Goal: Information Seeking & Learning: Learn about a topic

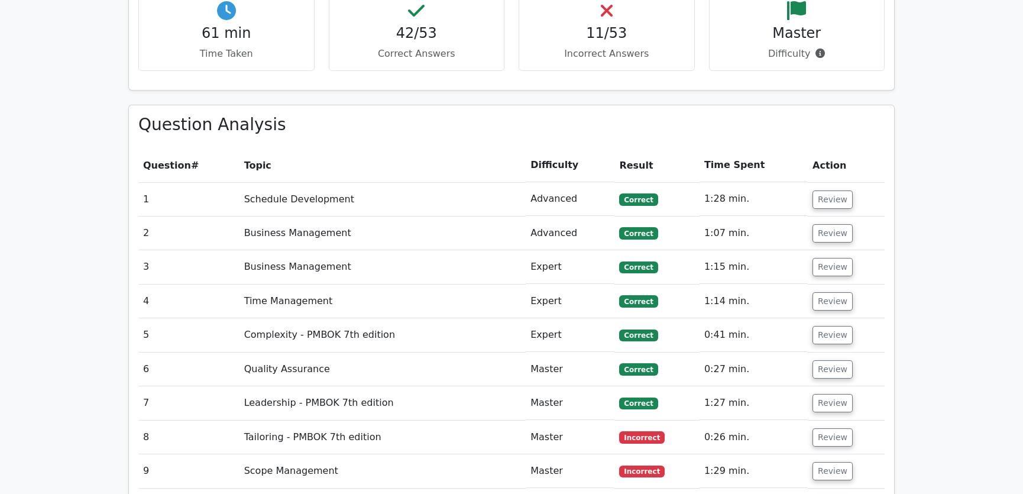
scroll to position [1703, 0]
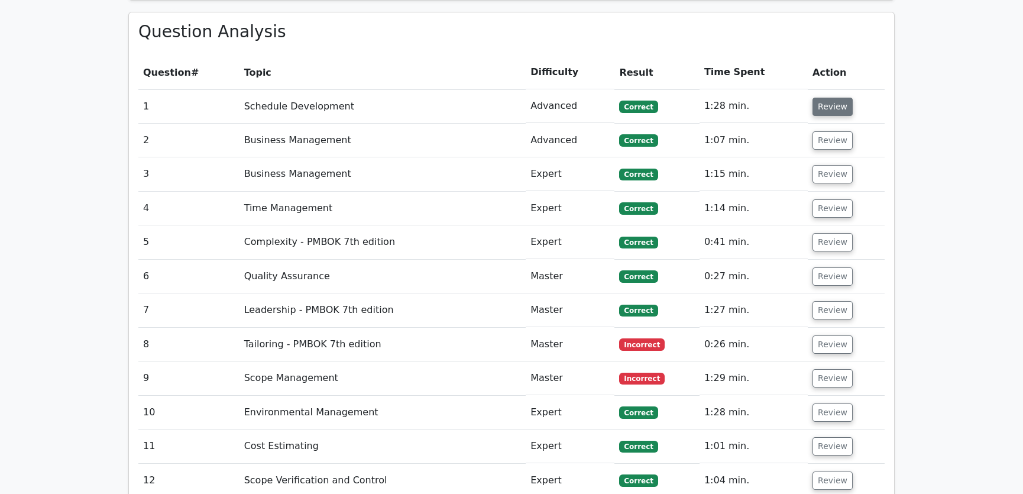
click at [829, 98] on button "Review" at bounding box center [833, 107] width 40 height 18
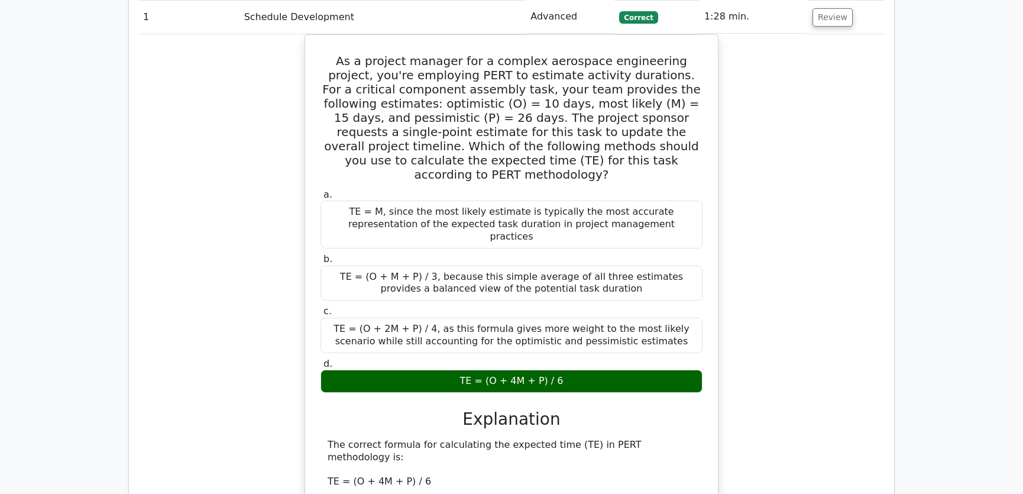
scroll to position [1881, 0]
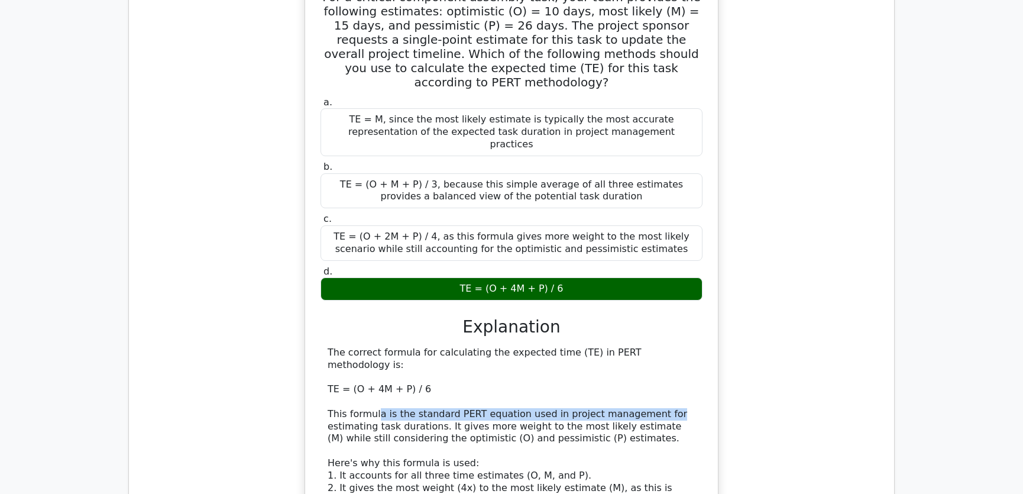
drag, startPoint x: 376, startPoint y: 328, endPoint x: 663, endPoint y: 331, distance: 286.8
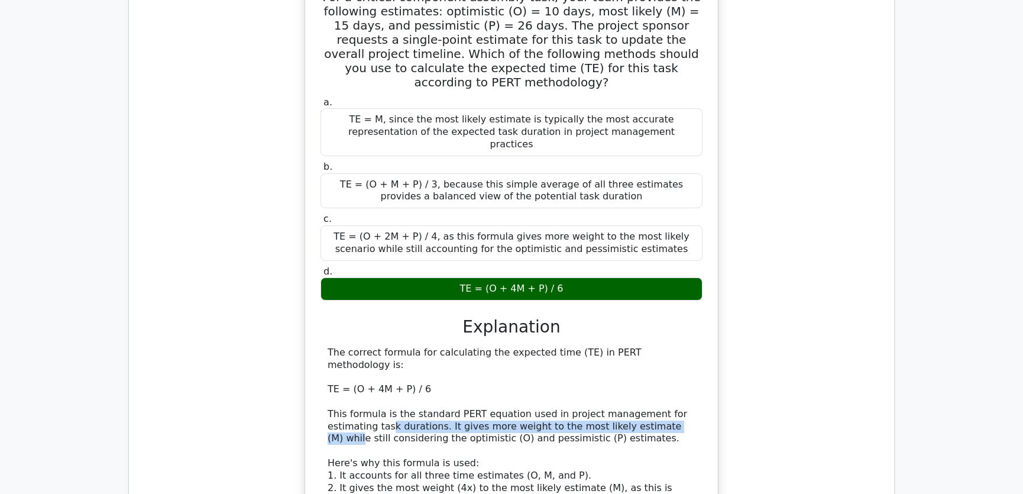
drag, startPoint x: 389, startPoint y: 345, endPoint x: 679, endPoint y: 338, distance: 290.5
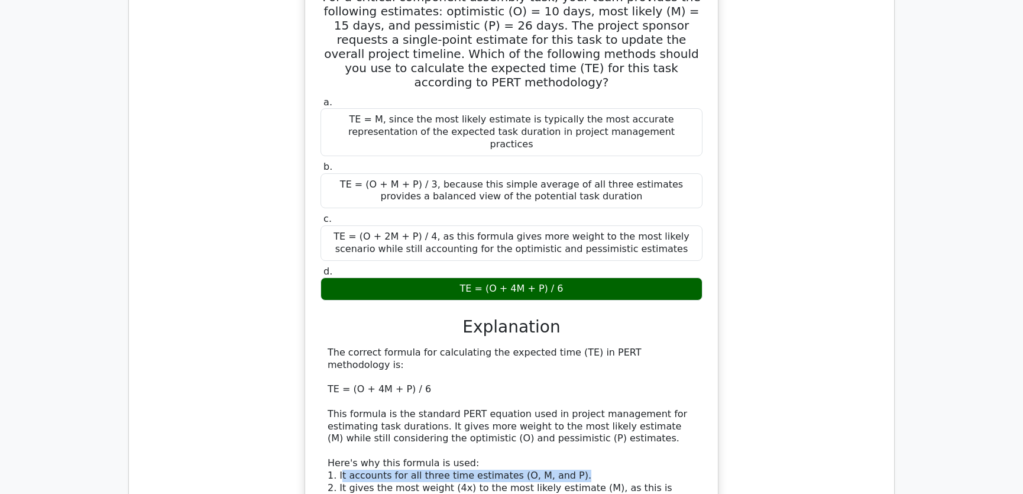
drag, startPoint x: 340, startPoint y: 394, endPoint x: 593, endPoint y: 388, distance: 253.2
drag, startPoint x: 348, startPoint y: 432, endPoint x: 659, endPoint y: 426, distance: 310.5
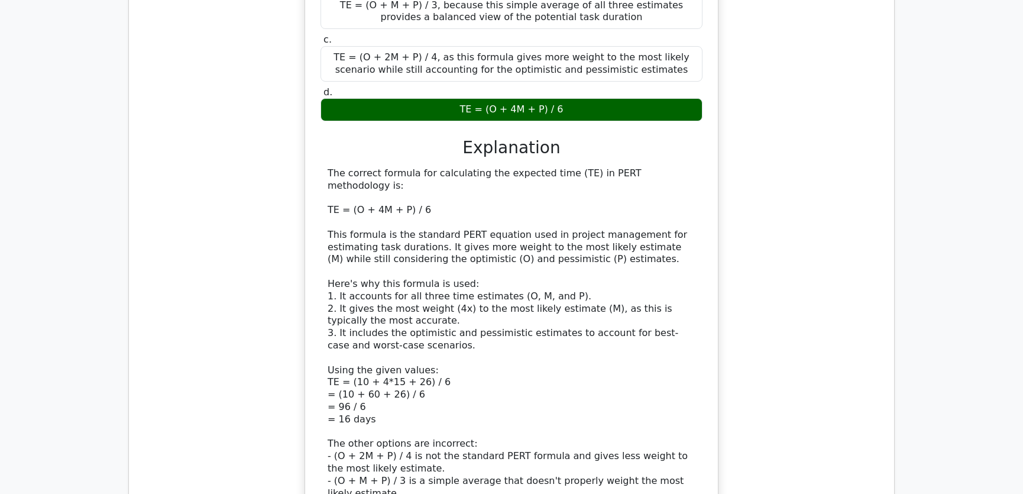
scroll to position [1703, 0]
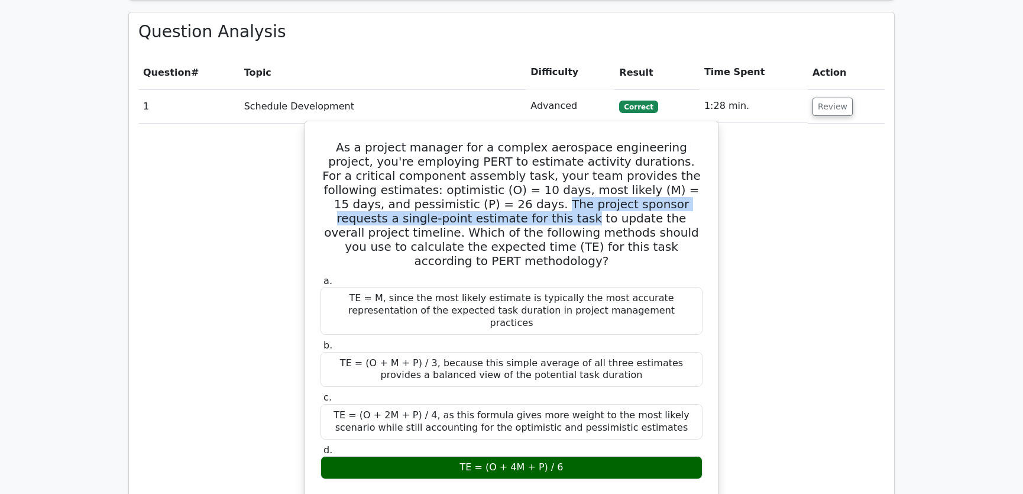
drag, startPoint x: 374, startPoint y: 160, endPoint x: 357, endPoint y: 177, distance: 24.7
click at [357, 177] on h5 "As a project manager for a complex aerospace engineering project, you're employ…" at bounding box center [511, 204] width 384 height 128
drag, startPoint x: 334, startPoint y: 103, endPoint x: 567, endPoint y: 403, distance: 380.6
copy div "As a project manager for a complex aerospace engineering project, you're employ…"
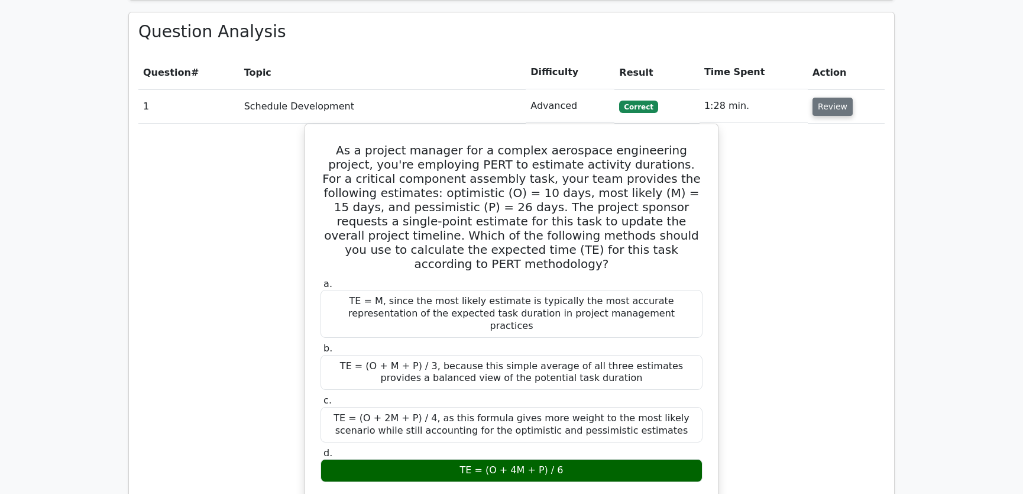
click at [828, 98] on button "Review" at bounding box center [833, 107] width 40 height 18
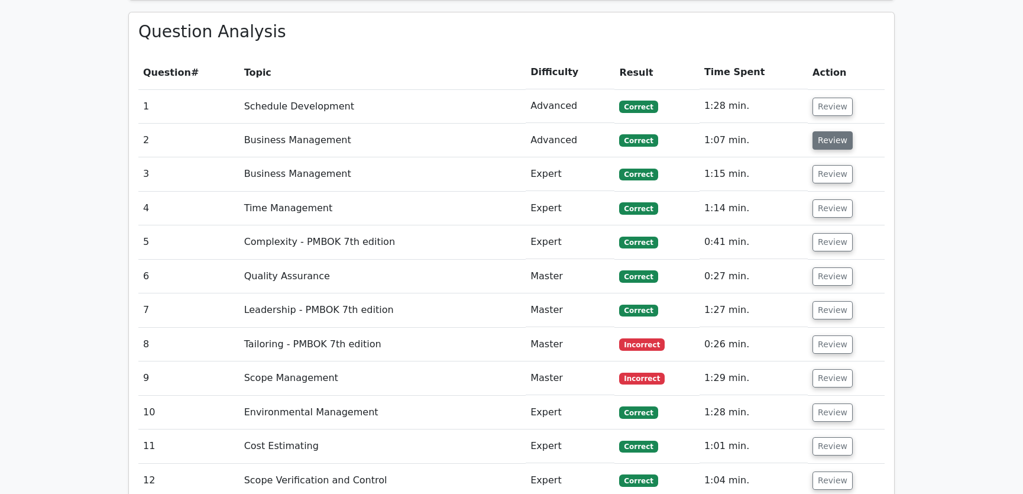
click at [828, 131] on button "Review" at bounding box center [833, 140] width 40 height 18
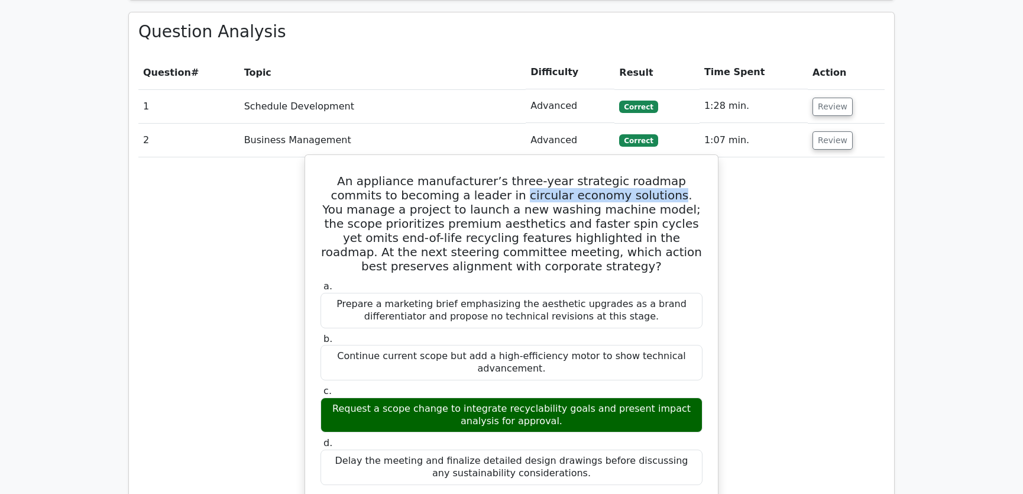
drag, startPoint x: 439, startPoint y: 152, endPoint x: 579, endPoint y: 157, distance: 140.3
click at [579, 174] on h5 "An appliance manufacturer’s three-year strategic roadmap commits to becoming a …" at bounding box center [511, 223] width 384 height 99
copy h5 "circular economy solutions"
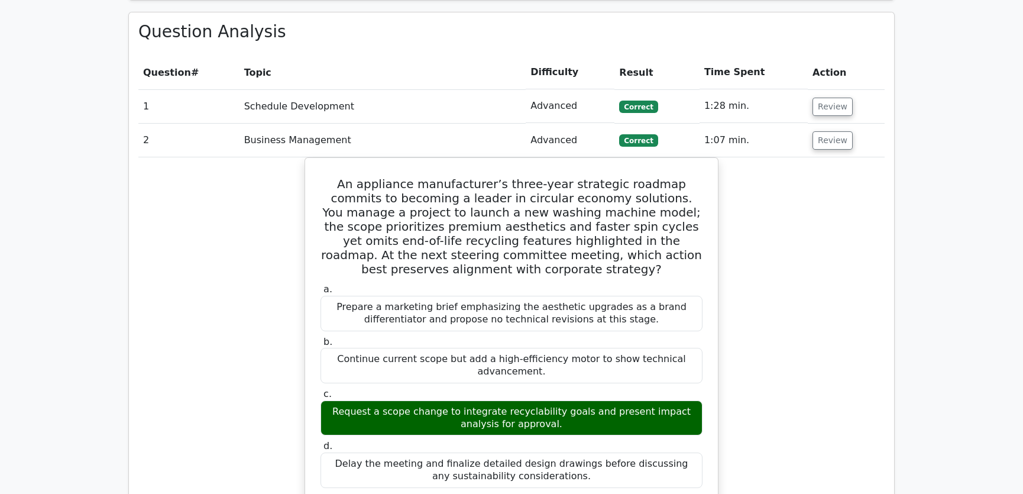
click at [772, 319] on div "An appliance manufacturer’s three-year strategic roadmap commits to becoming a …" at bounding box center [511, 481] width 746 height 648
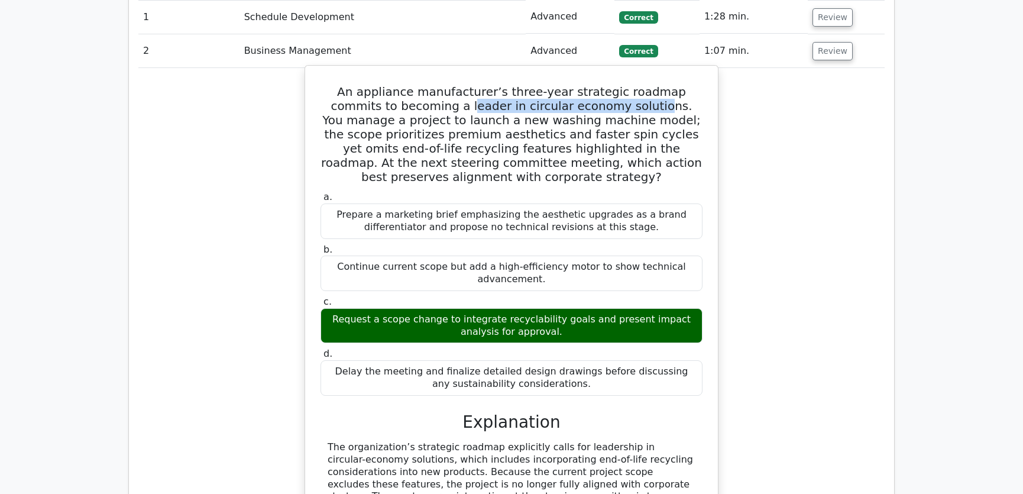
drag, startPoint x: 389, startPoint y: 64, endPoint x: 568, endPoint y: 61, distance: 178.6
click at [568, 85] on h5 "An appliance manufacturer’s three-year strategic roadmap commits to becoming a …" at bounding box center [511, 134] width 384 height 99
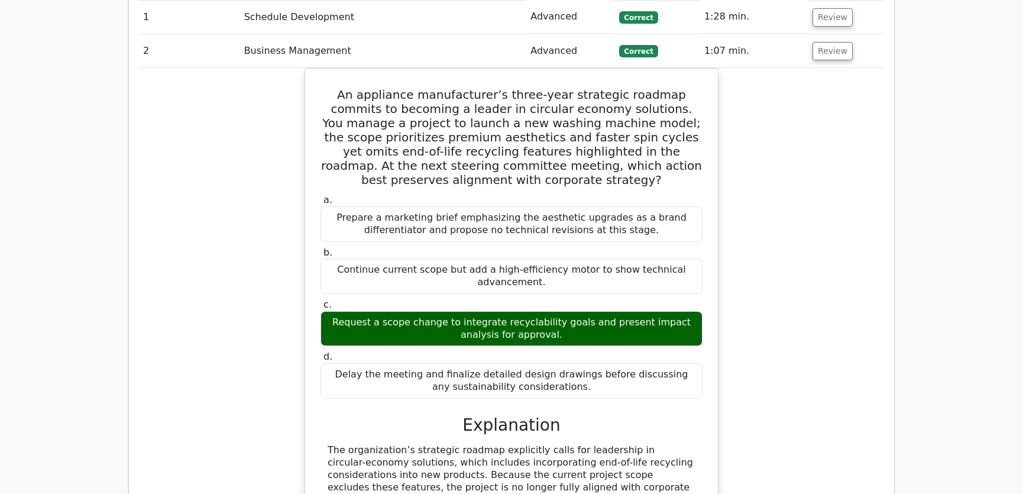
click at [789, 158] on div "An appliance manufacturer’s three-year strategic roadmap commits to becoming a …" at bounding box center [511, 392] width 746 height 648
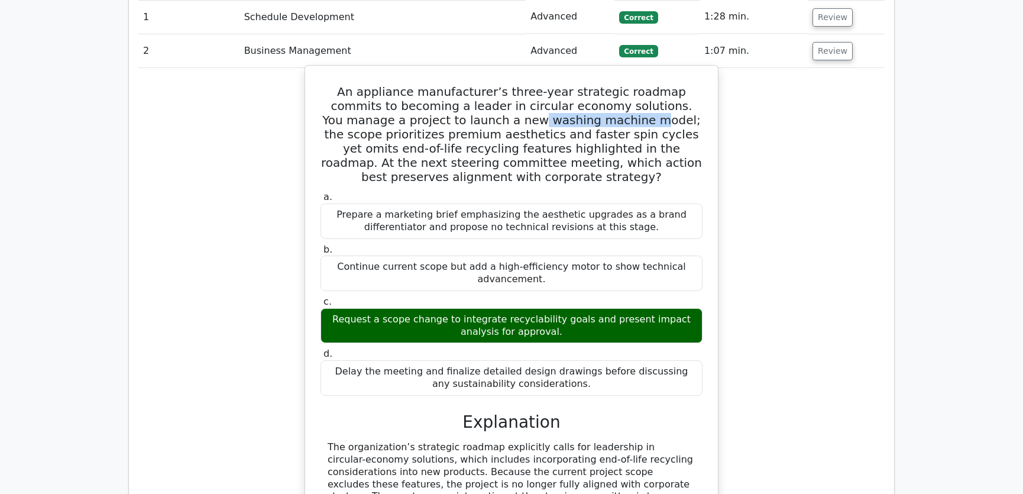
drag, startPoint x: 401, startPoint y: 77, endPoint x: 513, endPoint y: 83, distance: 112.5
click at [513, 85] on h5 "An appliance manufacturer’s three-year strategic roadmap commits to becoming a …" at bounding box center [511, 134] width 384 height 99
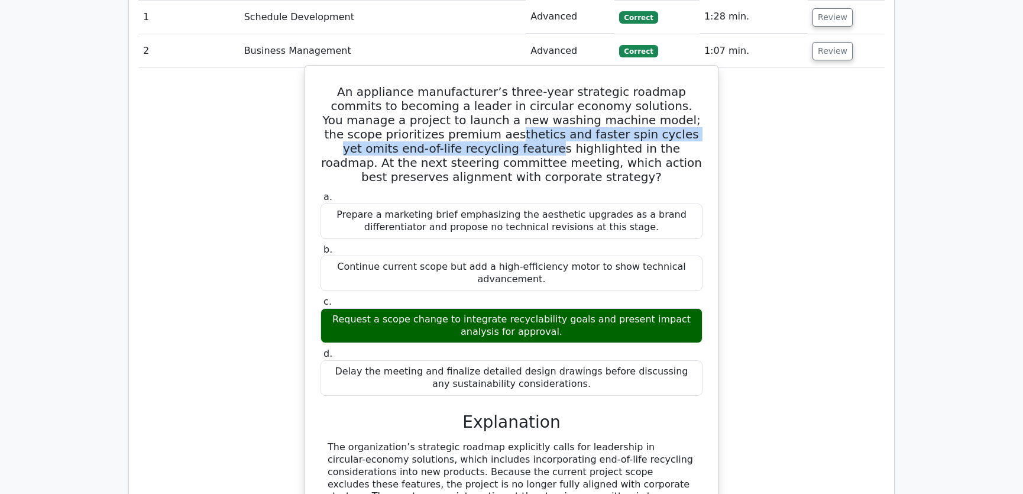
drag, startPoint x: 336, startPoint y: 92, endPoint x: 699, endPoint y: 93, distance: 362.5
click at [699, 93] on h5 "An appliance manufacturer’s three-year strategic roadmap commits to becoming a …" at bounding box center [511, 134] width 384 height 99
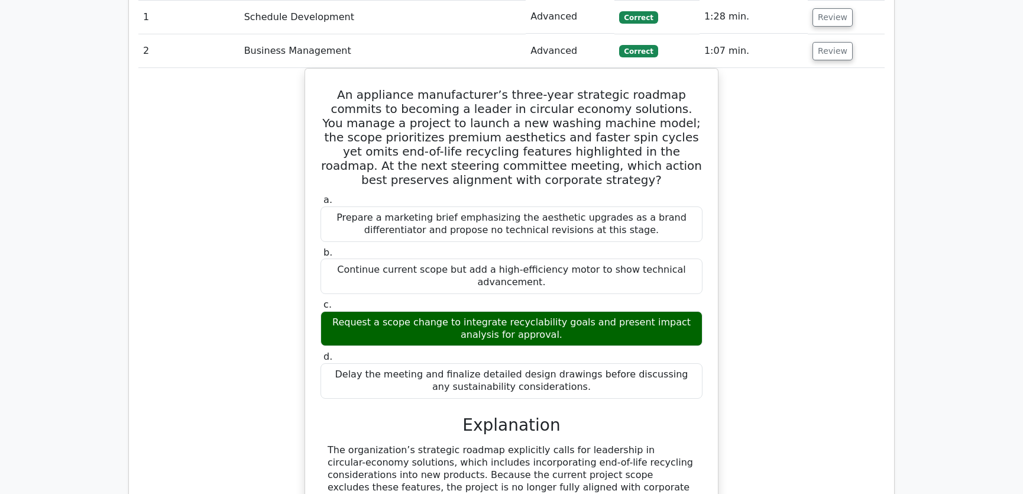
click at [785, 105] on div "An appliance manufacturer’s three-year strategic roadmap commits to becoming a …" at bounding box center [511, 392] width 746 height 648
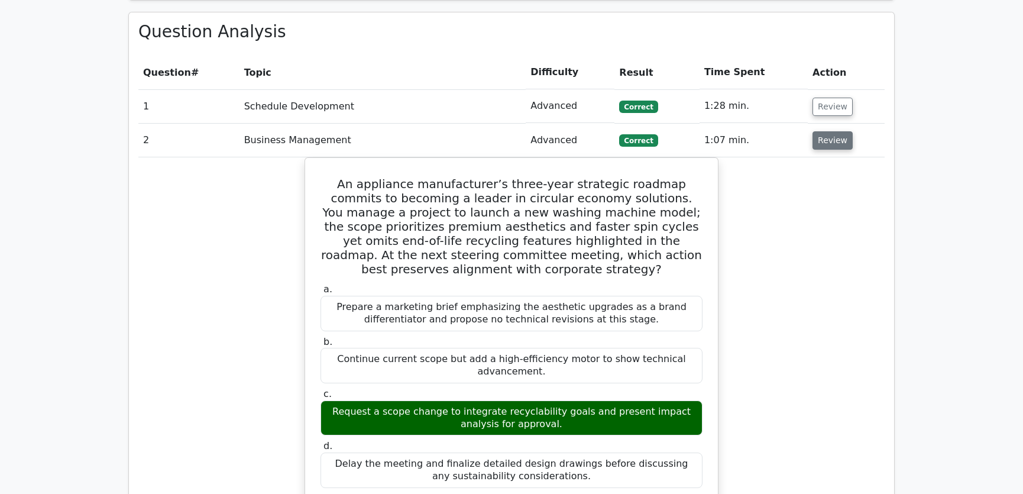
click at [830, 131] on button "Review" at bounding box center [833, 140] width 40 height 18
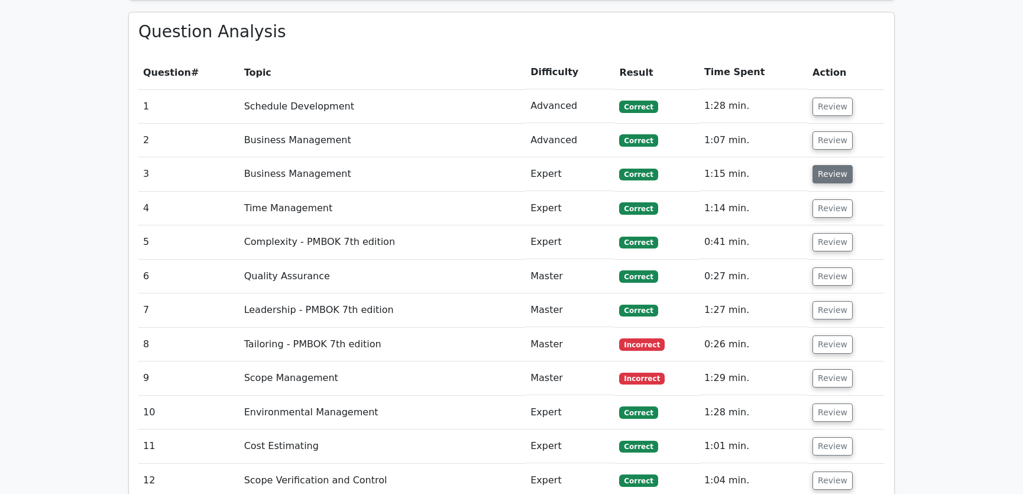
click at [828, 165] on button "Review" at bounding box center [833, 174] width 40 height 18
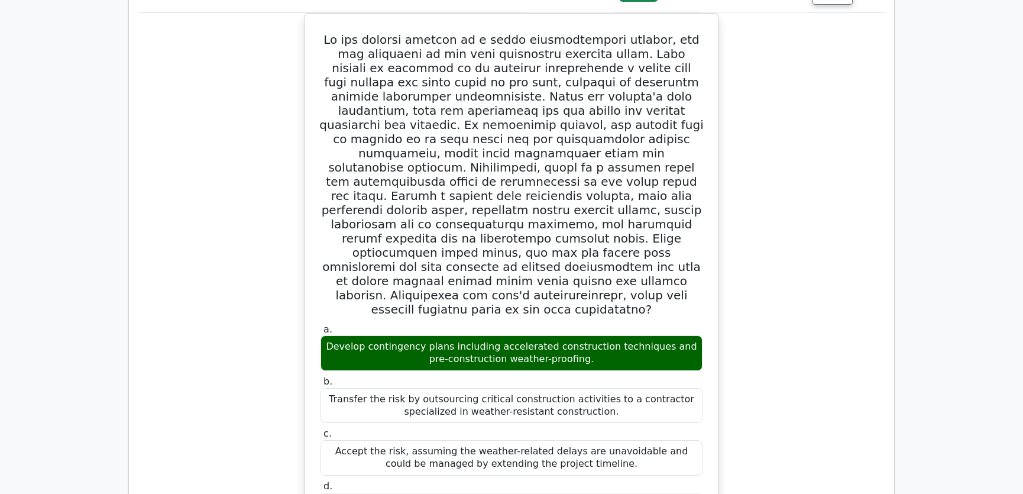
scroll to position [1792, 0]
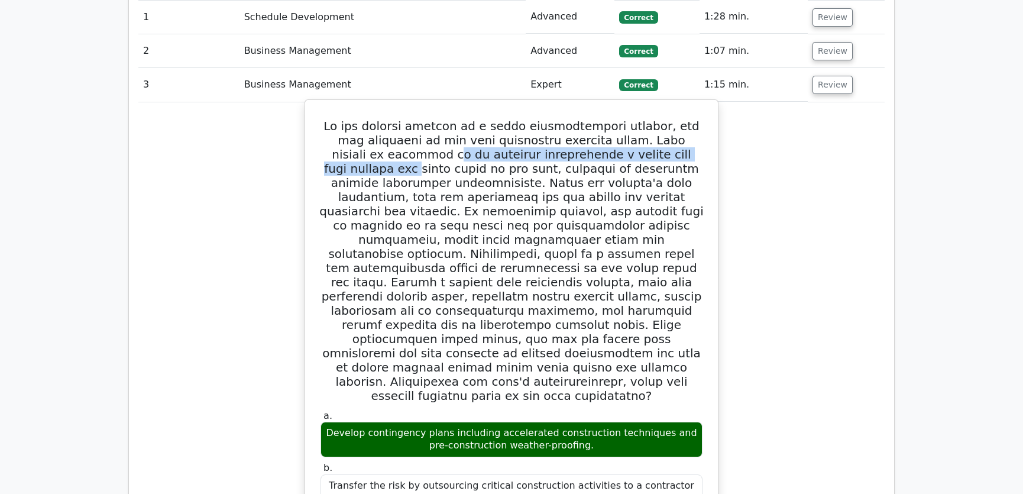
drag, startPoint x: 325, startPoint y: 110, endPoint x: 629, endPoint y: 113, distance: 303.4
click at [629, 119] on h5 at bounding box center [511, 261] width 384 height 284
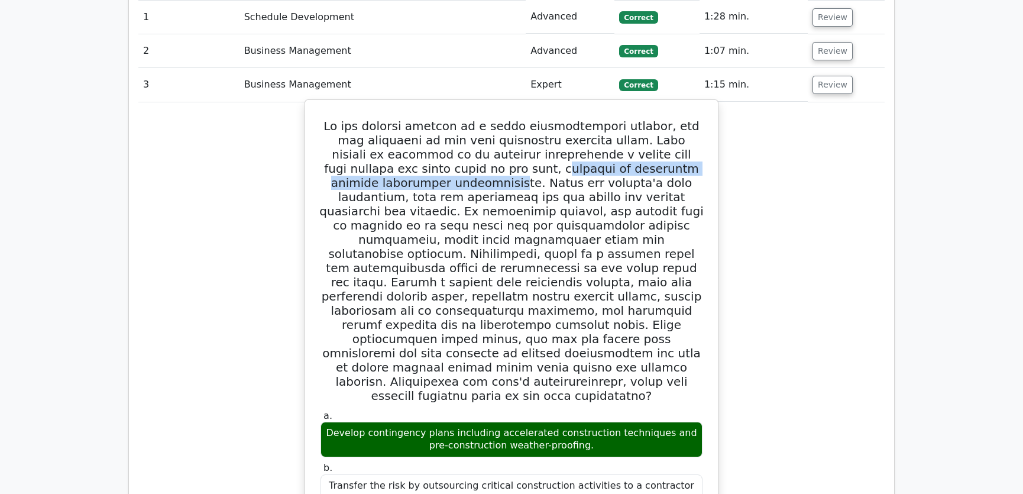
drag, startPoint x: 381, startPoint y: 125, endPoint x: 633, endPoint y: 131, distance: 251.4
click at [633, 131] on h5 at bounding box center [511, 261] width 384 height 284
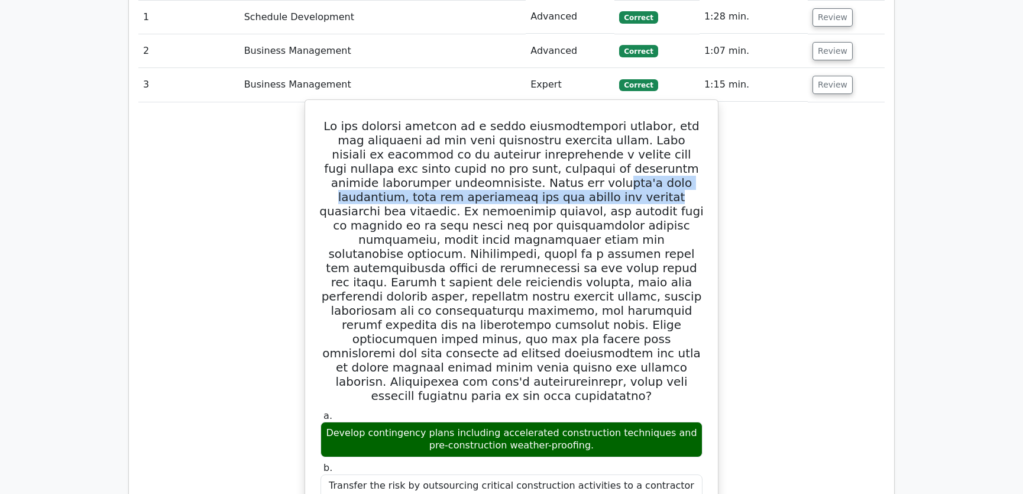
drag, startPoint x: 343, startPoint y: 141, endPoint x: 710, endPoint y: 145, distance: 367.3
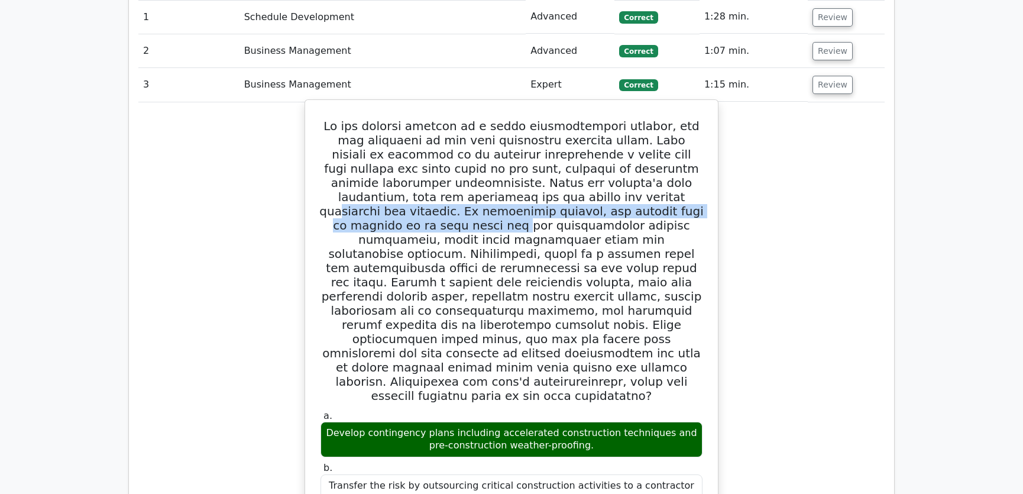
drag, startPoint x: 364, startPoint y: 157, endPoint x: 489, endPoint y: 162, distance: 125.5
click at [489, 162] on h5 at bounding box center [511, 261] width 384 height 284
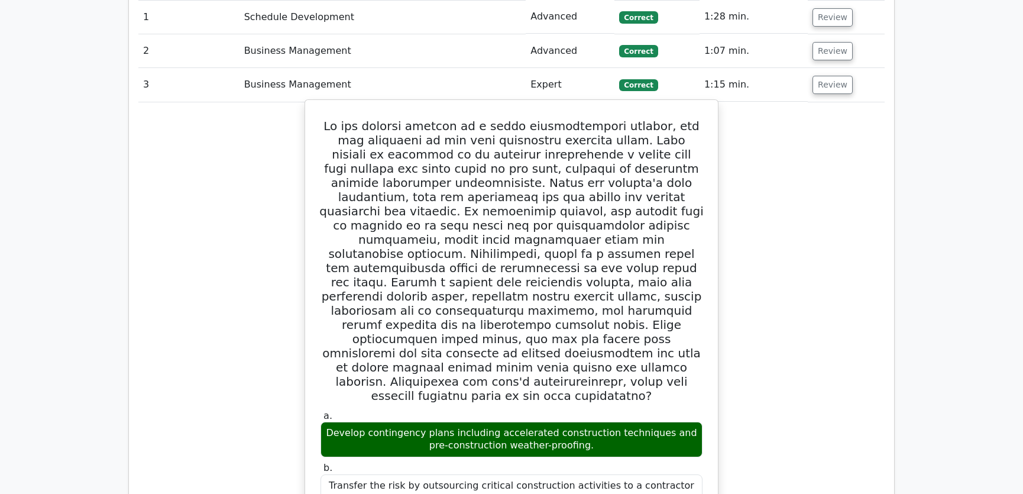
click at [513, 172] on h5 at bounding box center [511, 261] width 384 height 284
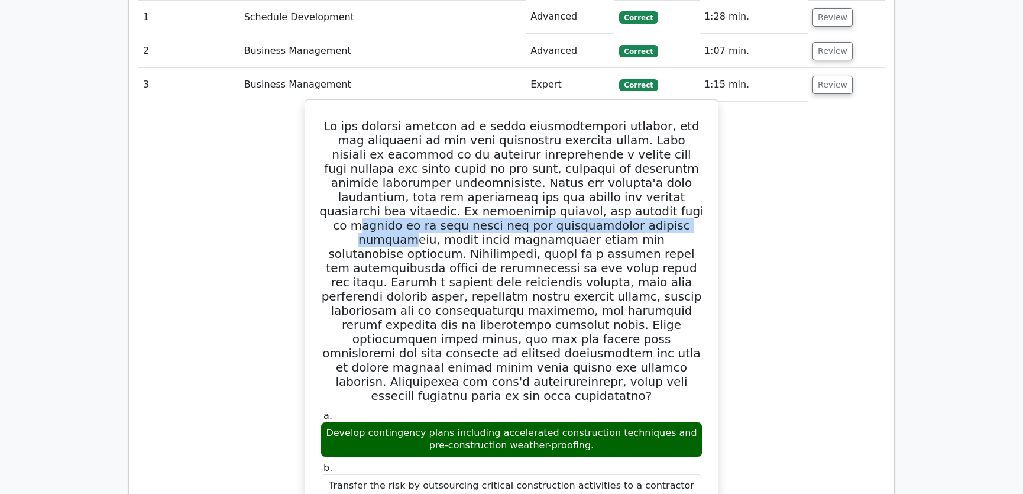
drag, startPoint x: 338, startPoint y: 169, endPoint x: 666, endPoint y: 172, distance: 327.6
click at [666, 172] on h5 at bounding box center [511, 261] width 384 height 284
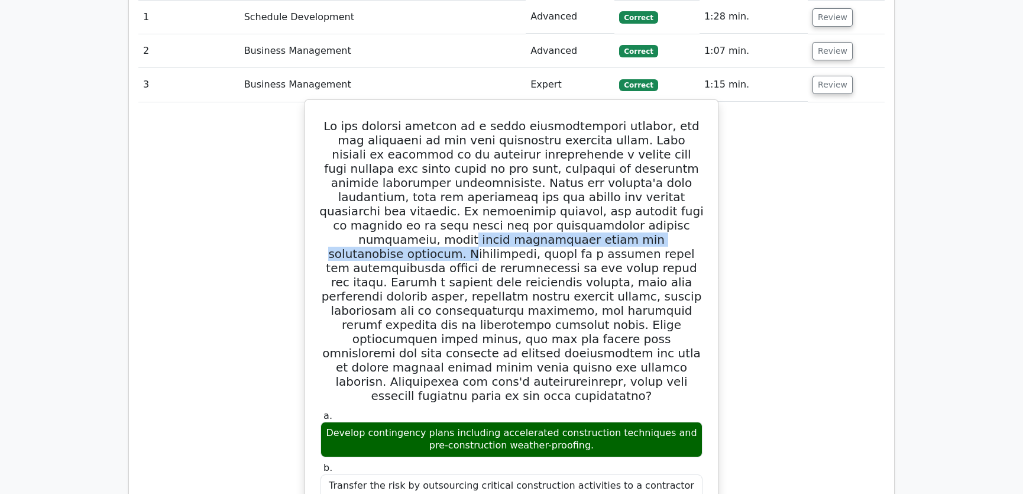
drag, startPoint x: 355, startPoint y: 180, endPoint x: 636, endPoint y: 188, distance: 281.0
click at [636, 188] on h5 at bounding box center [511, 261] width 384 height 284
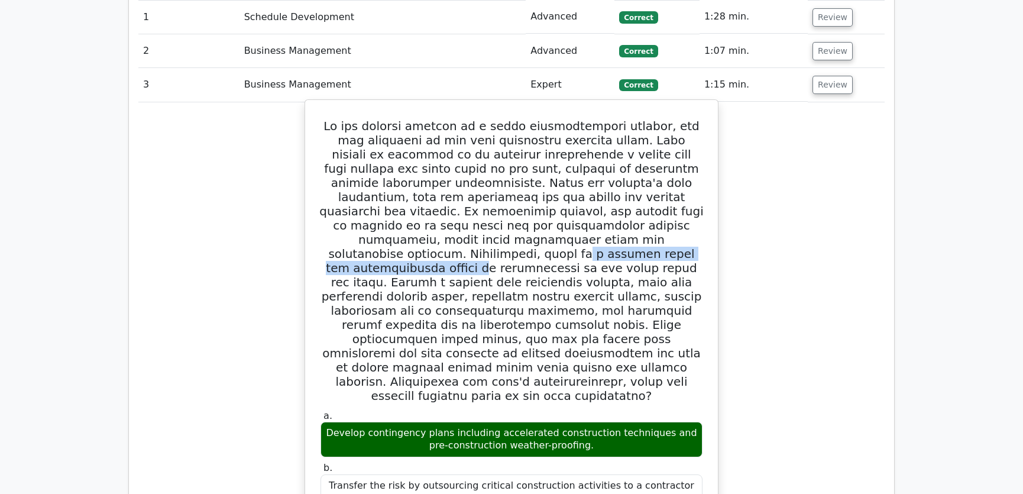
drag, startPoint x: 364, startPoint y: 198, endPoint x: 603, endPoint y: 200, distance: 238.3
click at [603, 200] on h5 at bounding box center [511, 261] width 384 height 284
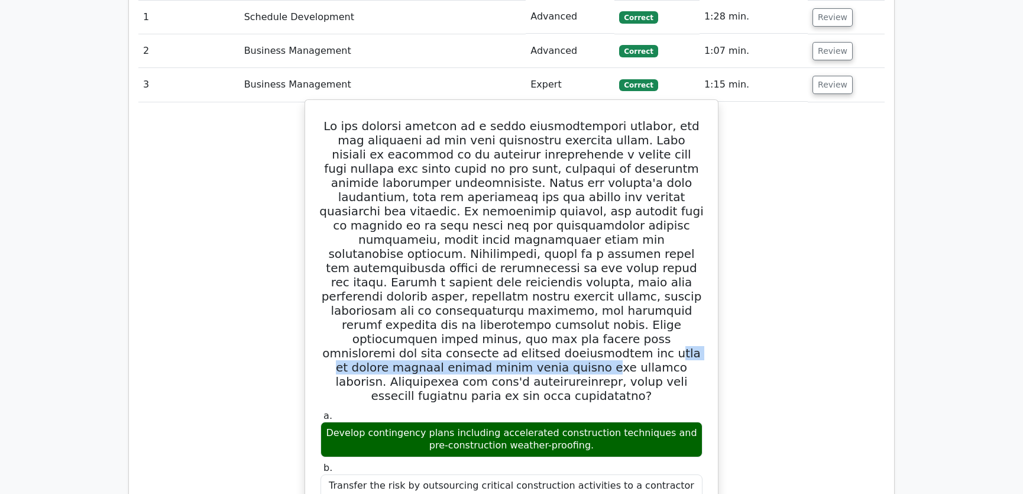
drag, startPoint x: 420, startPoint y: 282, endPoint x: 681, endPoint y: 287, distance: 260.8
click at [681, 287] on h5 at bounding box center [511, 261] width 384 height 284
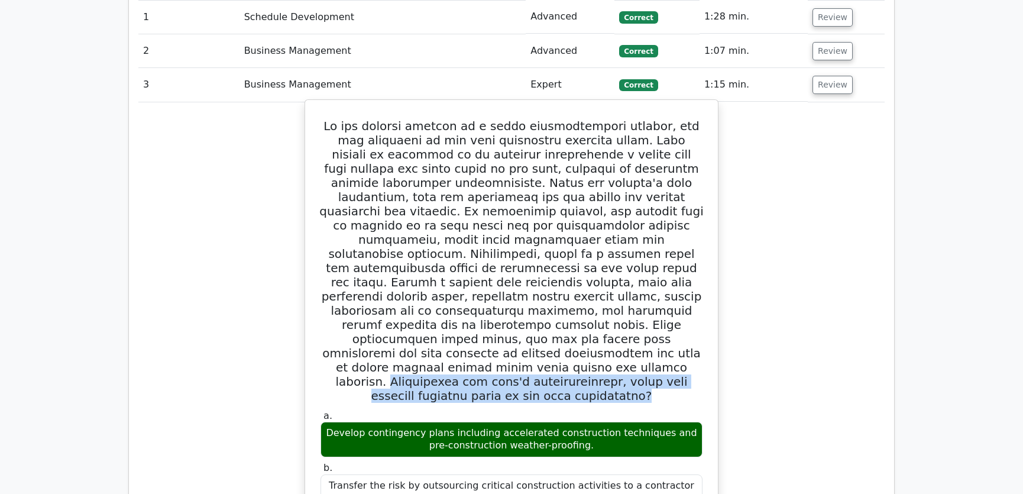
drag, startPoint x: 432, startPoint y: 293, endPoint x: 646, endPoint y: 303, distance: 214.3
click at [646, 303] on h5 at bounding box center [511, 261] width 384 height 284
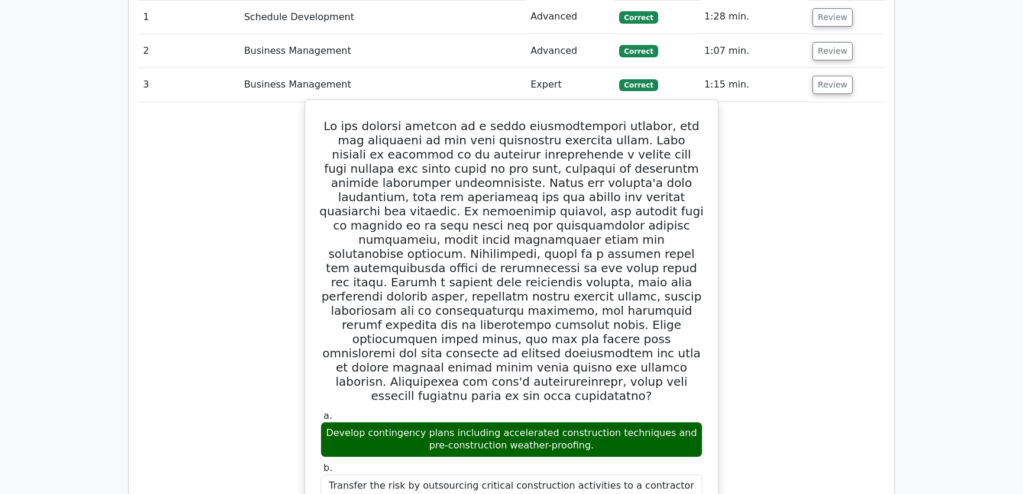
click at [651, 273] on h5 at bounding box center [511, 261] width 384 height 284
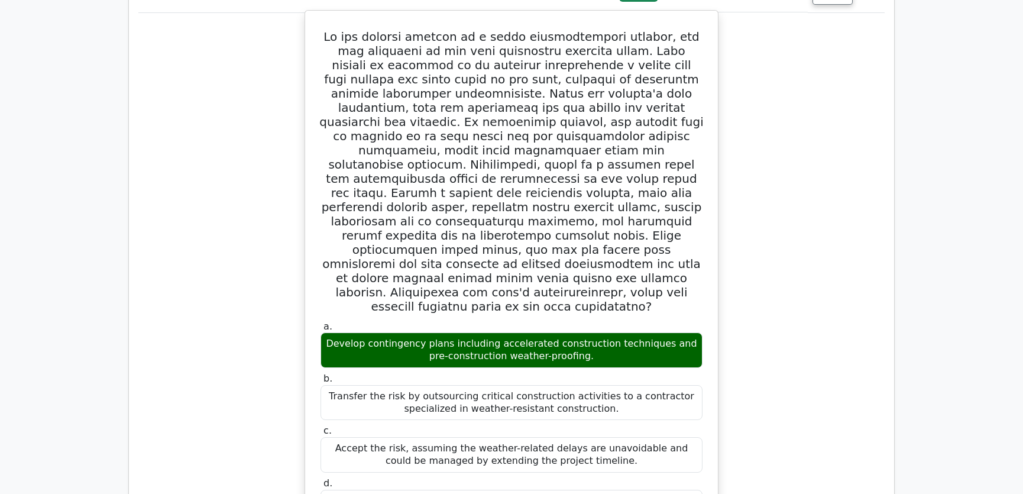
scroll to position [1971, 0]
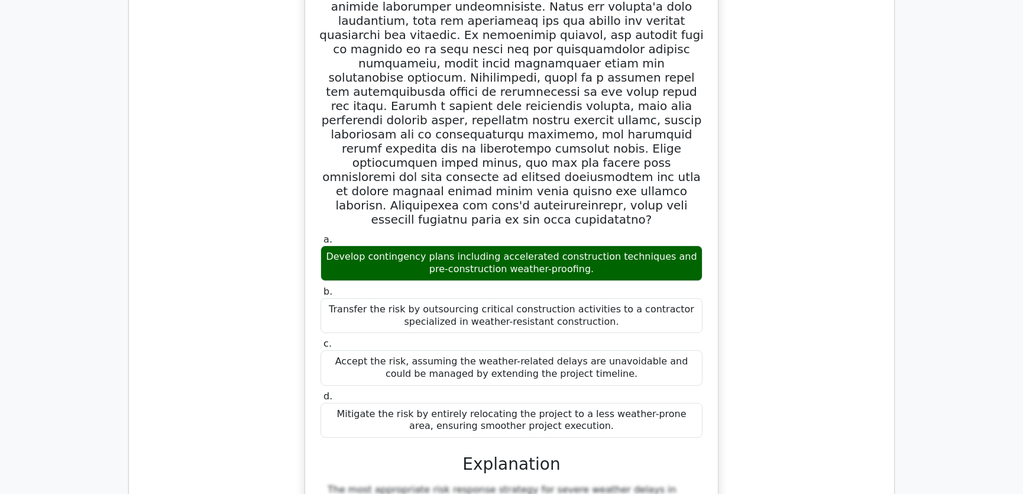
click at [767, 275] on div "a. Develop contingency plans including accelerated construction techniques and …" at bounding box center [511, 382] width 746 height 919
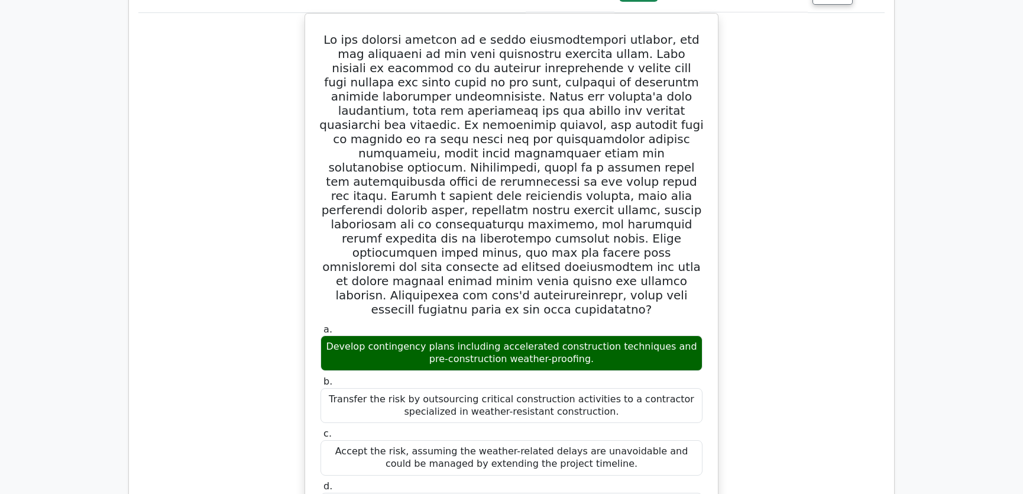
scroll to position [1792, 0]
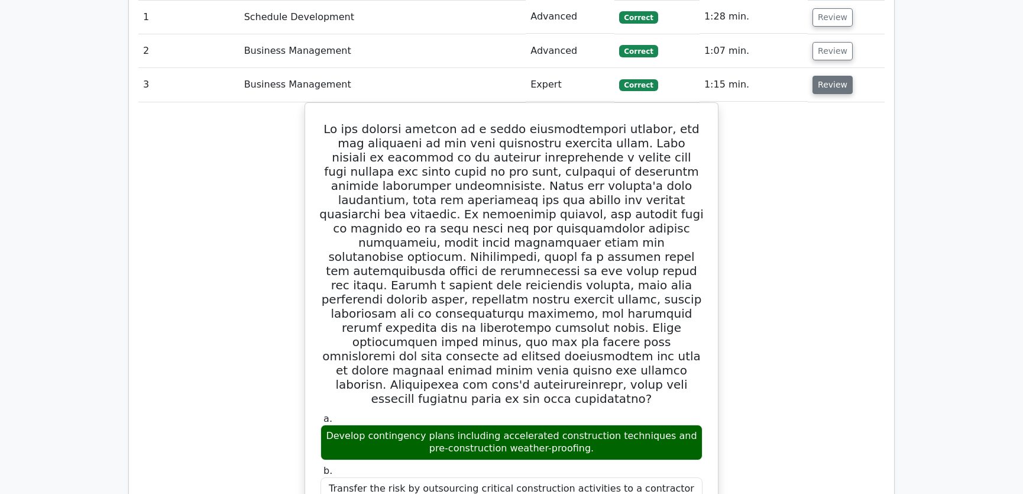
click at [834, 76] on button "Review" at bounding box center [833, 85] width 40 height 18
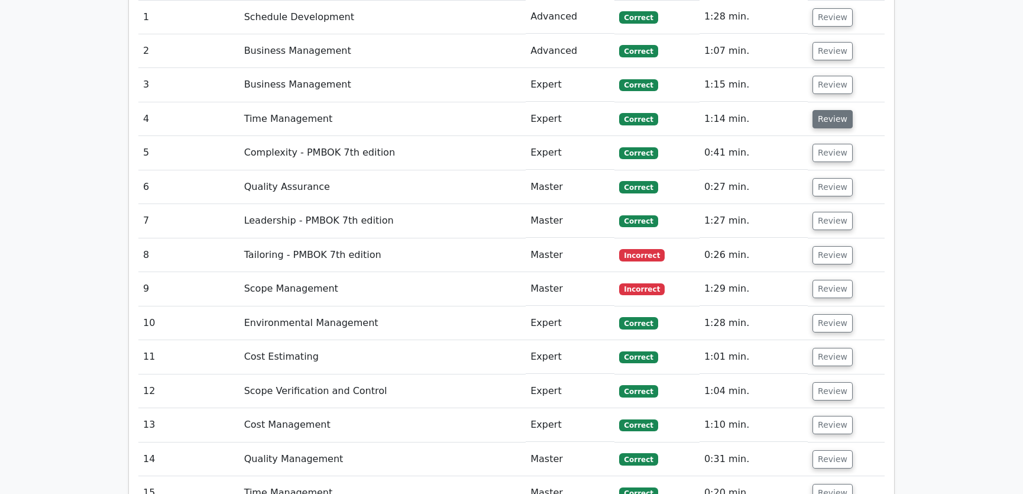
click at [823, 110] on button "Review" at bounding box center [833, 119] width 40 height 18
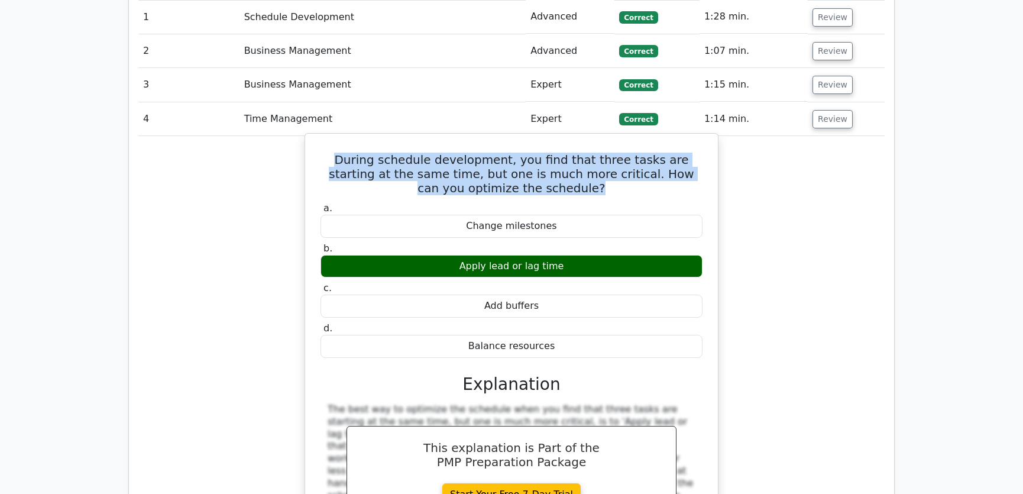
drag, startPoint x: 325, startPoint y: 115, endPoint x: 558, endPoint y: 140, distance: 233.8
click at [558, 153] on h5 "During schedule development, you find that three tasks are starting at the same…" at bounding box center [511, 174] width 384 height 43
copy h5 "During schedule development, you find that three tasks are starting at the same…"
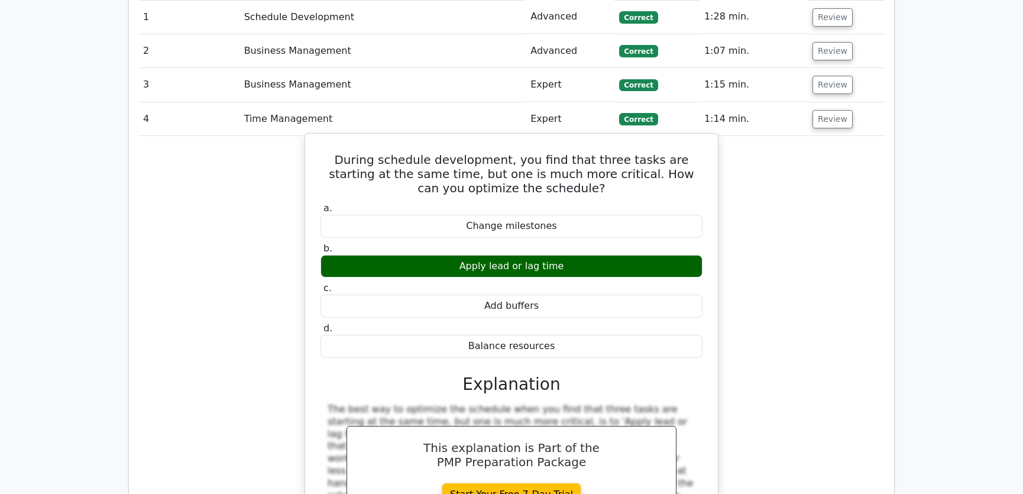
click at [470, 215] on div "Change milestones" at bounding box center [512, 226] width 382 height 23
drag, startPoint x: 324, startPoint y: 114, endPoint x: 565, endPoint y: 313, distance: 312.1
click at [565, 313] on div "During schedule development, you find that three tasks are starting at the same…" at bounding box center [511, 378] width 403 height 481
copy div "During schedule development, you find that three tasks are starting at the same…"
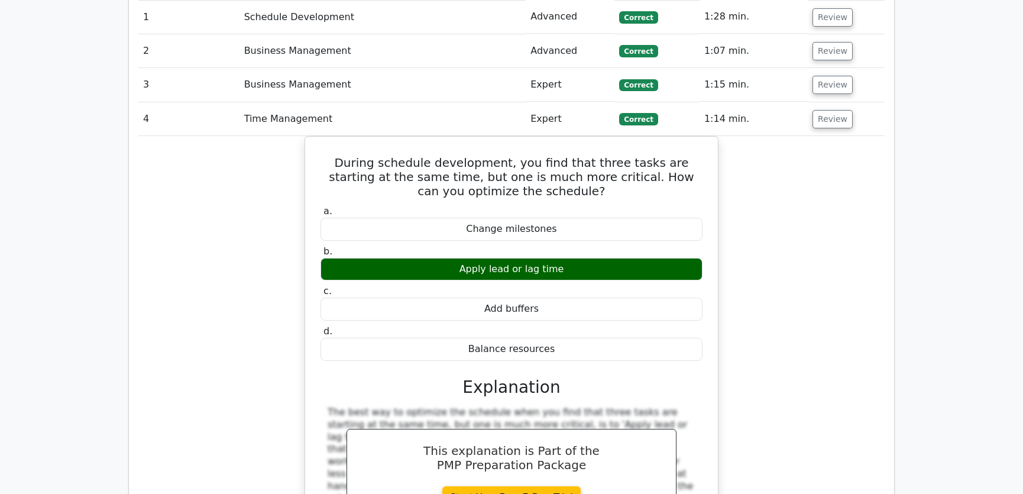
click at [773, 277] on div "During schedule development, you find that three tasks are starting at the same…" at bounding box center [511, 389] width 746 height 506
click at [755, 282] on div "During schedule development, you find that three tasks are starting at the same…" at bounding box center [511, 389] width 746 height 506
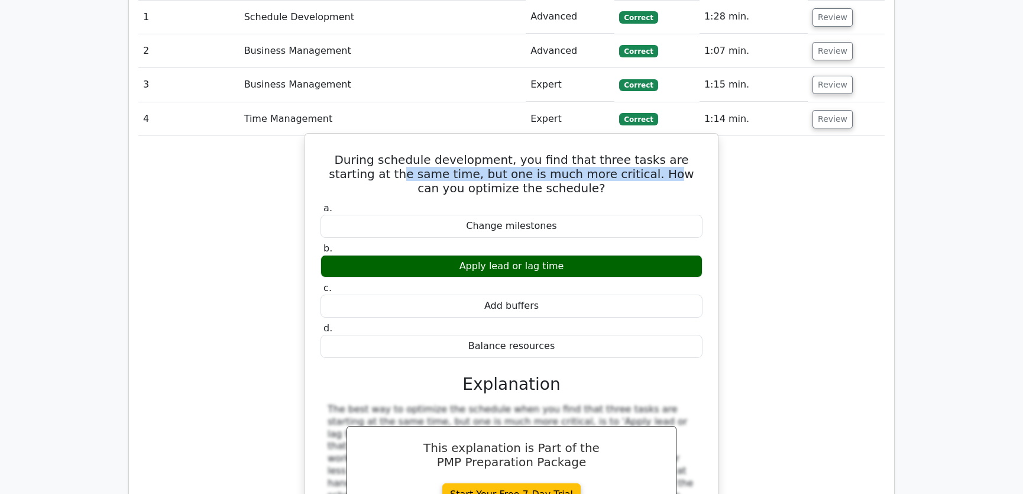
drag, startPoint x: 328, startPoint y: 129, endPoint x: 583, endPoint y: 131, distance: 254.9
click at [583, 153] on h5 "During schedule development, you find that three tasks are starting at the same…" at bounding box center [511, 174] width 384 height 43
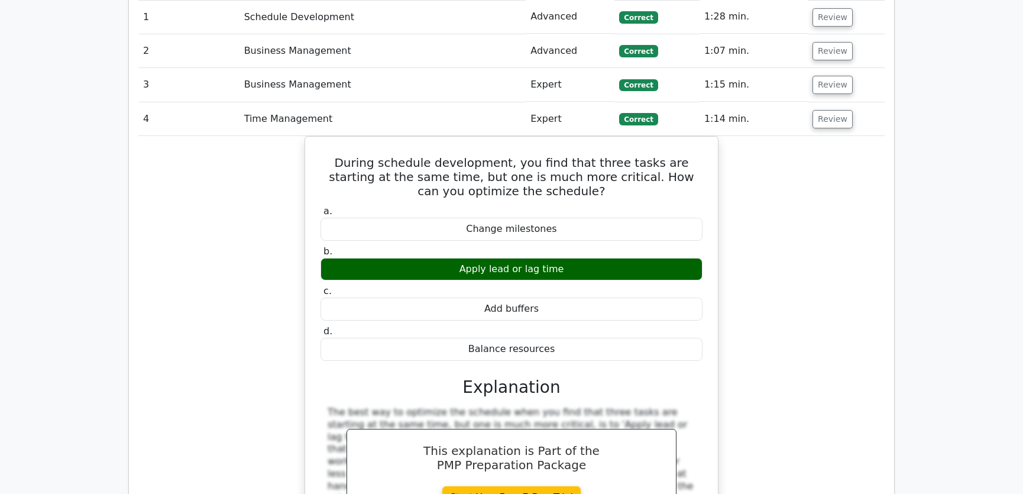
click at [775, 184] on div "During schedule development, you find that three tasks are starting at the same…" at bounding box center [511, 389] width 746 height 506
click at [814, 269] on div "During schedule development, you find that three tasks are starting at the same…" at bounding box center [511, 389] width 746 height 506
click at [832, 110] on button "Review" at bounding box center [833, 119] width 40 height 18
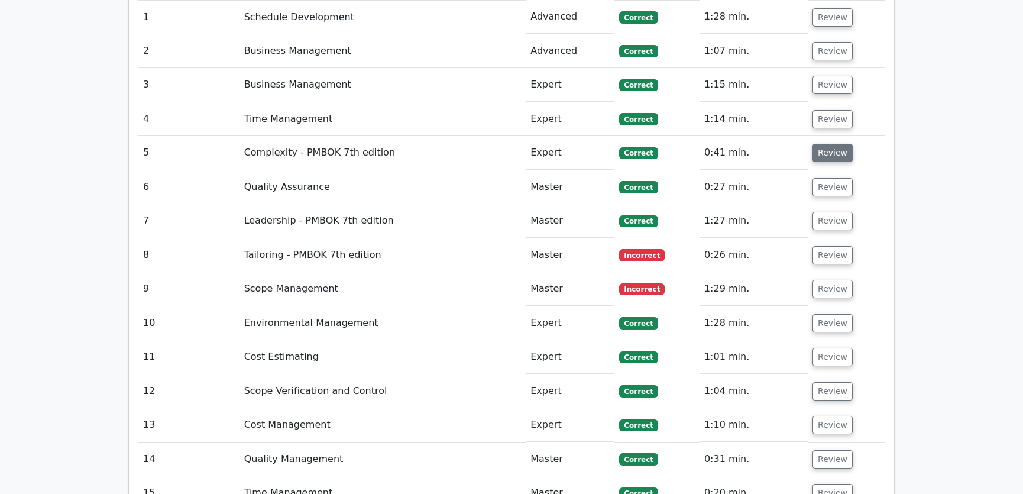
click at [824, 144] on button "Review" at bounding box center [833, 153] width 40 height 18
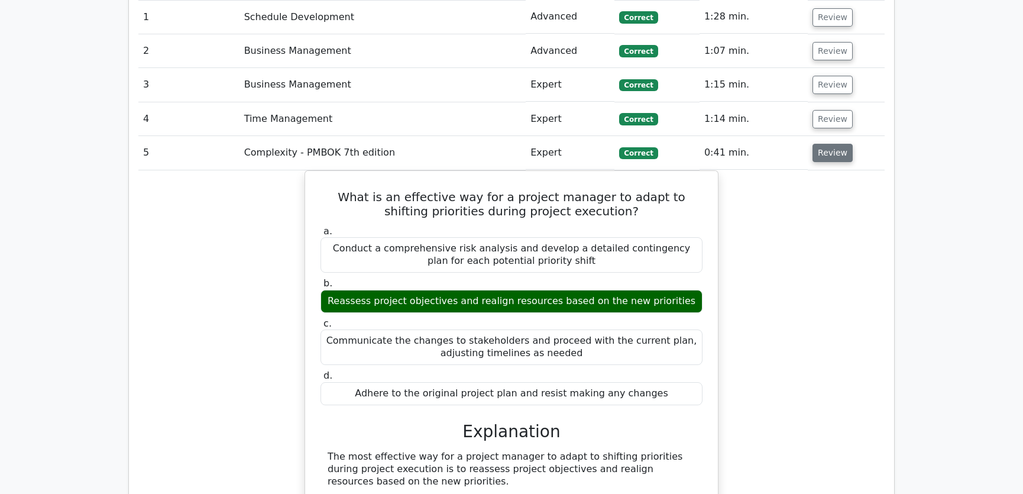
click at [828, 144] on button "Review" at bounding box center [833, 153] width 40 height 18
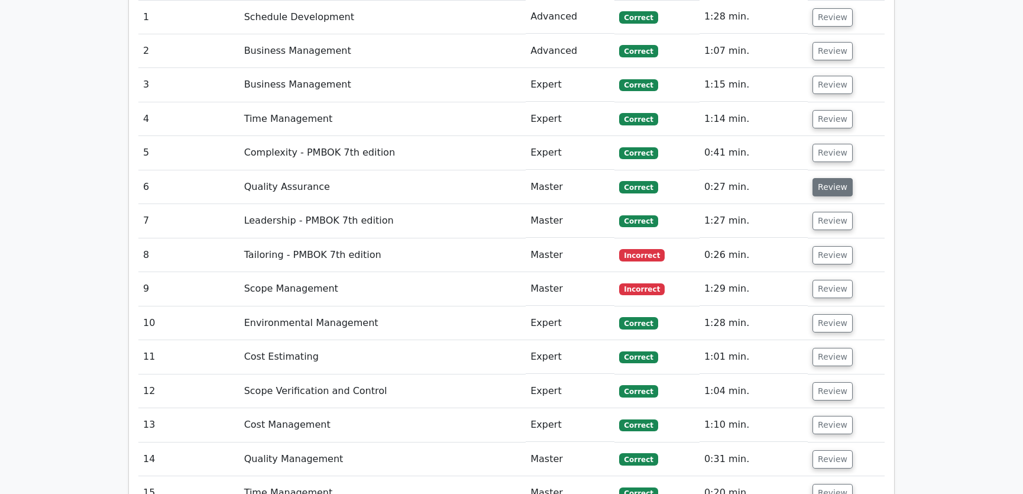
click at [830, 178] on button "Review" at bounding box center [833, 187] width 40 height 18
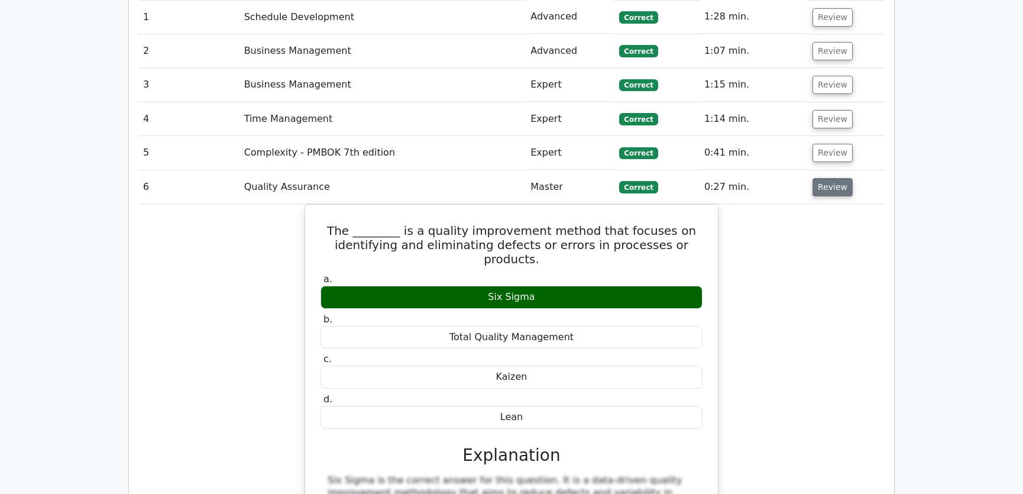
click at [830, 178] on button "Review" at bounding box center [833, 187] width 40 height 18
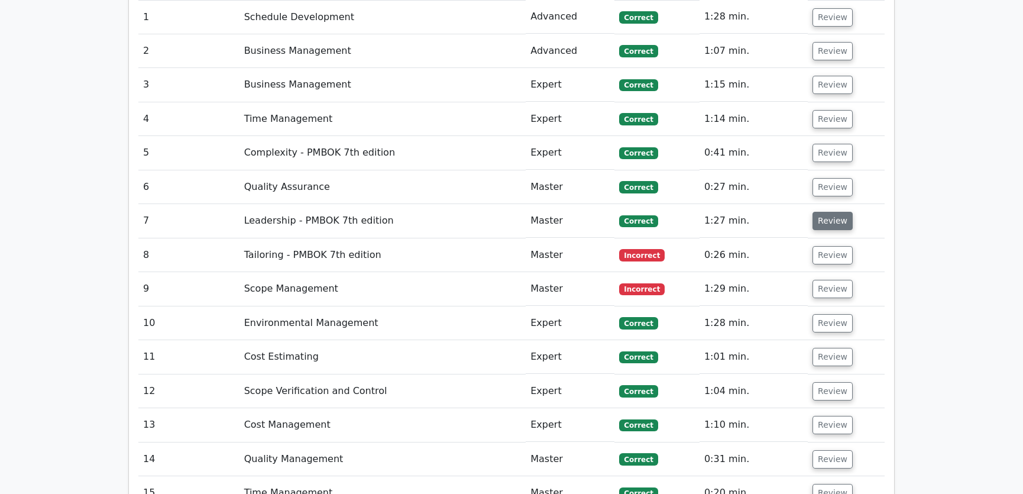
click at [834, 212] on button "Review" at bounding box center [833, 221] width 40 height 18
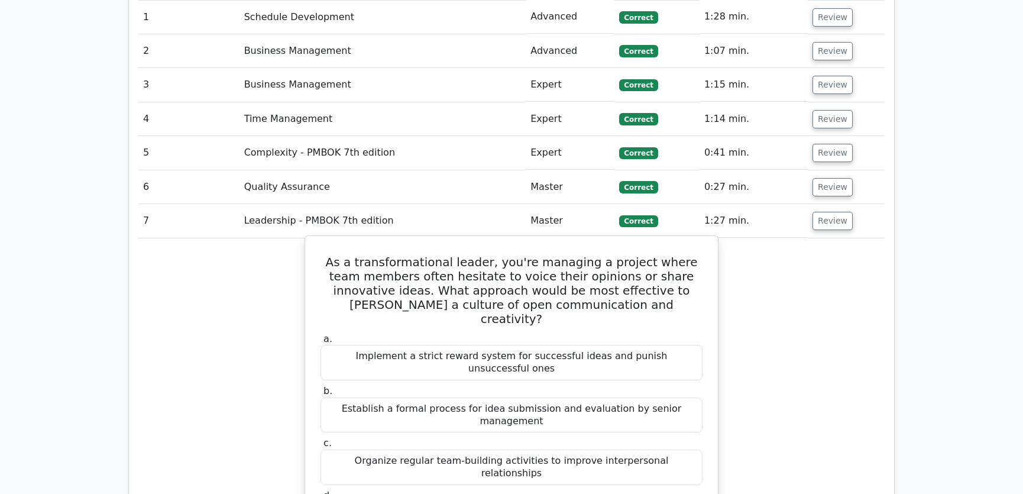
drag, startPoint x: 334, startPoint y: 219, endPoint x: 665, endPoint y: 423, distance: 389.8
copy div "As a transformational leader, you're managing a project where team members ofte…"
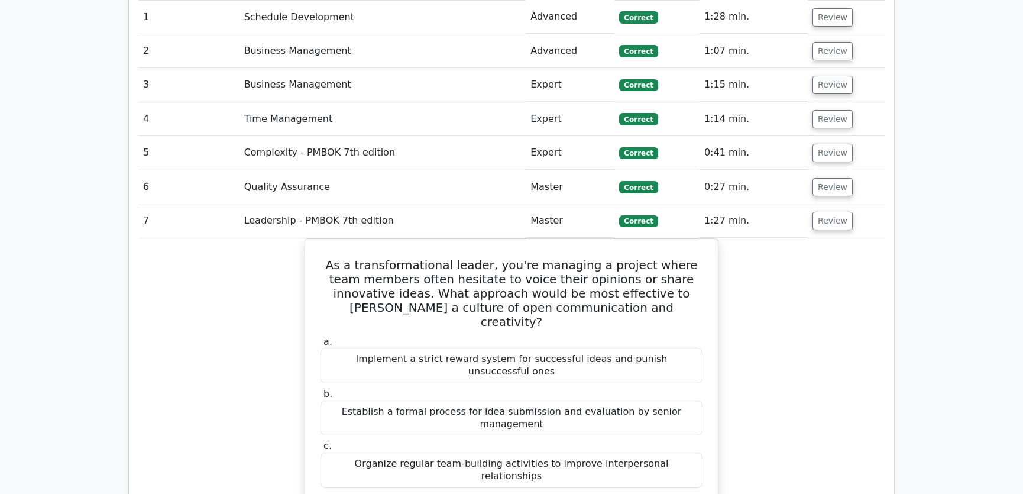
click at [841, 212] on button "Review" at bounding box center [833, 221] width 40 height 18
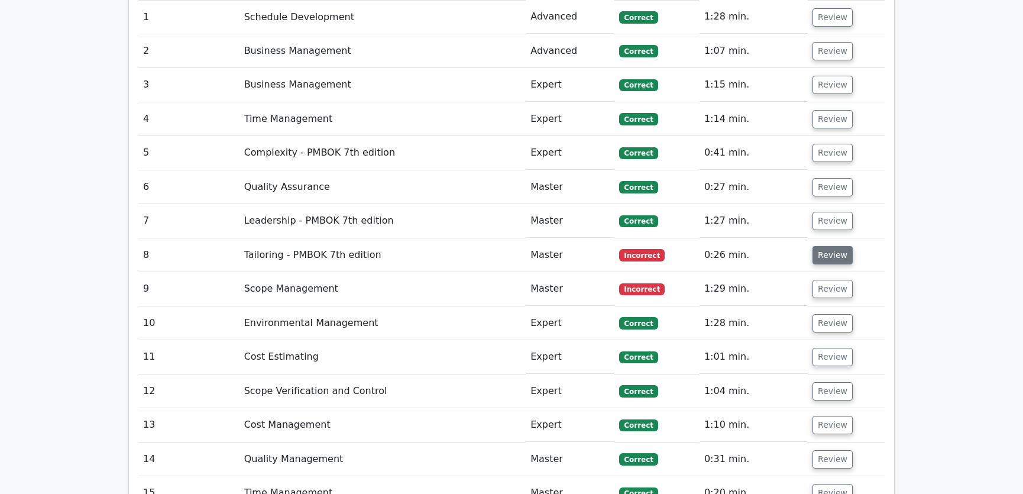
click at [836, 246] on button "Review" at bounding box center [833, 255] width 40 height 18
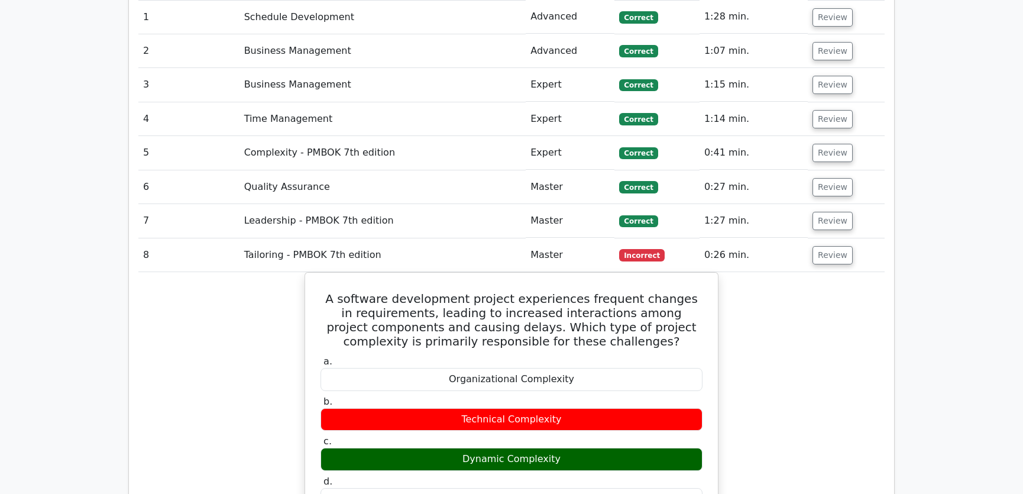
scroll to position [1881, 0]
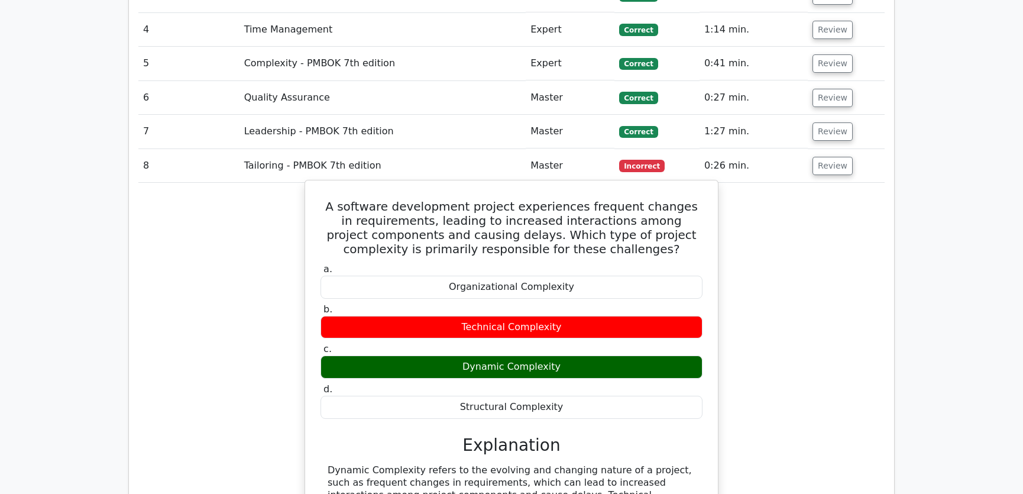
drag, startPoint x: 338, startPoint y: 160, endPoint x: 571, endPoint y: 363, distance: 308.9
click at [571, 363] on div "A software development project experiences frequent changes in requirements, le…" at bounding box center [511, 420] width 403 height 470
copy div "A software development project experiences frequent changes in requirements, le…"
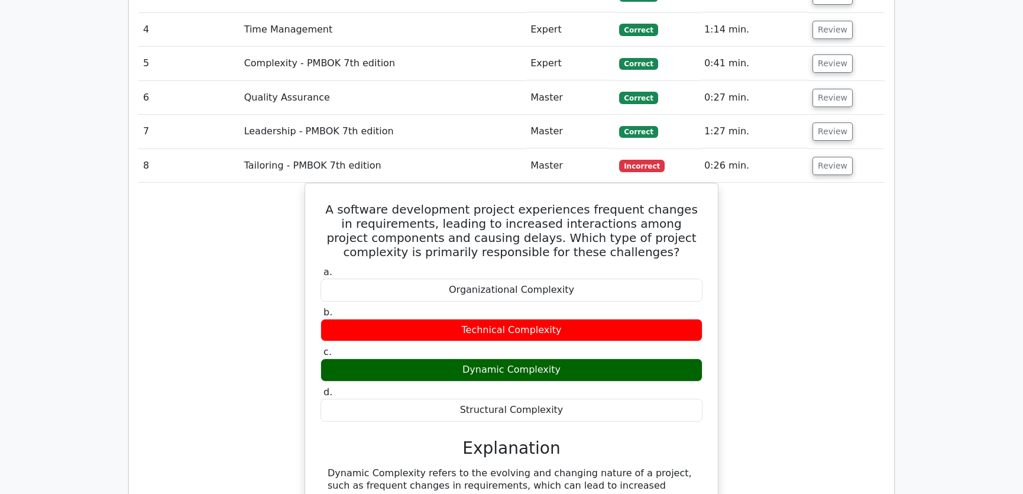
click at [771, 269] on div "A software development project experiences frequent changes in requirements, le…" at bounding box center [511, 430] width 746 height 495
click at [820, 157] on button "Review" at bounding box center [833, 166] width 40 height 18
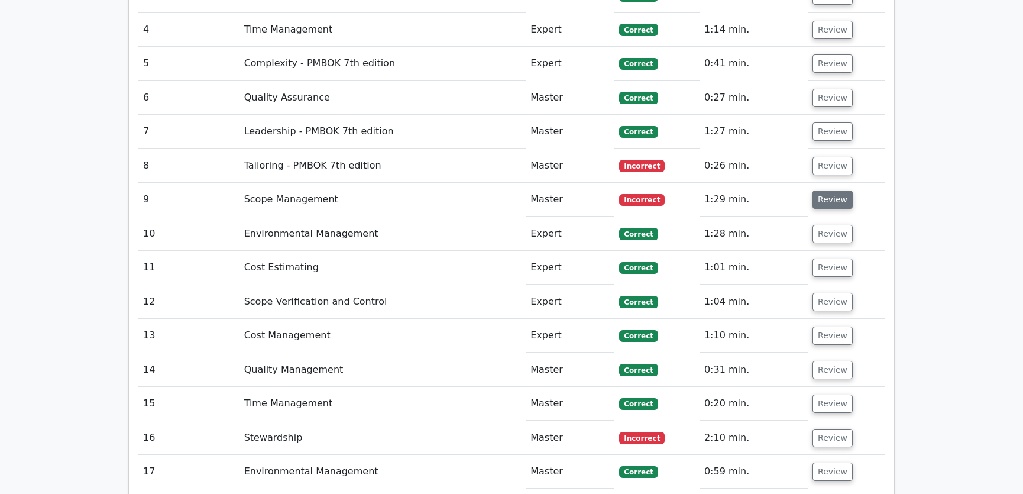
click at [826, 190] on button "Review" at bounding box center [833, 199] width 40 height 18
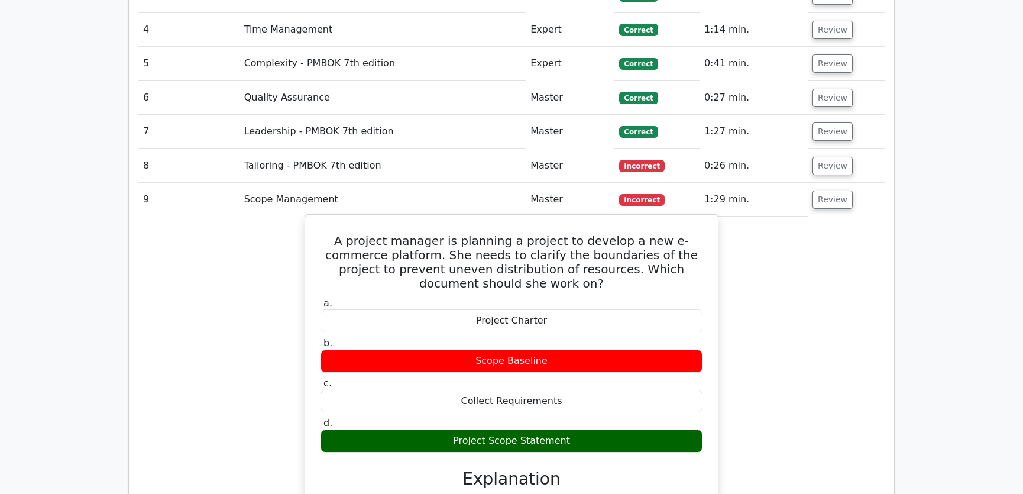
drag, startPoint x: 323, startPoint y: 194, endPoint x: 574, endPoint y: 382, distance: 313.4
click at [574, 382] on div "A project manager is planning a project to develop a new e-commerce platform. S…" at bounding box center [511, 460] width 403 height 483
copy div "A project manager is planning a project to develop a new e-commerce platform. S…"
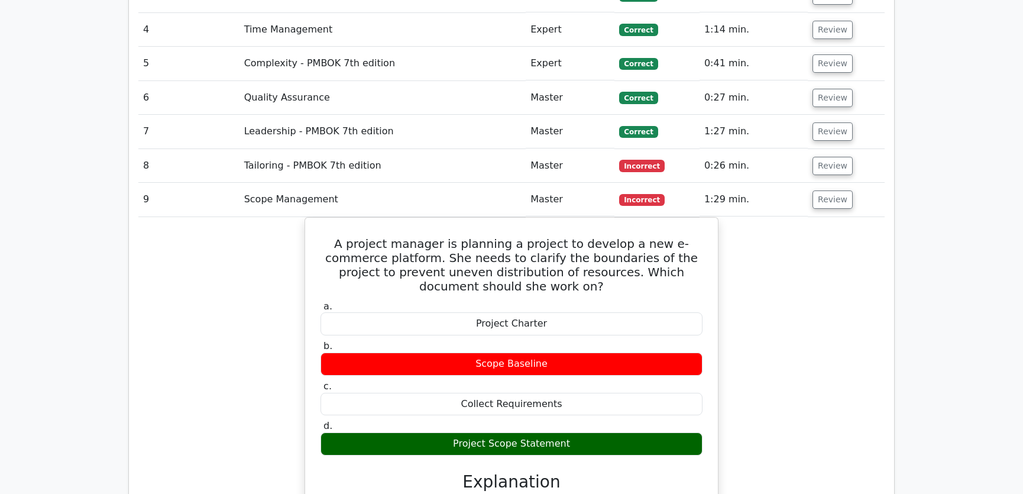
click at [763, 312] on div "A project manager is planning a project to develop a new e-commerce platform. S…" at bounding box center [511, 470] width 746 height 507
click at [836, 190] on button "Review" at bounding box center [833, 199] width 40 height 18
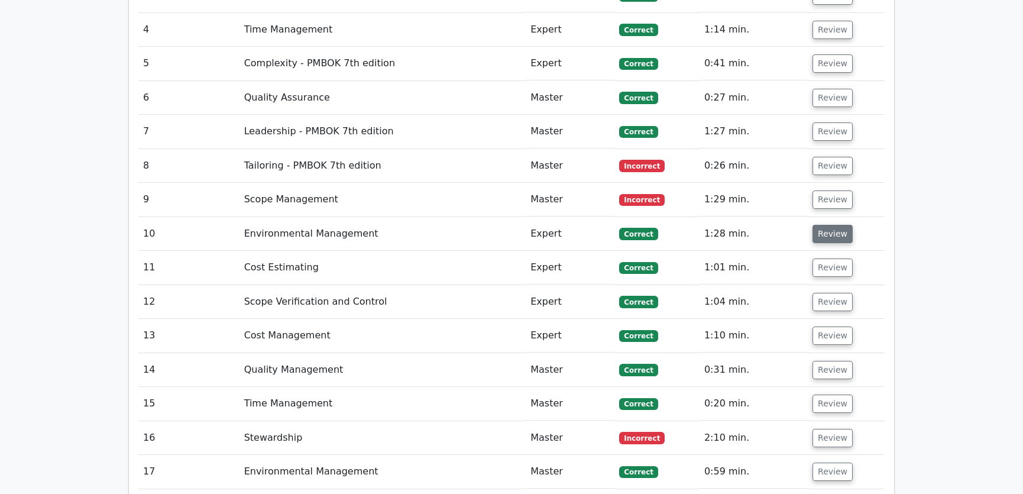
click at [830, 225] on button "Review" at bounding box center [833, 234] width 40 height 18
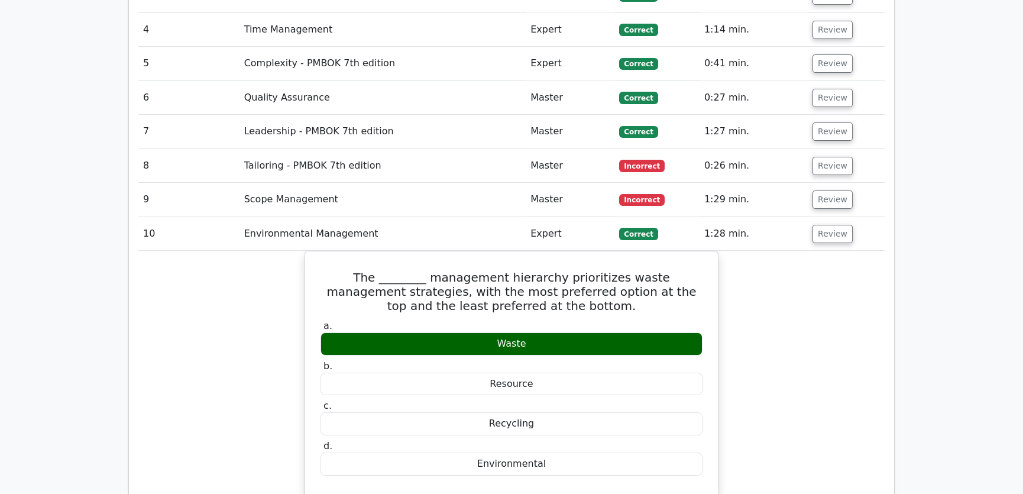
scroll to position [1971, 0]
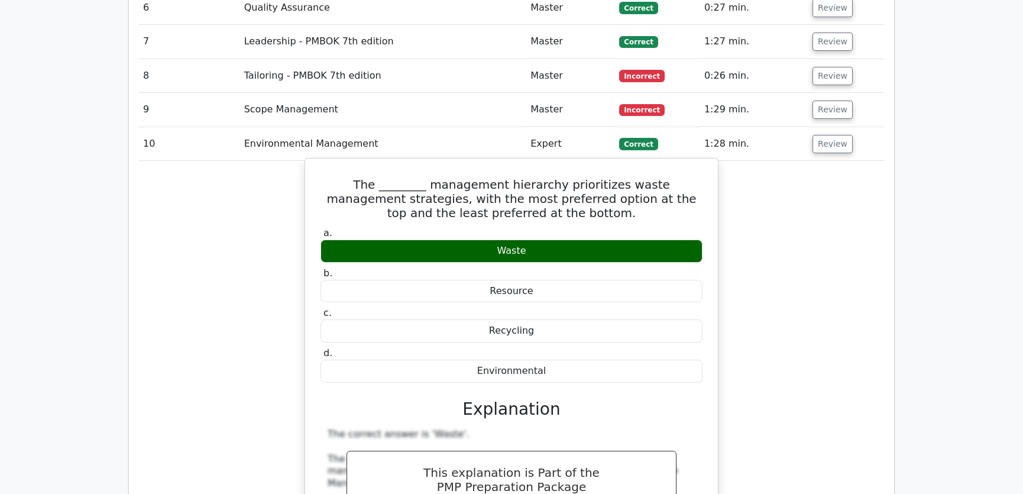
drag, startPoint x: 337, startPoint y: 139, endPoint x: 552, endPoint y: 328, distance: 286.2
copy div "The ________ management hierarchy prioritizes waste management strategies, with…"
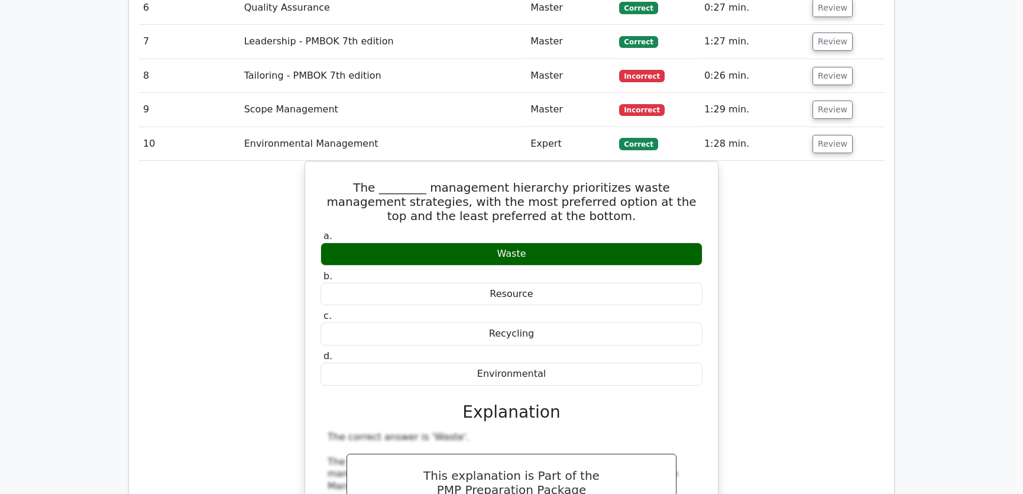
click at [829, 135] on button "Review" at bounding box center [833, 144] width 40 height 18
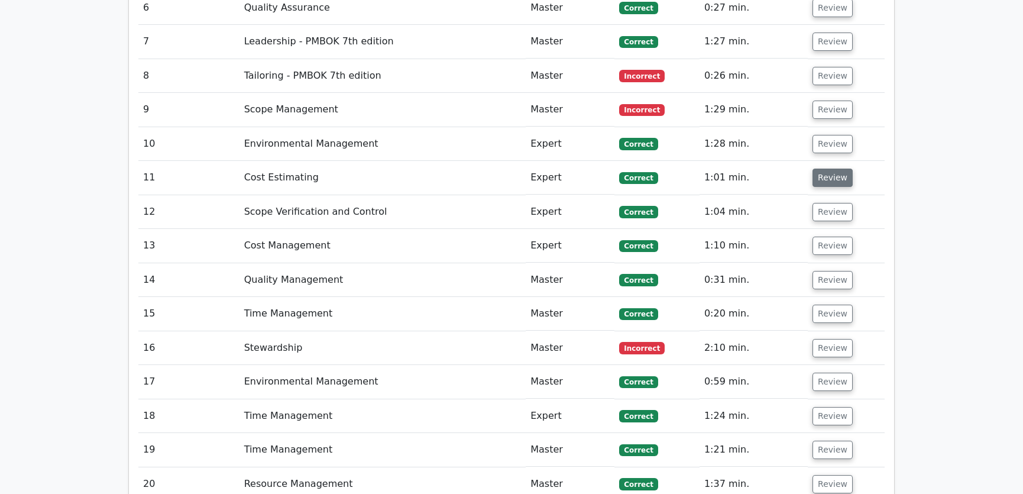
click at [830, 169] on button "Review" at bounding box center [833, 178] width 40 height 18
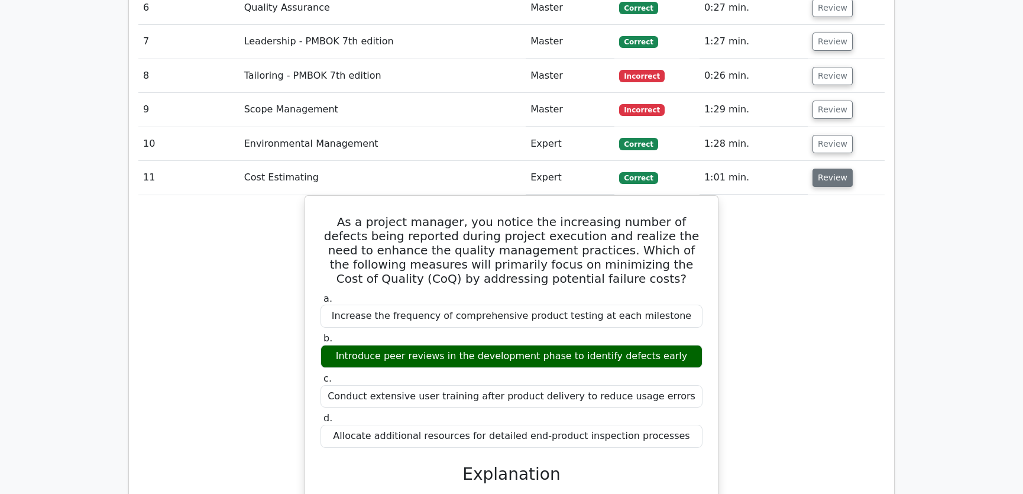
click at [825, 169] on button "Review" at bounding box center [833, 178] width 40 height 18
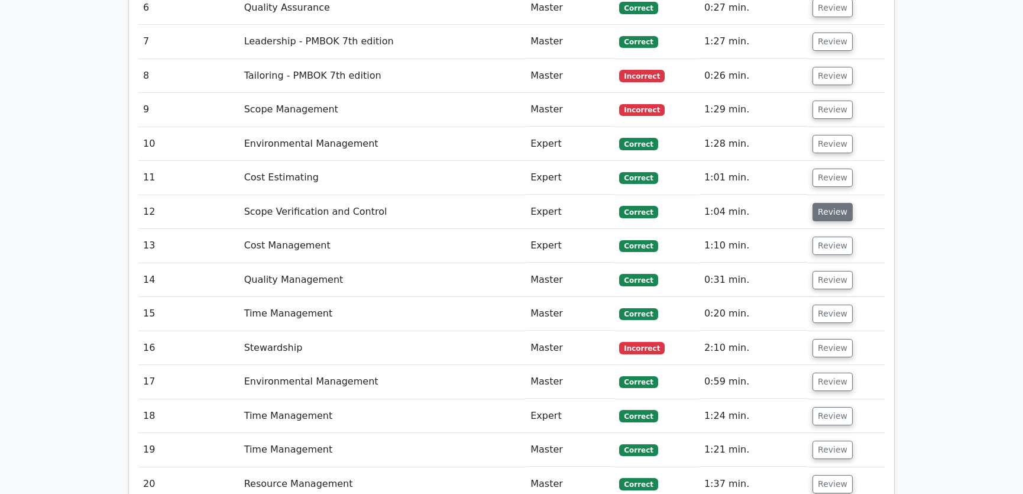
click at [834, 203] on button "Review" at bounding box center [833, 212] width 40 height 18
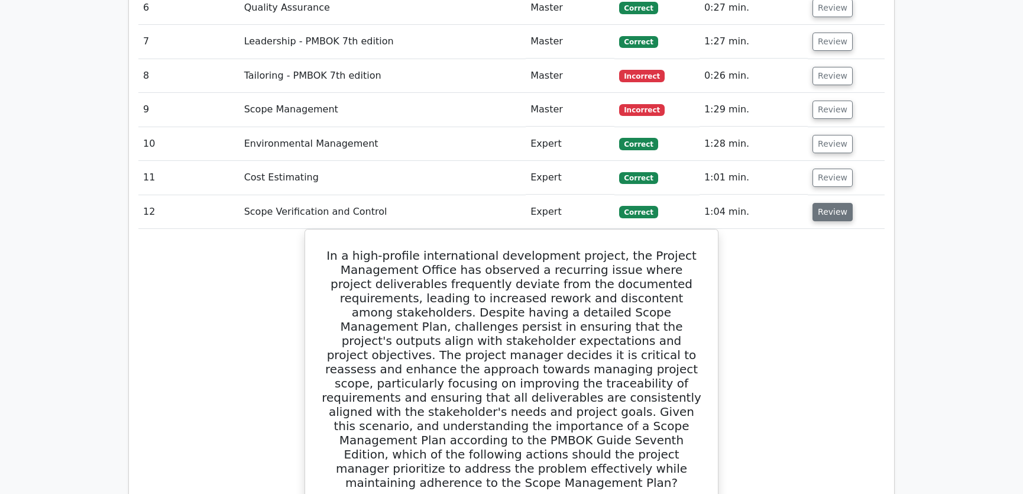
click at [828, 203] on button "Review" at bounding box center [833, 212] width 40 height 18
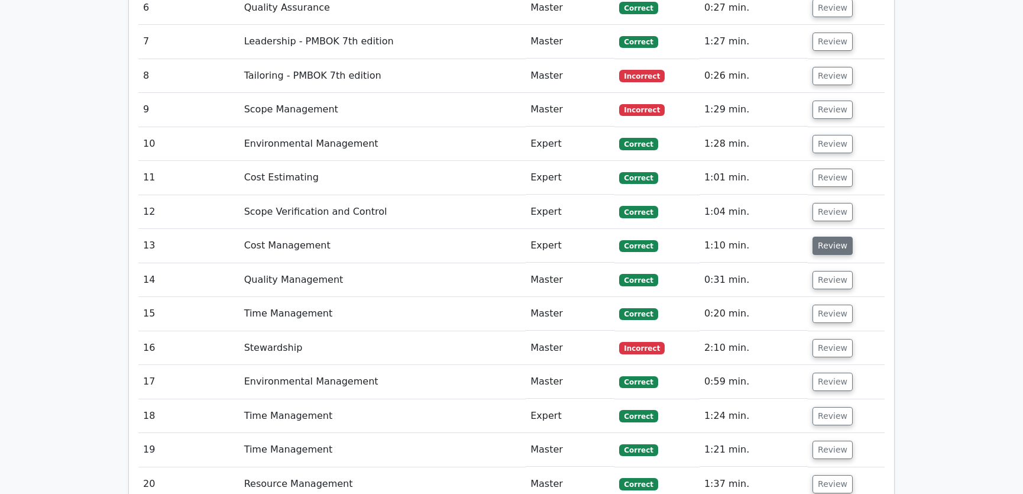
click at [816, 237] on button "Review" at bounding box center [833, 246] width 40 height 18
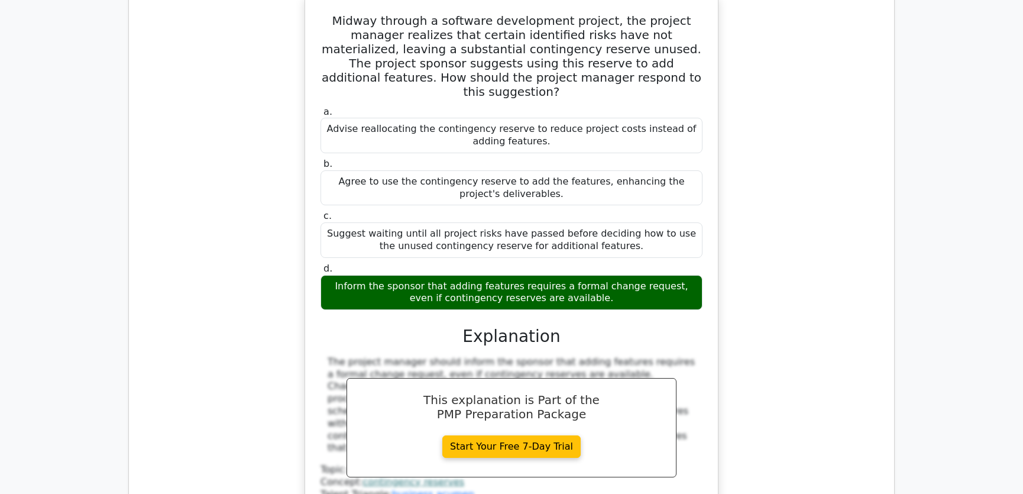
scroll to position [2150, 0]
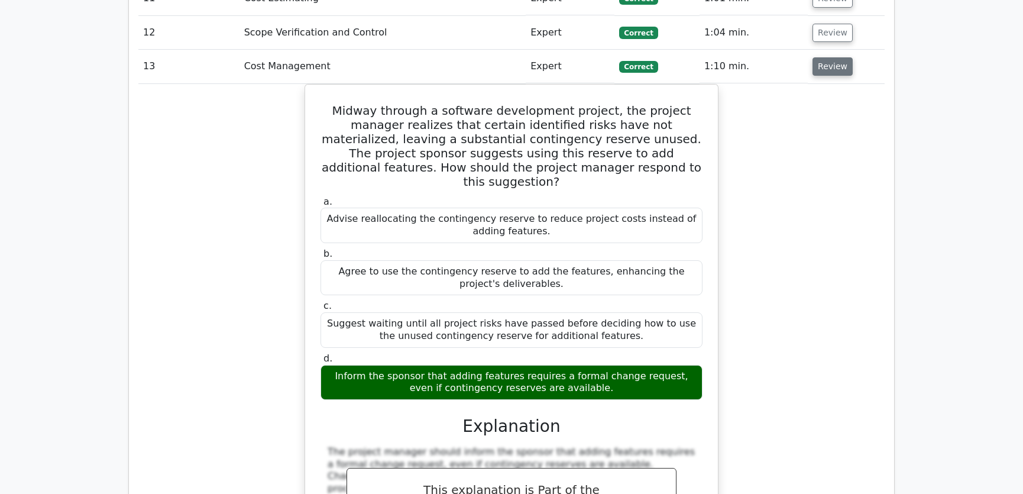
click at [825, 57] on button "Review" at bounding box center [833, 66] width 40 height 18
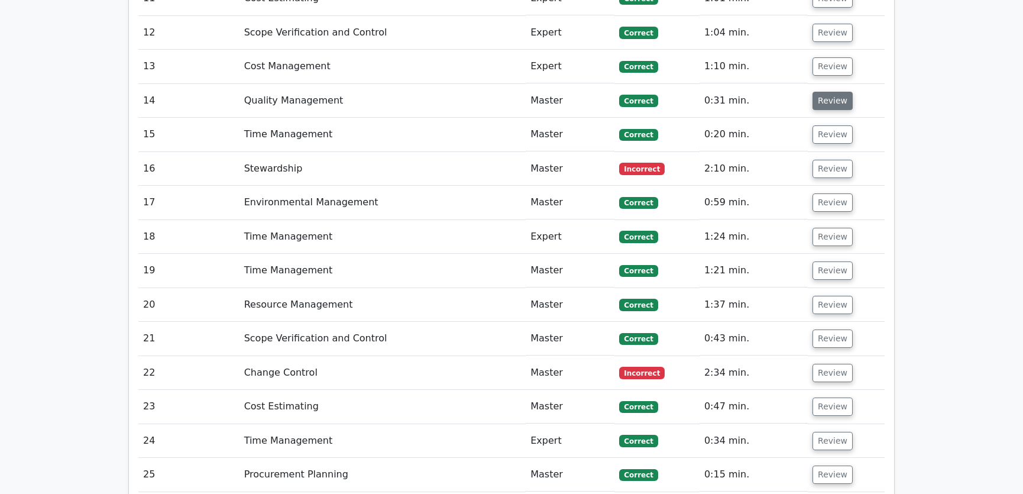
click at [823, 92] on button "Review" at bounding box center [833, 101] width 40 height 18
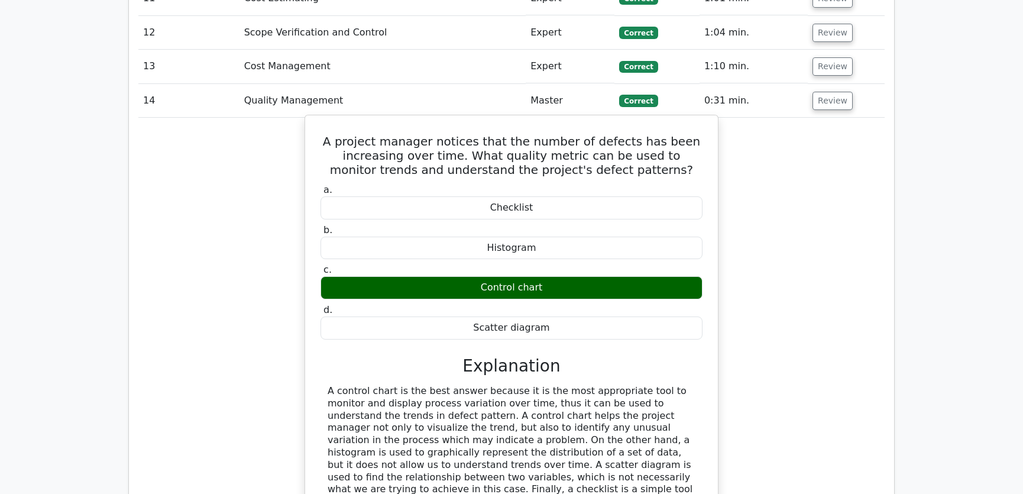
scroll to position [2240, 0]
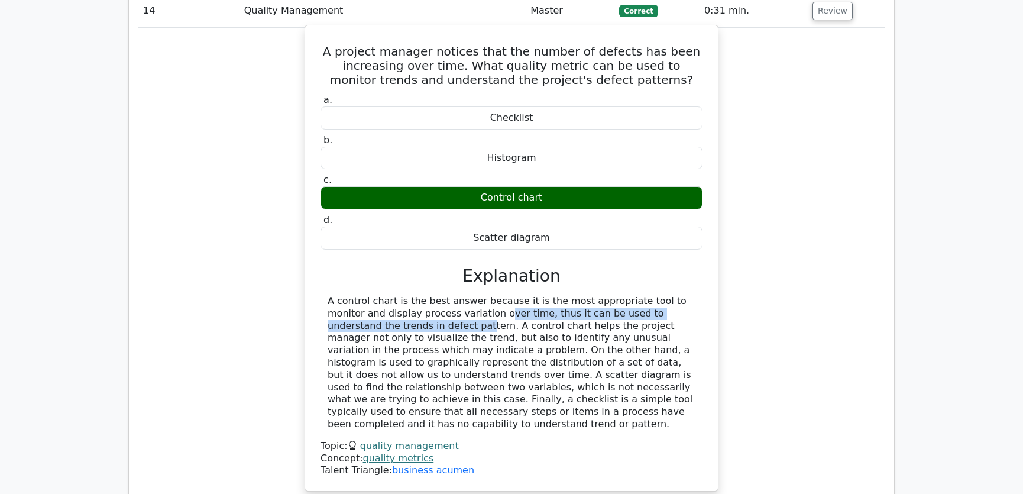
drag, startPoint x: 390, startPoint y: 270, endPoint x: 674, endPoint y: 270, distance: 284.5
click at [674, 295] on div "A control chart is the best answer because it is the most appropriate tool to m…" at bounding box center [512, 362] width 368 height 135
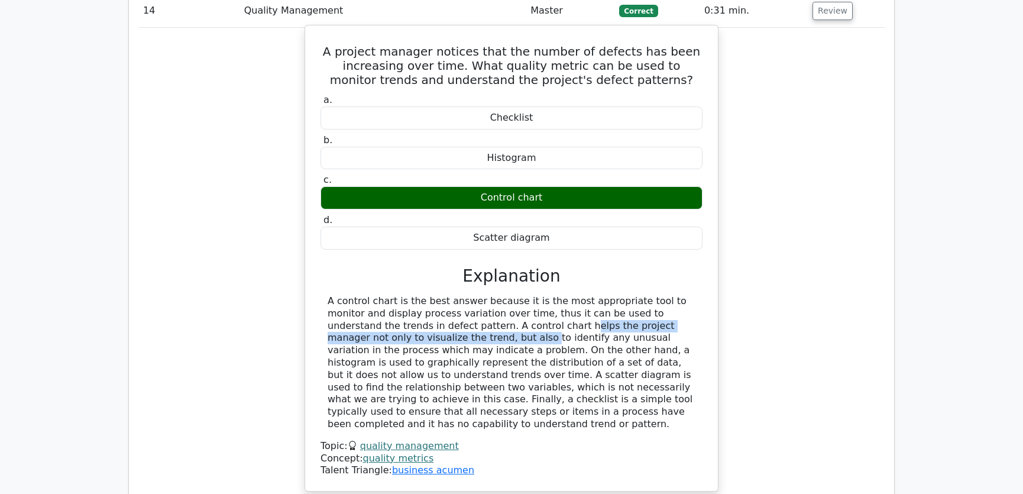
drag, startPoint x: 405, startPoint y: 280, endPoint x: 686, endPoint y: 284, distance: 281.5
click at [686, 295] on div "A control chart is the best answer because it is the most appropriate tool to m…" at bounding box center [512, 362] width 368 height 135
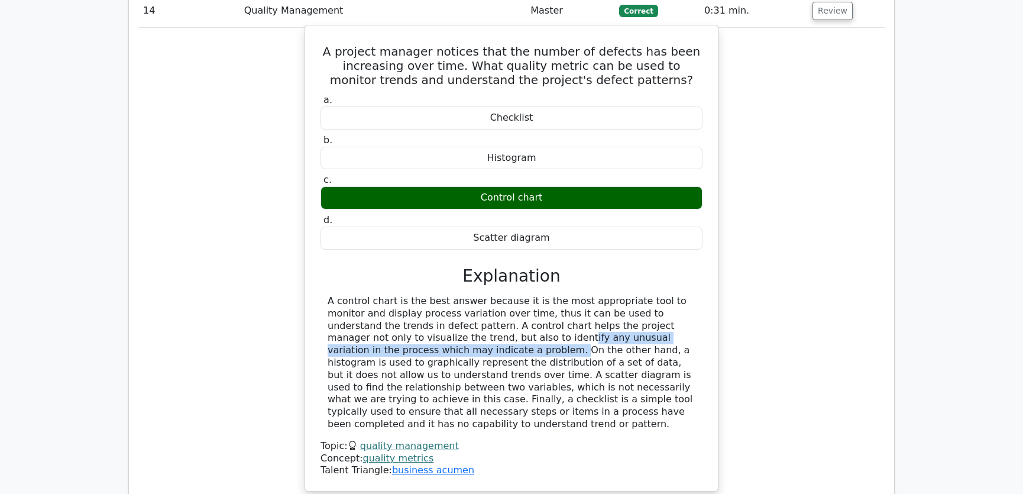
drag, startPoint x: 355, startPoint y: 294, endPoint x: 659, endPoint y: 294, distance: 304.0
click at [659, 295] on div "A control chart is the best answer because it is the most appropriate tool to m…" at bounding box center [512, 362] width 368 height 135
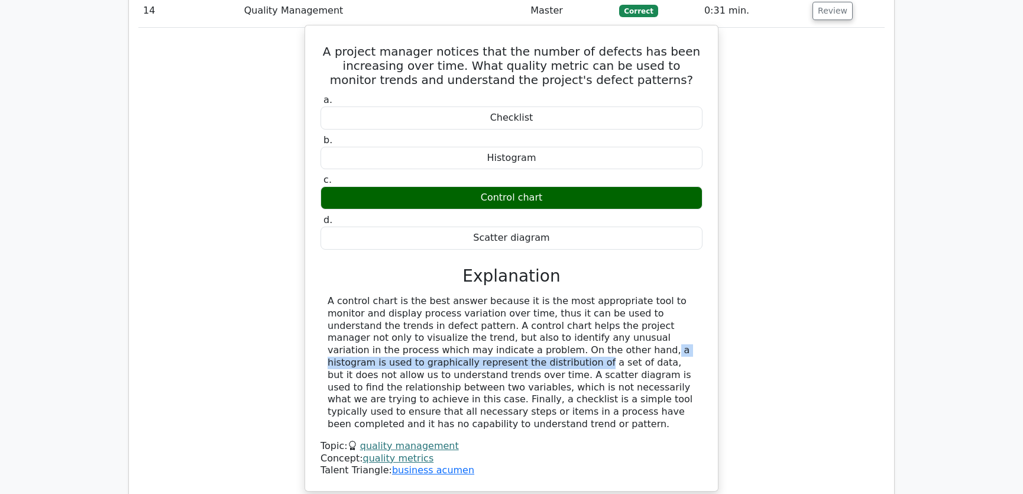
drag, startPoint x: 376, startPoint y: 304, endPoint x: 651, endPoint y: 305, distance: 275.0
click at [651, 305] on div "A control chart is the best answer because it is the most appropriate tool to m…" at bounding box center [512, 362] width 368 height 135
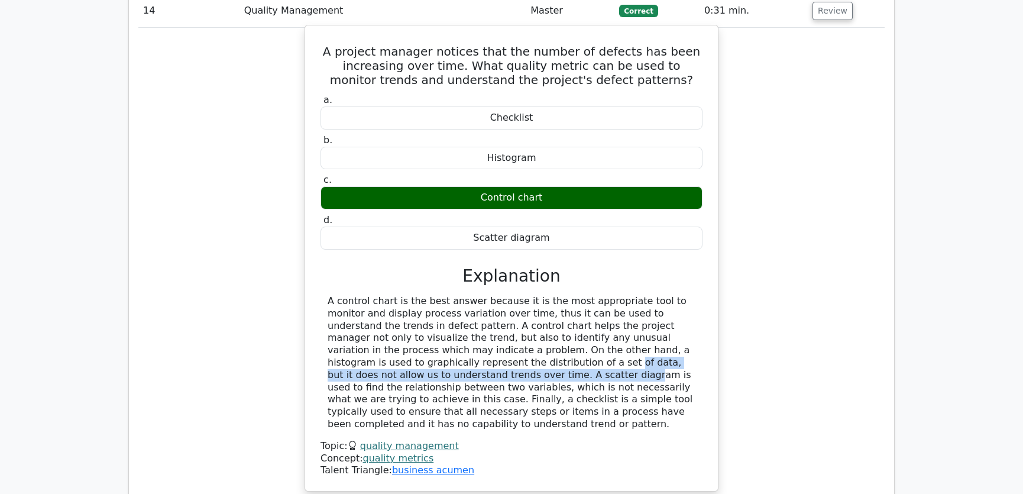
drag, startPoint x: 347, startPoint y: 319, endPoint x: 683, endPoint y: 319, distance: 335.9
click at [683, 319] on div "A control chart is the best answer because it is the most appropriate tool to m…" at bounding box center [512, 362] width 368 height 135
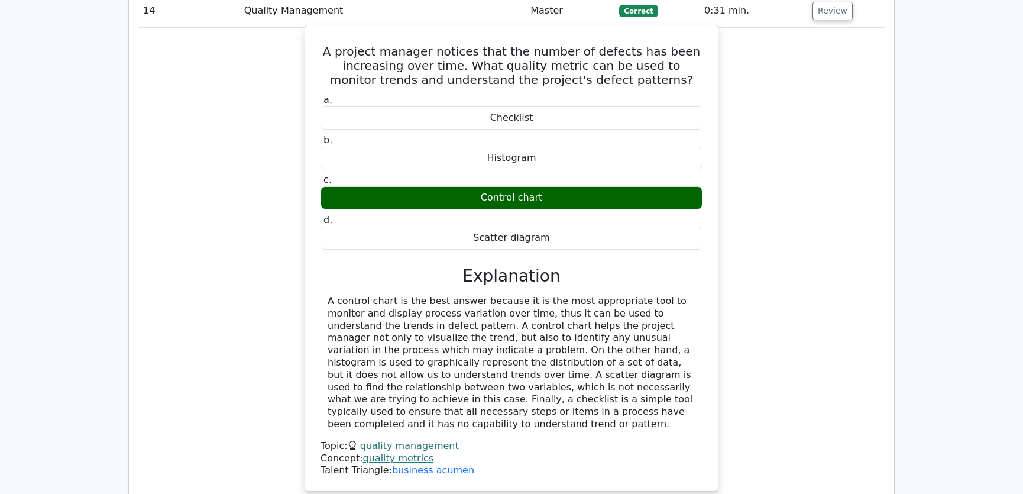
click at [467, 307] on div "A control chart is the best answer because it is the most appropriate tool to m…" at bounding box center [512, 362] width 368 height 135
drag, startPoint x: 383, startPoint y: 329, endPoint x: 631, endPoint y: 326, distance: 248.4
click at [631, 326] on div "A control chart is the best answer because it is the most appropriate tool to m…" at bounding box center [512, 362] width 368 height 135
drag, startPoint x: 375, startPoint y: 344, endPoint x: 557, endPoint y: 344, distance: 182.1
click at [557, 344] on div "A control chart is the best answer because it is the most appropriate tool to m…" at bounding box center [512, 362] width 368 height 135
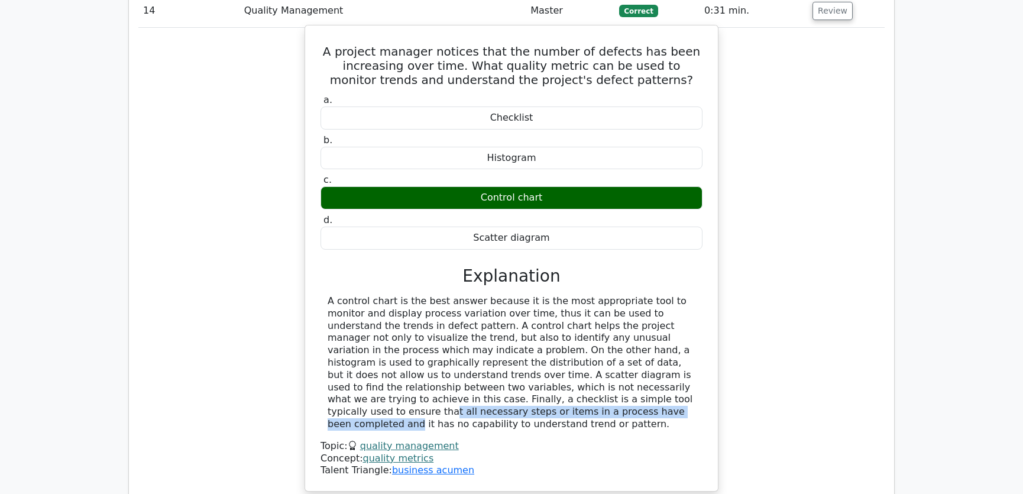
drag, startPoint x: 368, startPoint y: 354, endPoint x: 649, endPoint y: 354, distance: 281.5
click at [649, 354] on div "A control chart is the best answer because it is the most appropriate tool to m…" at bounding box center [512, 362] width 368 height 135
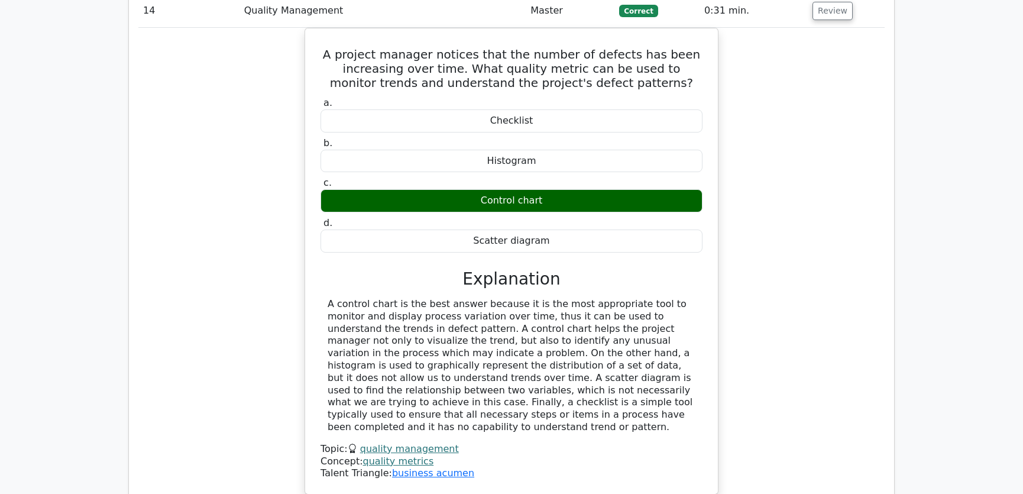
click at [754, 347] on div "A project manager notices that the number of defects has been increasing over t…" at bounding box center [511, 268] width 746 height 481
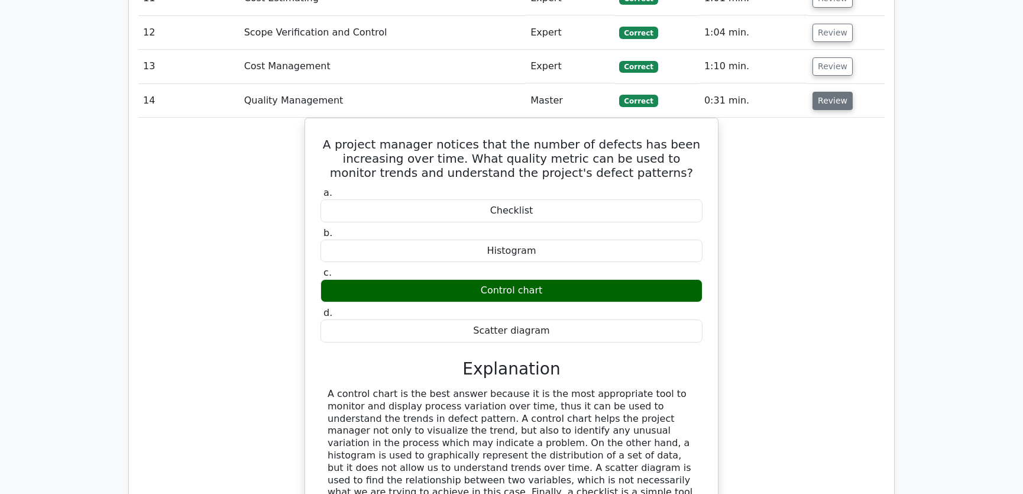
click at [828, 92] on button "Review" at bounding box center [833, 101] width 40 height 18
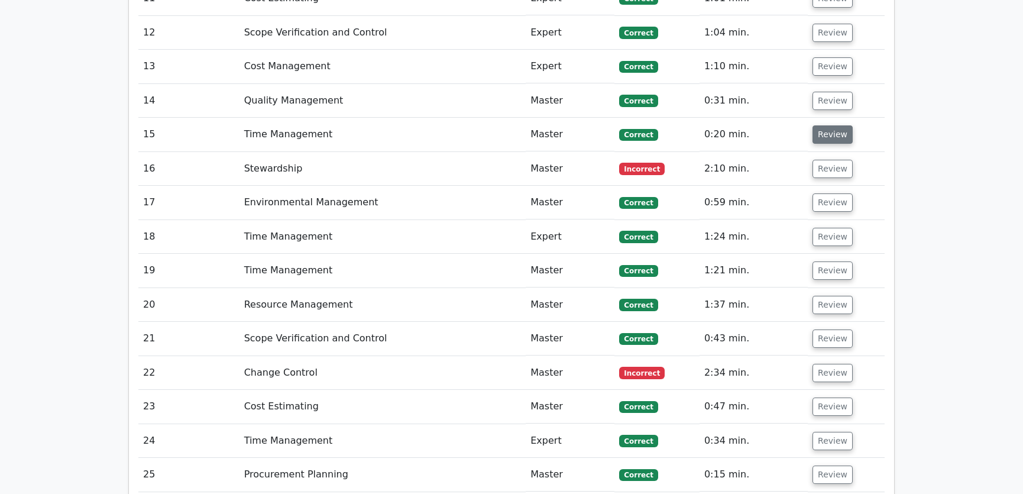
click at [829, 125] on button "Review" at bounding box center [833, 134] width 40 height 18
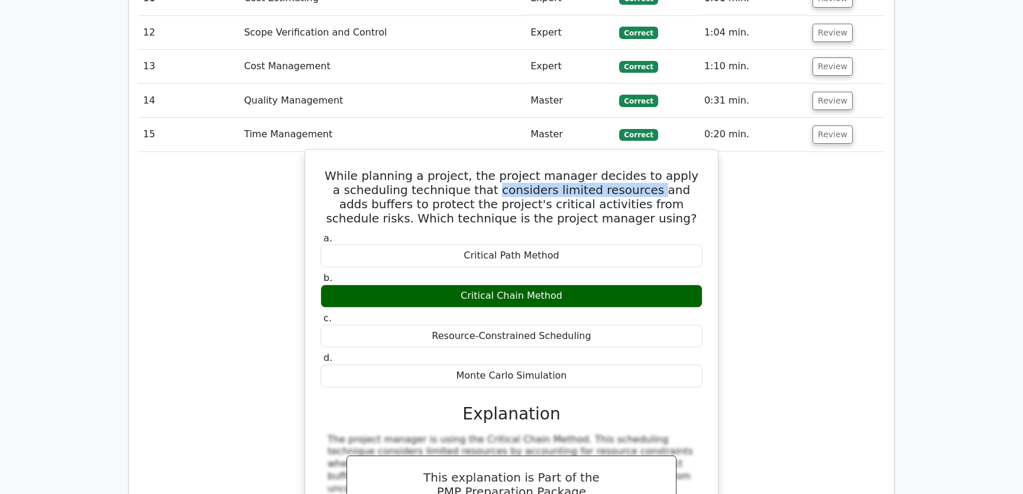
drag, startPoint x: 467, startPoint y: 149, endPoint x: 613, endPoint y: 150, distance: 146.1
click at [613, 169] on h5 "While planning a project, the project manager decides to apply a scheduling tec…" at bounding box center [511, 197] width 384 height 57
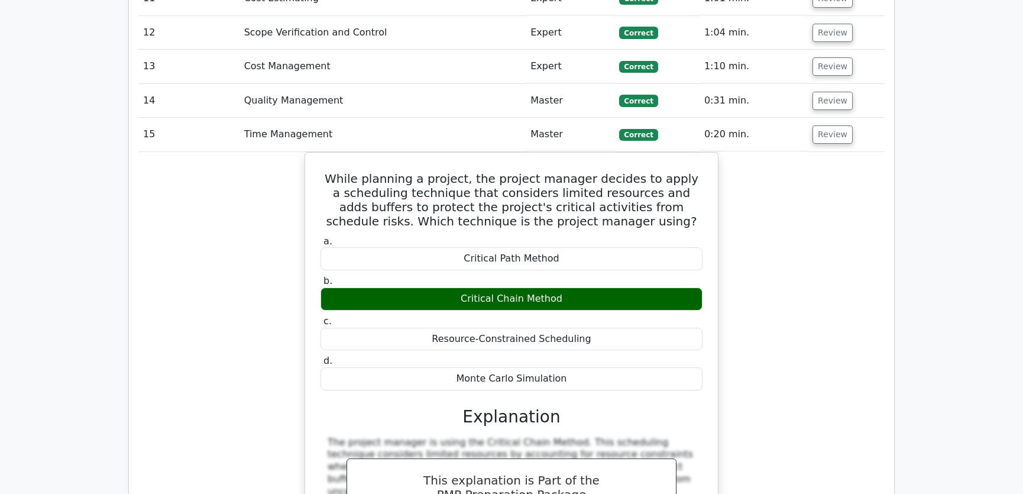
click at [816, 153] on div "While planning a project, the project manager decides to apply a scheduling tec…" at bounding box center [511, 436] width 746 height 569
click at [821, 125] on button "Review" at bounding box center [833, 134] width 40 height 18
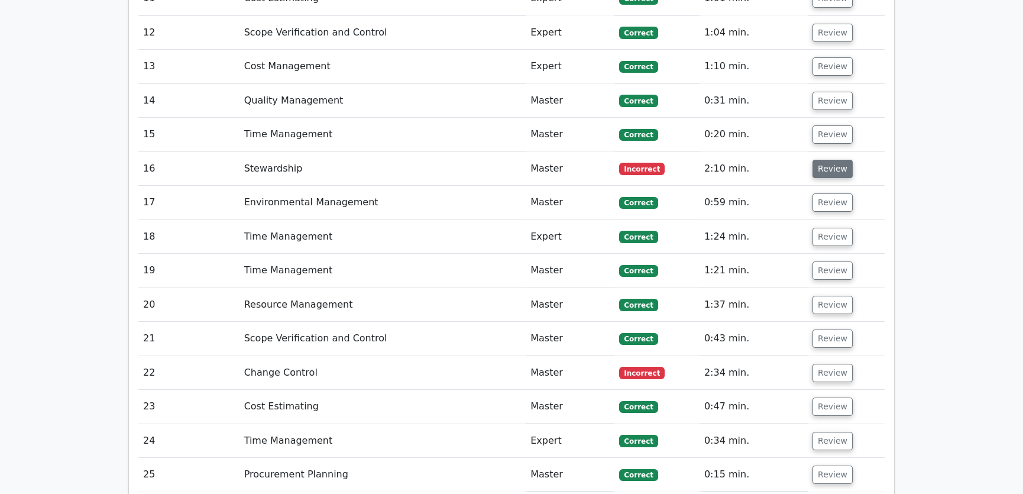
click at [829, 160] on button "Review" at bounding box center [833, 169] width 40 height 18
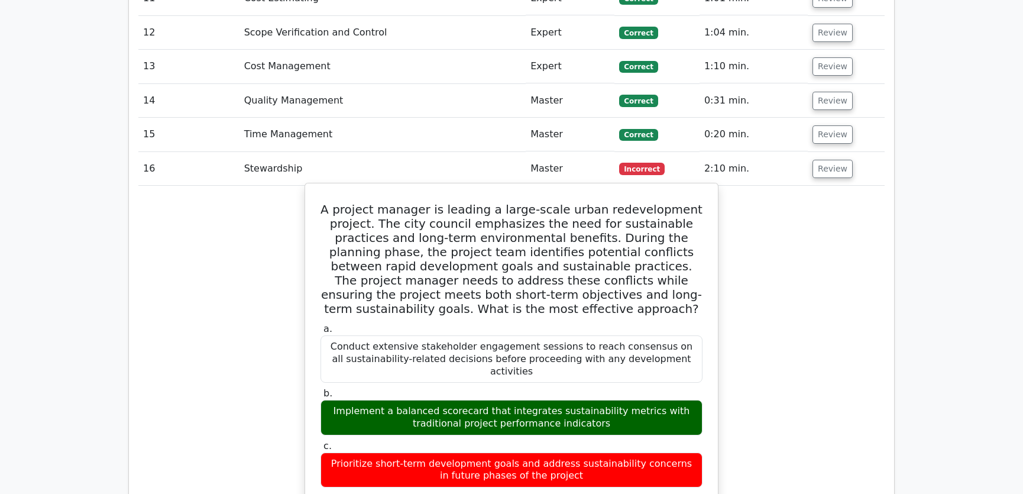
scroll to position [2240, 0]
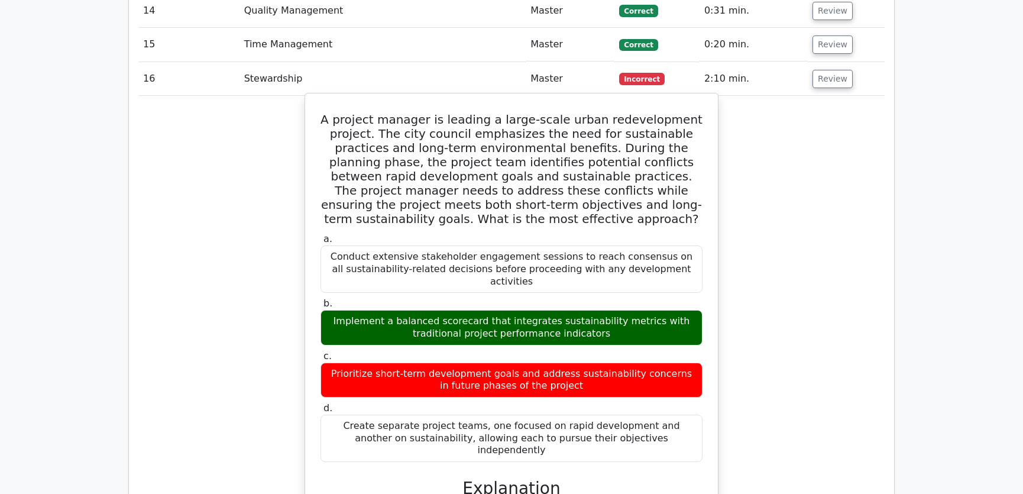
drag, startPoint x: 340, startPoint y: 72, endPoint x: 660, endPoint y: 388, distance: 450.0
copy div "A project manager is leading a large-scale urban redevelopment project. The cit…"
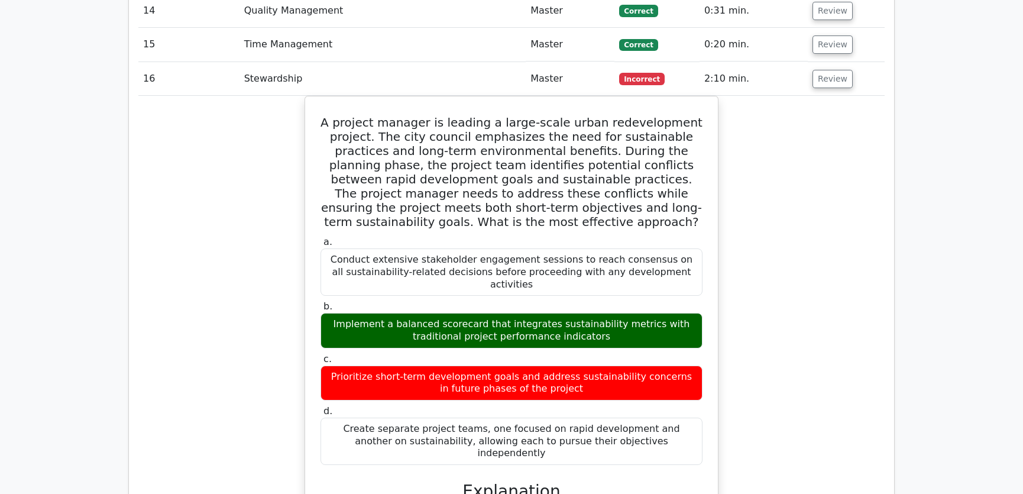
click at [822, 70] on button "Review" at bounding box center [833, 79] width 40 height 18
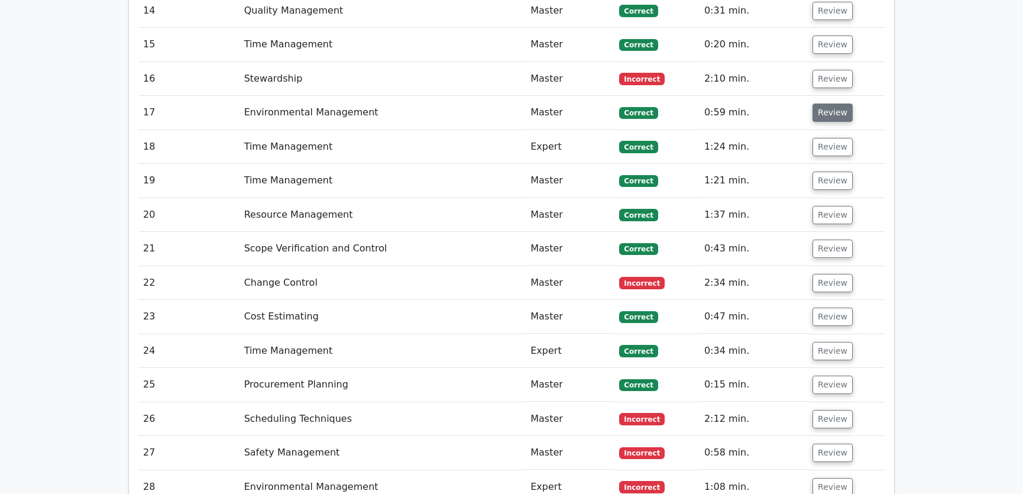
click at [833, 103] on button "Review" at bounding box center [833, 112] width 40 height 18
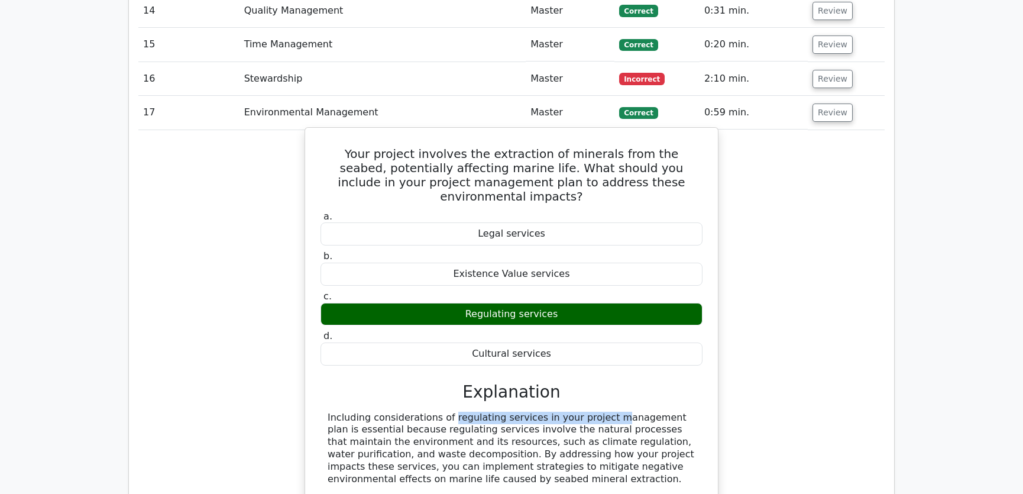
drag, startPoint x: 373, startPoint y: 355, endPoint x: 527, endPoint y: 361, distance: 153.9
click at [527, 412] on div "Including considerations of regulating services in your project management plan…" at bounding box center [512, 449] width 368 height 74
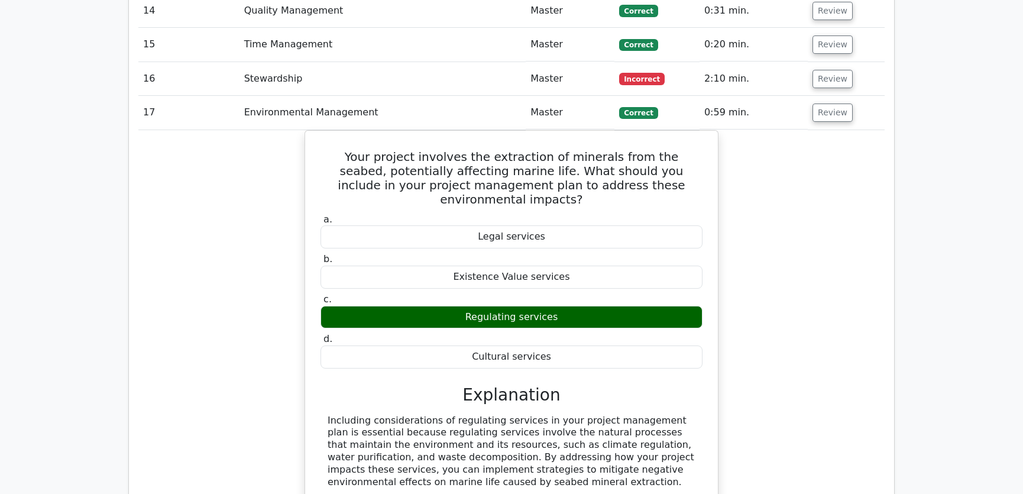
click at [780, 354] on div "Your project involves the extraction of minerals from the seabed, potentially a…" at bounding box center [511, 346] width 746 height 433
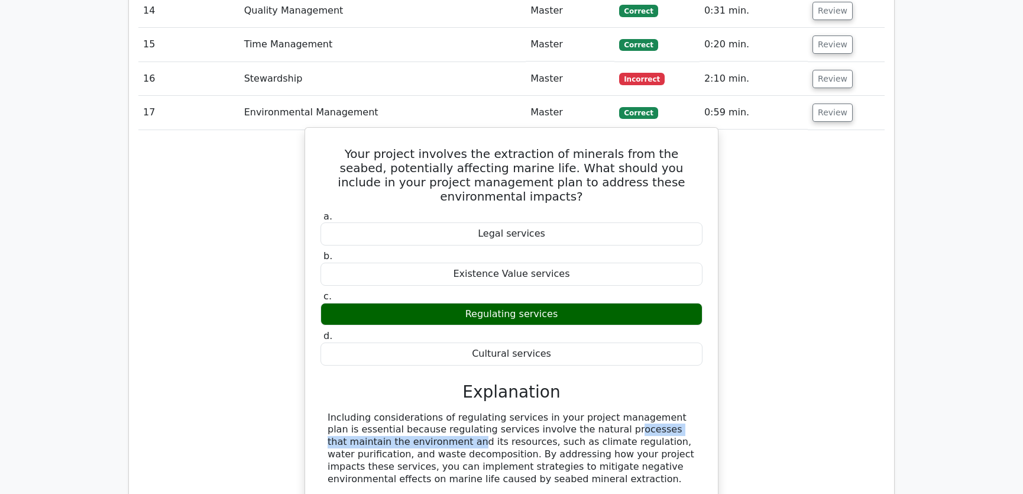
drag, startPoint x: 506, startPoint y: 370, endPoint x: 672, endPoint y: 372, distance: 165.6
click at [672, 412] on div "Including considerations of regulating services in your project management plan…" at bounding box center [512, 449] width 368 height 74
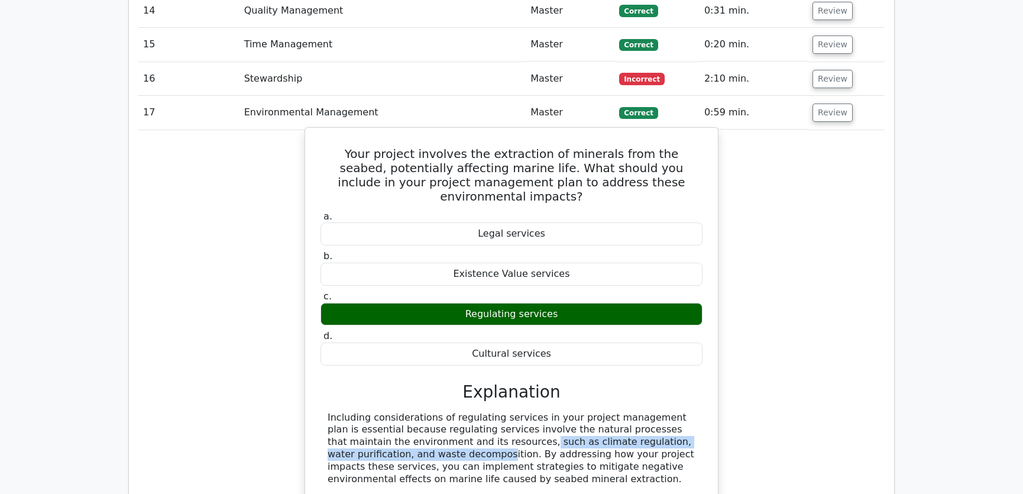
drag, startPoint x: 387, startPoint y: 384, endPoint x: 658, endPoint y: 381, distance: 270.9
click at [658, 412] on div "Including considerations of regulating services in your project management plan…" at bounding box center [512, 449] width 368 height 74
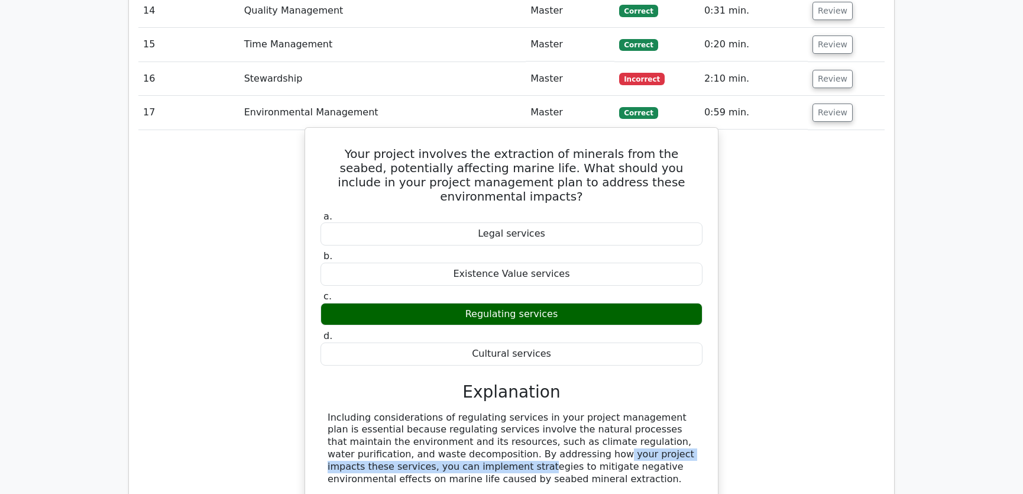
drag, startPoint x: 426, startPoint y: 394, endPoint x: 691, endPoint y: 391, distance: 264.9
click at [691, 412] on div "Including considerations of regulating services in your project management plan…" at bounding box center [512, 449] width 368 height 74
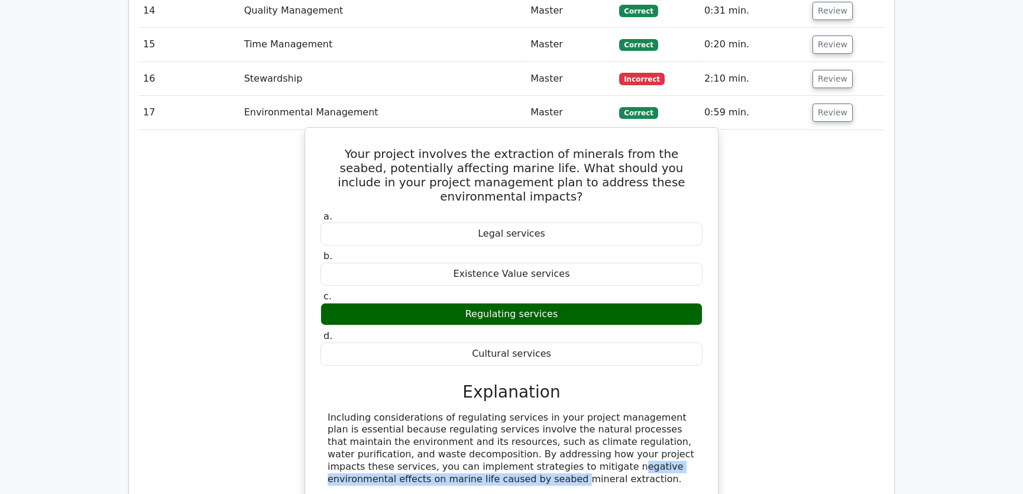
drag, startPoint x: 403, startPoint y: 409, endPoint x: 664, endPoint y: 402, distance: 261.5
click at [664, 412] on div "Including considerations of regulating services in your project management plan…" at bounding box center [512, 449] width 368 height 74
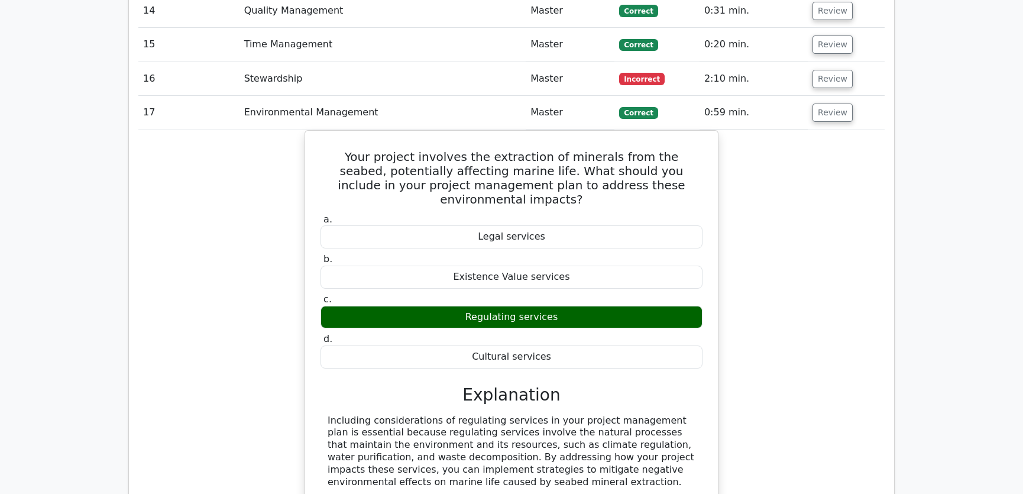
click at [818, 362] on div "Your project involves the extraction of minerals from the seabed, potentially a…" at bounding box center [511, 346] width 746 height 433
click at [827, 103] on button "Review" at bounding box center [833, 112] width 40 height 18
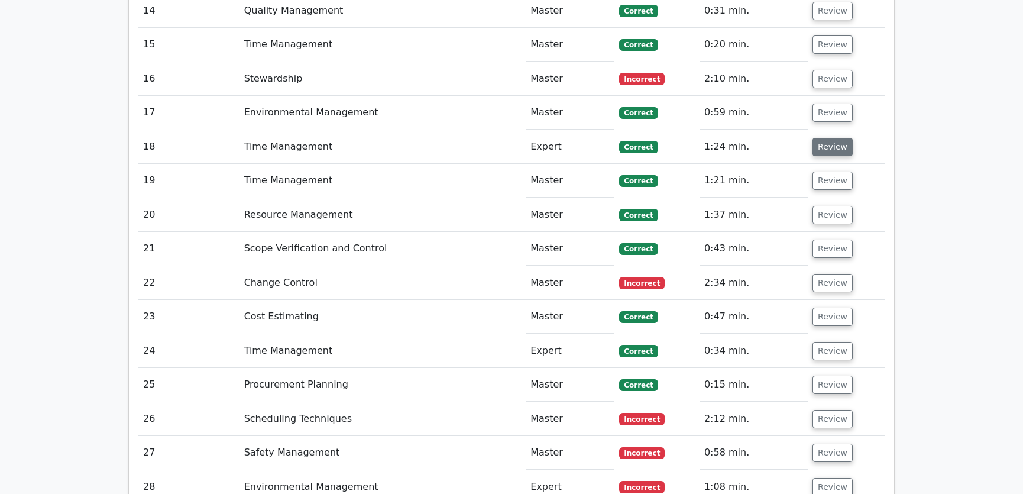
click at [834, 138] on button "Review" at bounding box center [833, 147] width 40 height 18
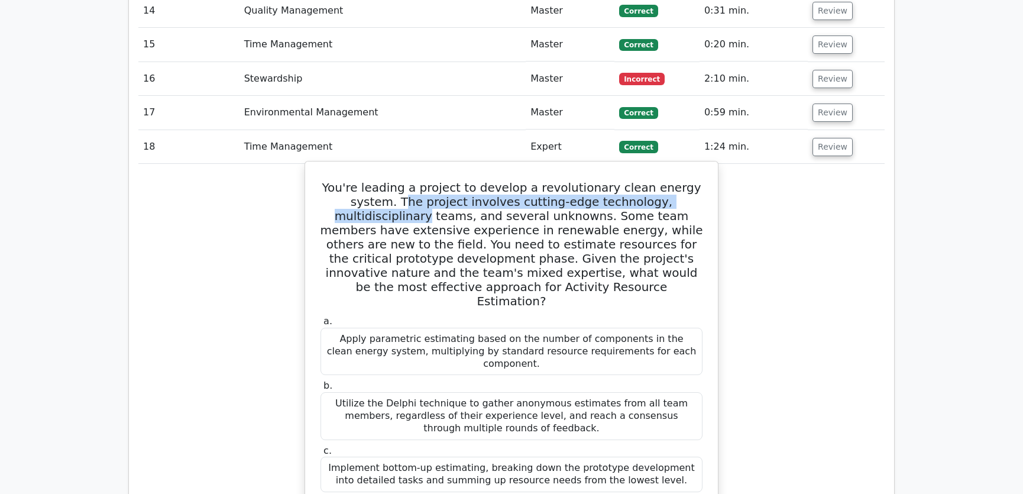
drag, startPoint x: 368, startPoint y: 157, endPoint x: 704, endPoint y: 160, distance: 335.3
click at [704, 180] on h5 "You're leading a project to develop a revolutionary clean energy system. The pr…" at bounding box center [511, 244] width 384 height 128
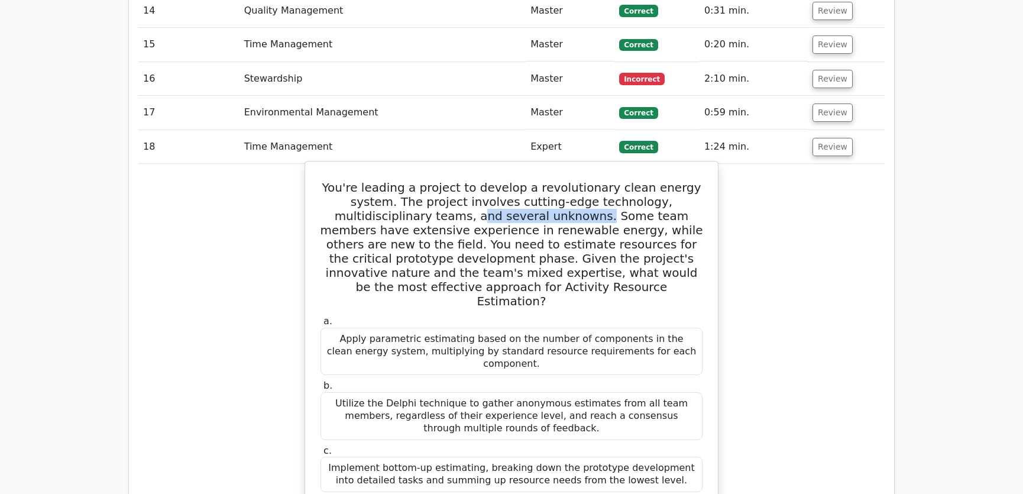
drag, startPoint x: 374, startPoint y: 171, endPoint x: 492, endPoint y: 166, distance: 117.8
click at [492, 180] on h5 "You're leading a project to develop a revolutionary clean energy system. The pr…" at bounding box center [511, 244] width 384 height 128
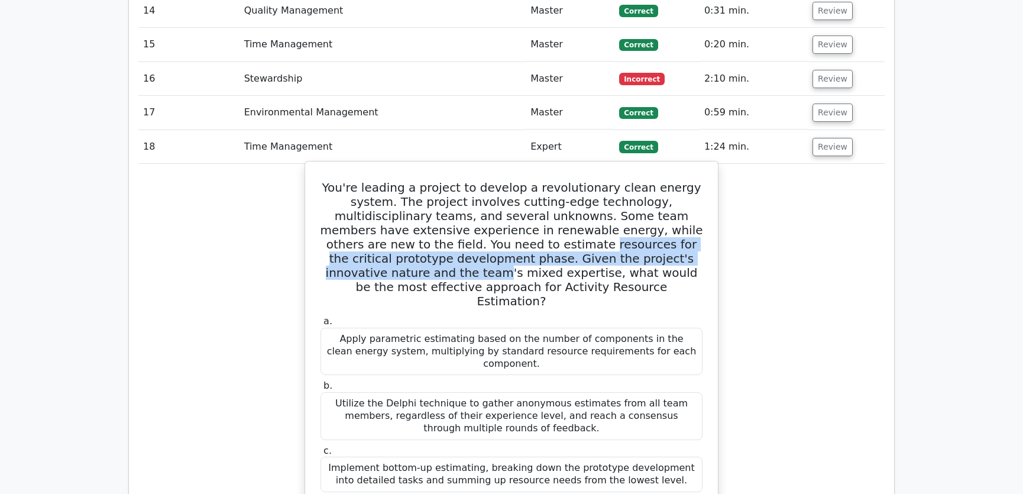
drag, startPoint x: 429, startPoint y: 202, endPoint x: 639, endPoint y: 208, distance: 210.0
click at [639, 208] on h5 "You're leading a project to develop a revolutionary clean energy system. The pr…" at bounding box center [511, 244] width 384 height 128
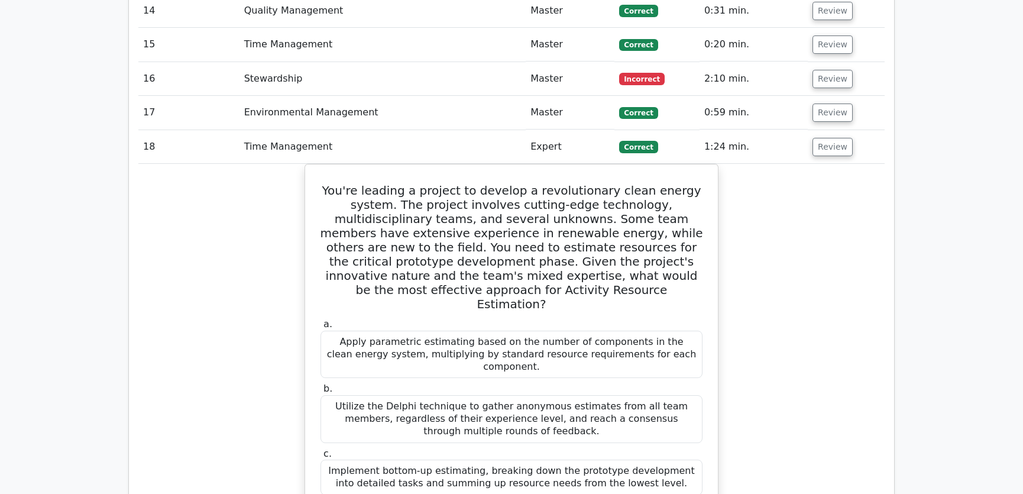
click at [828, 138] on button "Review" at bounding box center [833, 147] width 40 height 18
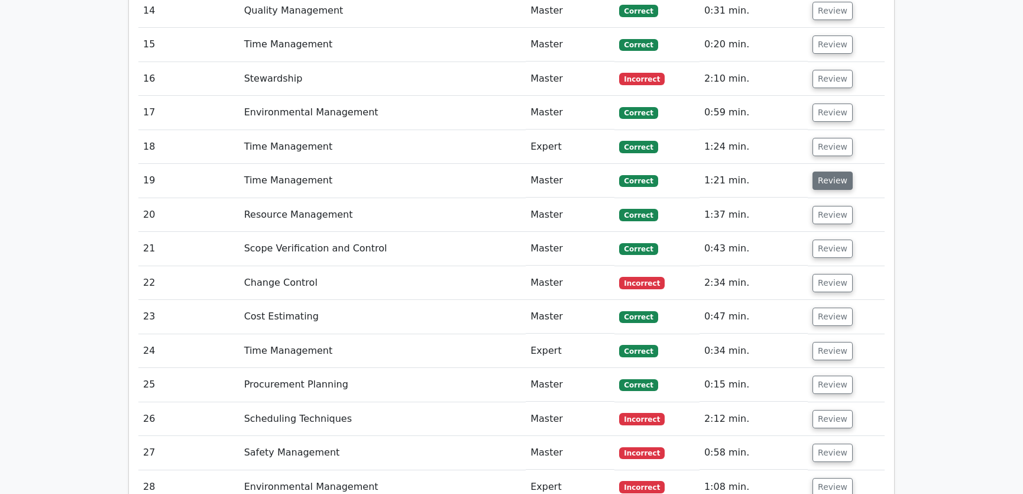
click at [822, 172] on button "Review" at bounding box center [833, 181] width 40 height 18
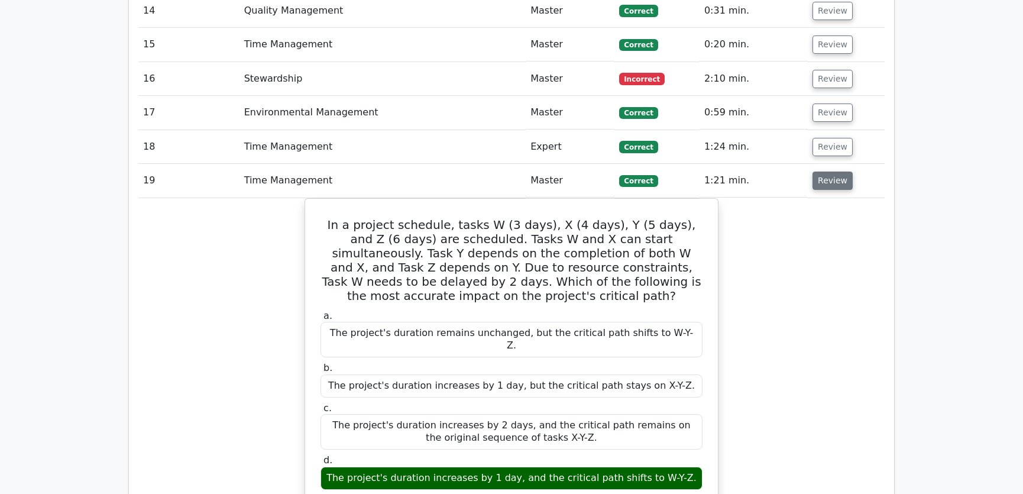
click at [827, 172] on button "Review" at bounding box center [833, 181] width 40 height 18
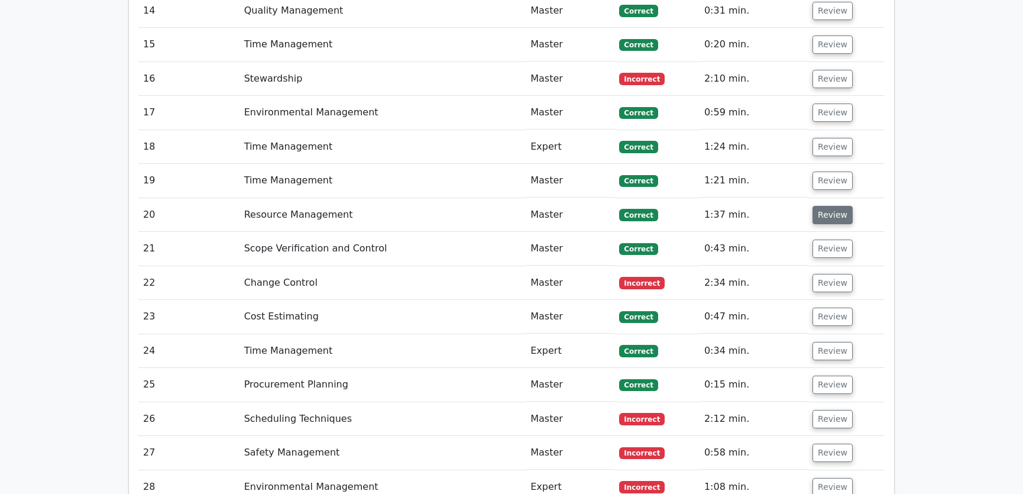
click at [828, 206] on button "Review" at bounding box center [833, 215] width 40 height 18
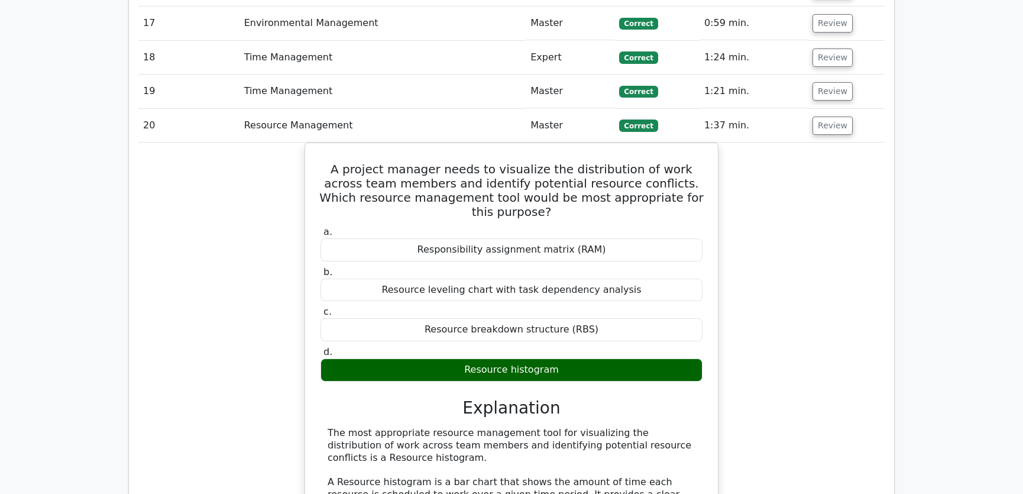
scroll to position [2419, 0]
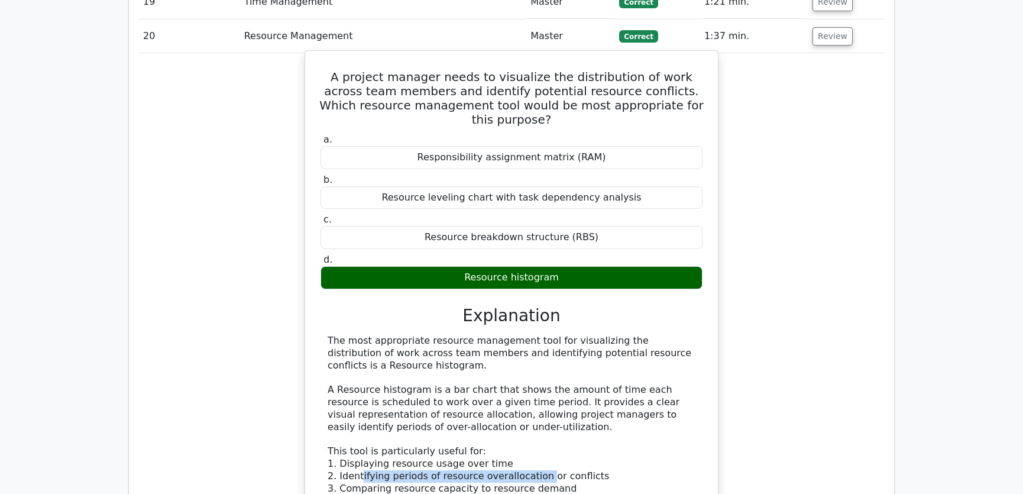
drag, startPoint x: 360, startPoint y: 419, endPoint x: 536, endPoint y: 418, distance: 176.8
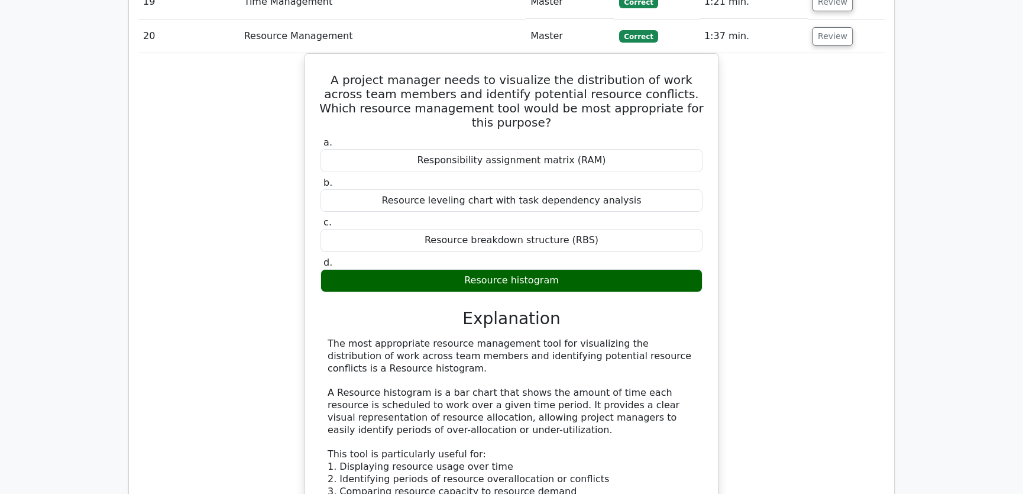
click at [816, 396] on div "A project manager needs to visualize the distribution of work across team membe…" at bounding box center [511, 423] width 746 height 741
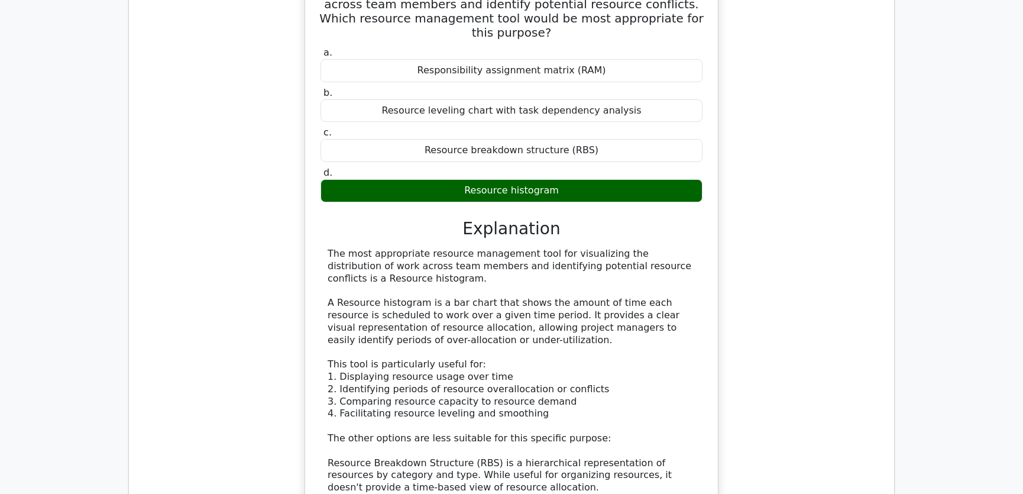
scroll to position [2598, 0]
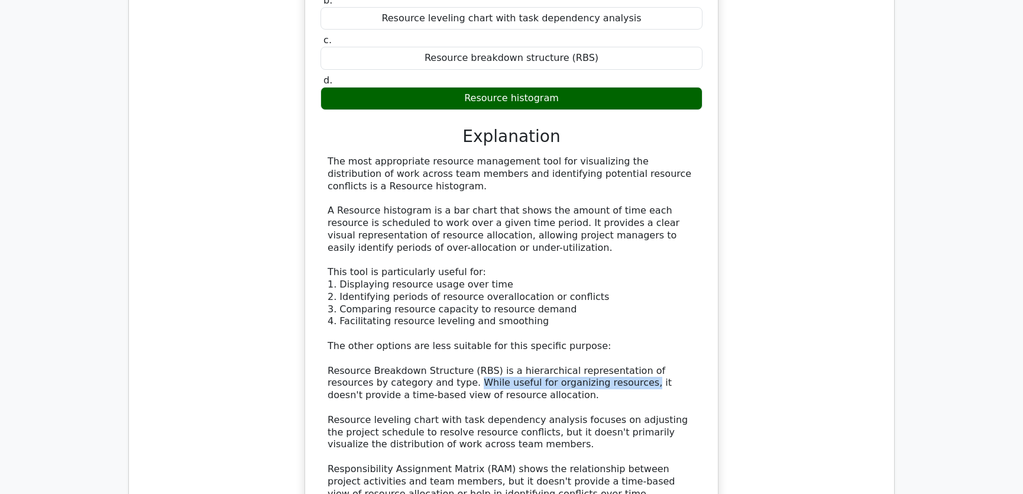
drag, startPoint x: 410, startPoint y: 321, endPoint x: 568, endPoint y: 322, distance: 158.5
click at [568, 322] on div "The most appropriate resource management tool for visualizing the distribution …" at bounding box center [512, 346] width 368 height 381
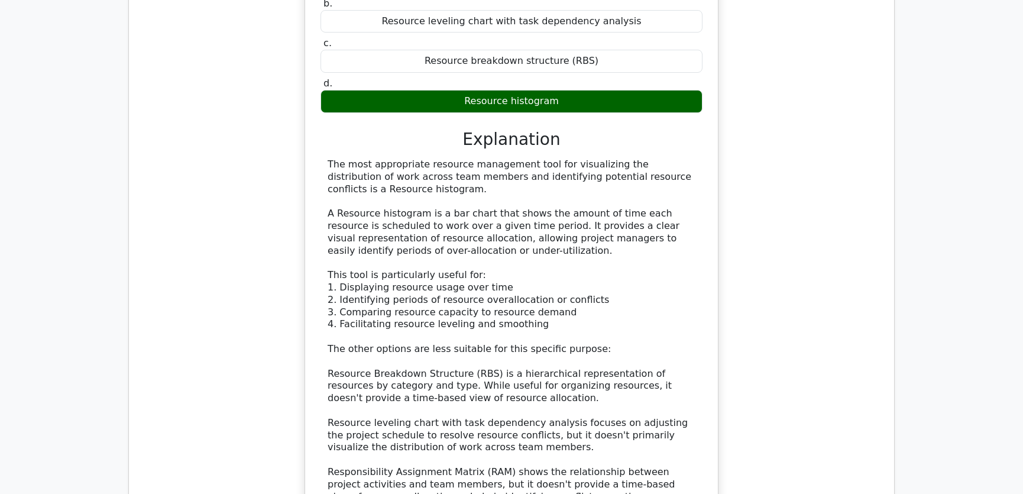
click at [794, 310] on div "A project manager needs to visualize the distribution of work across team membe…" at bounding box center [511, 244] width 746 height 741
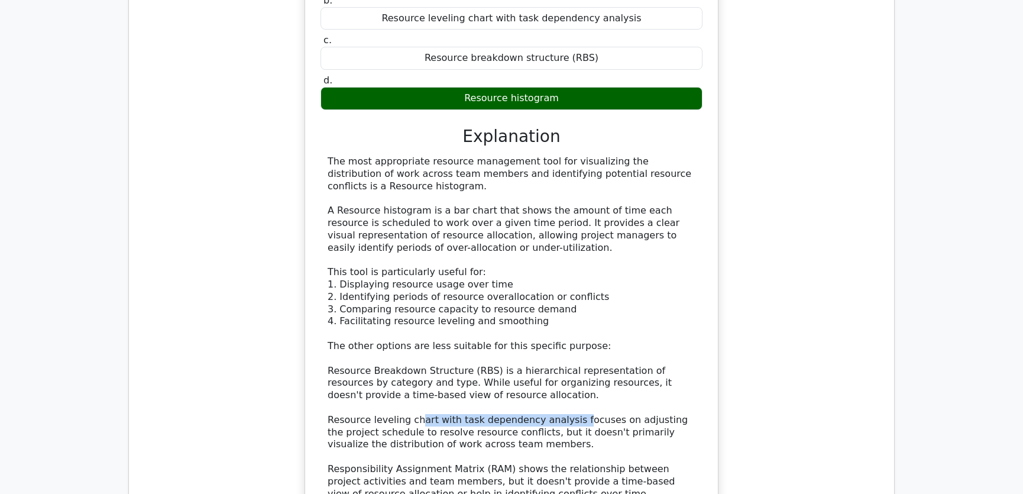
drag, startPoint x: 412, startPoint y: 361, endPoint x: 562, endPoint y: 355, distance: 149.7
click at [562, 355] on div "The most appropriate resource management tool for visualizing the distribution …" at bounding box center [512, 346] width 368 height 381
click at [616, 357] on div "The most appropriate resource management tool for visualizing the distribution …" at bounding box center [512, 346] width 368 height 381
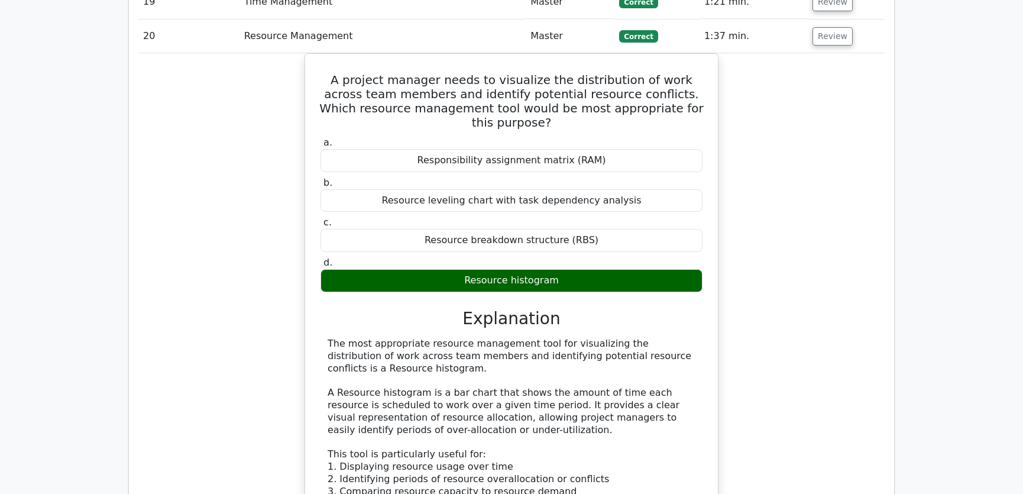
scroll to position [2240, 0]
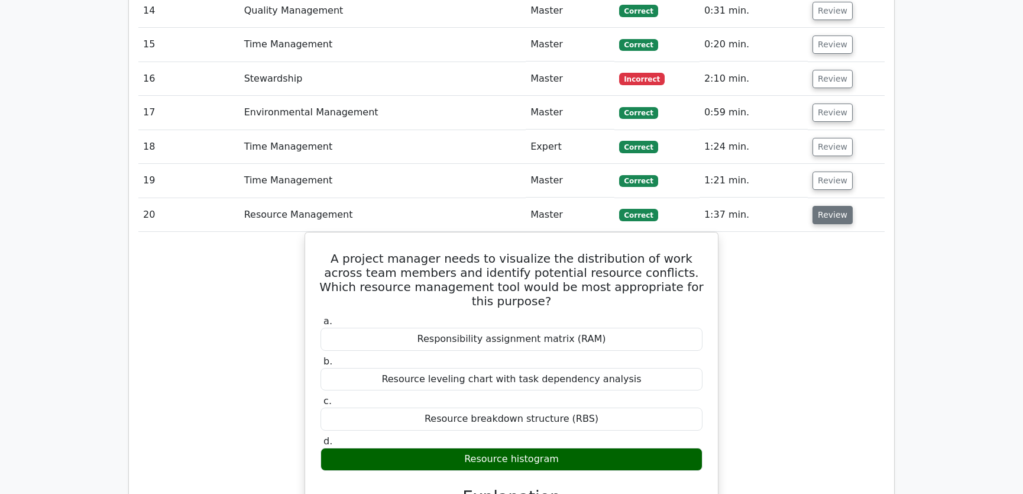
click at [824, 206] on button "Review" at bounding box center [833, 215] width 40 height 18
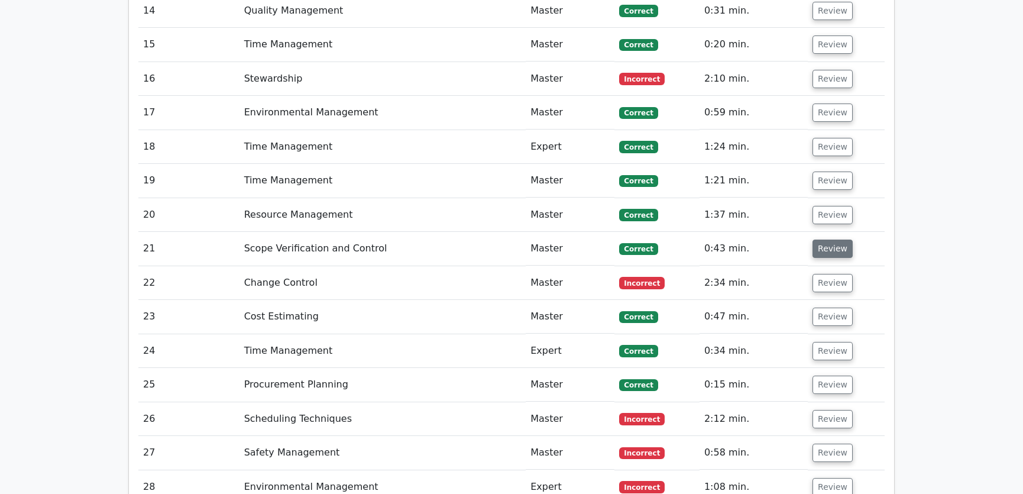
click at [828, 240] on button "Review" at bounding box center [833, 249] width 40 height 18
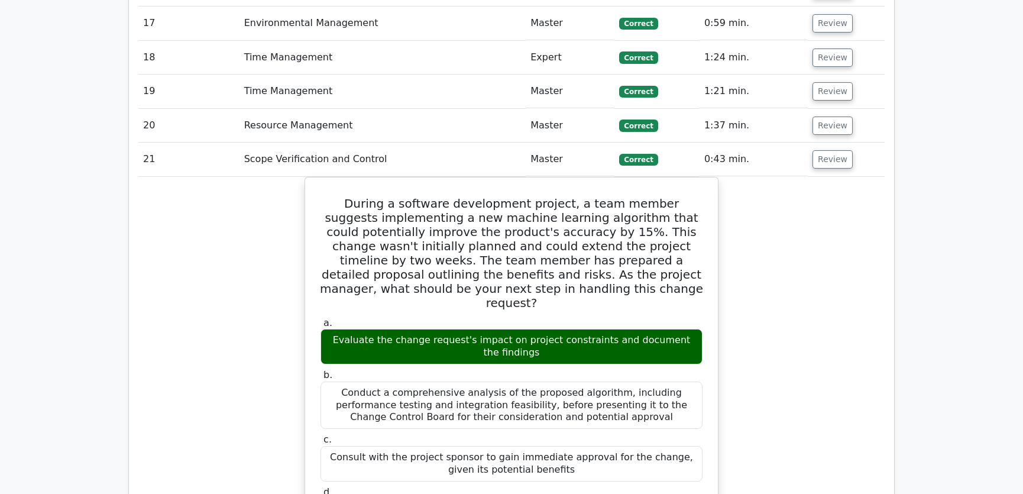
scroll to position [2419, 0]
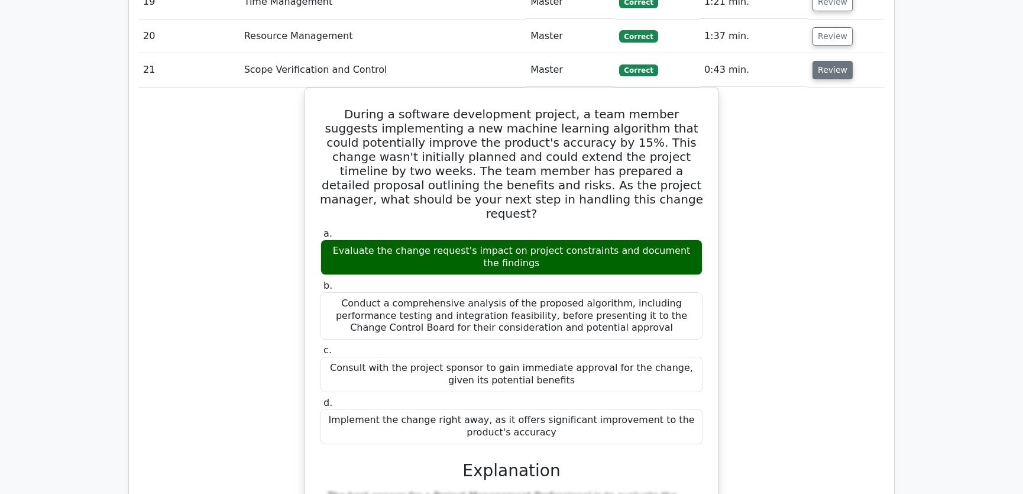
click at [829, 61] on button "Review" at bounding box center [833, 70] width 40 height 18
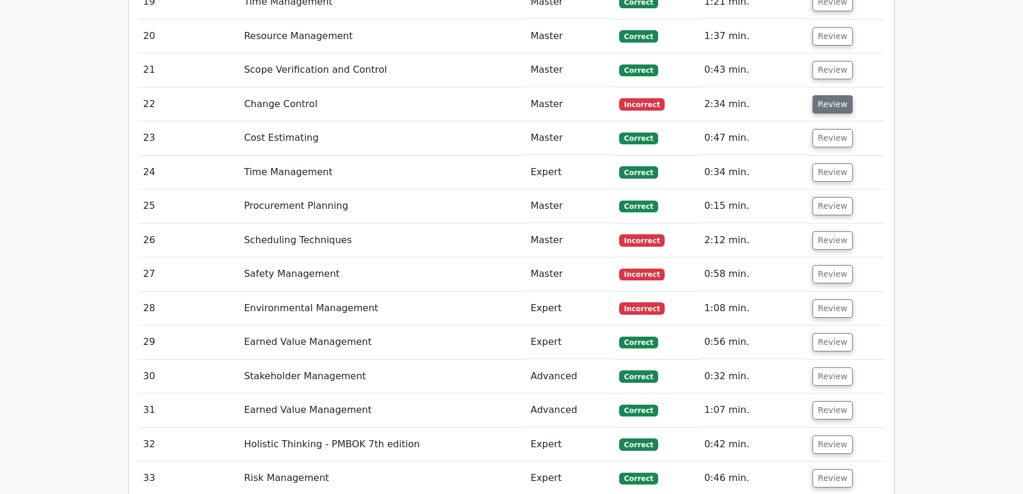
click at [834, 95] on button "Review" at bounding box center [833, 104] width 40 height 18
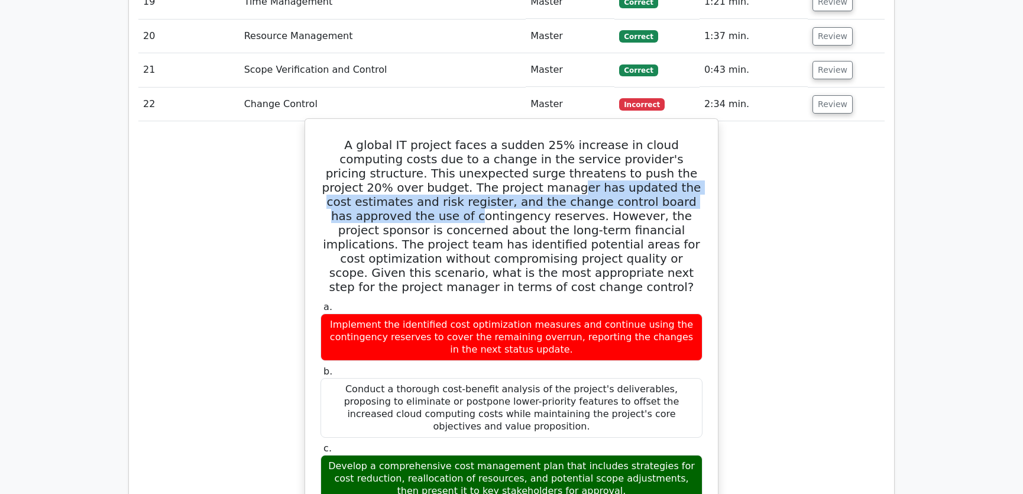
drag, startPoint x: 405, startPoint y: 148, endPoint x: 619, endPoint y: 153, distance: 213.5
click at [619, 153] on h5 "A global IT project faces a sudden 25% increase in cloud computing costs due to…" at bounding box center [511, 216] width 384 height 156
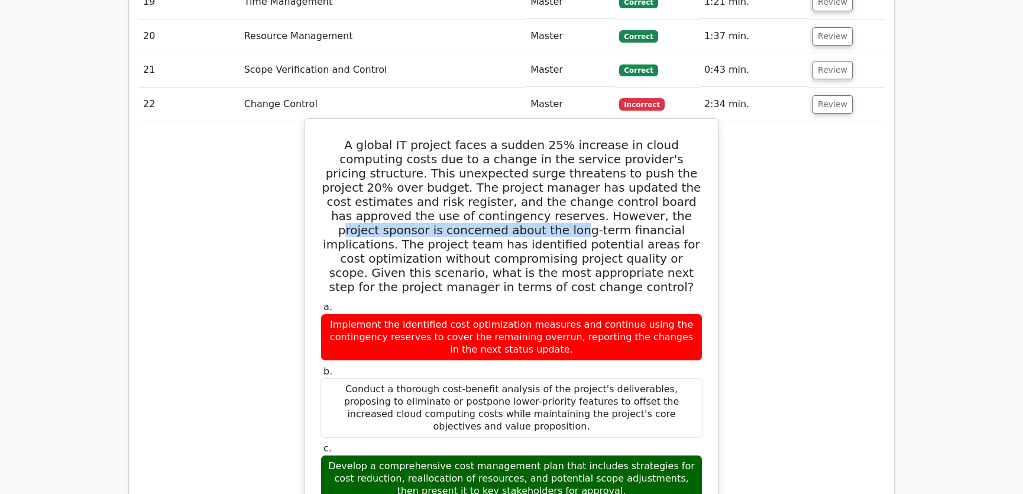
drag, startPoint x: 458, startPoint y: 169, endPoint x: 681, endPoint y: 171, distance: 223.6
click at [681, 171] on h5 "A global IT project faces a sudden 25% increase in cloud computing costs due to…" at bounding box center [511, 216] width 384 height 156
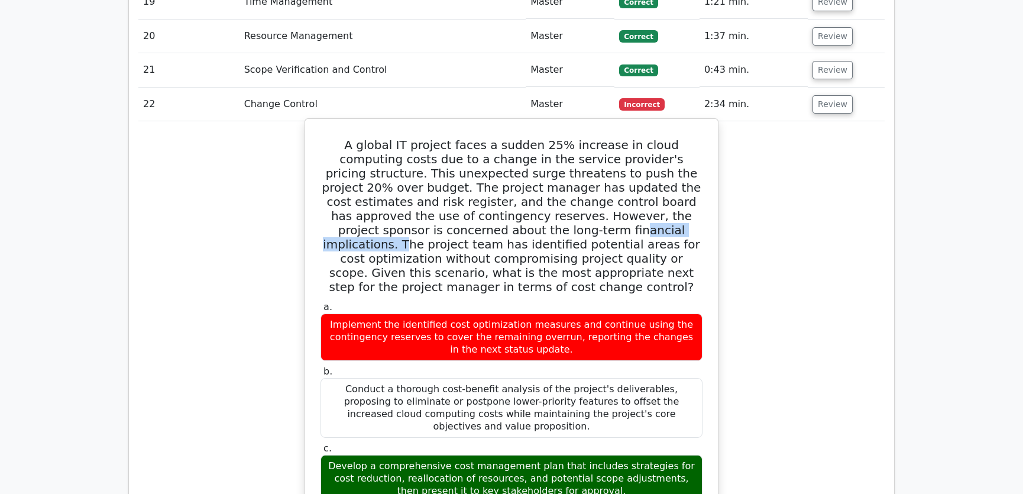
drag, startPoint x: 371, startPoint y: 184, endPoint x: 480, endPoint y: 185, distance: 108.8
click at [480, 185] on h5 "A global IT project faces a sudden 25% increase in cloud computing costs due to…" at bounding box center [511, 216] width 384 height 156
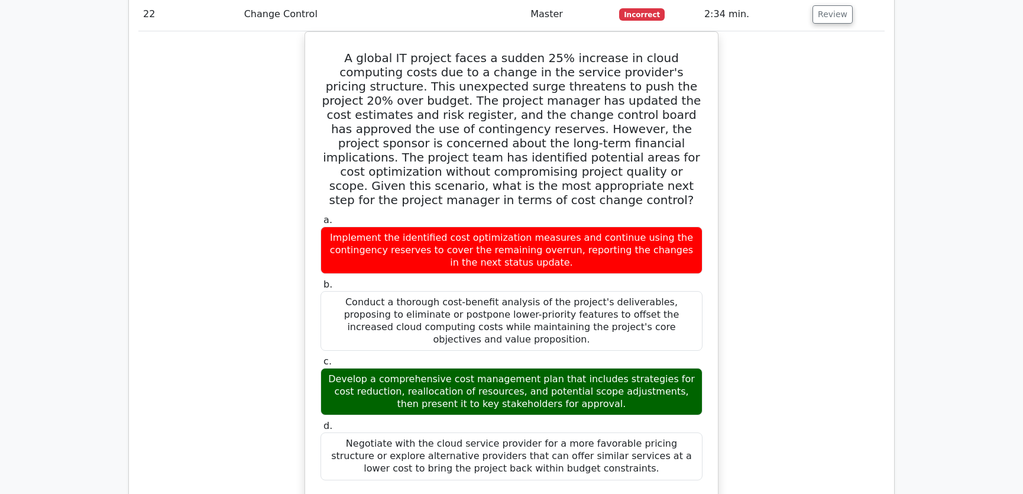
scroll to position [2329, 0]
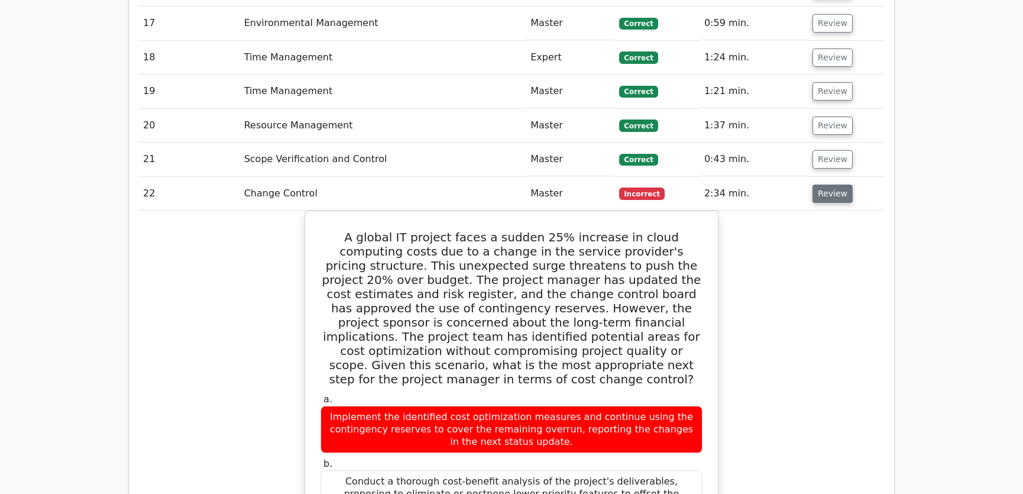
click at [829, 185] on button "Review" at bounding box center [833, 194] width 40 height 18
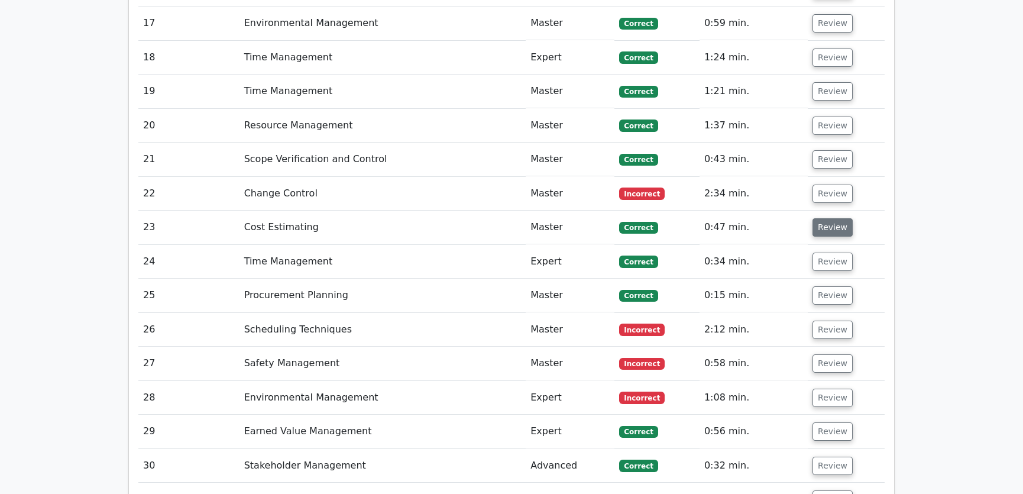
click at [830, 218] on button "Review" at bounding box center [833, 227] width 40 height 18
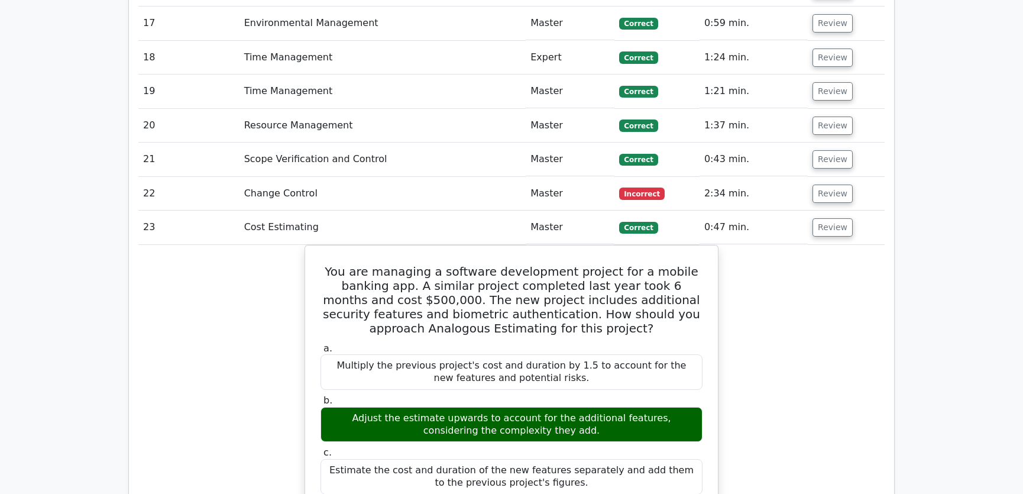
scroll to position [2419, 0]
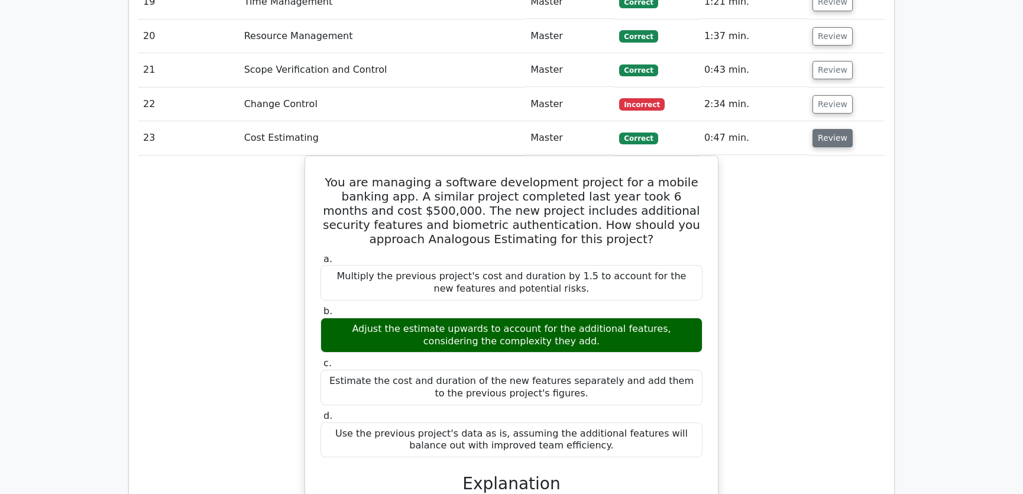
click at [822, 129] on button "Review" at bounding box center [833, 138] width 40 height 18
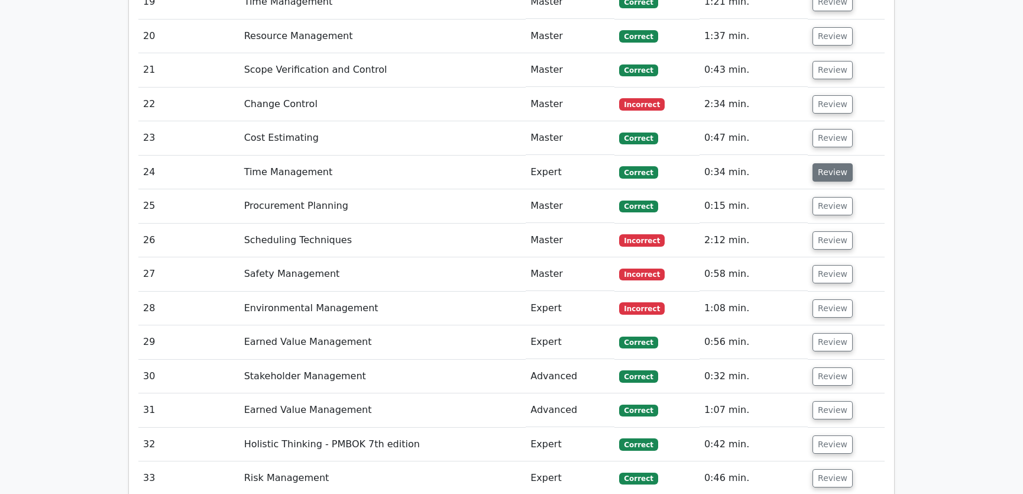
click at [824, 163] on button "Review" at bounding box center [833, 172] width 40 height 18
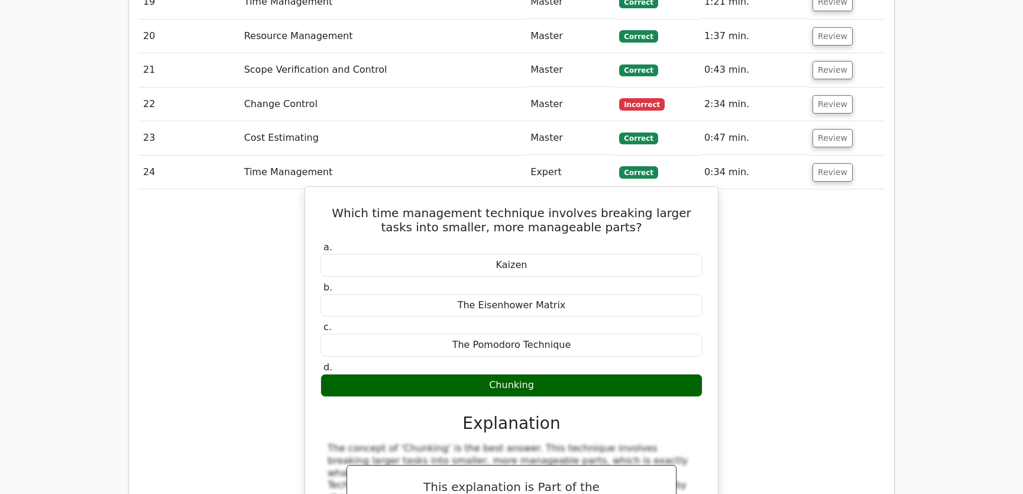
drag, startPoint x: 323, startPoint y: 166, endPoint x: 543, endPoint y: 344, distance: 283.8
click at [543, 344] on div "Which time management technique involves breaking larger tasks into smaller, mo…" at bounding box center [511, 405] width 403 height 426
copy div "Which time management technique involves breaking larger tasks into smaller, mo…"
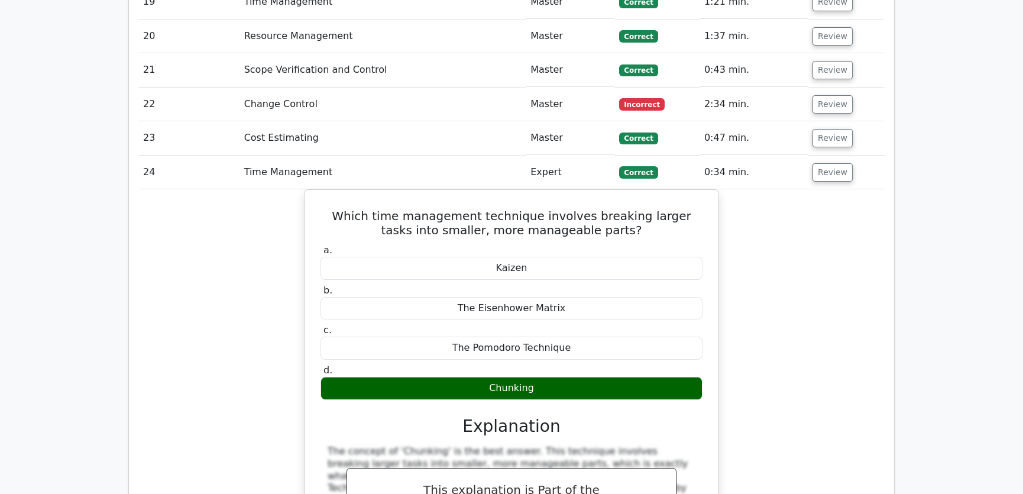
click at [757, 295] on div "Which time management technique involves breaking larger tasks into smaller, mo…" at bounding box center [511, 414] width 746 height 451
click at [821, 163] on button "Review" at bounding box center [833, 172] width 40 height 18
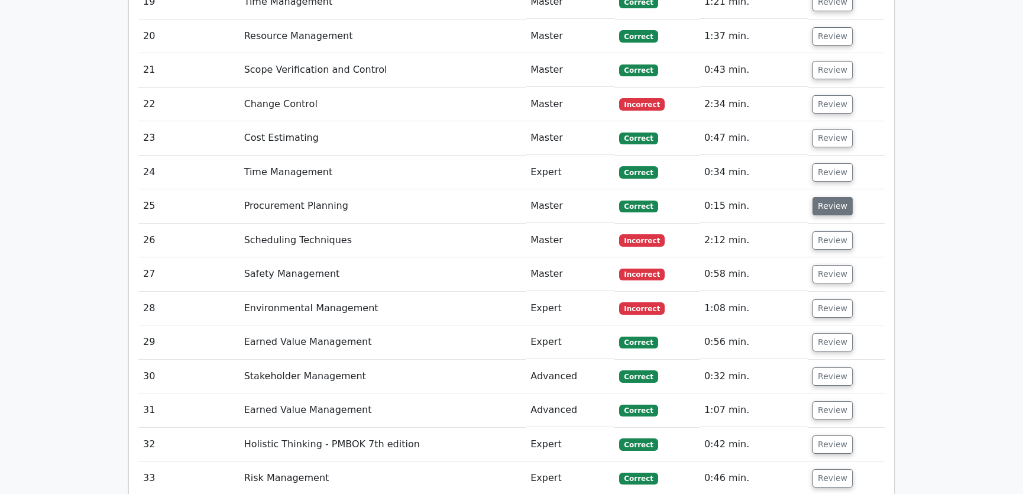
click at [828, 197] on button "Review" at bounding box center [833, 206] width 40 height 18
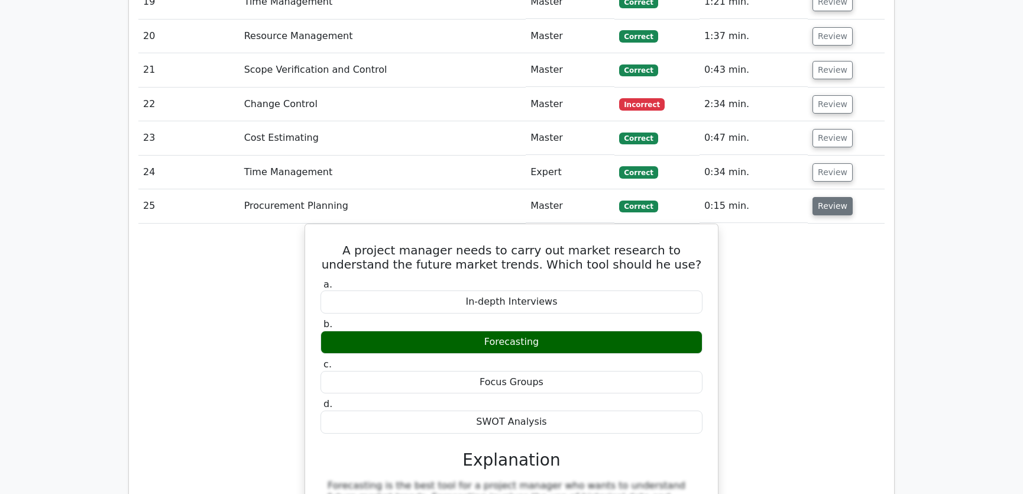
click at [827, 197] on button "Review" at bounding box center [833, 206] width 40 height 18
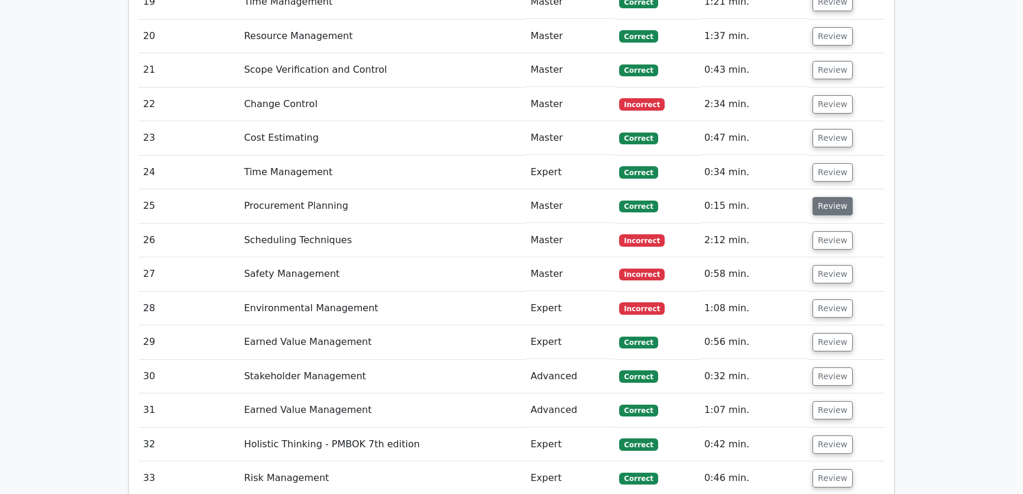
click at [827, 197] on button "Review" at bounding box center [833, 206] width 40 height 18
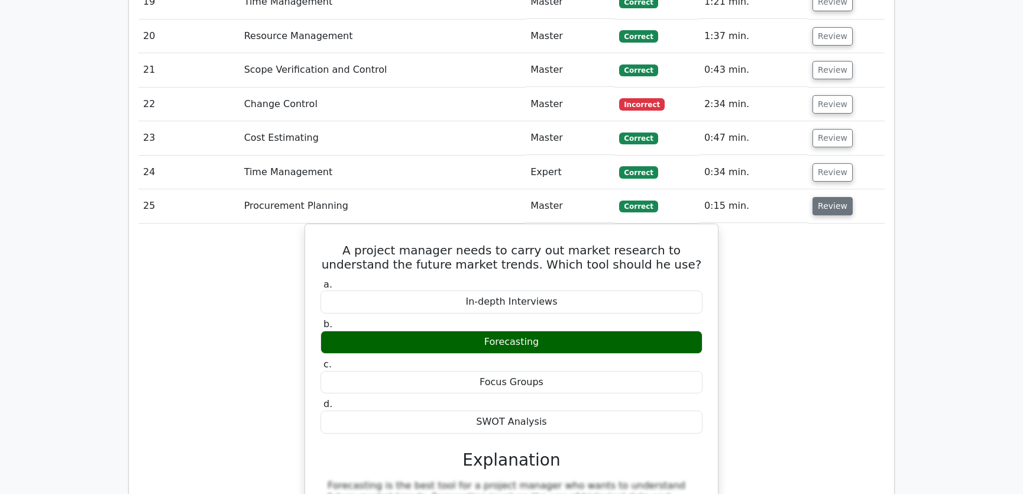
click at [827, 197] on button "Review" at bounding box center [833, 206] width 40 height 18
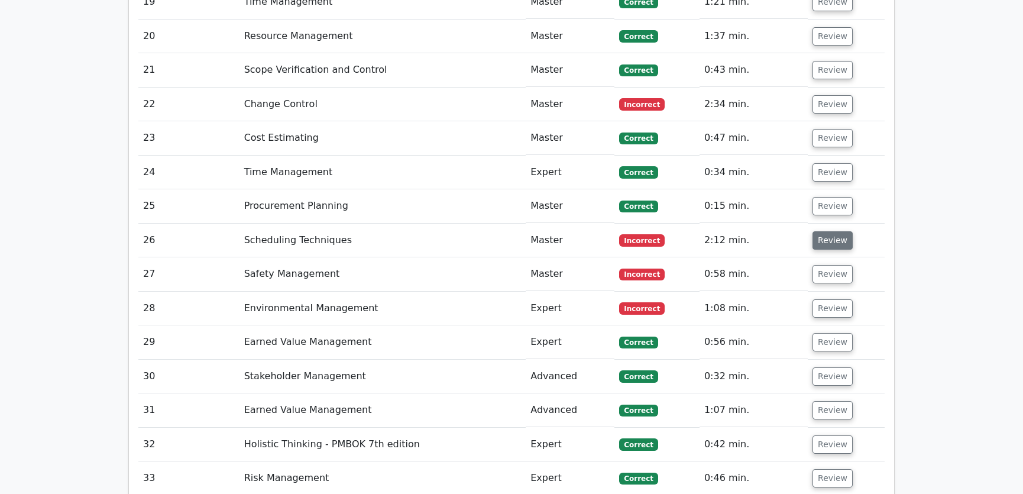
click at [827, 231] on button "Review" at bounding box center [833, 240] width 40 height 18
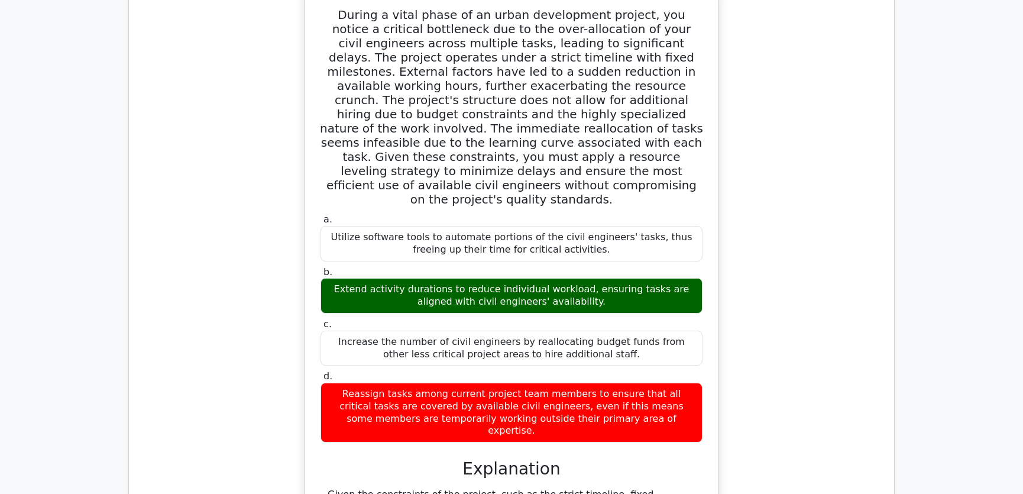
scroll to position [2598, 0]
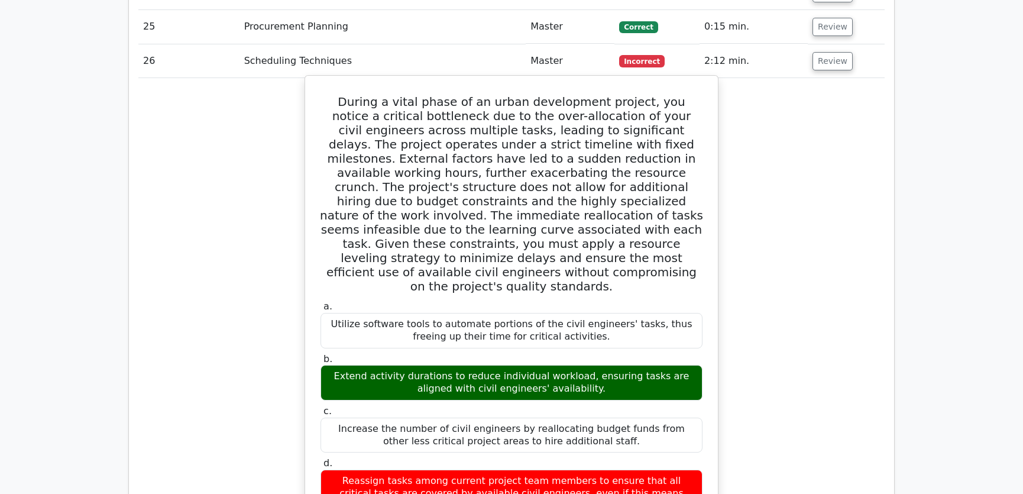
drag, startPoint x: 332, startPoint y: 57, endPoint x: 670, endPoint y: 432, distance: 505.4
click at [670, 432] on div "During a vital phase of an urban development project, you notice a critical bot…" at bounding box center [511, 478] width 403 height 797
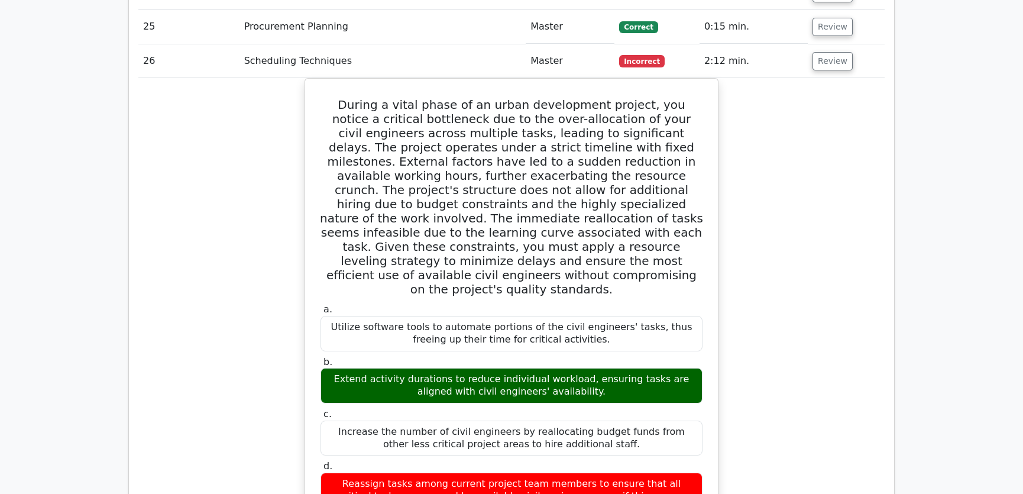
click at [808, 271] on div "During a vital phase of an urban development project, you notice a critical bot…" at bounding box center [511, 488] width 746 height 821
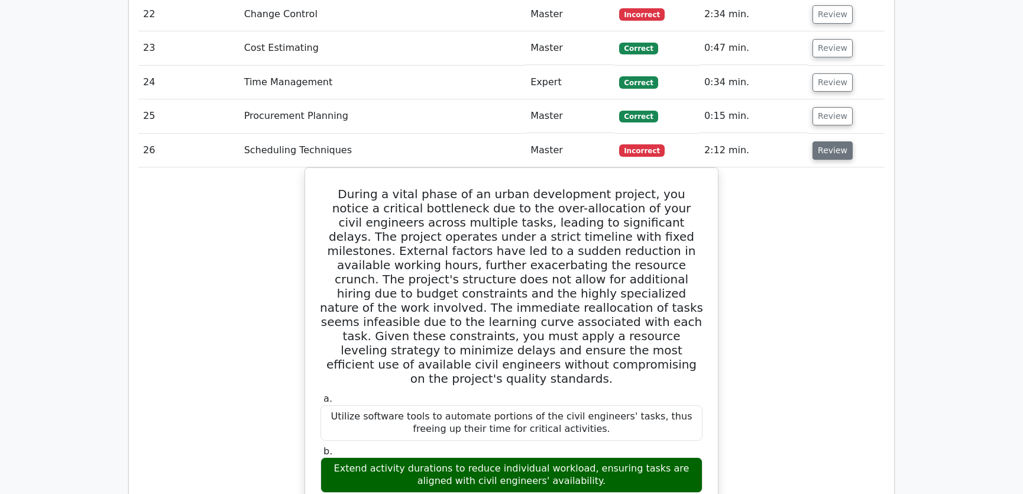
click at [826, 141] on button "Review" at bounding box center [833, 150] width 40 height 18
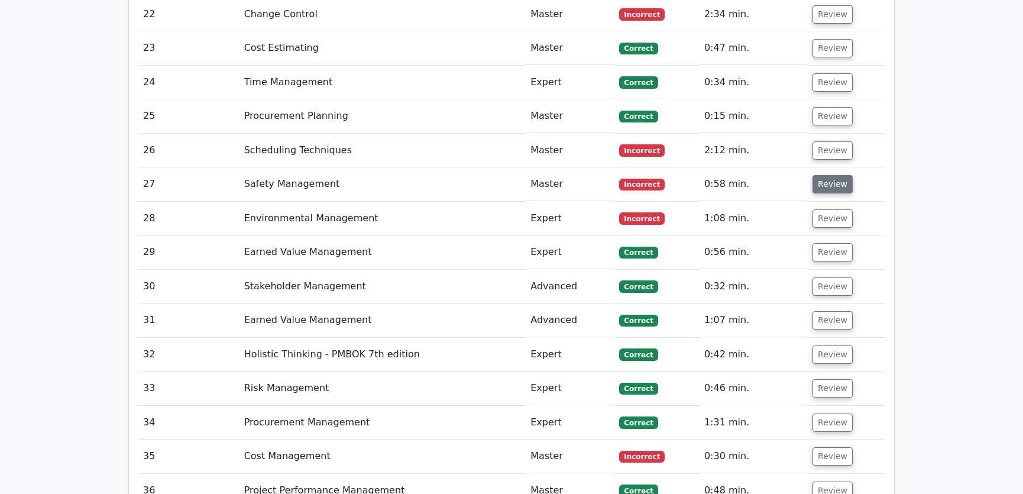
click at [830, 175] on button "Review" at bounding box center [833, 184] width 40 height 18
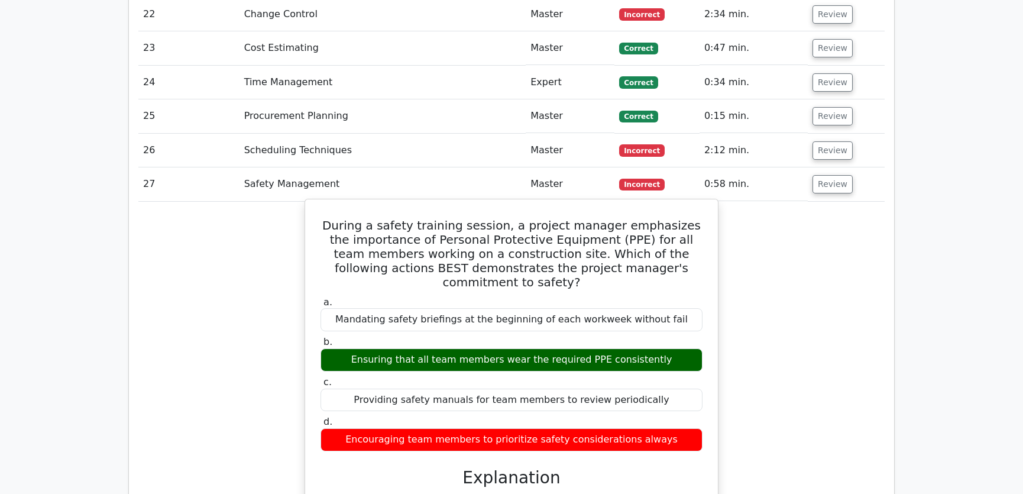
drag, startPoint x: 334, startPoint y: 178, endPoint x: 674, endPoint y: 397, distance: 404.2
click at [674, 397] on div "During a safety training session, a project manager emphasizes the importance o…" at bounding box center [511, 438] width 403 height 468
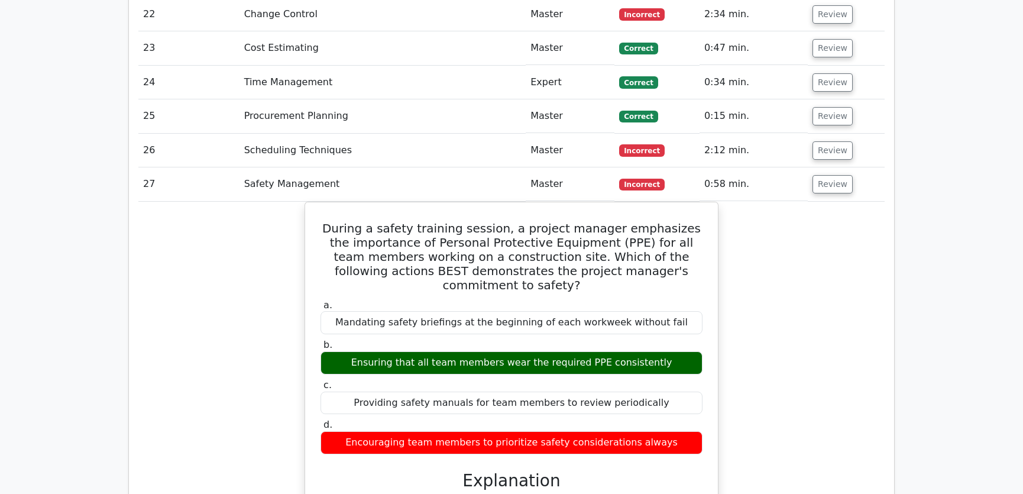
click at [784, 321] on div "During a safety training session, a project manager emphasizes the importance o…" at bounding box center [511, 448] width 746 height 493
click at [767, 306] on div "During a safety training session, a project manager emphasizes the importance o…" at bounding box center [511, 448] width 746 height 493
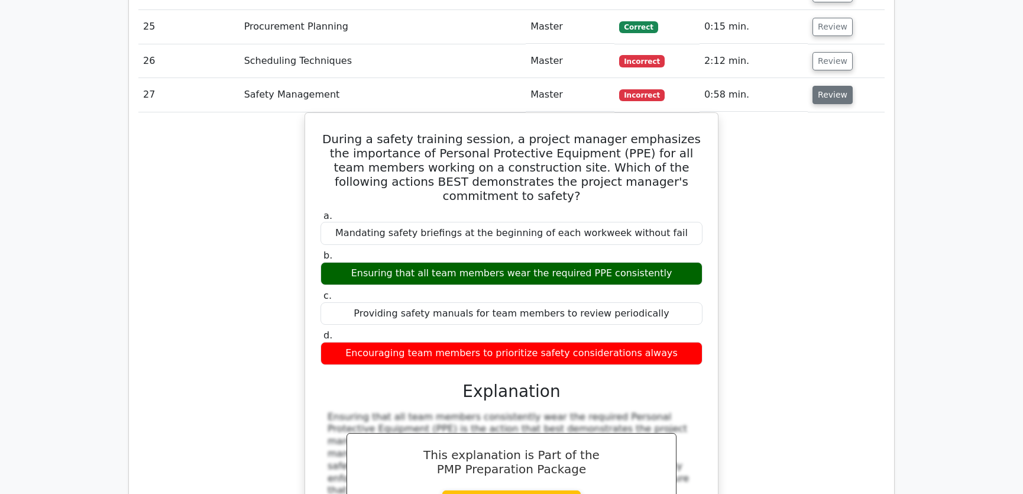
click at [830, 86] on button "Review" at bounding box center [833, 95] width 40 height 18
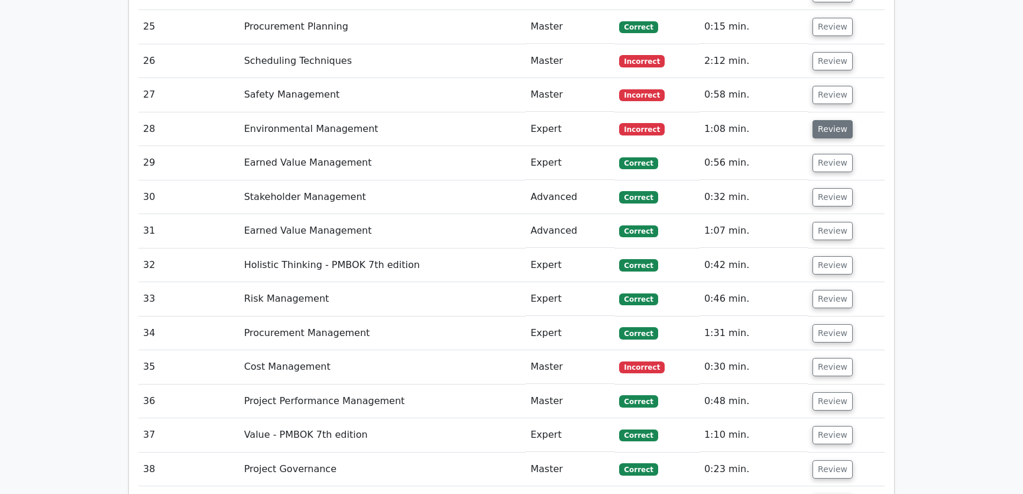
click at [834, 120] on button "Review" at bounding box center [833, 129] width 40 height 18
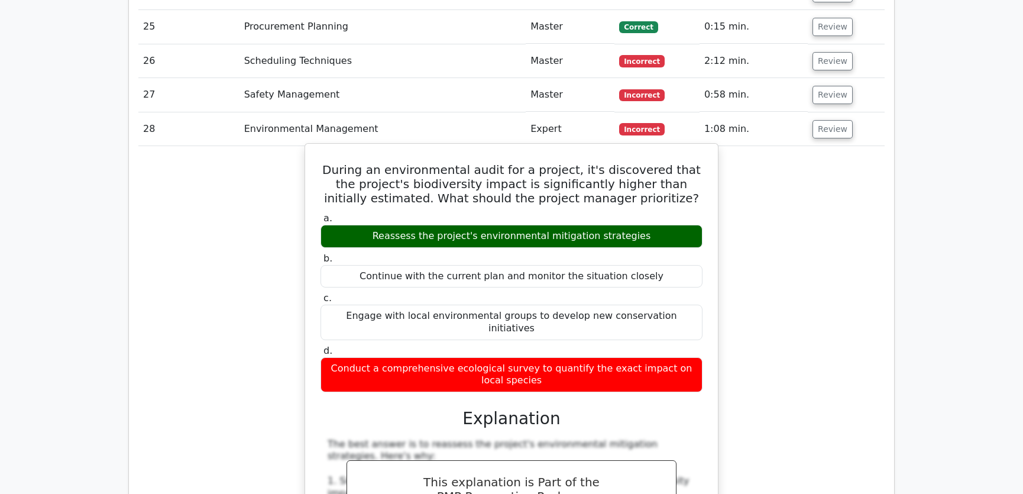
drag, startPoint x: 333, startPoint y: 122, endPoint x: 539, endPoint y: 323, distance: 288.1
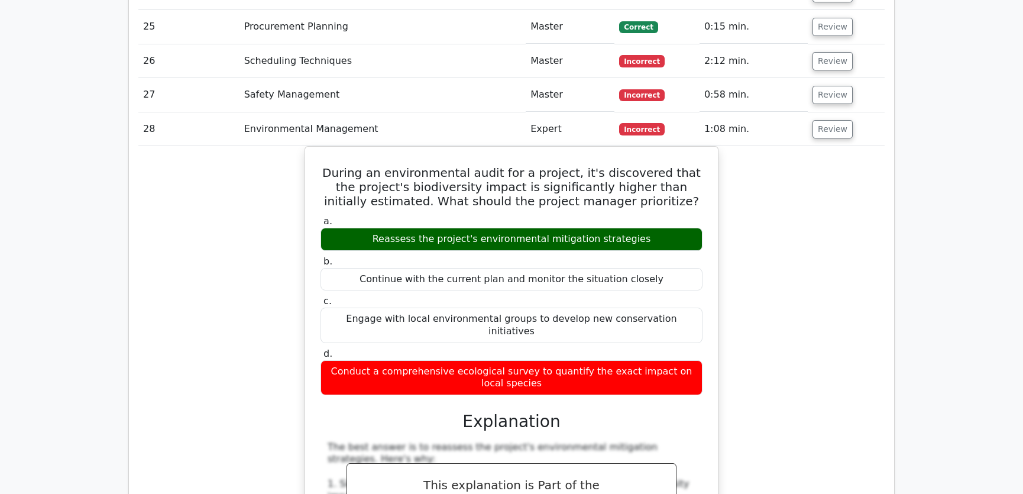
click at [827, 120] on button "Review" at bounding box center [833, 129] width 40 height 18
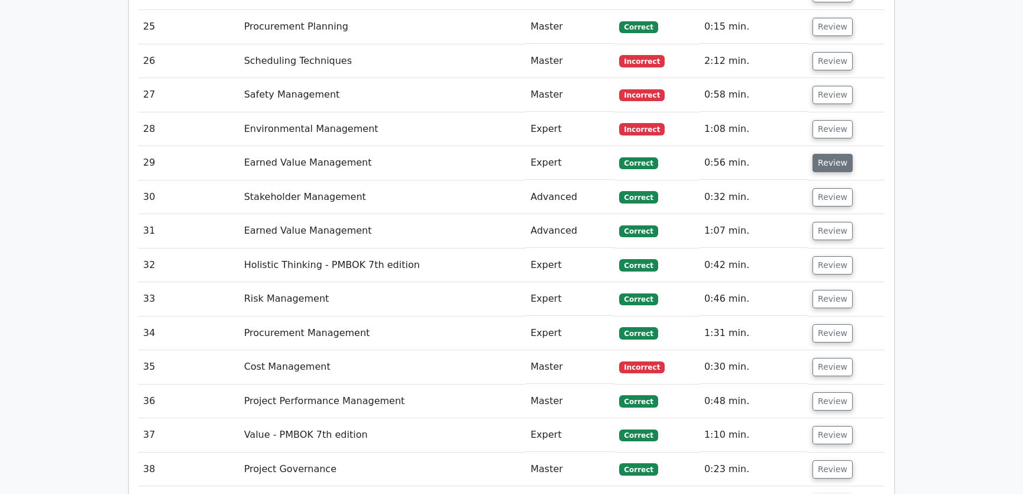
click at [826, 154] on button "Review" at bounding box center [833, 163] width 40 height 18
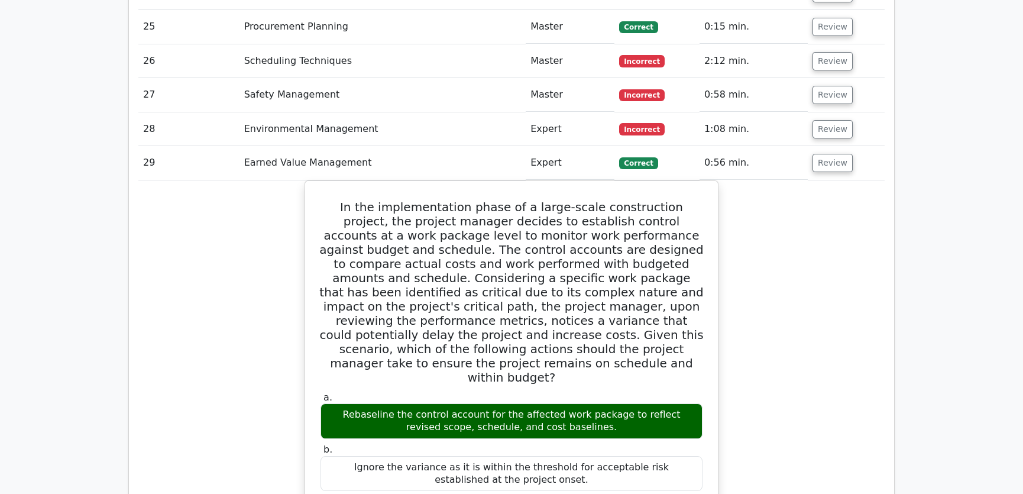
scroll to position [2688, 0]
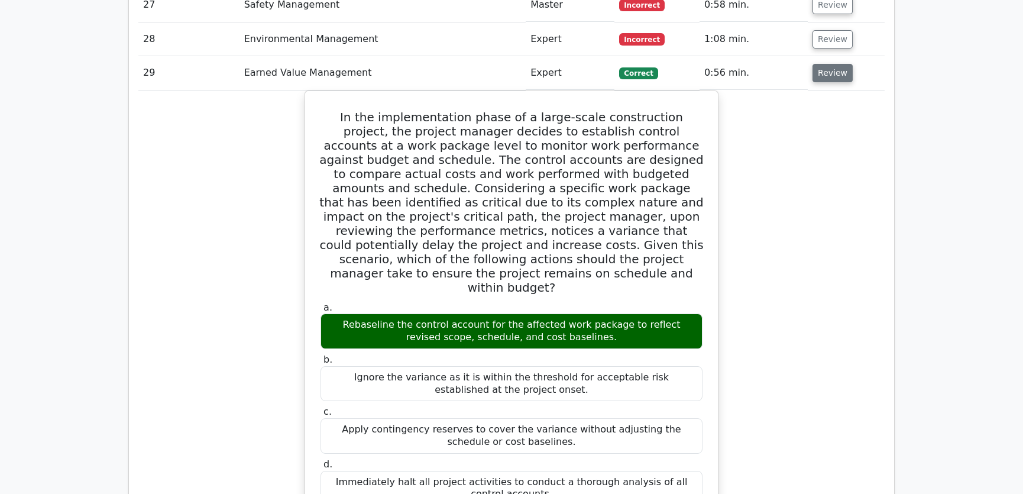
click at [833, 64] on button "Review" at bounding box center [833, 73] width 40 height 18
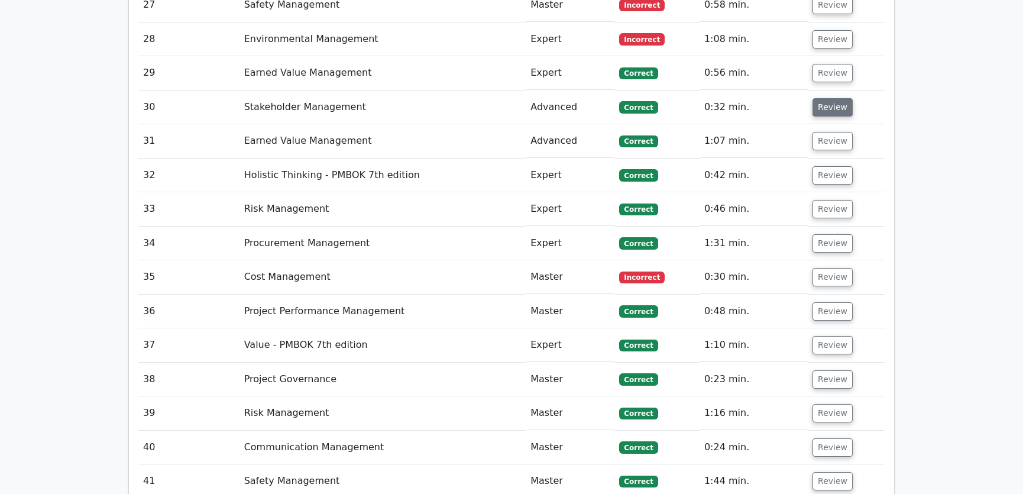
click at [833, 98] on button "Review" at bounding box center [833, 107] width 40 height 18
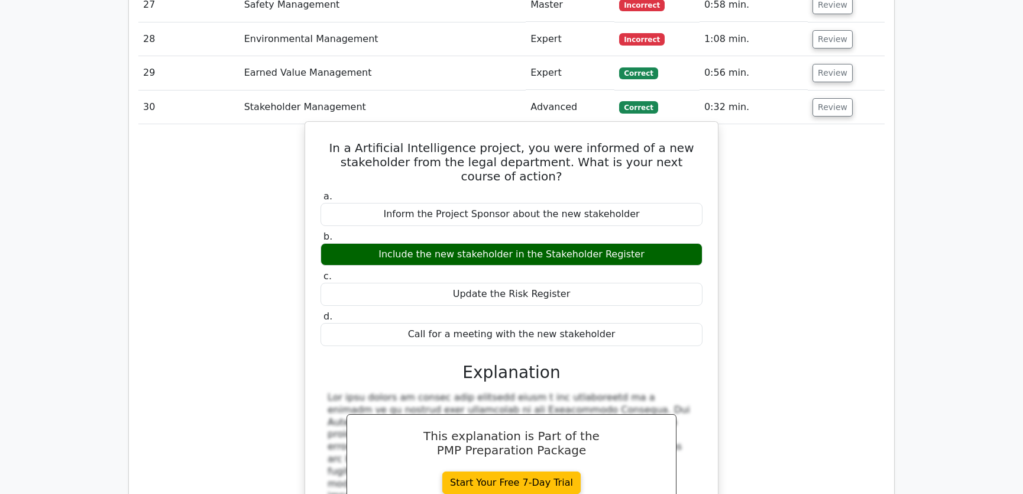
drag, startPoint x: 344, startPoint y: 103, endPoint x: 611, endPoint y: 294, distance: 328.5
click at [611, 294] on div "In a Artificial Intelligence project, you were informed of a new stakeholder fr…" at bounding box center [511, 404] width 403 height 555
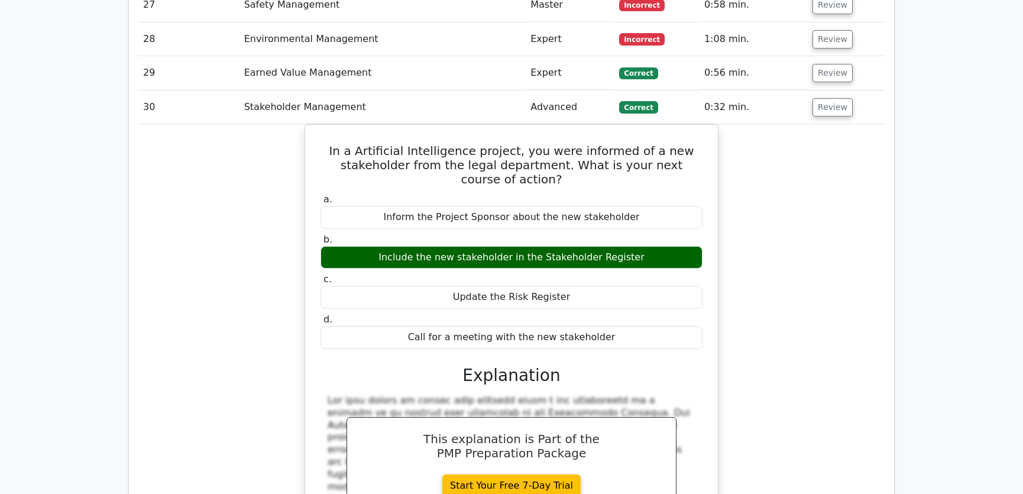
click at [757, 286] on div "In a Artificial Intelligence project, you were informed of a new stakeholder fr…" at bounding box center [511, 414] width 746 height 580
click at [825, 98] on button "Review" at bounding box center [833, 107] width 40 height 18
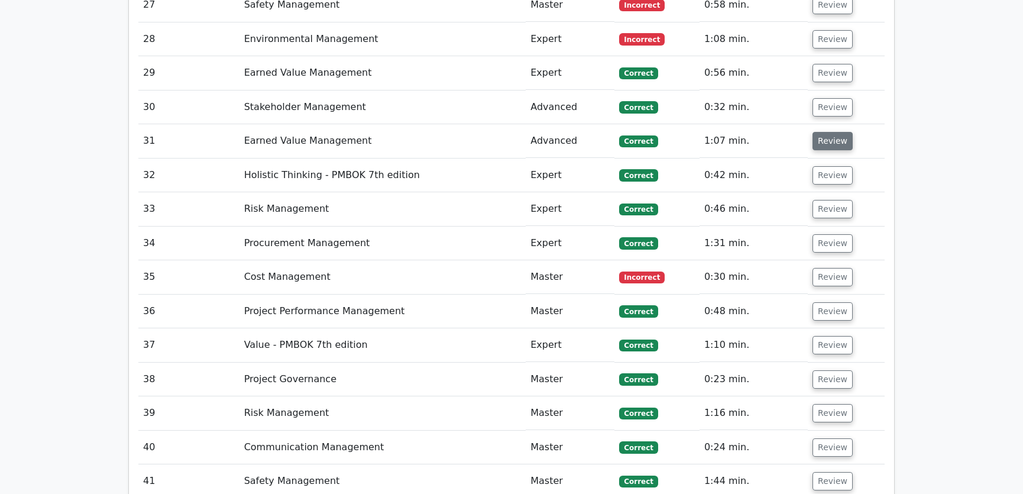
click at [820, 132] on button "Review" at bounding box center [833, 141] width 40 height 18
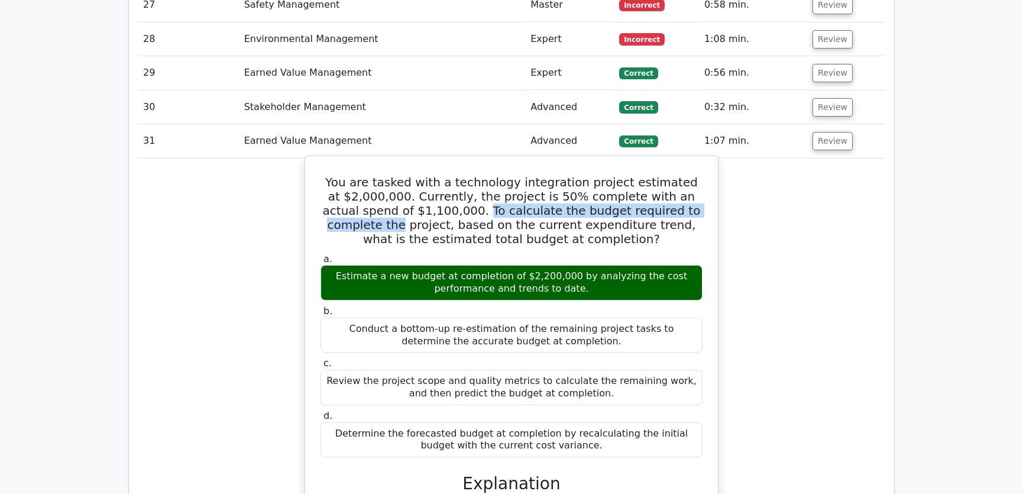
drag, startPoint x: 397, startPoint y: 164, endPoint x: 658, endPoint y: 164, distance: 260.2
click at [658, 175] on h5 "You are tasked with a technology integration project estimated at $2,000,000. C…" at bounding box center [511, 210] width 384 height 71
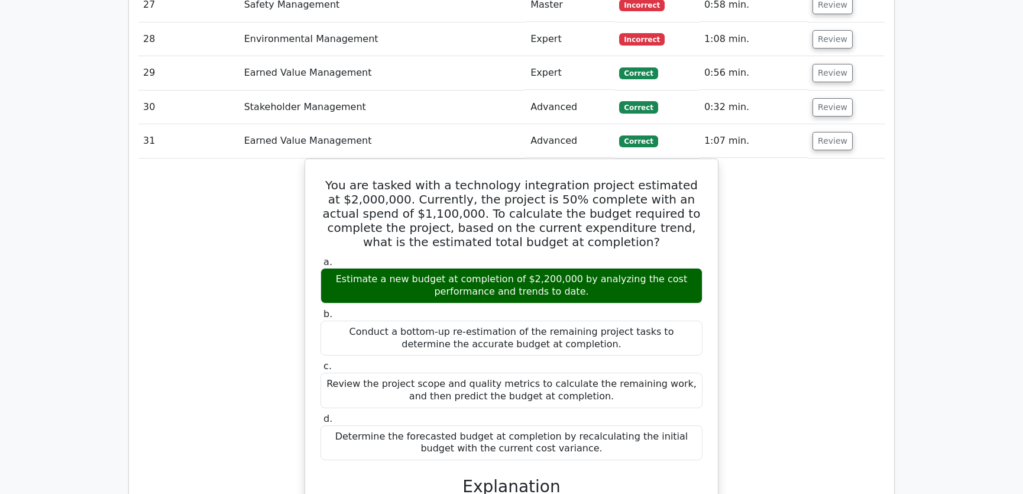
click at [791, 169] on div "You are tasked with a technology integration project estimated at $2,000,000. C…" at bounding box center [511, 486] width 746 height 657
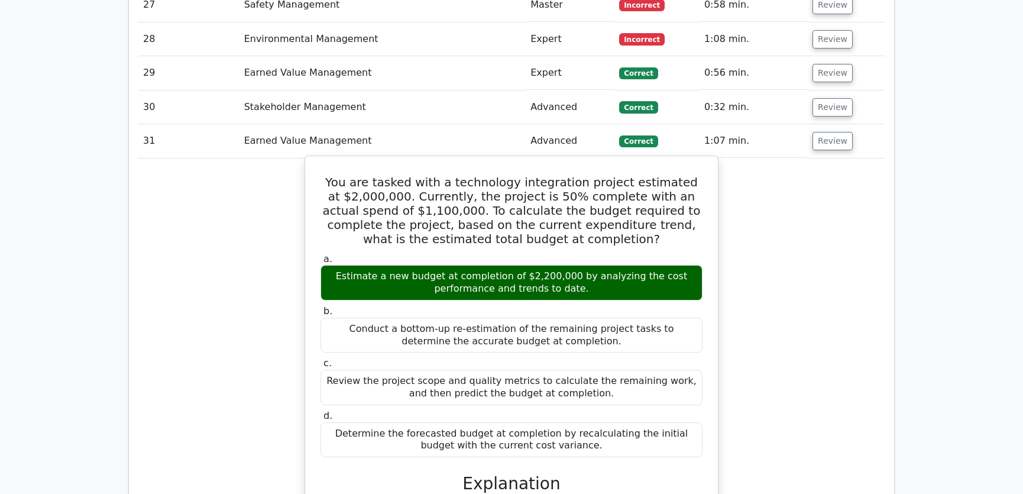
drag, startPoint x: 336, startPoint y: 131, endPoint x: 574, endPoint y: 399, distance: 359.0
click at [574, 399] on div "You are tasked with a technology integration project estimated at $2,000,000. C…" at bounding box center [511, 477] width 403 height 632
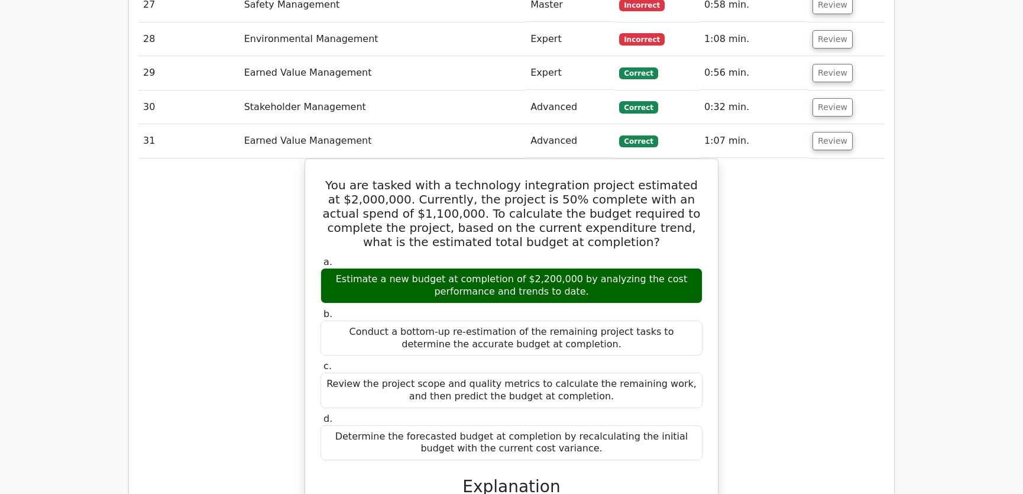
click at [759, 291] on div "You are tasked with a technology integration project estimated at $2,000,000. C…" at bounding box center [511, 486] width 746 height 657
click at [826, 132] on button "Review" at bounding box center [833, 141] width 40 height 18
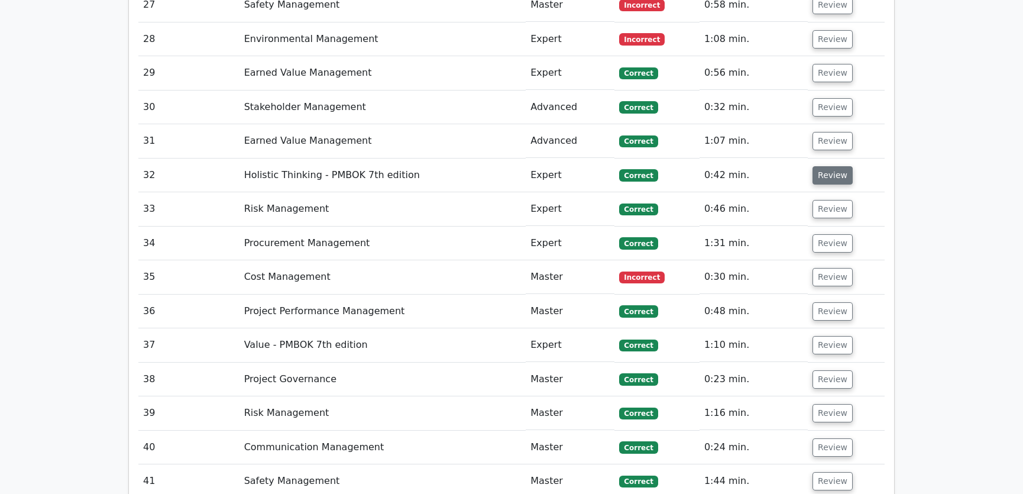
click at [830, 166] on button "Review" at bounding box center [833, 175] width 40 height 18
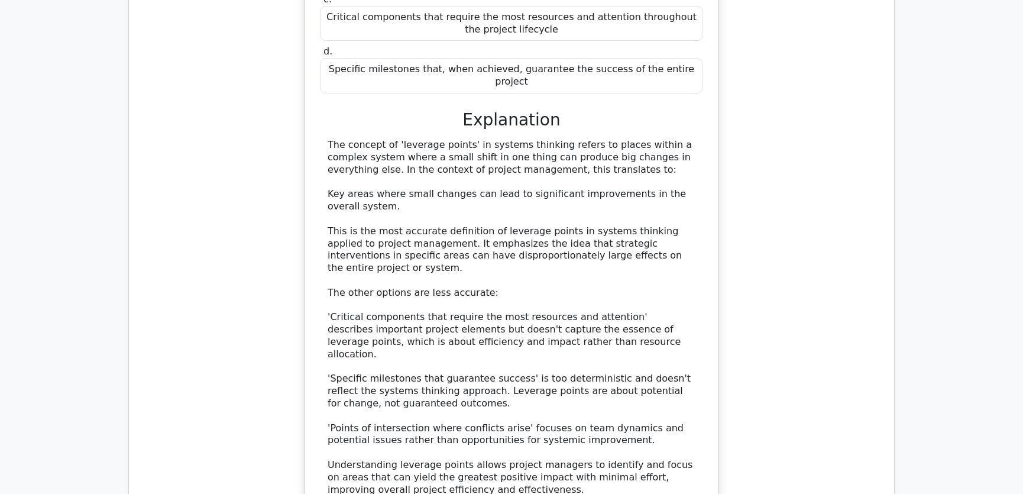
scroll to position [3136, 0]
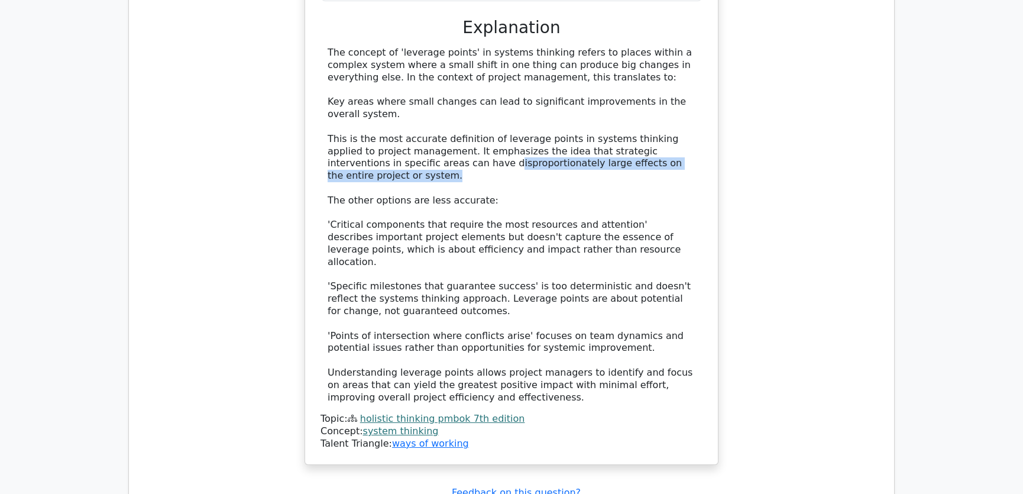
drag, startPoint x: 395, startPoint y: 105, endPoint x: 668, endPoint y: 107, distance: 273.2
click at [668, 107] on div "The concept of 'leverage points' in systems thinking refers to places within a …" at bounding box center [512, 225] width 368 height 357
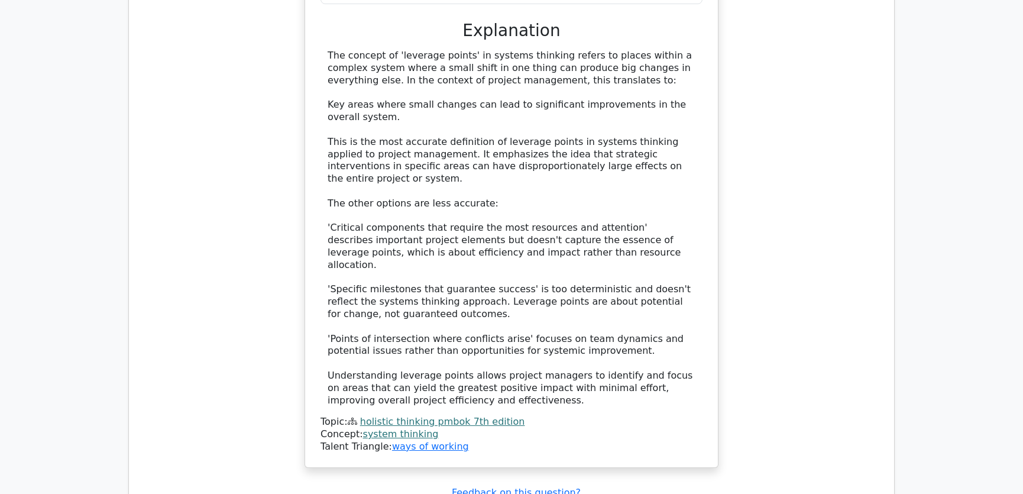
click at [785, 152] on div "In a project management context, which of the following best represents the con…" at bounding box center [511, 113] width 746 height 737
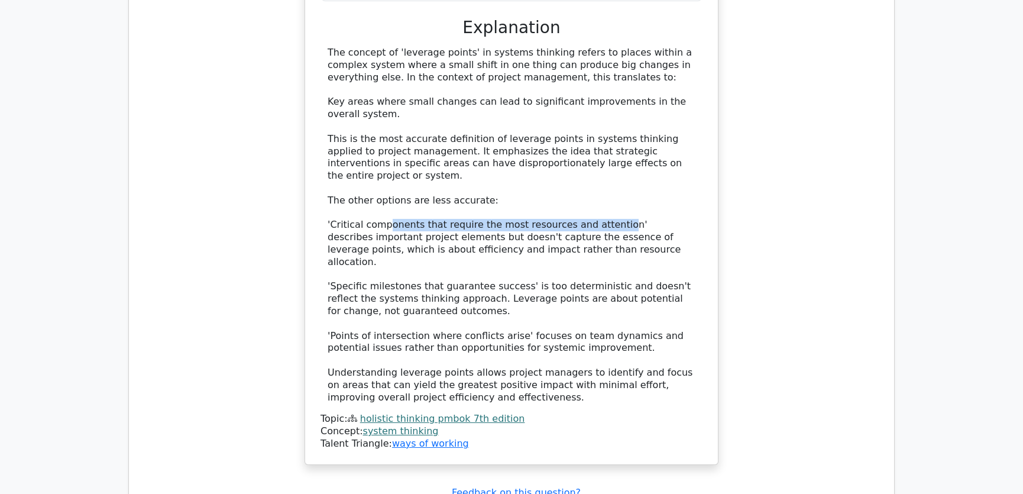
drag, startPoint x: 385, startPoint y: 154, endPoint x: 604, endPoint y: 156, distance: 219.4
click at [604, 156] on div "The concept of 'leverage points' in systems thinking refers to places within a …" at bounding box center [512, 225] width 368 height 357
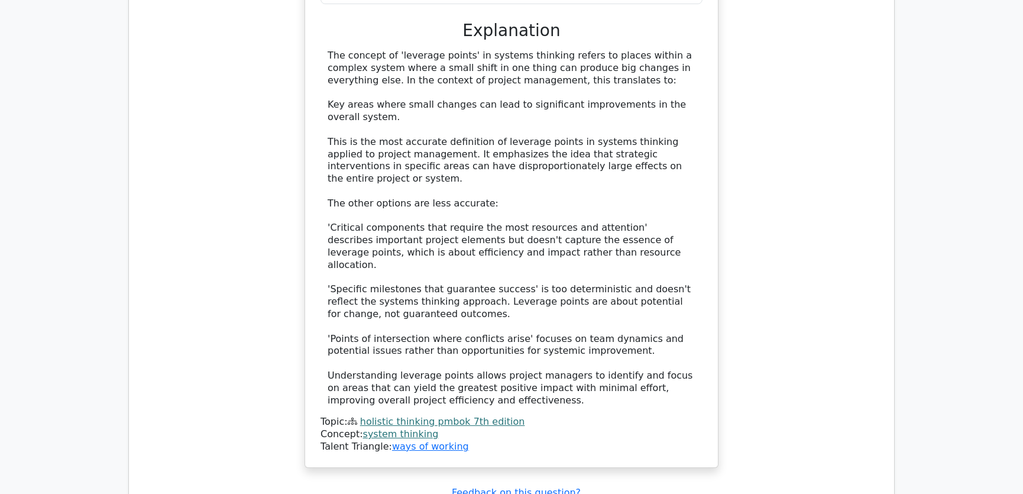
click at [788, 227] on div "In a project management context, which of the following best represents the con…" at bounding box center [511, 113] width 746 height 737
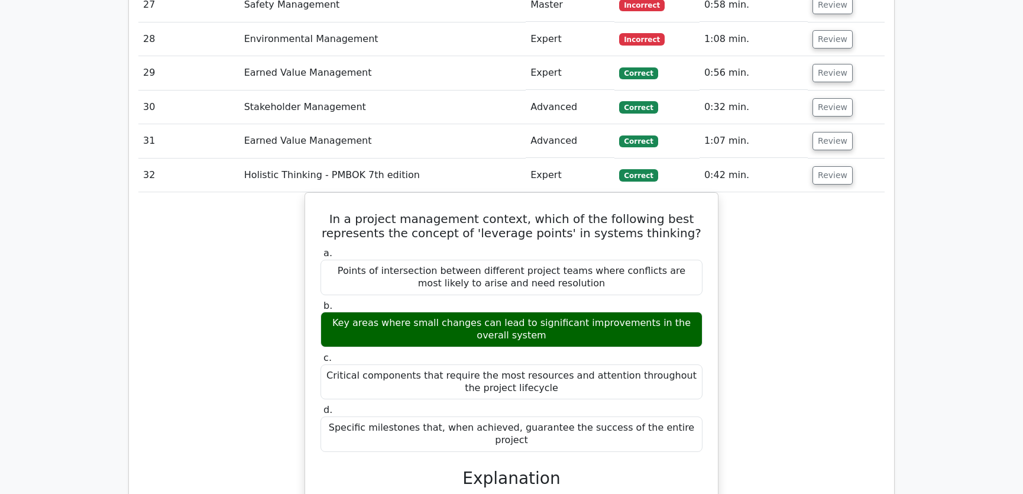
scroll to position [2598, 0]
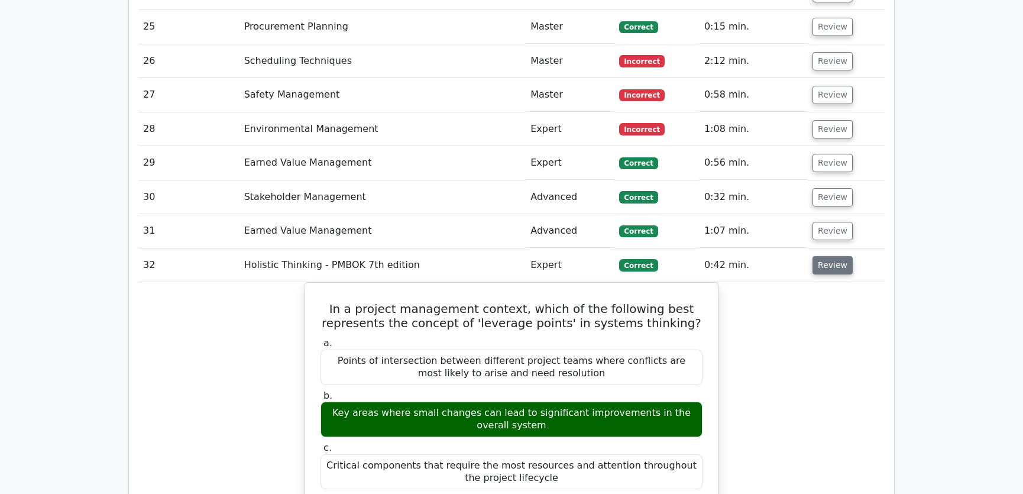
click at [830, 256] on button "Review" at bounding box center [833, 265] width 40 height 18
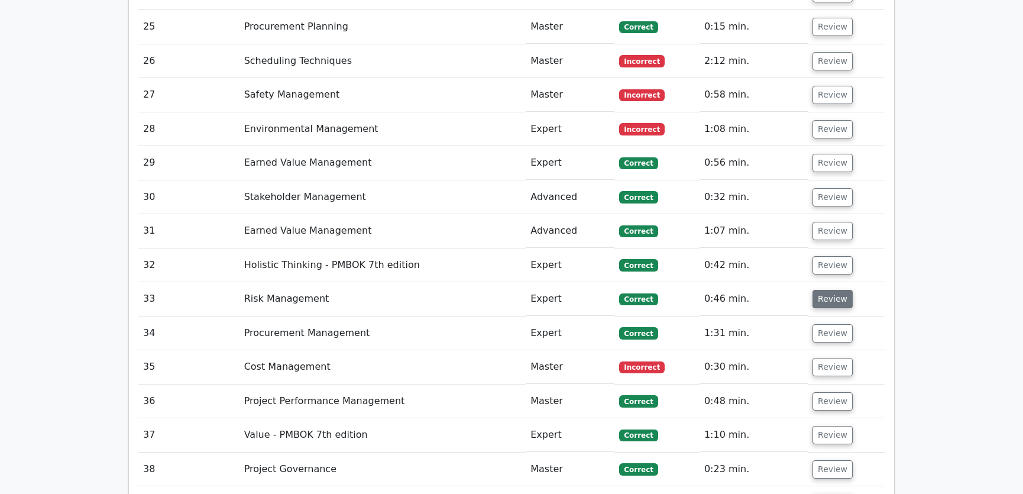
click at [830, 290] on button "Review" at bounding box center [833, 299] width 40 height 18
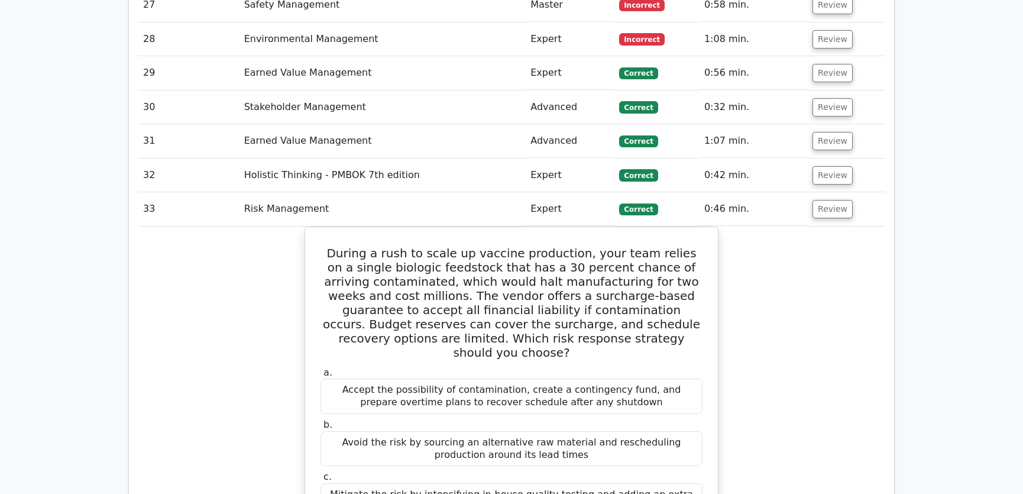
scroll to position [2778, 0]
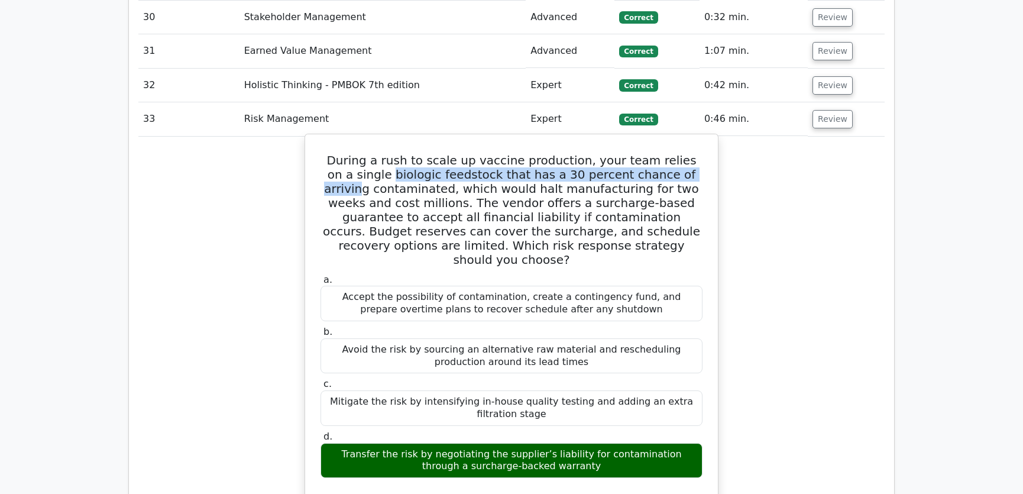
drag, startPoint x: 372, startPoint y: 131, endPoint x: 681, endPoint y: 132, distance: 308.7
click at [681, 153] on h5 "During a rush to scale up vaccine production, your team relies on a single biol…" at bounding box center [511, 210] width 384 height 114
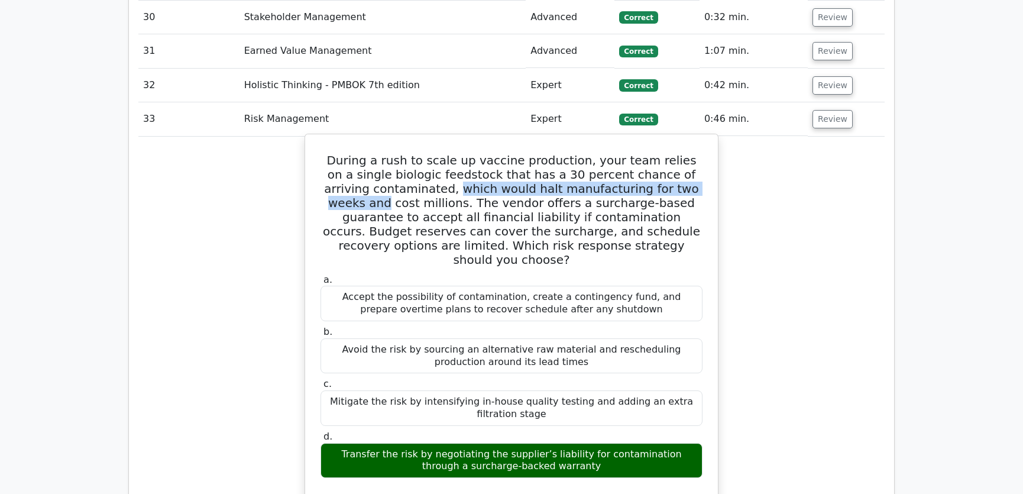
drag, startPoint x: 405, startPoint y: 140, endPoint x: 676, endPoint y: 141, distance: 271.4
click at [676, 153] on h5 "During a rush to scale up vaccine production, your team relies on a single biol…" at bounding box center [511, 210] width 384 height 114
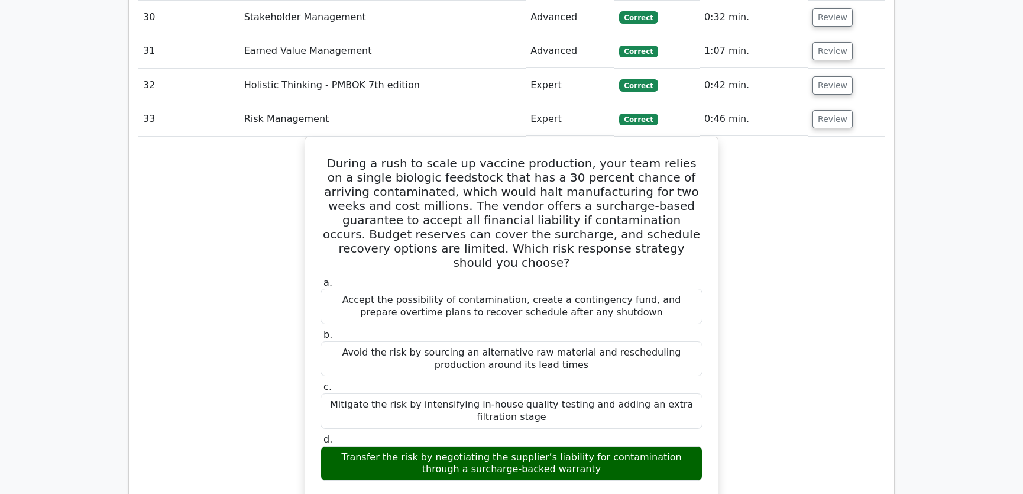
click at [753, 154] on div "During a rush to scale up vaccine production, your team relies on a single biol…" at bounding box center [511, 487] width 746 height 700
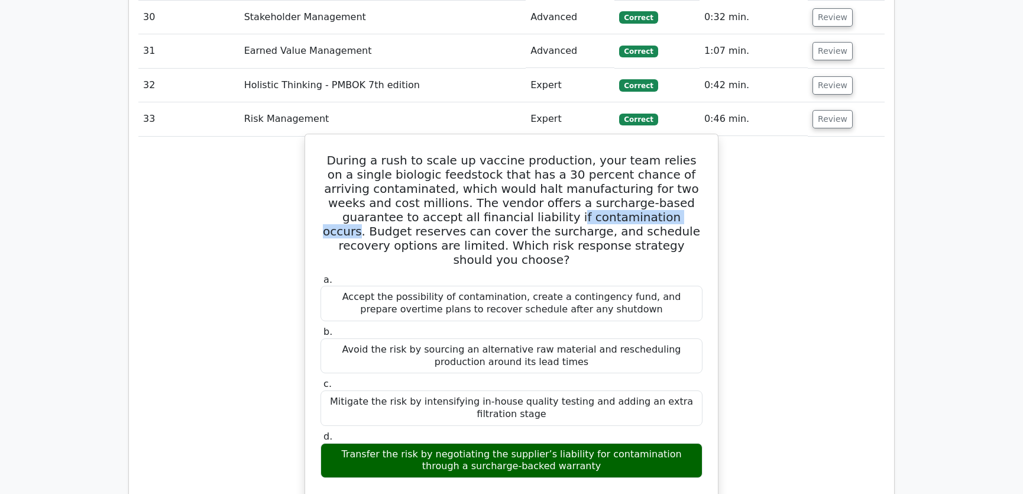
drag, startPoint x: 415, startPoint y: 170, endPoint x: 538, endPoint y: 170, distance: 123.0
click at [538, 170] on h5 "During a rush to scale up vaccine production, your team relies on a single biol…" at bounding box center [511, 210] width 384 height 114
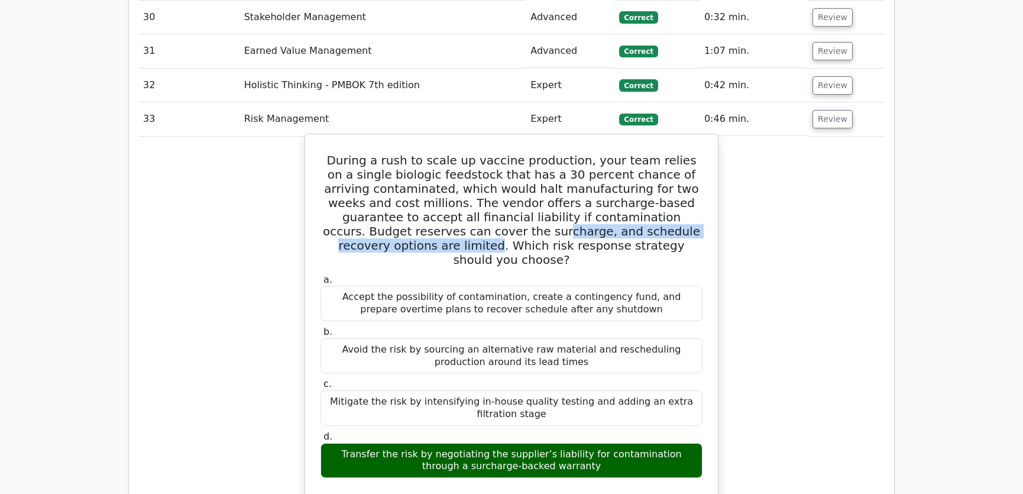
drag, startPoint x: 358, startPoint y: 184, endPoint x: 621, endPoint y: 183, distance: 263.2
click at [621, 183] on h5 "During a rush to scale up vaccine production, your team relies on a single biol…" at bounding box center [511, 210] width 384 height 114
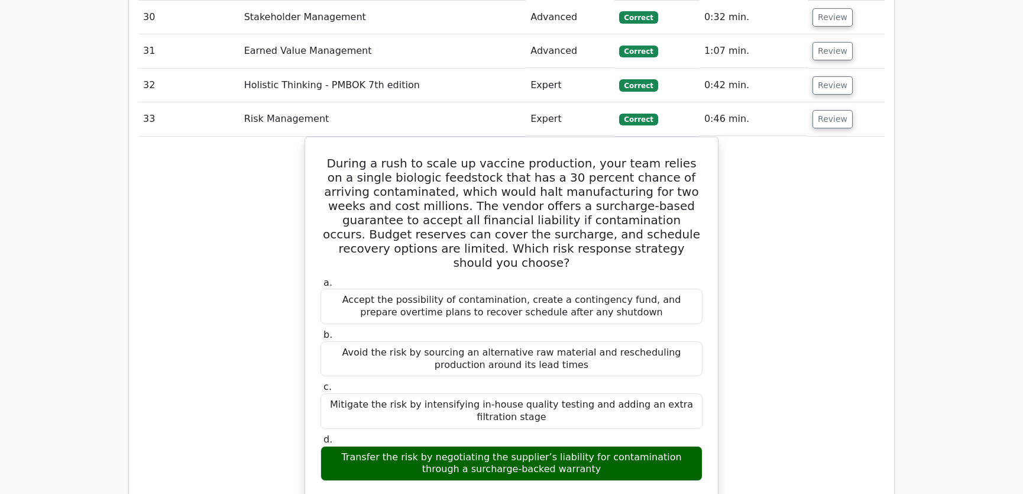
click at [822, 199] on div "During a rush to scale up vaccine production, your team relies on a single biol…" at bounding box center [511, 487] width 746 height 700
click at [839, 110] on button "Review" at bounding box center [833, 119] width 40 height 18
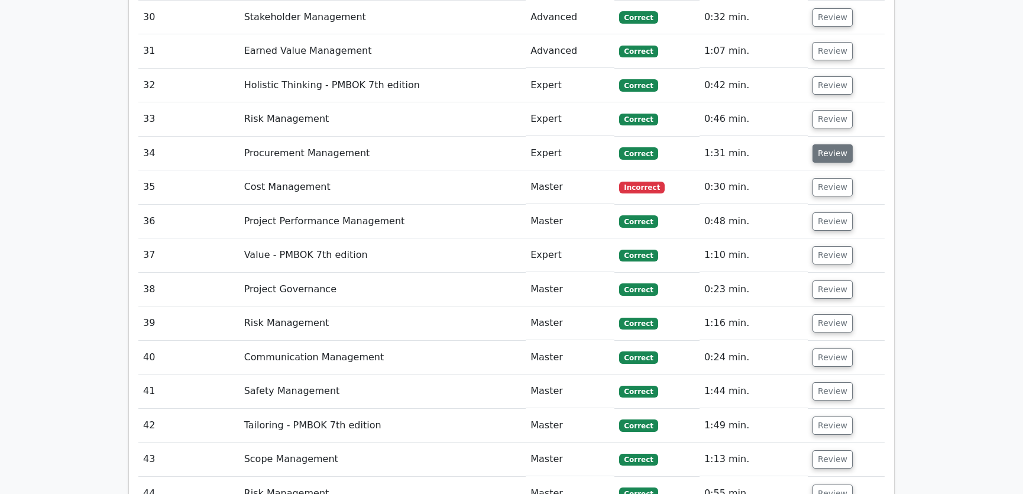
click at [820, 144] on button "Review" at bounding box center [833, 153] width 40 height 18
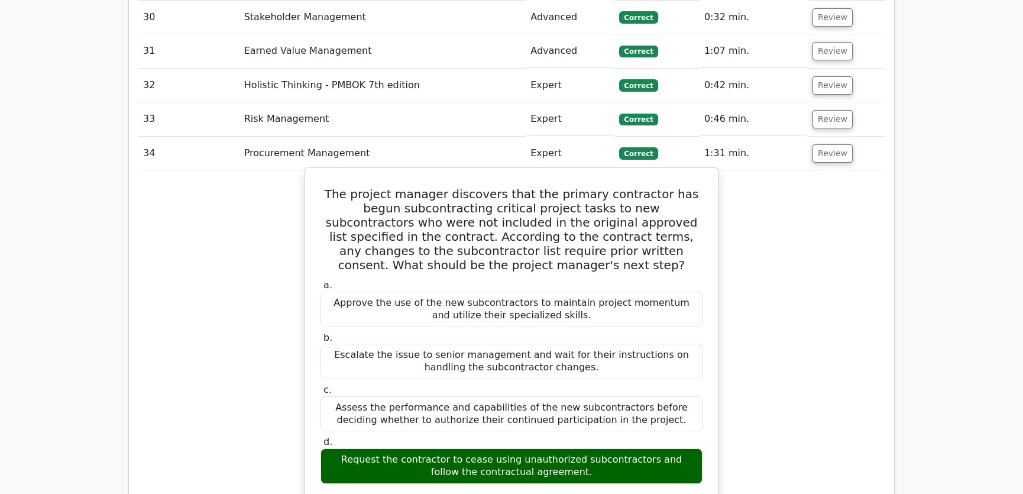
drag, startPoint x: 329, startPoint y: 147, endPoint x: 570, endPoint y: 429, distance: 370.8
click at [570, 429] on div "The project manager discovers that the primary contractor has begun subcontract…" at bounding box center [511, 439] width 403 height 532
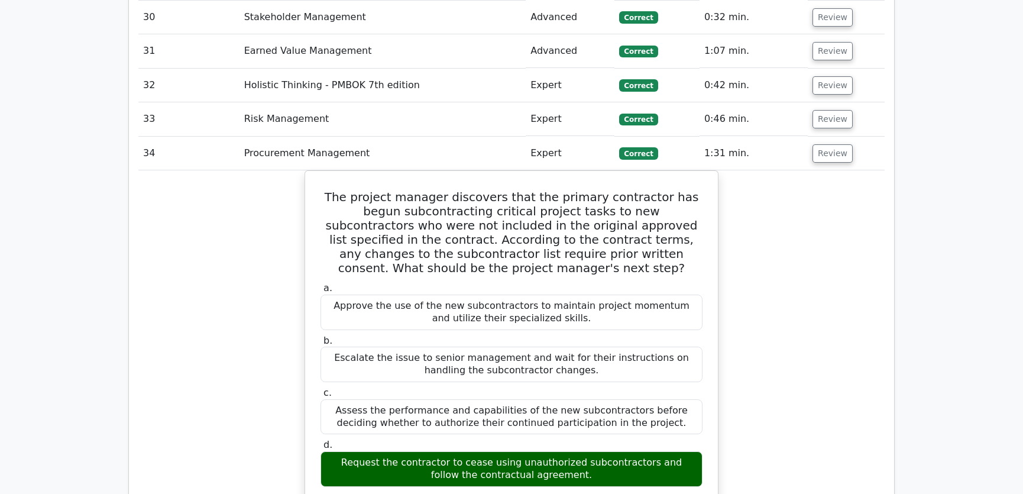
click at [785, 231] on div "The project manager discovers that the primary contractor has begun subcontract…" at bounding box center [511, 448] width 746 height 556
click at [826, 144] on button "Review" at bounding box center [833, 153] width 40 height 18
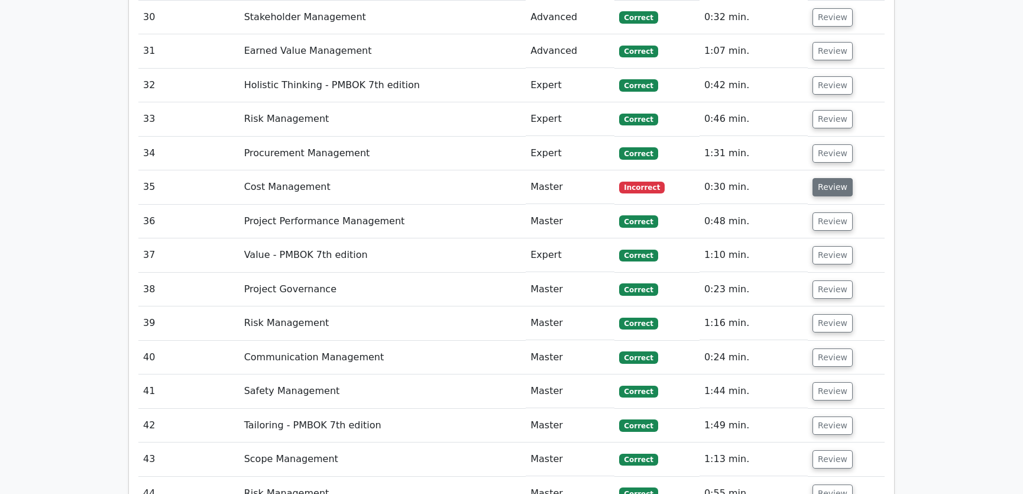
click at [826, 178] on button "Review" at bounding box center [833, 187] width 40 height 18
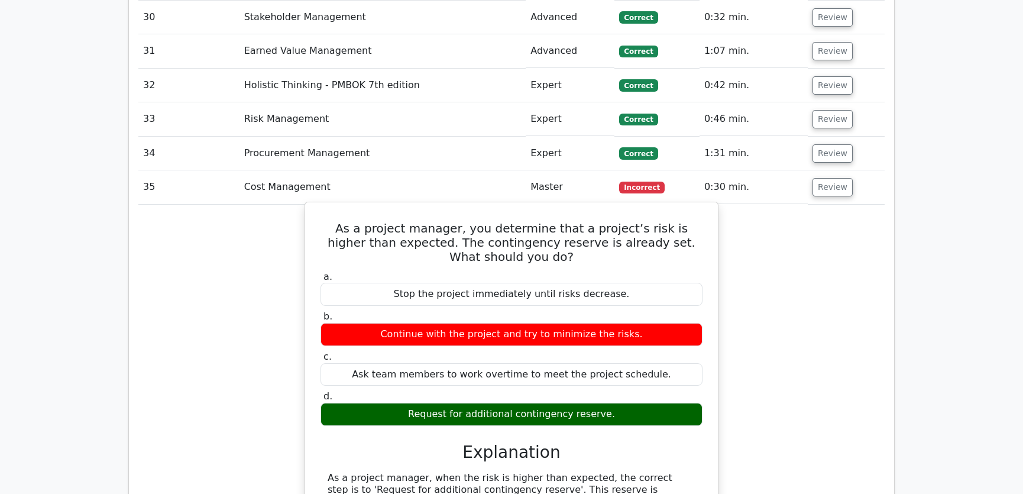
drag, startPoint x: 323, startPoint y: 183, endPoint x: 627, endPoint y: 358, distance: 350.8
click at [627, 358] on div "As a project manager, you determine that a project’s risk is higher than expect…" at bounding box center [511, 429] width 403 height 444
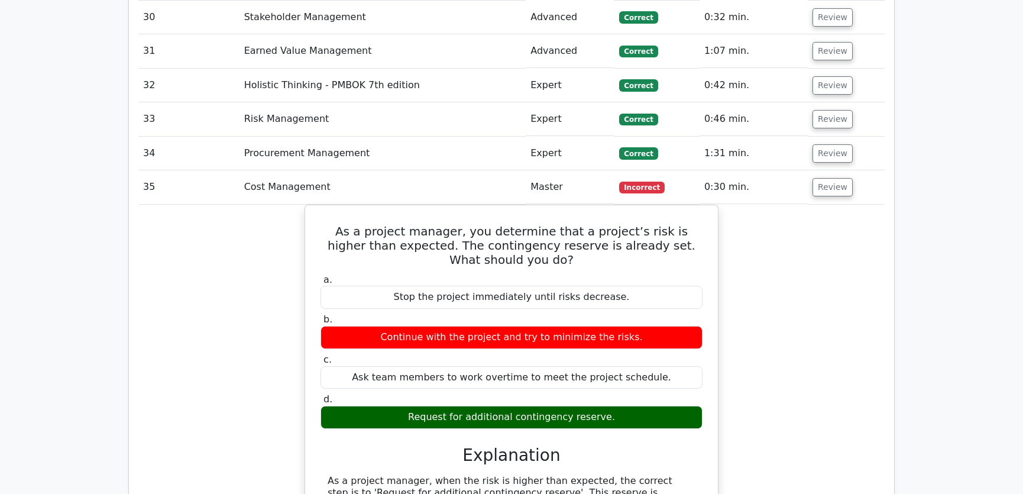
click at [784, 313] on div "As a project manager, you determine that a project’s risk is higher than expect…" at bounding box center [511, 439] width 746 height 468
click at [831, 178] on button "Review" at bounding box center [833, 187] width 40 height 18
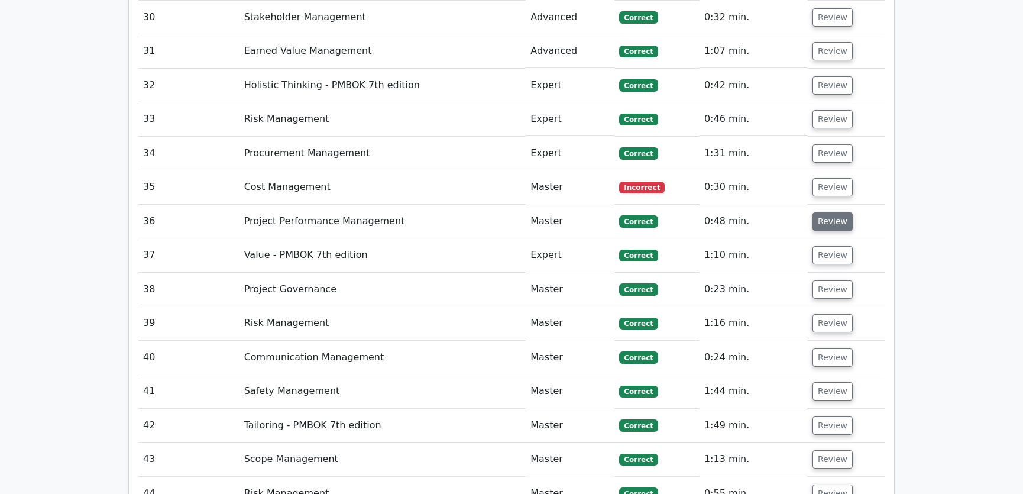
click at [824, 212] on button "Review" at bounding box center [833, 221] width 40 height 18
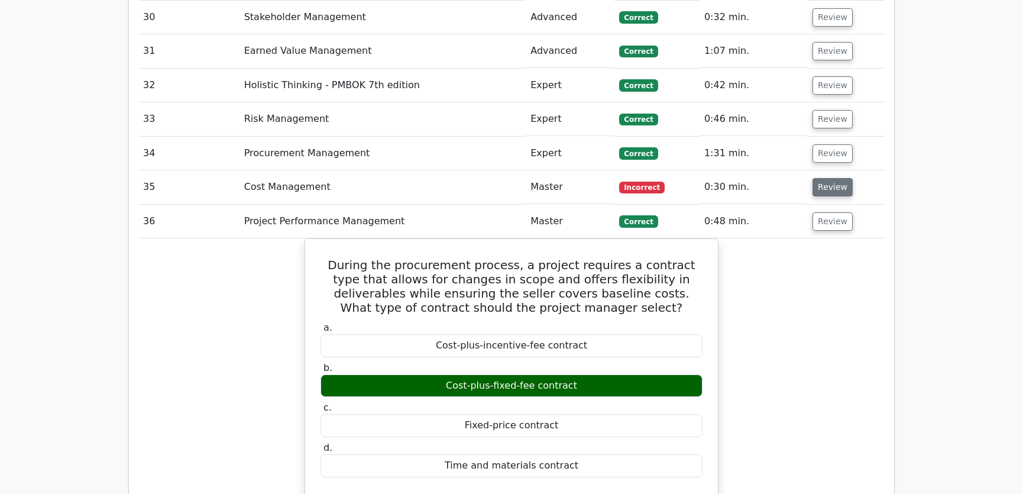
click at [829, 178] on button "Review" at bounding box center [833, 187] width 40 height 18
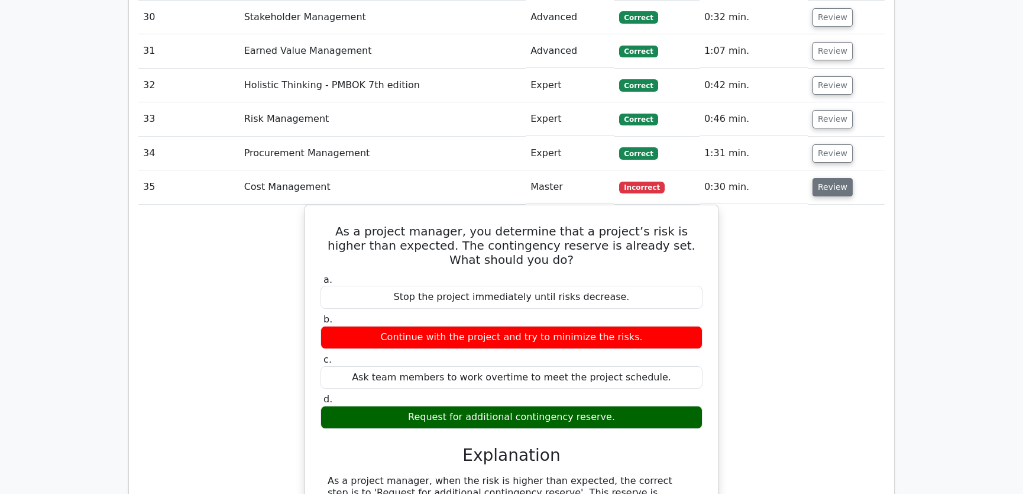
click at [829, 178] on button "Review" at bounding box center [833, 187] width 40 height 18
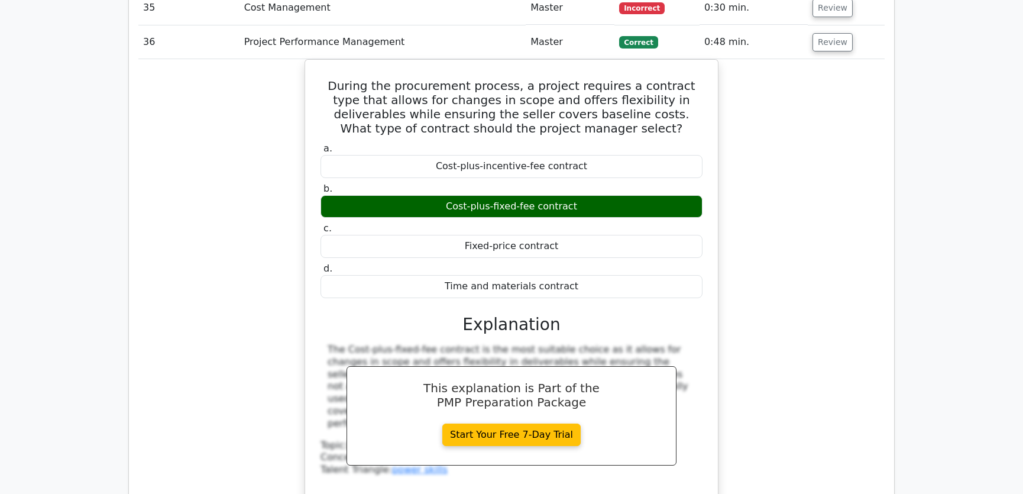
scroll to position [2867, 0]
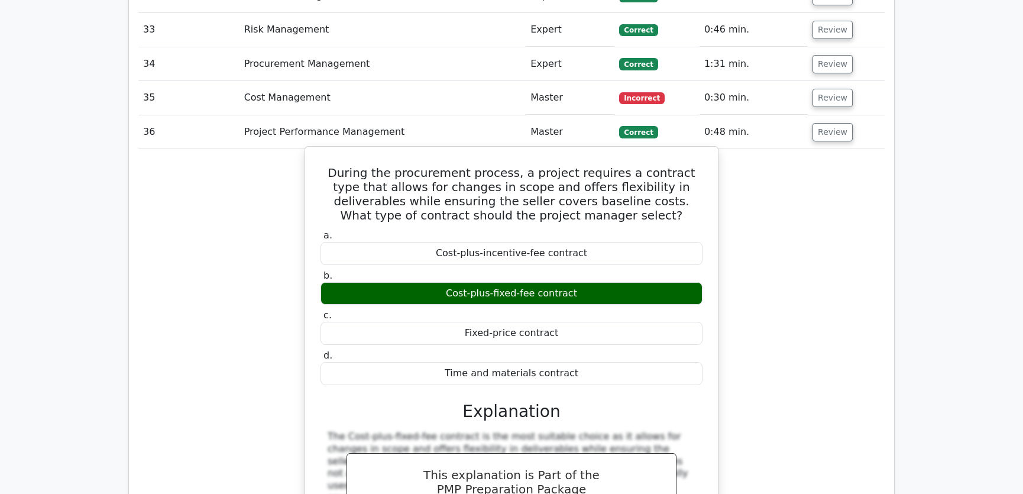
drag, startPoint x: 324, startPoint y: 124, endPoint x: 575, endPoint y: 325, distance: 321.4
click at [575, 325] on div "During the procurement process, a project requires a contract type that allows …" at bounding box center [511, 378] width 403 height 454
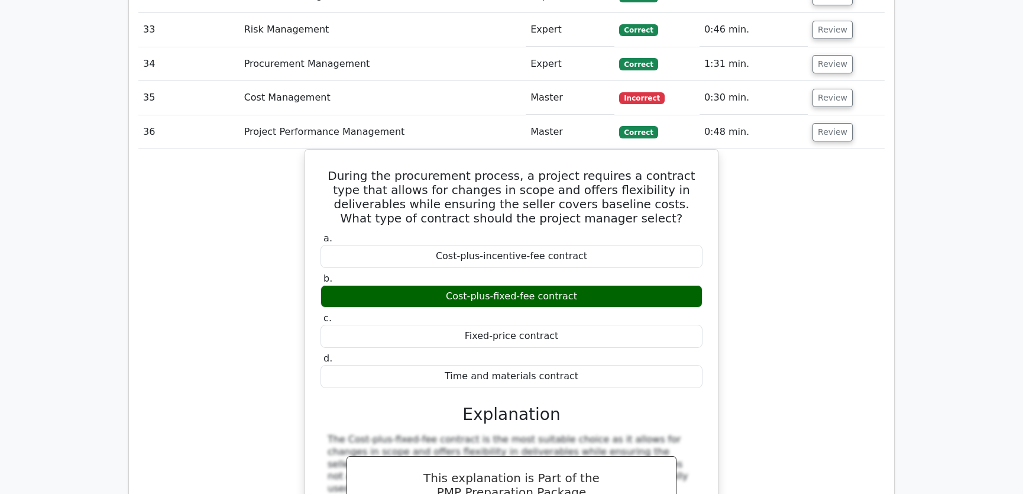
click at [809, 276] on div "During the procurement process, a project requires a contract type that allows …" at bounding box center [511, 388] width 746 height 479
click at [772, 302] on div "During the procurement process, a project requires a contract type that allows …" at bounding box center [511, 388] width 746 height 479
click at [827, 123] on button "Review" at bounding box center [833, 132] width 40 height 18
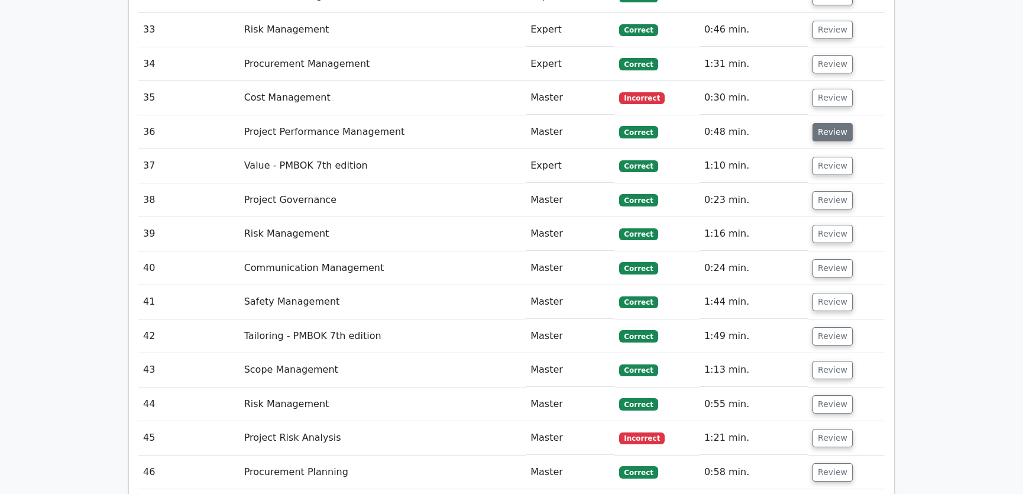
click at [827, 123] on button "Review" at bounding box center [833, 132] width 40 height 18
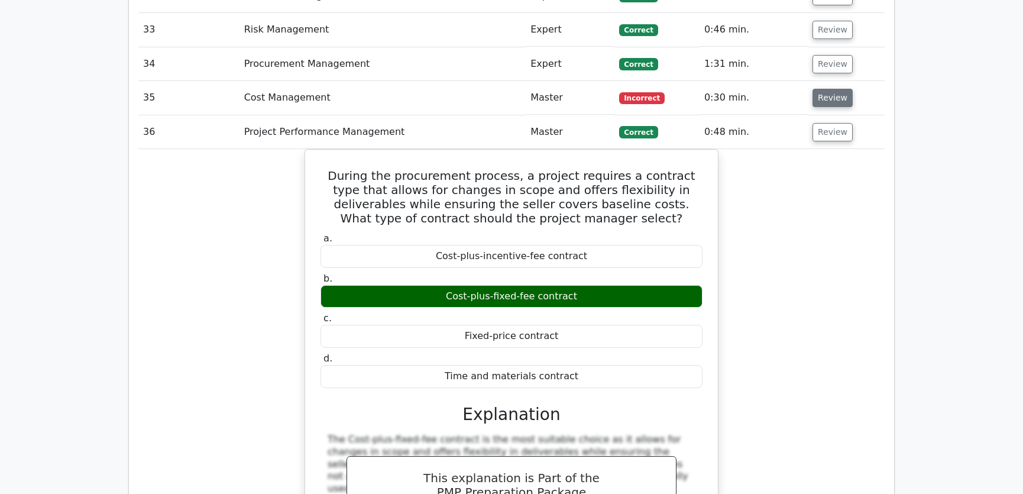
click at [830, 89] on button "Review" at bounding box center [833, 98] width 40 height 18
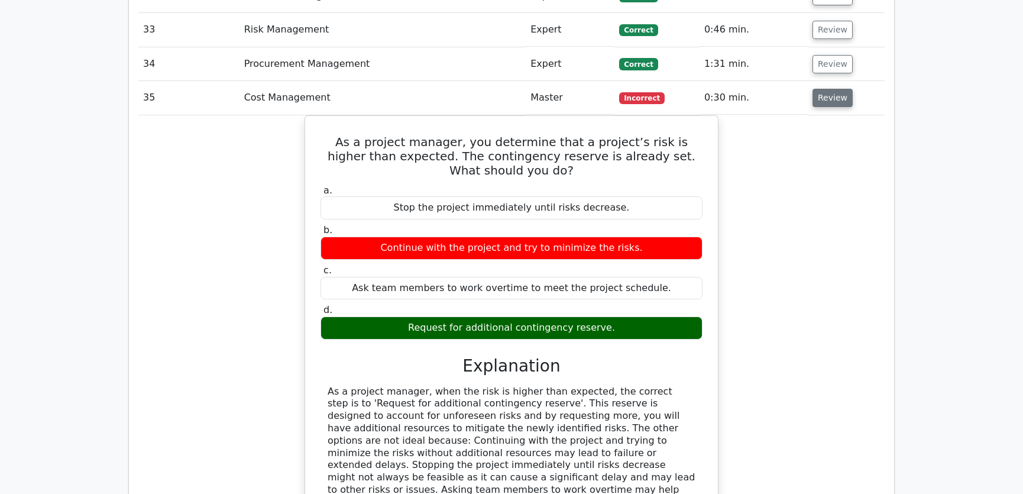
click at [830, 89] on button "Review" at bounding box center [833, 98] width 40 height 18
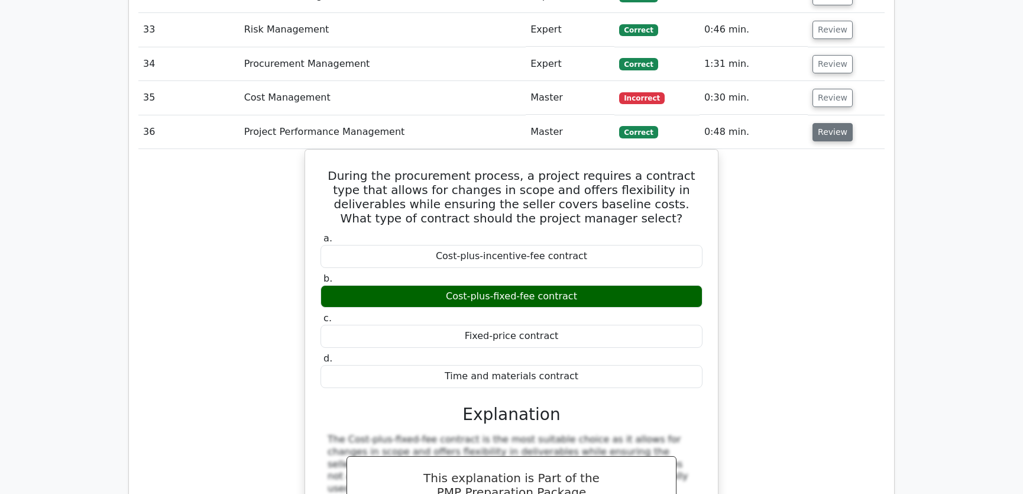
click at [835, 123] on button "Review" at bounding box center [833, 132] width 40 height 18
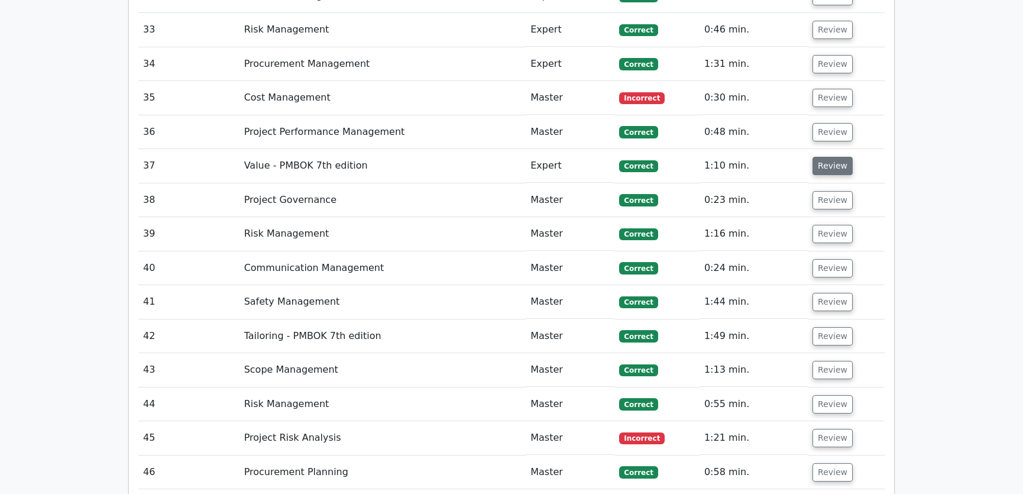
click at [835, 157] on button "Review" at bounding box center [833, 166] width 40 height 18
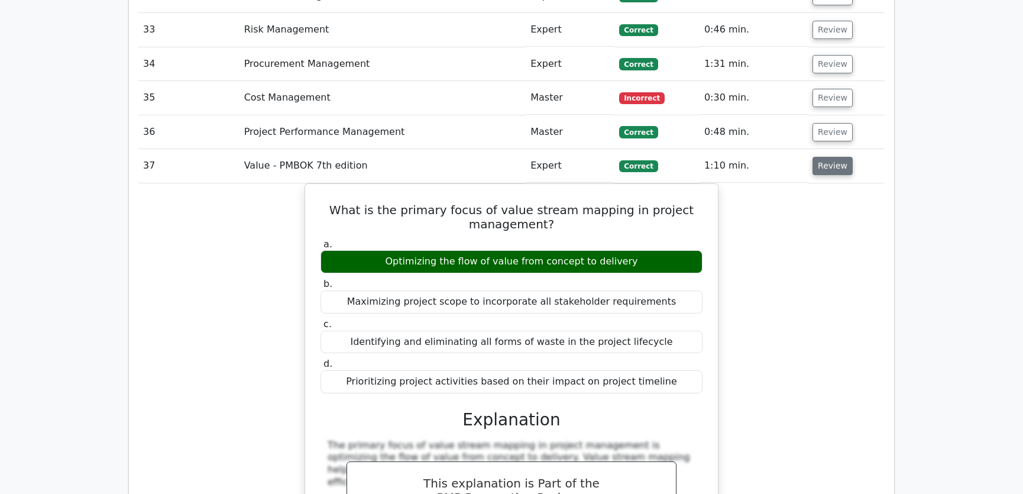
click at [826, 157] on button "Review" at bounding box center [833, 166] width 40 height 18
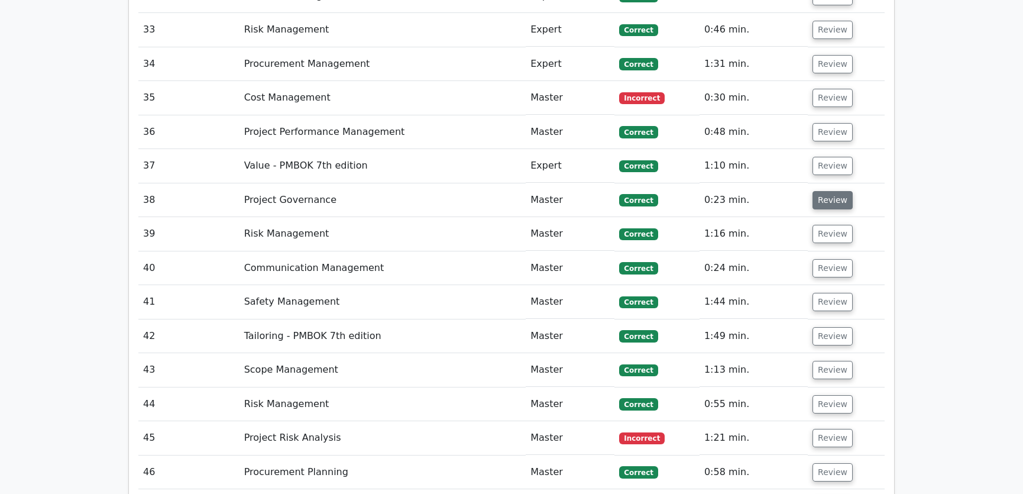
click at [837, 191] on button "Review" at bounding box center [833, 200] width 40 height 18
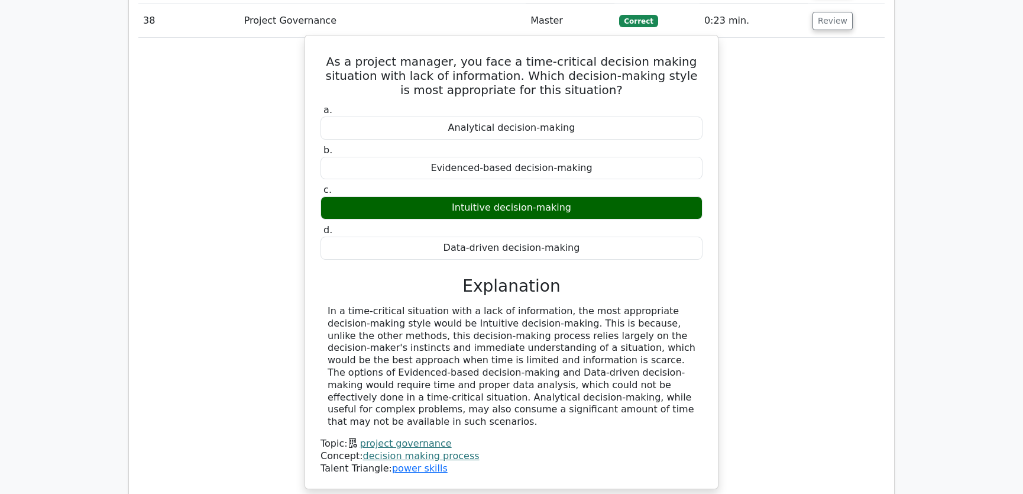
scroll to position [3136, 0]
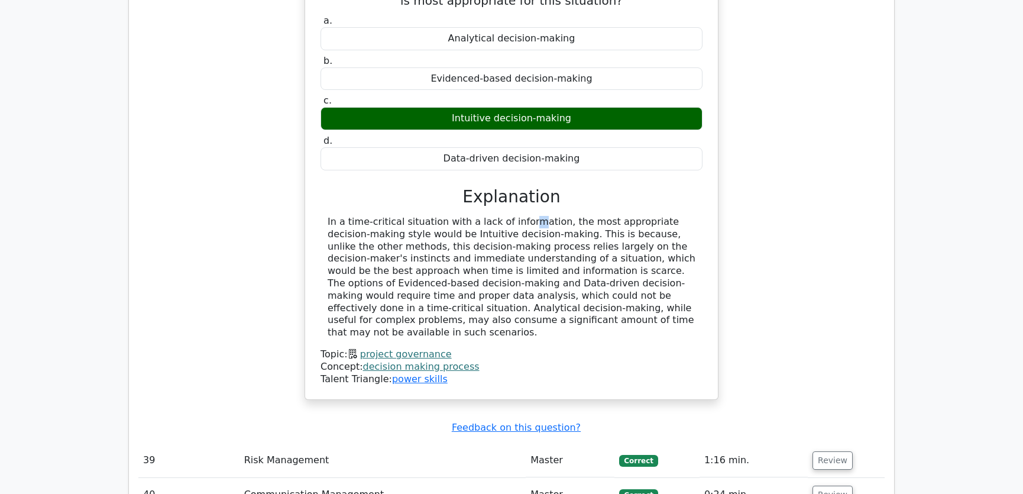
click at [452, 216] on div "In a time-critical situation with a lack of information, the most appropriate d…" at bounding box center [512, 277] width 368 height 123
drag, startPoint x: 396, startPoint y: 189, endPoint x: 567, endPoint y: 188, distance: 170.9
click at [567, 216] on div "In a time-critical situation with a lack of information, the most appropriate d…" at bounding box center [512, 277] width 368 height 123
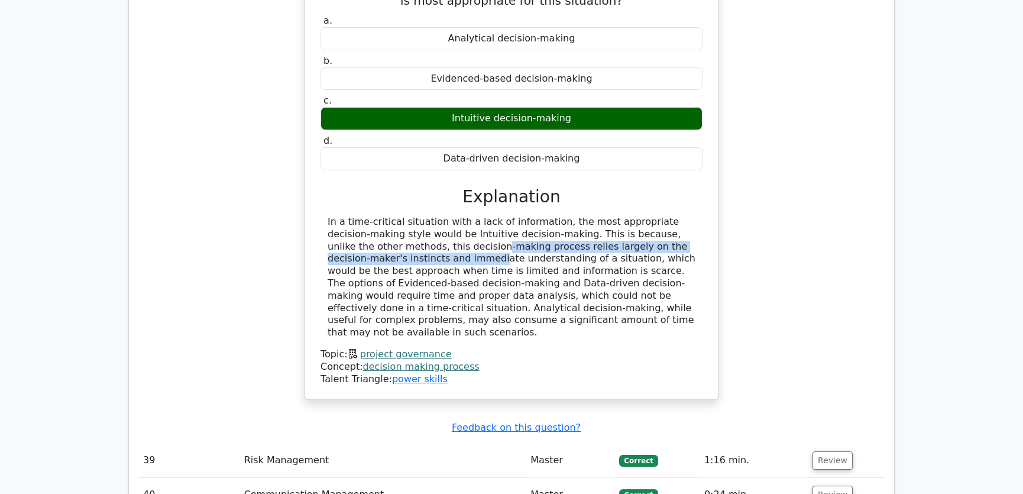
drag, startPoint x: 354, startPoint y: 201, endPoint x: 668, endPoint y: 198, distance: 314.6
click at [668, 216] on div "In a time-critical situation with a lack of information, the most appropriate d…" at bounding box center [512, 277] width 368 height 123
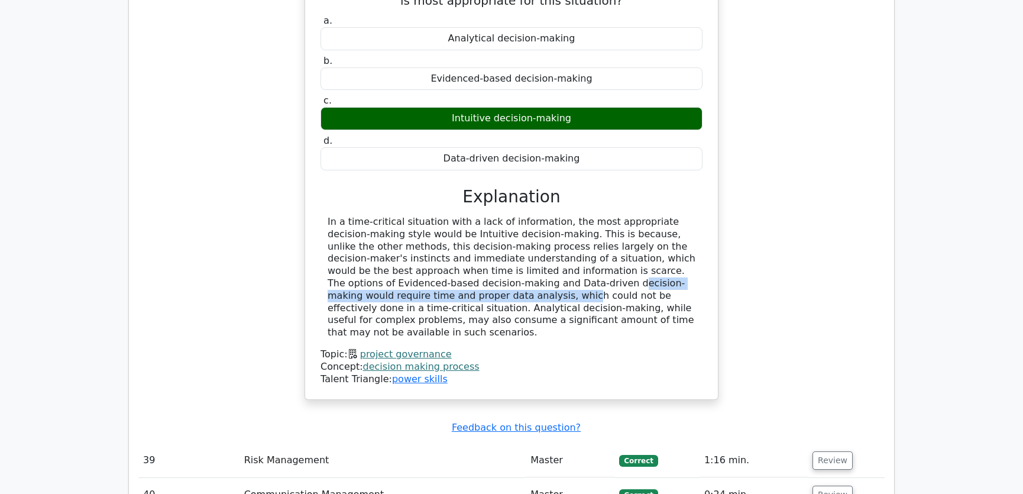
drag, startPoint x: 361, startPoint y: 235, endPoint x: 652, endPoint y: 238, distance: 290.4
click at [652, 238] on div "In a time-critical situation with a lack of information, the most appropriate d…" at bounding box center [512, 277] width 368 height 123
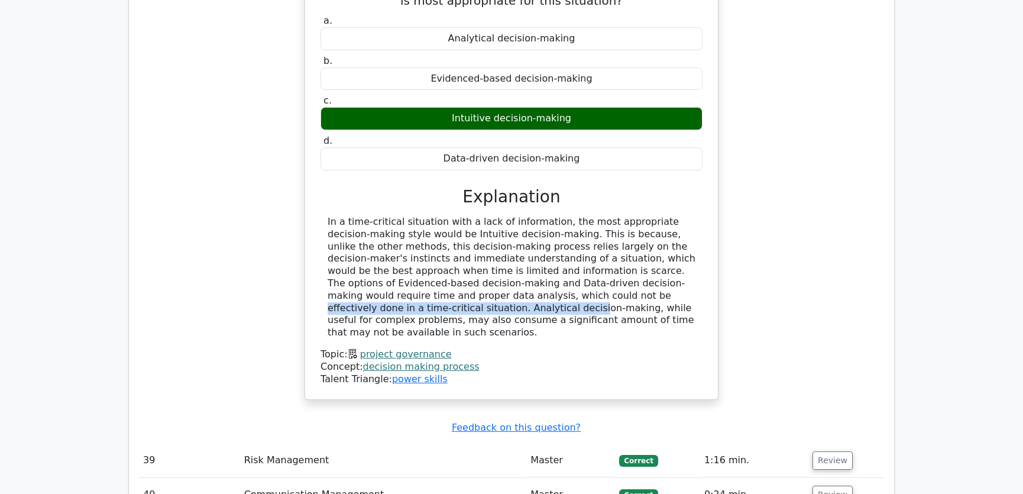
drag, startPoint x: 372, startPoint y: 249, endPoint x: 632, endPoint y: 248, distance: 260.2
click at [632, 248] on div "In a time-critical situation with a lack of information, the most appropriate d…" at bounding box center [512, 277] width 368 height 123
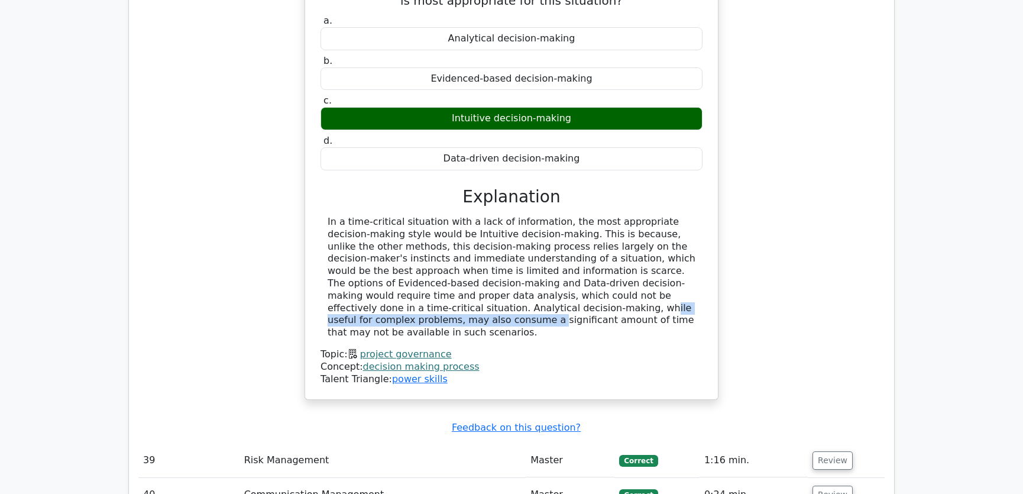
drag, startPoint x: 336, startPoint y: 261, endPoint x: 568, endPoint y: 261, distance: 231.8
click at [568, 261] on div "In a time-critical situation with a lack of information, the most appropriate d…" at bounding box center [512, 277] width 368 height 123
click at [615, 245] on div "In a time-critical situation with a lack of information, the most appropriate d…" at bounding box center [512, 277] width 368 height 123
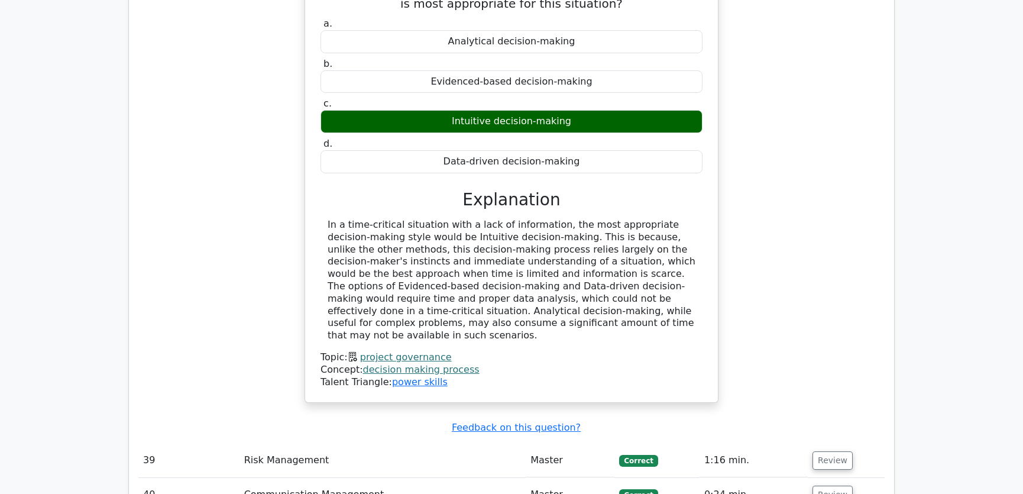
click at [787, 254] on div "As a project manager, you face a time-critical decision making situation with l…" at bounding box center [511, 183] width 746 height 468
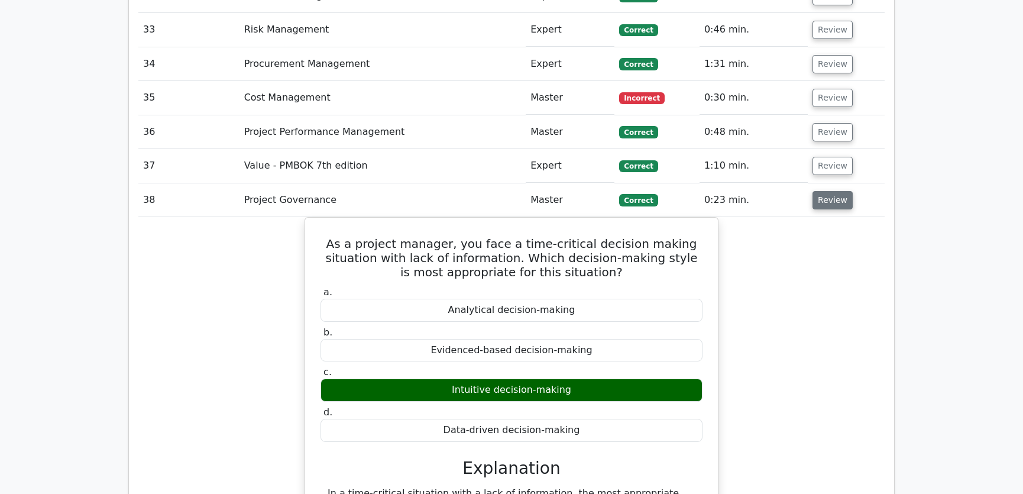
click at [817, 191] on button "Review" at bounding box center [833, 200] width 40 height 18
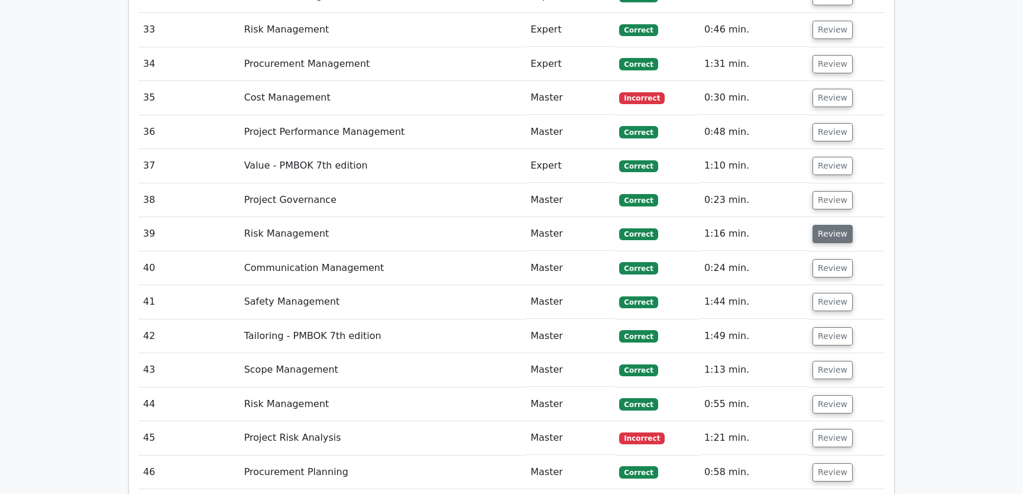
click at [825, 225] on button "Review" at bounding box center [833, 234] width 40 height 18
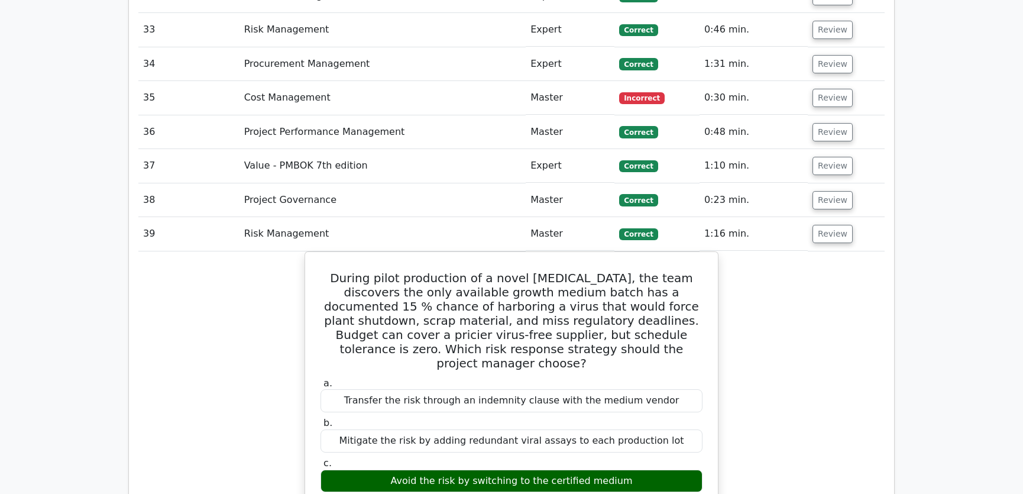
scroll to position [2957, 0]
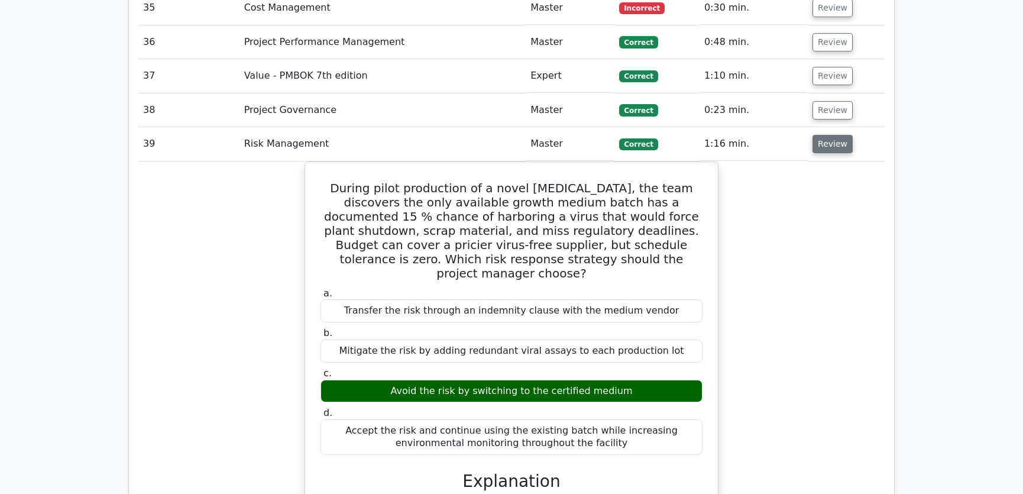
click at [827, 135] on button "Review" at bounding box center [833, 144] width 40 height 18
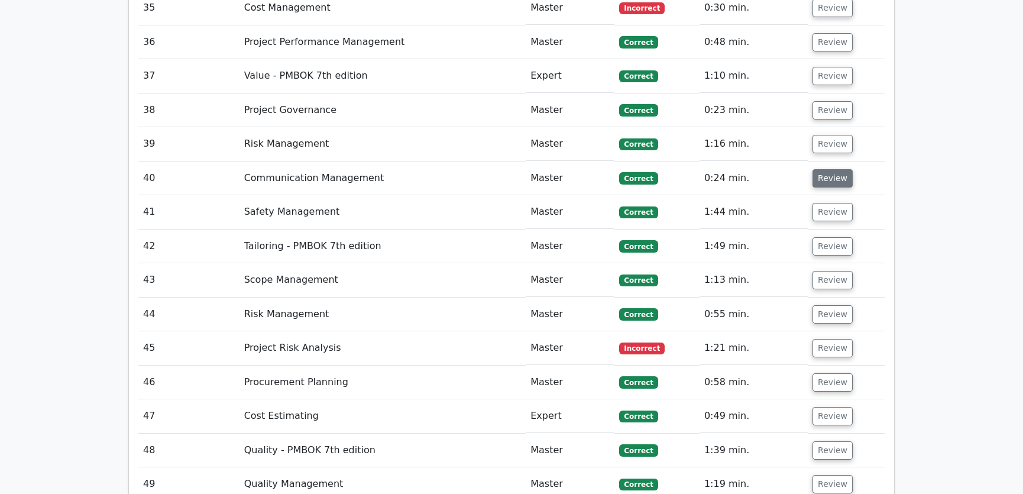
click at [832, 169] on button "Review" at bounding box center [833, 178] width 40 height 18
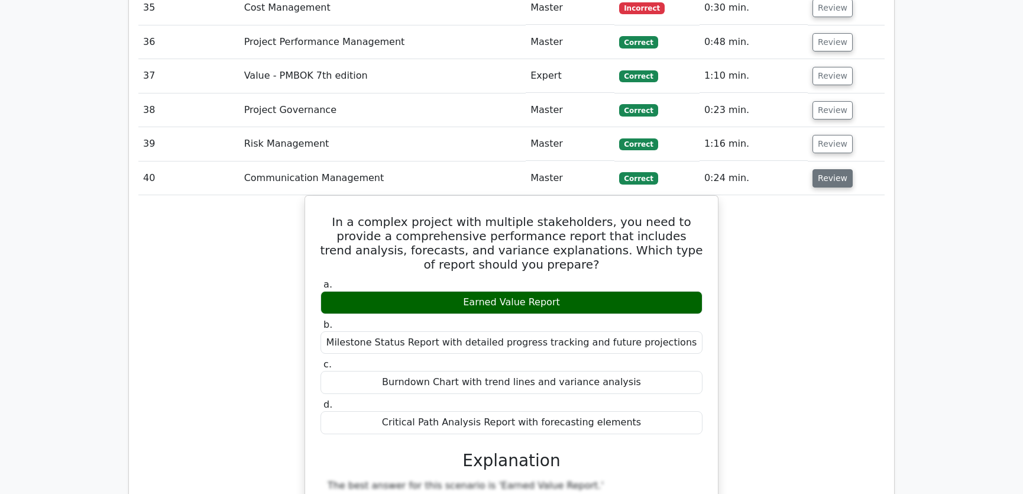
click at [831, 169] on button "Review" at bounding box center [833, 178] width 40 height 18
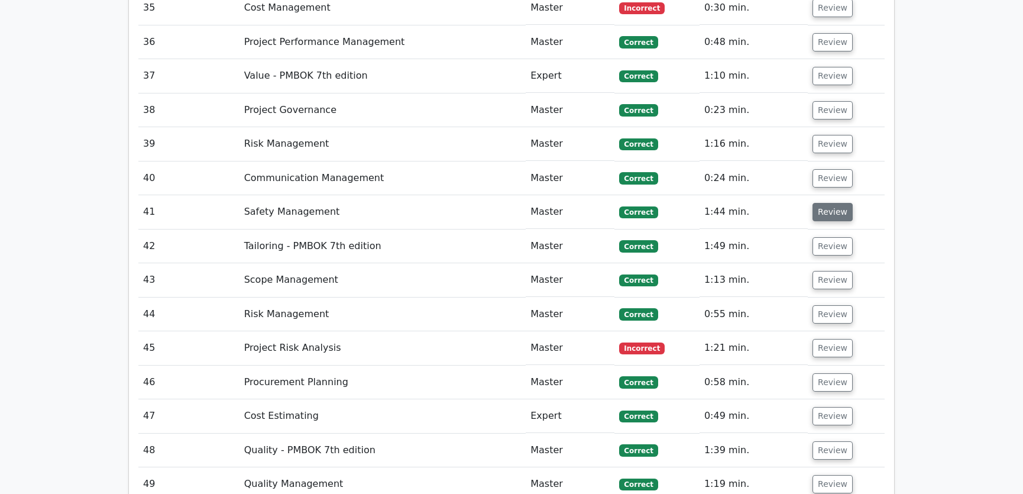
click at [830, 203] on button "Review" at bounding box center [833, 212] width 40 height 18
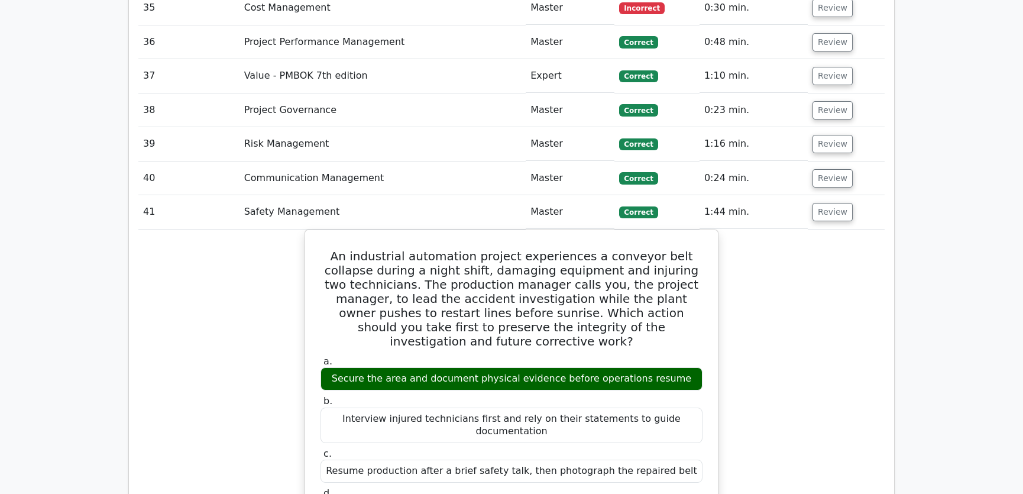
click at [828, 203] on button "Review" at bounding box center [833, 212] width 40 height 18
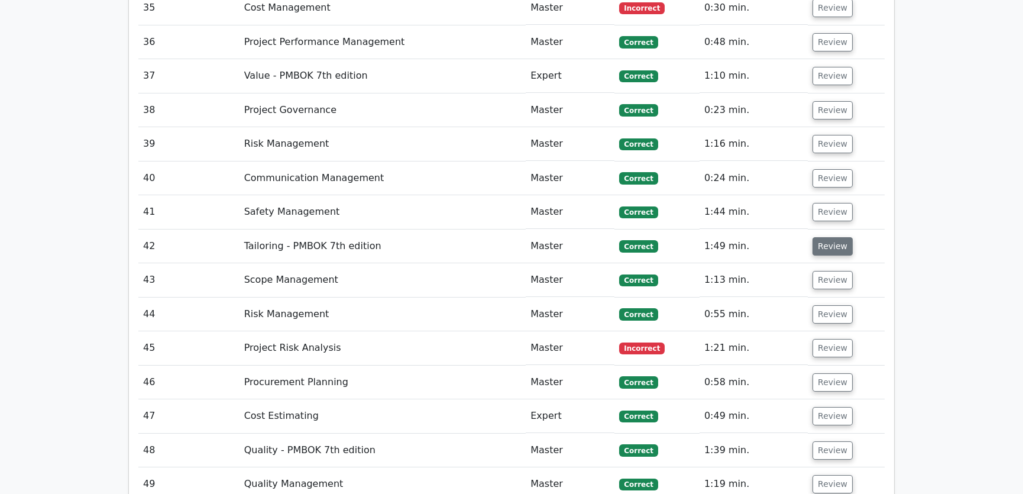
click at [828, 237] on button "Review" at bounding box center [833, 246] width 40 height 18
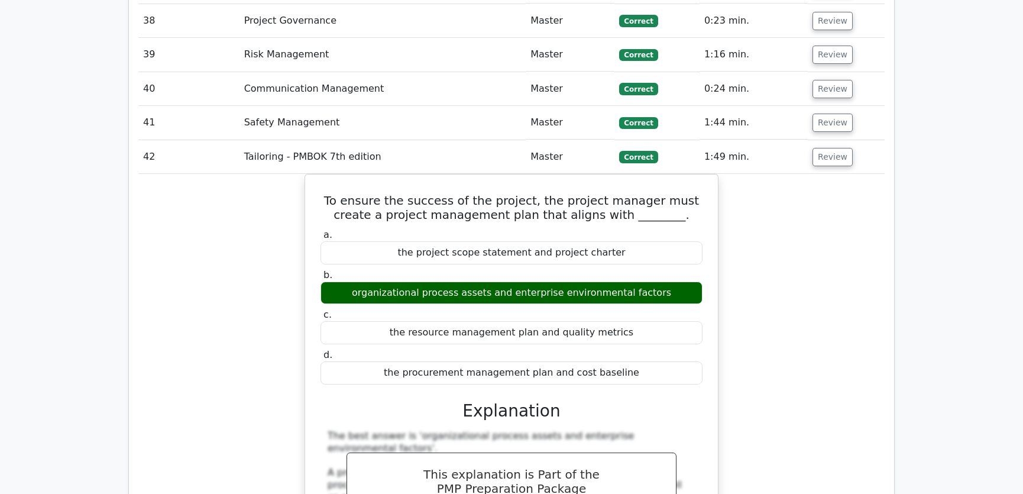
scroll to position [3136, 0]
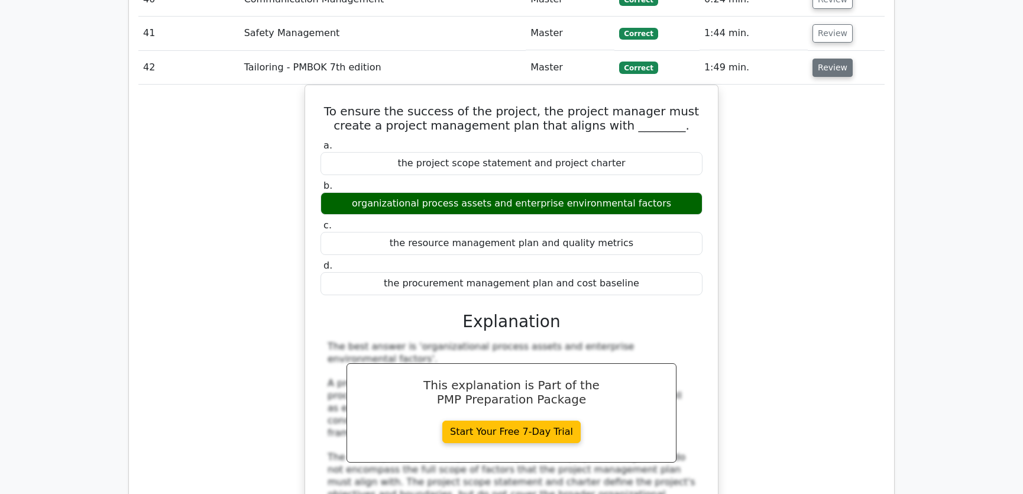
click at [827, 59] on button "Review" at bounding box center [833, 68] width 40 height 18
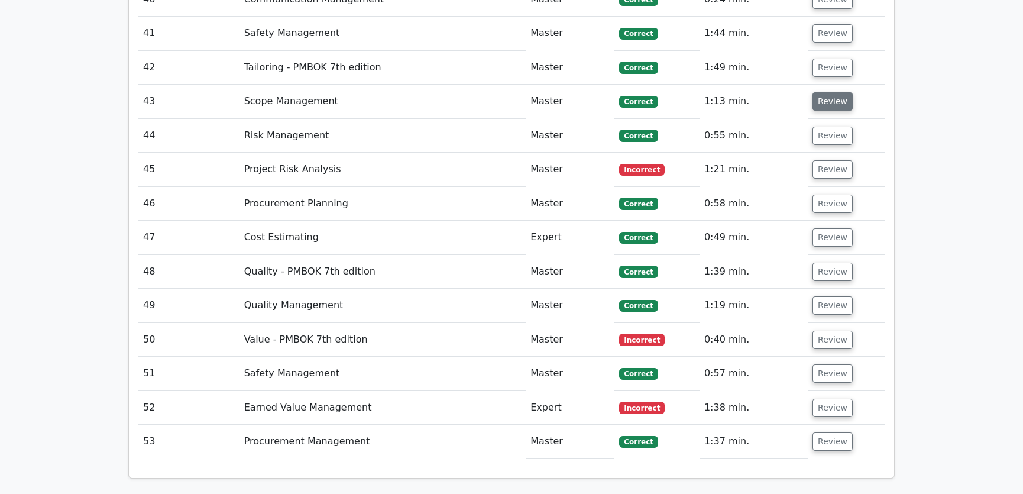
click at [833, 92] on button "Review" at bounding box center [833, 101] width 40 height 18
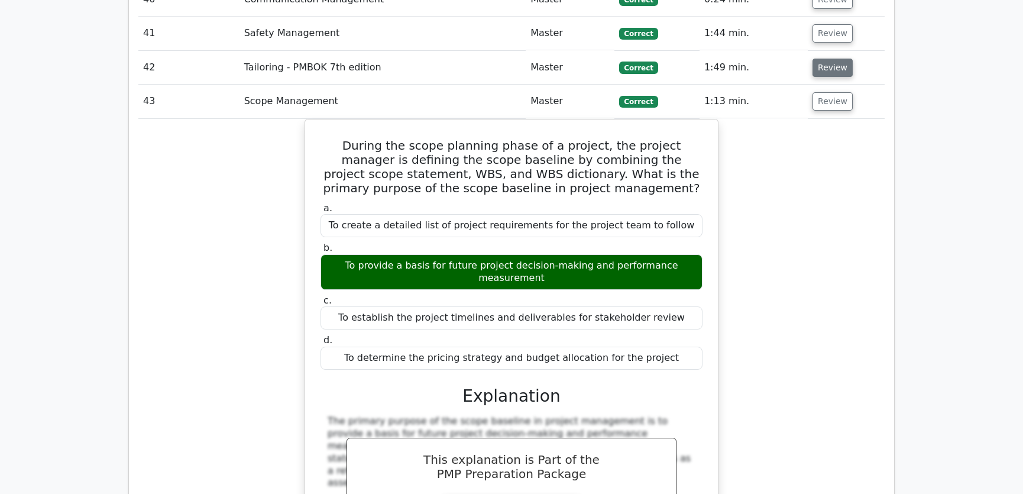
click at [831, 59] on button "Review" at bounding box center [833, 68] width 40 height 18
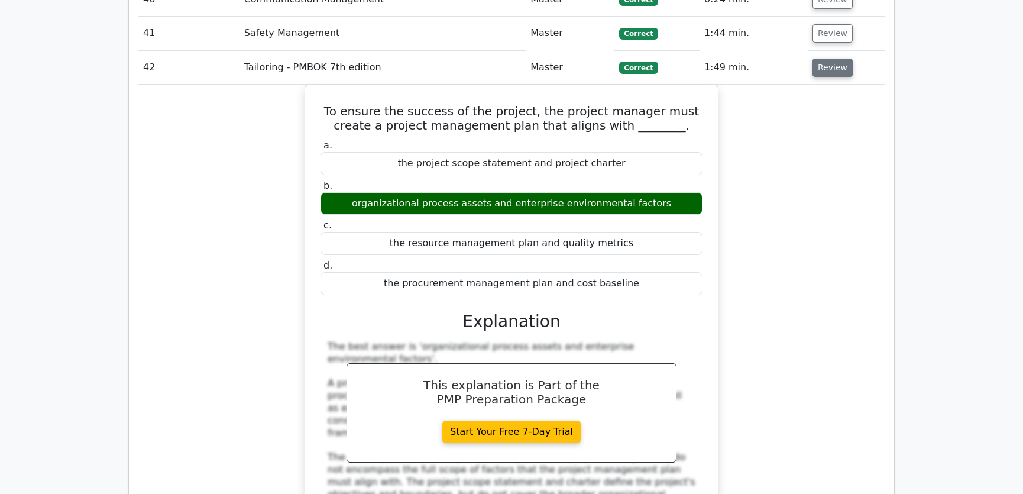
click at [831, 59] on button "Review" at bounding box center [833, 68] width 40 height 18
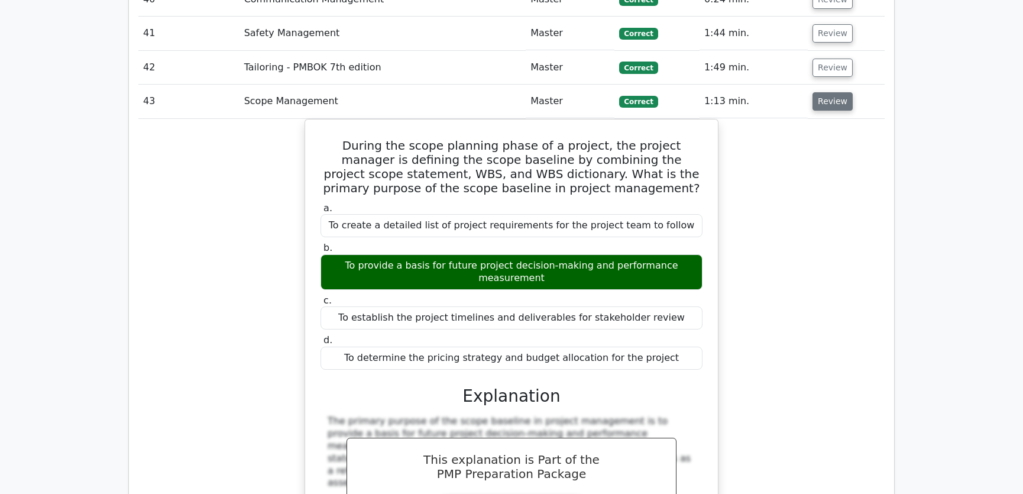
click at [827, 92] on button "Review" at bounding box center [833, 101] width 40 height 18
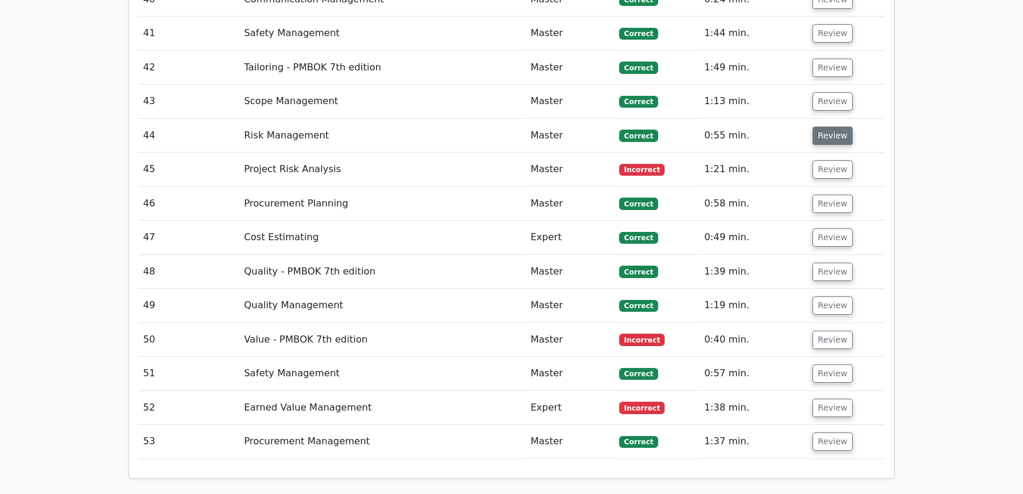
click at [830, 127] on button "Review" at bounding box center [833, 136] width 40 height 18
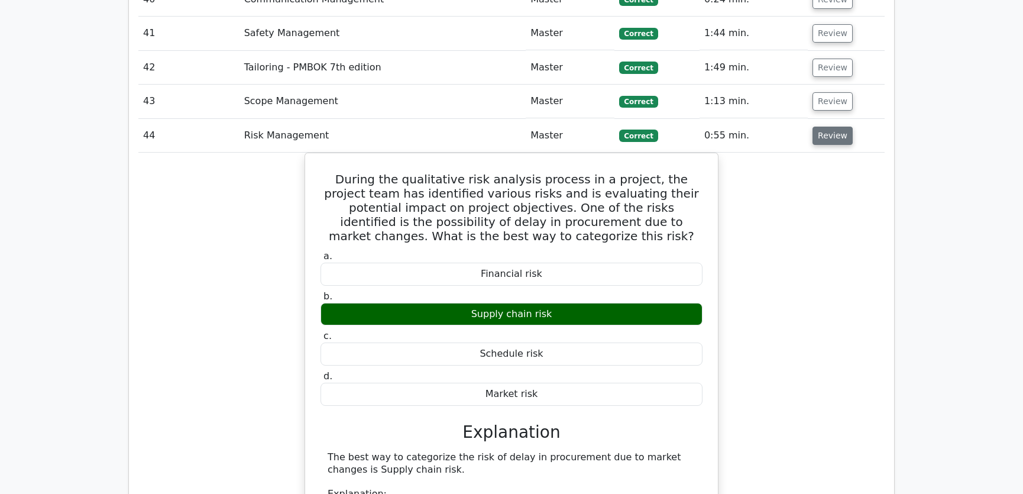
click at [831, 127] on button "Review" at bounding box center [833, 136] width 40 height 18
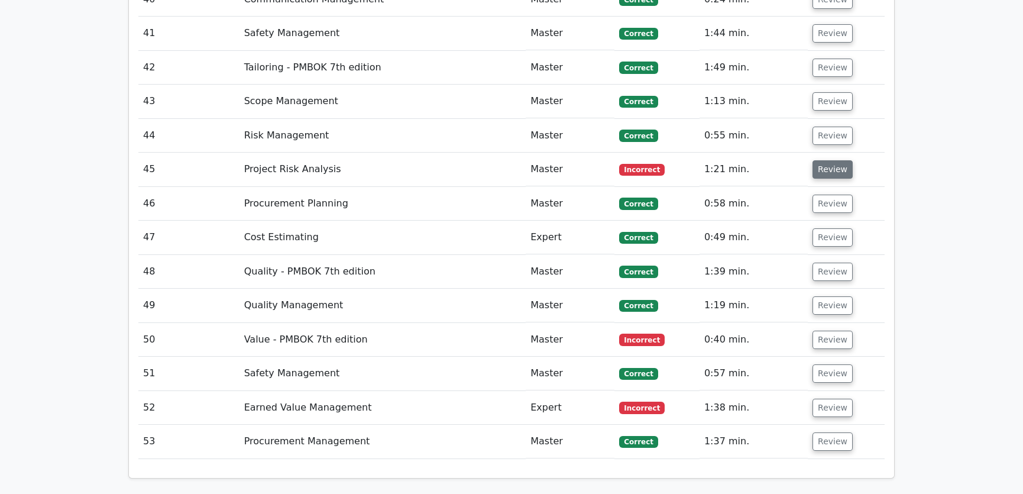
click at [833, 160] on button "Review" at bounding box center [833, 169] width 40 height 18
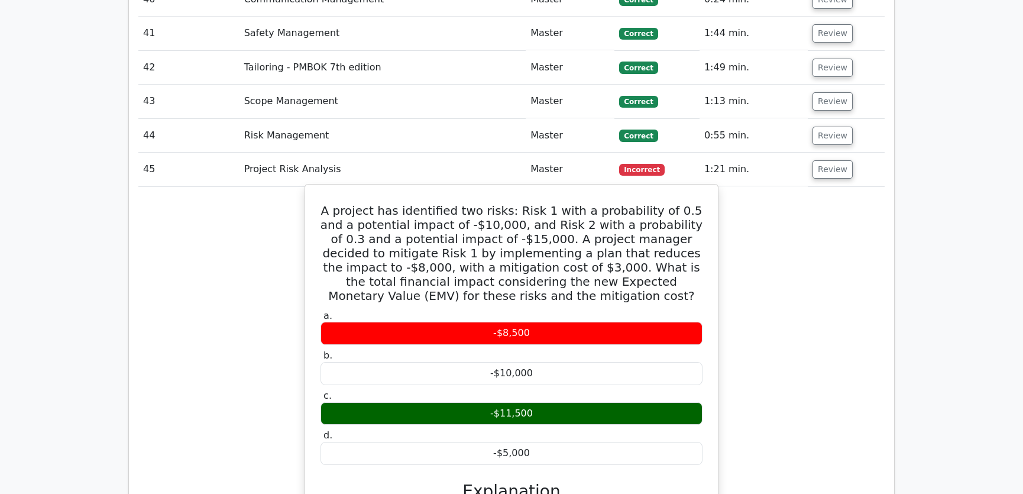
drag, startPoint x: 325, startPoint y: 164, endPoint x: 532, endPoint y: 406, distance: 318.4
click at [532, 406] on div "A project has identified two risks: Risk 1 with a probability of 0.5 and a pote…" at bounding box center [511, 437] width 403 height 497
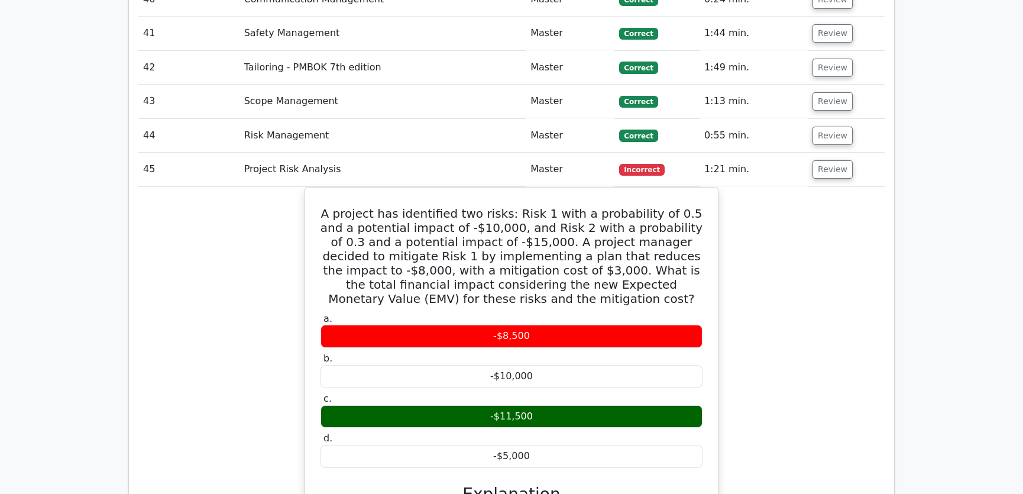
click at [782, 322] on div "A project has identified two risks: Risk 1 with a probability of 0.5 and a pote…" at bounding box center [511, 448] width 746 height 522
click at [772, 250] on div "A project has identified two risks: Risk 1 with a probability of 0.5 and a pote…" at bounding box center [511, 448] width 746 height 522
click at [827, 160] on button "Review" at bounding box center [833, 169] width 40 height 18
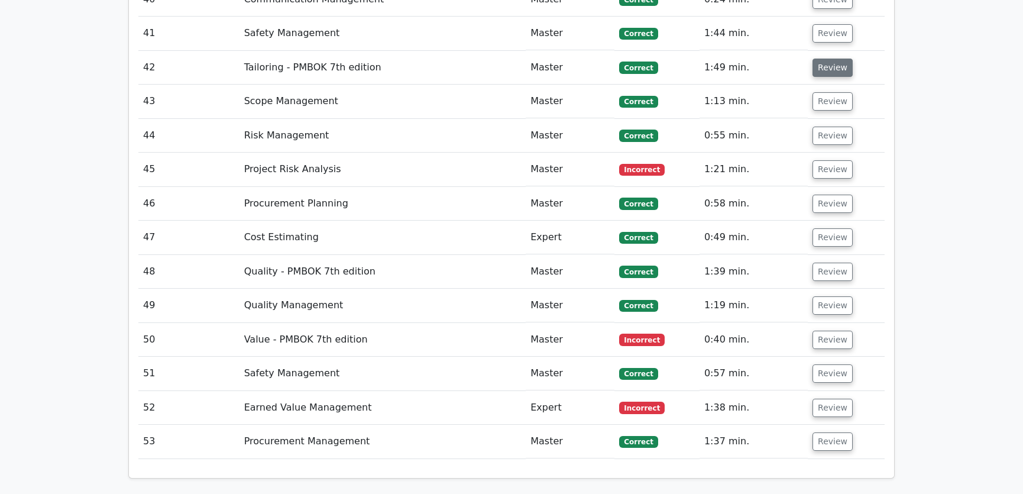
click at [822, 59] on button "Review" at bounding box center [833, 68] width 40 height 18
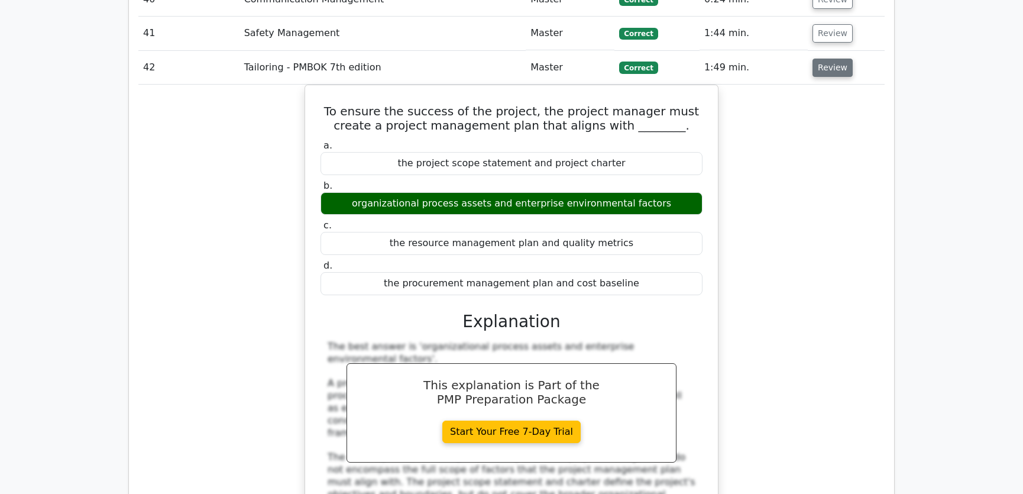
click at [822, 59] on button "Review" at bounding box center [833, 68] width 40 height 18
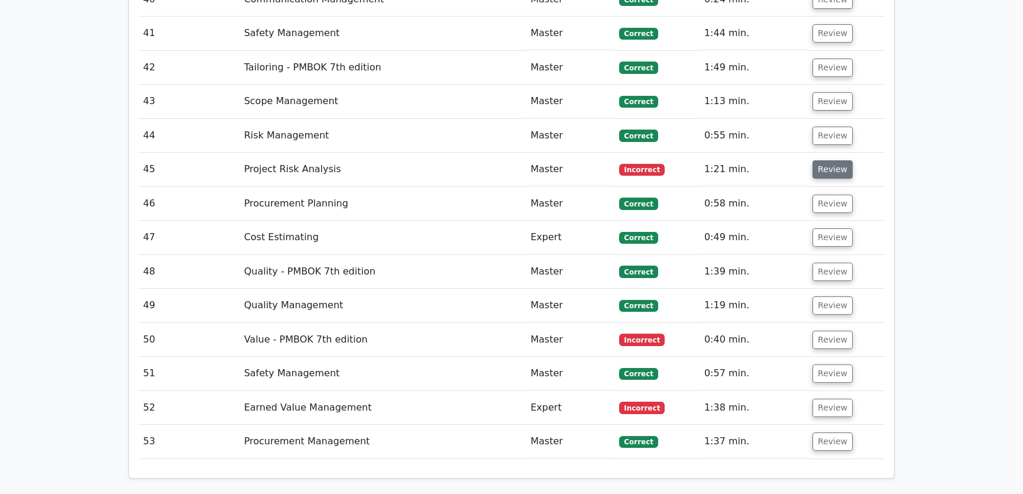
click at [830, 160] on button "Review" at bounding box center [833, 169] width 40 height 18
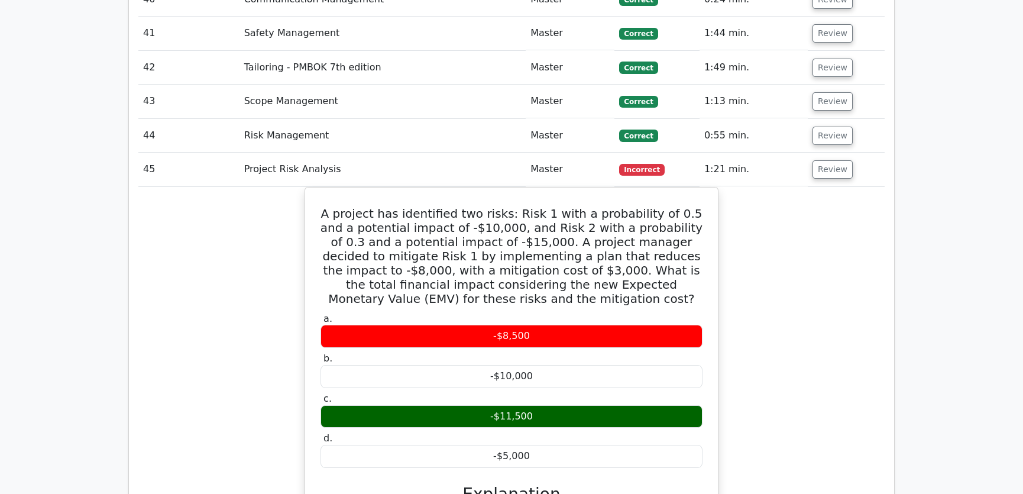
click at [799, 260] on div "A project has identified two risks: Risk 1 with a probability of 0.5 and a pote…" at bounding box center [511, 448] width 746 height 522
click at [824, 160] on button "Review" at bounding box center [833, 169] width 40 height 18
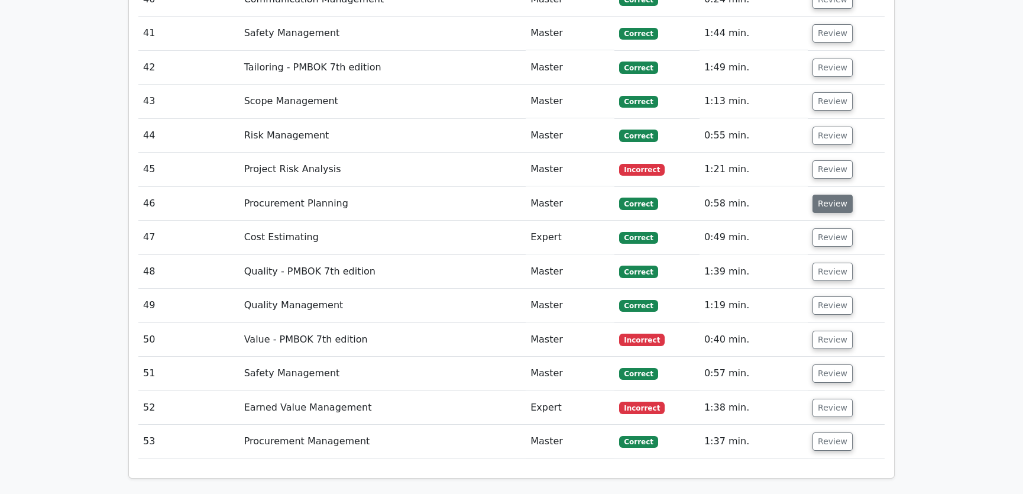
click at [828, 195] on button "Review" at bounding box center [833, 204] width 40 height 18
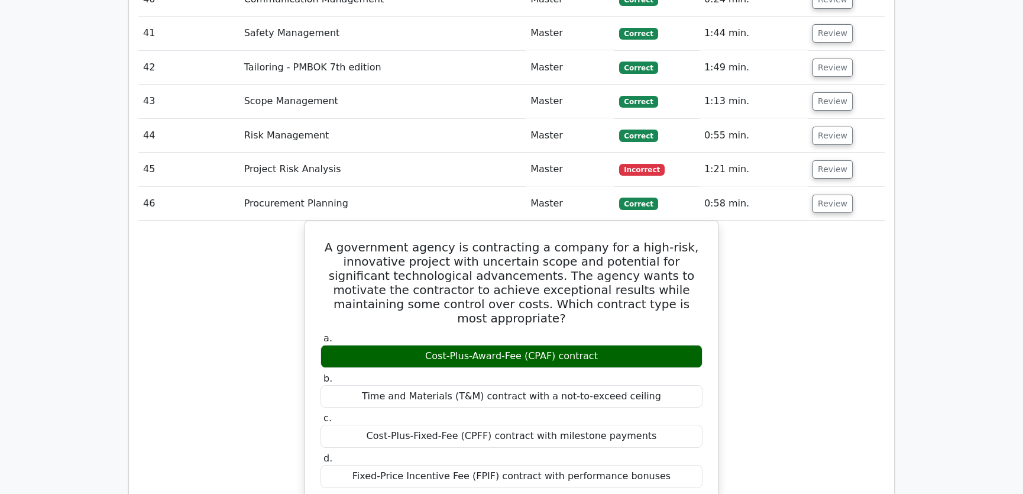
scroll to position [3225, 0]
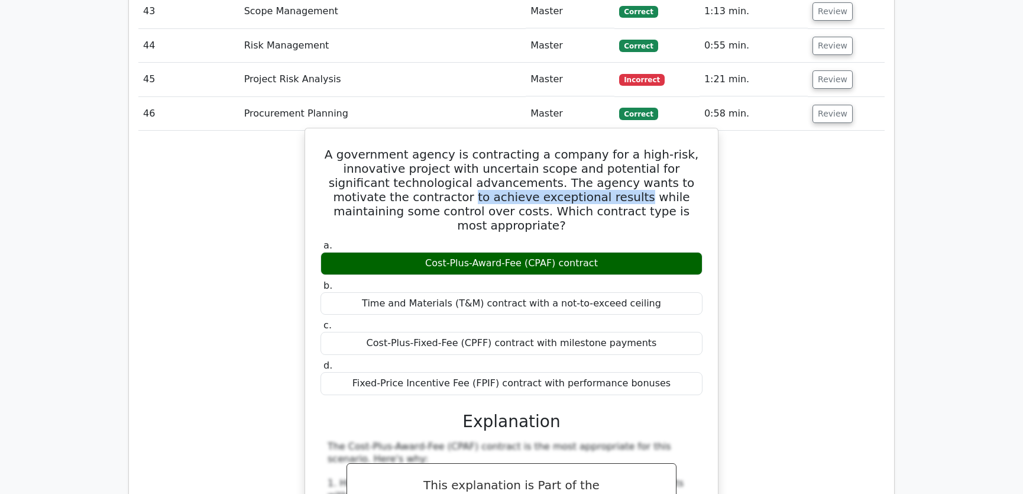
drag, startPoint x: 397, startPoint y: 150, endPoint x: 555, endPoint y: 148, distance: 158.5
click at [555, 148] on h5 "A government agency is contracting a company for a high-risk, innovative projec…" at bounding box center [511, 189] width 384 height 85
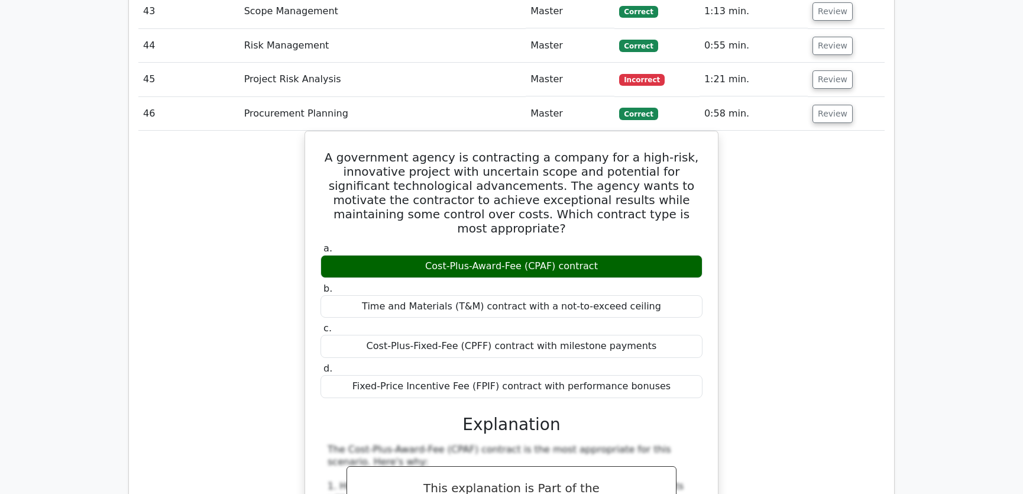
click at [789, 167] on div "A government agency is contracting a company for a high-risk, innovative projec…" at bounding box center [511, 491] width 746 height 720
click at [834, 105] on button "Review" at bounding box center [833, 114] width 40 height 18
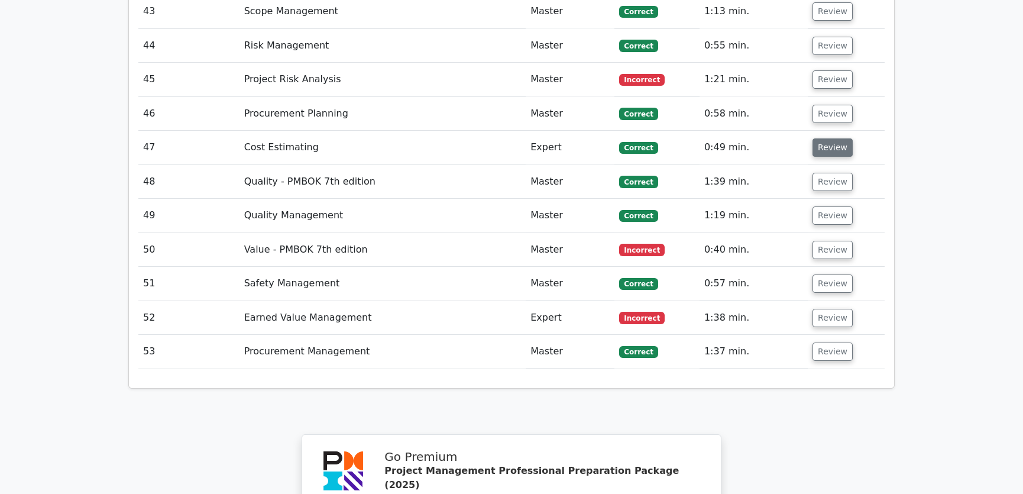
click at [833, 138] on button "Review" at bounding box center [833, 147] width 40 height 18
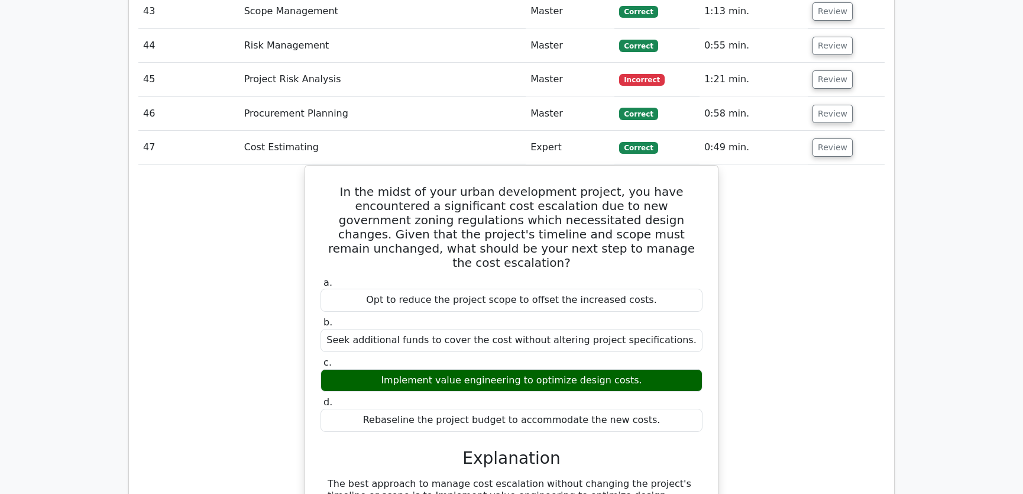
click at [779, 316] on div "In the midst of your urban development project, you have encountered a signific…" at bounding box center [511, 476] width 746 height 622
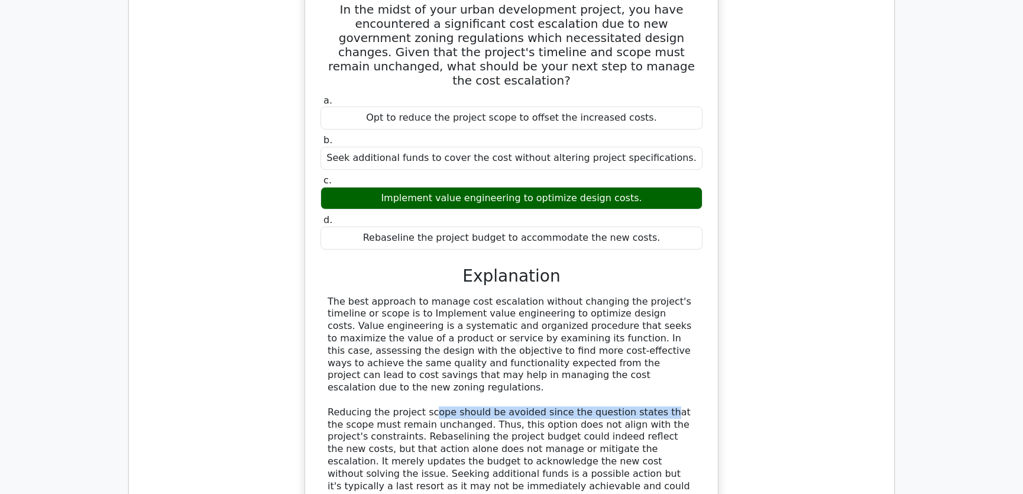
drag, startPoint x: 426, startPoint y: 337, endPoint x: 642, endPoint y: 339, distance: 215.9
click at [642, 339] on div "The best approach to manage cost escalation without changing the project's time…" at bounding box center [512, 413] width 368 height 234
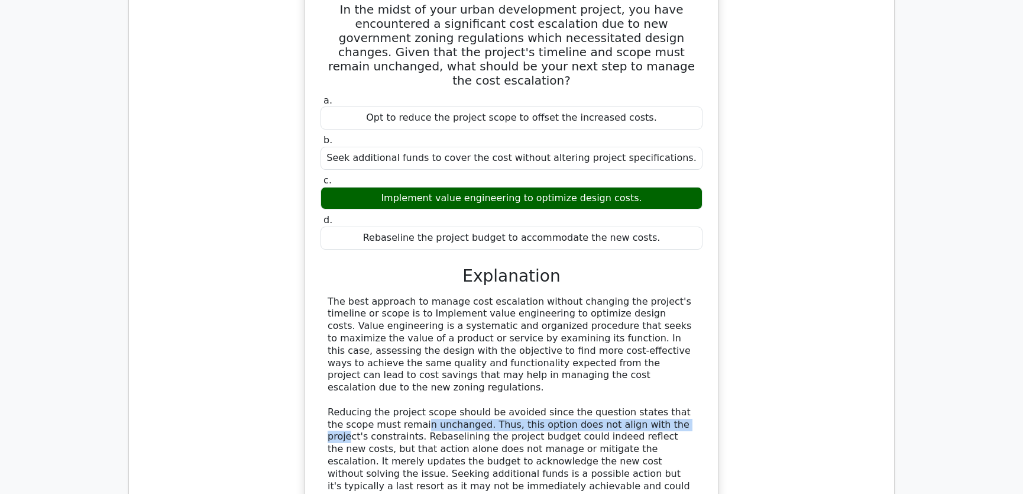
drag, startPoint x: 404, startPoint y: 349, endPoint x: 658, endPoint y: 350, distance: 254.3
click at [658, 350] on div "The best approach to manage cost escalation without changing the project's time…" at bounding box center [512, 413] width 368 height 234
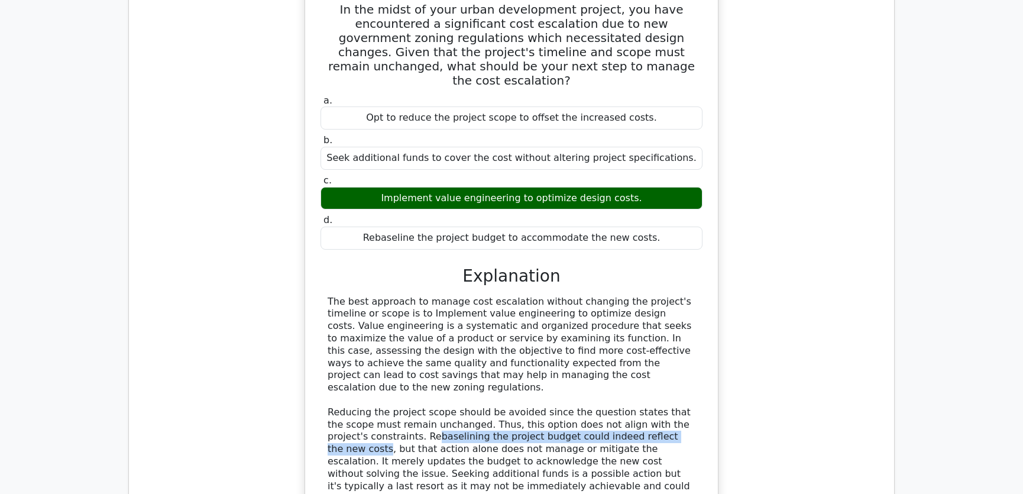
drag, startPoint x: 388, startPoint y: 361, endPoint x: 660, endPoint y: 367, distance: 272.1
click at [660, 367] on div "The best approach to manage cost escalation without changing the project's time…" at bounding box center [512, 413] width 368 height 234
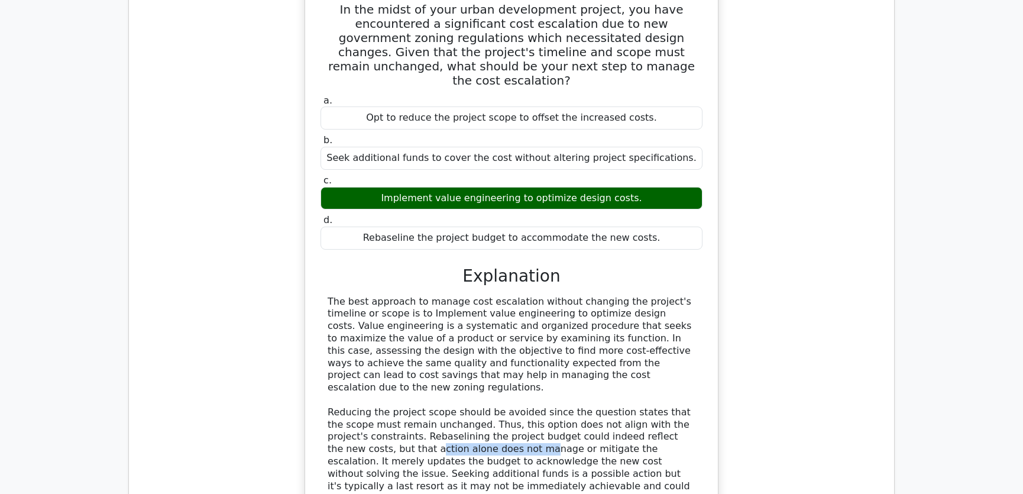
drag, startPoint x: 351, startPoint y: 374, endPoint x: 457, endPoint y: 378, distance: 105.3
click at [457, 378] on div "The best approach to manage cost escalation without changing the project's time…" at bounding box center [512, 413] width 368 height 234
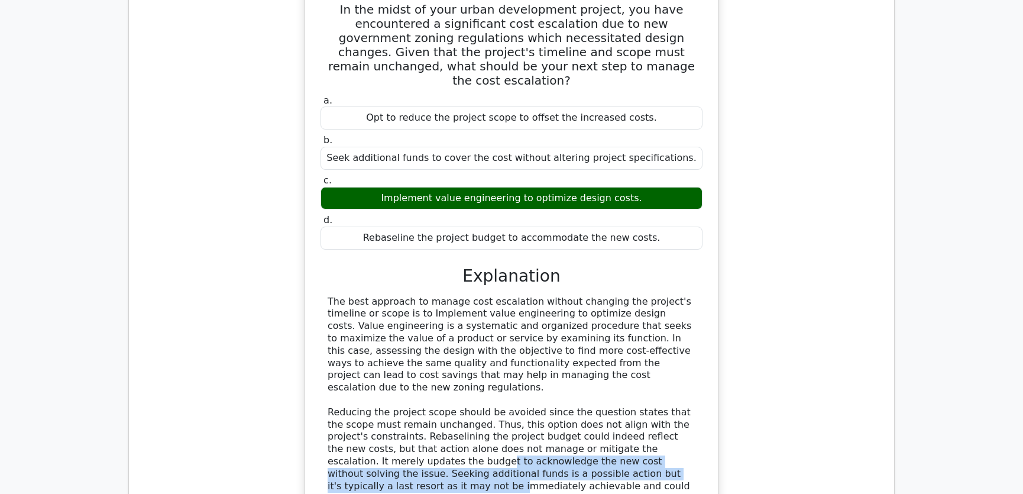
drag, startPoint x: 357, startPoint y: 387, endPoint x: 633, endPoint y: 393, distance: 276.3
click at [633, 393] on div "The best approach to manage cost escalation without changing the project's time…" at bounding box center [512, 413] width 368 height 234
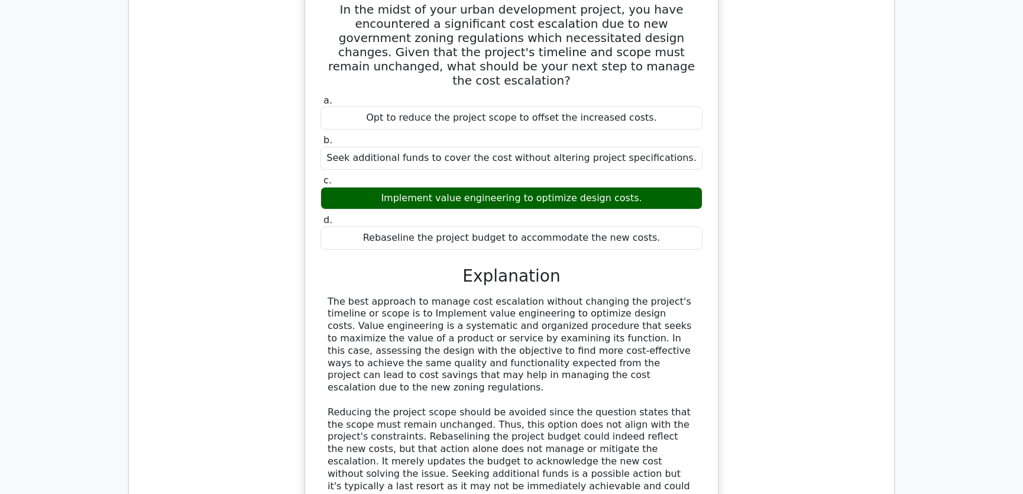
click at [435, 407] on div "The best approach to manage cost escalation without changing the project's time…" at bounding box center [512, 413] width 368 height 234
drag, startPoint x: 403, startPoint y: 400, endPoint x: 661, endPoint y: 401, distance: 257.8
click at [661, 401] on div "The best approach to manage cost escalation without changing the project's time…" at bounding box center [512, 413] width 368 height 234
click at [383, 413] on div "The best approach to manage cost escalation without changing the project's time…" at bounding box center [512, 413] width 368 height 234
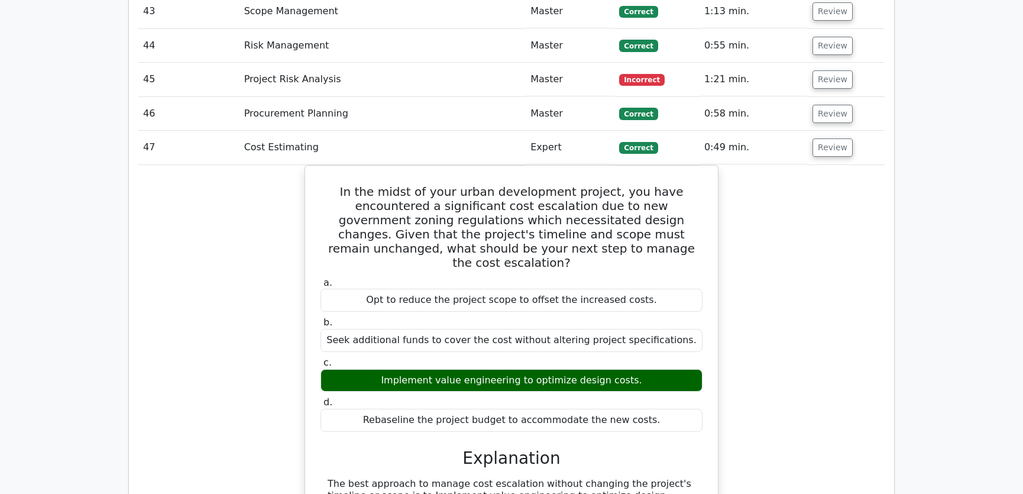
scroll to position [3136, 0]
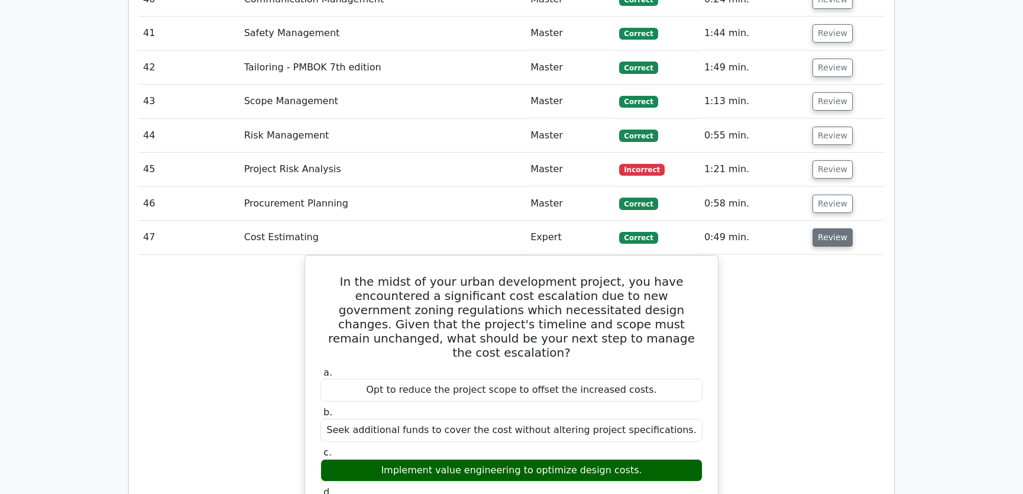
click at [822, 228] on button "Review" at bounding box center [833, 237] width 40 height 18
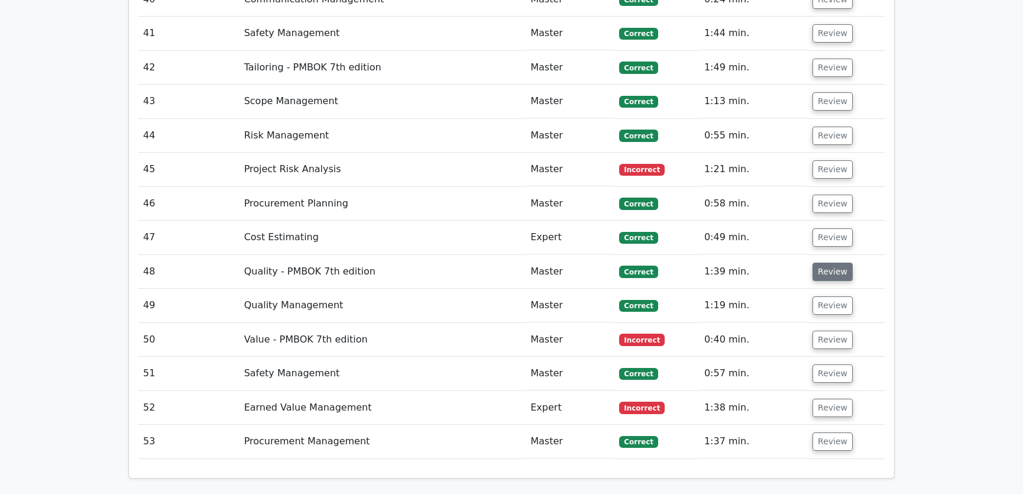
click at [819, 263] on button "Review" at bounding box center [833, 272] width 40 height 18
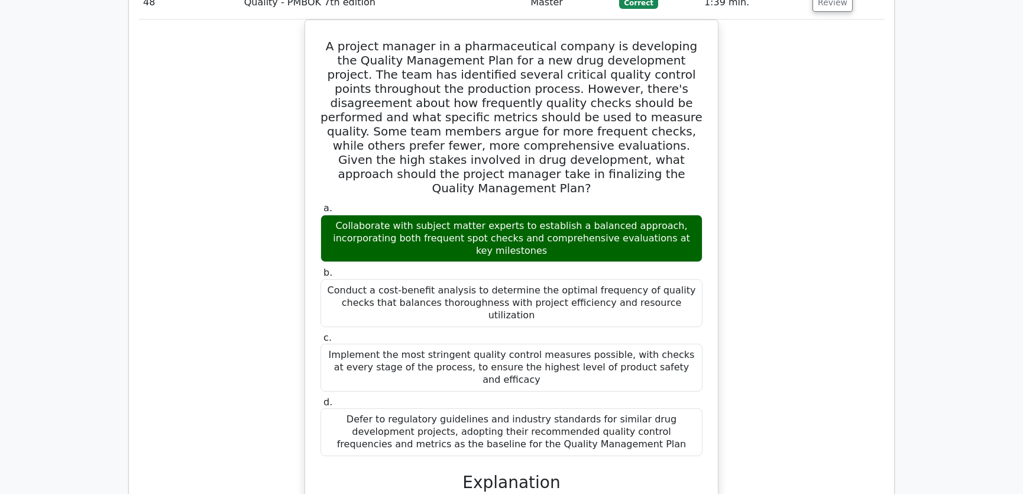
scroll to position [3315, 0]
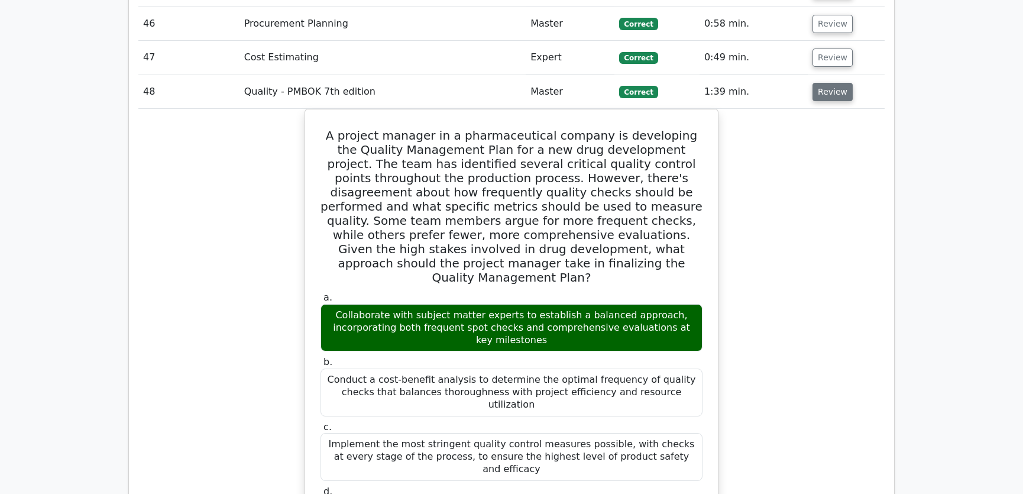
click at [825, 83] on button "Review" at bounding box center [833, 92] width 40 height 18
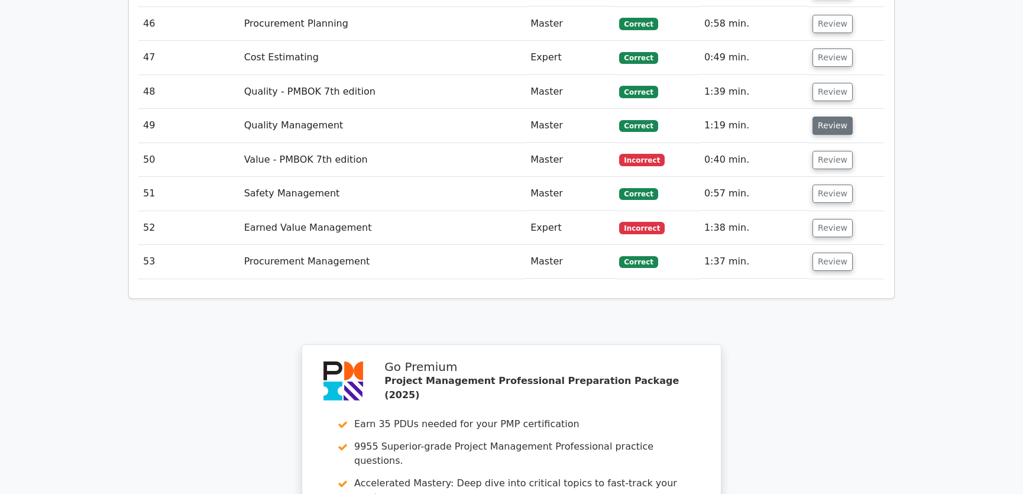
click at [829, 117] on button "Review" at bounding box center [833, 126] width 40 height 18
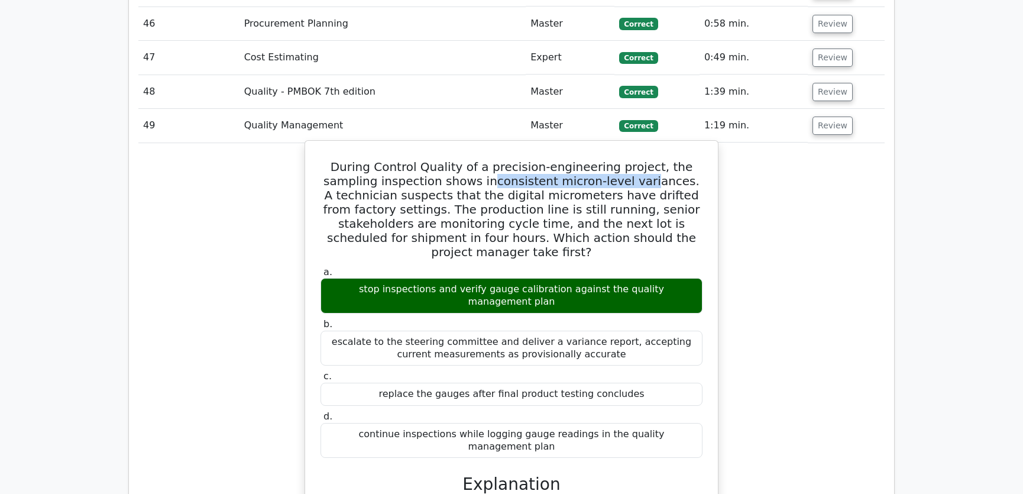
drag, startPoint x: 437, startPoint y: 131, endPoint x: 588, endPoint y: 135, distance: 151.5
click at [588, 160] on h5 "During Control Quality of a precision-engineering project, the sampling inspect…" at bounding box center [511, 209] width 384 height 99
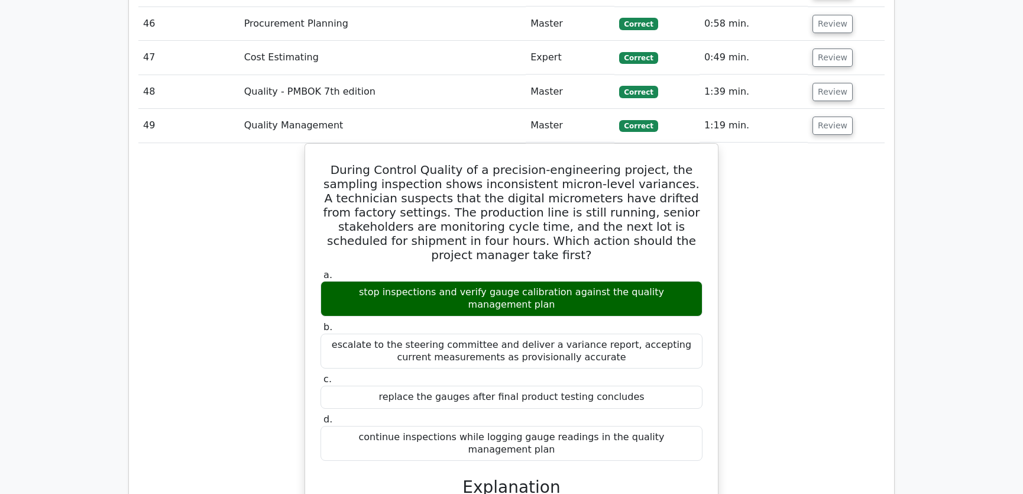
click at [799, 198] on div "During Control Quality of a precision-engineering project, the sampling inspect…" at bounding box center [511, 491] width 746 height 697
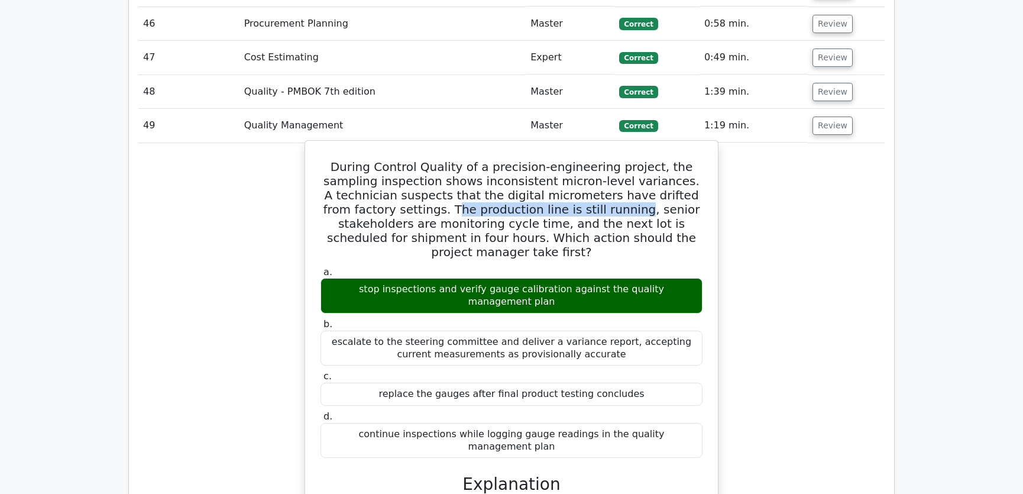
drag, startPoint x: 328, startPoint y: 161, endPoint x: 507, endPoint y: 161, distance: 179.2
click at [507, 161] on h5 "During Control Quality of a precision-engineering project, the sampling inspect…" at bounding box center [511, 209] width 384 height 99
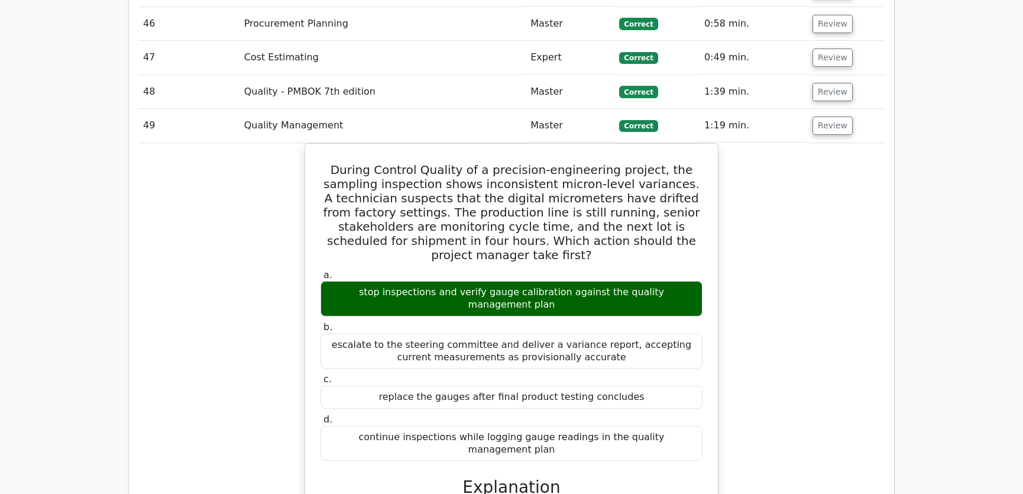
click at [762, 170] on div "During Control Quality of a precision-engineering project, the sampling inspect…" at bounding box center [511, 491] width 746 height 697
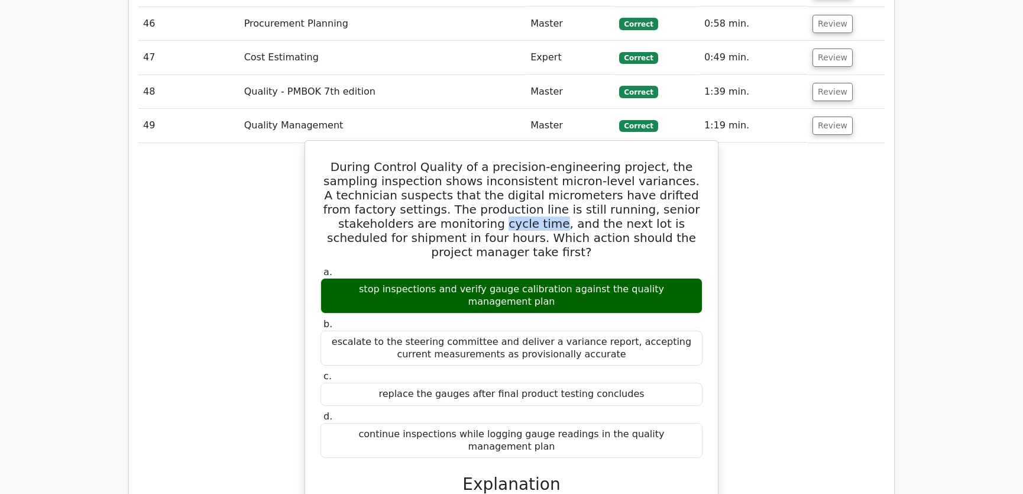
drag, startPoint x: 332, startPoint y: 175, endPoint x: 384, endPoint y: 177, distance: 52.1
click at [384, 177] on h5 "During Control Quality of a precision-engineering project, the sampling inspect…" at bounding box center [511, 209] width 384 height 99
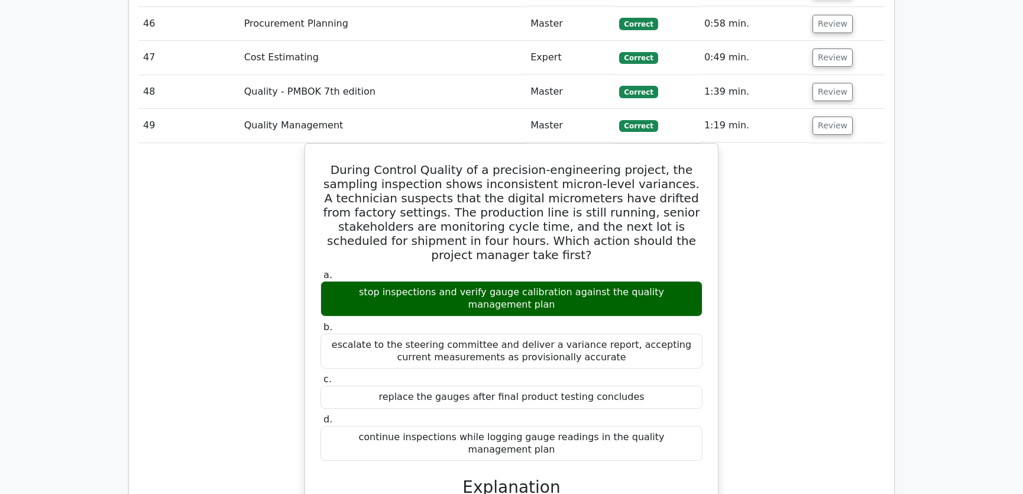
click at [745, 187] on div "During Control Quality of a precision-engineering project, the sampling inspect…" at bounding box center [511, 491] width 746 height 697
click at [833, 117] on button "Review" at bounding box center [833, 126] width 40 height 18
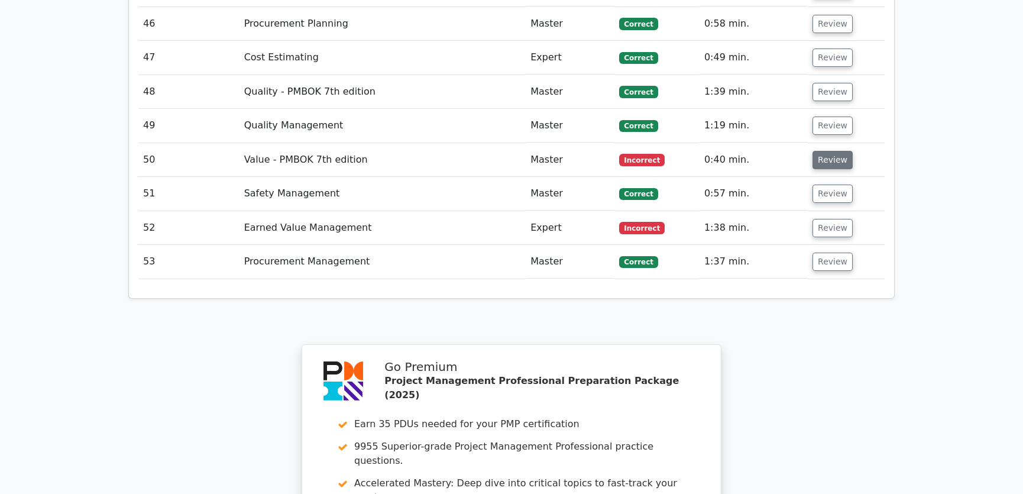
click at [821, 151] on button "Review" at bounding box center [833, 160] width 40 height 18
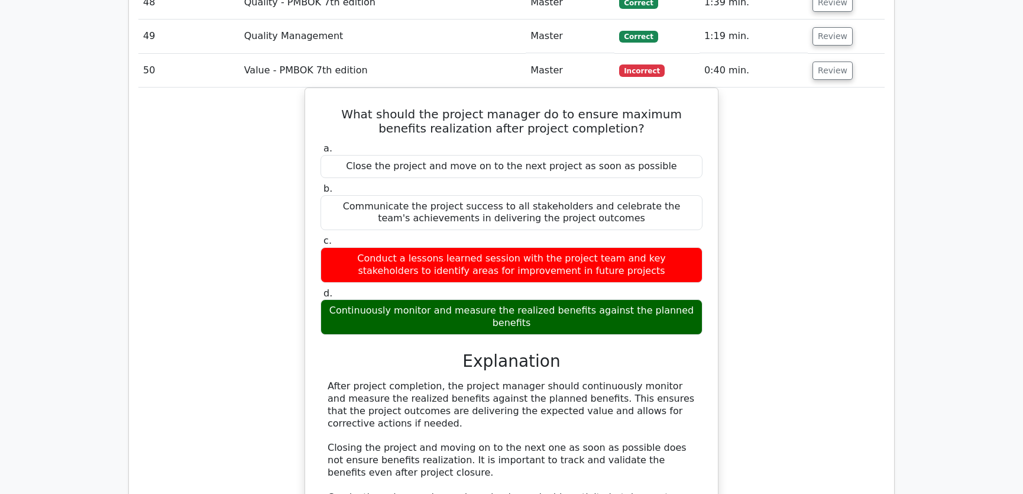
scroll to position [3494, 0]
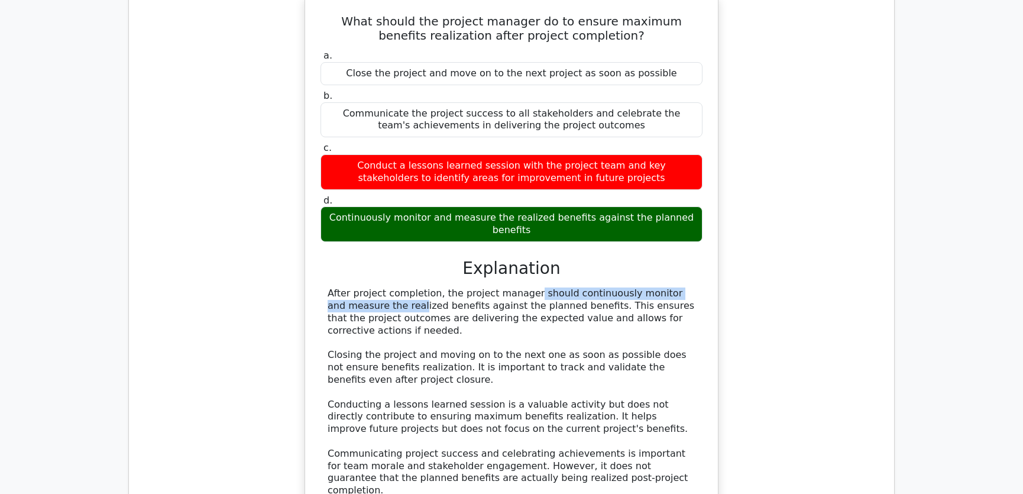
drag, startPoint x: 443, startPoint y: 244, endPoint x: 703, endPoint y: 247, distance: 259.6
click at [703, 247] on div "a. Close the project and move on to the next project as soon as possible b. c." at bounding box center [511, 295] width 384 height 496
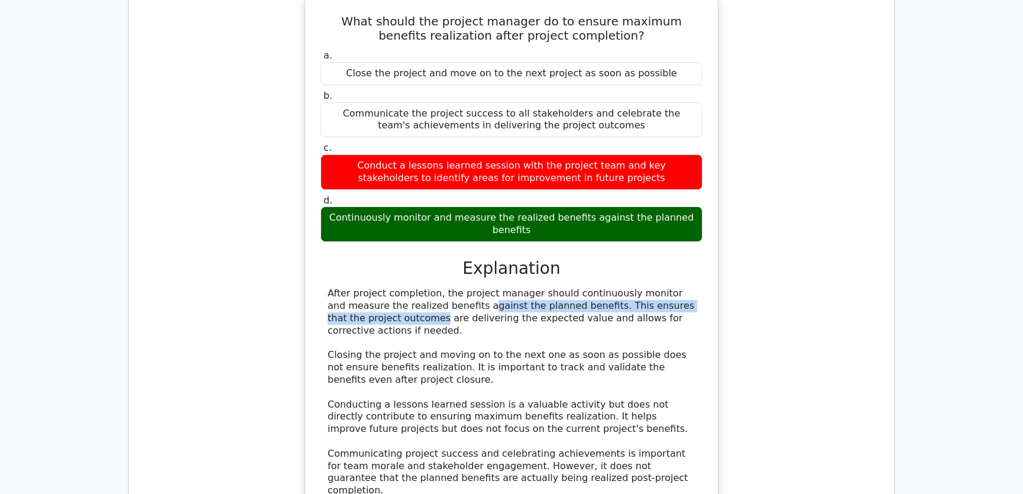
drag, startPoint x: 392, startPoint y: 257, endPoint x: 668, endPoint y: 259, distance: 276.2
click at [668, 287] on div "After project completion, the project manager should continuously monitor and m…" at bounding box center [512, 391] width 368 height 209
drag, startPoint x: 369, startPoint y: 272, endPoint x: 701, endPoint y: 267, distance: 332.4
click at [701, 287] on div "After project completion, the project manager should continuously monitor and m…" at bounding box center [512, 391] width 382 height 209
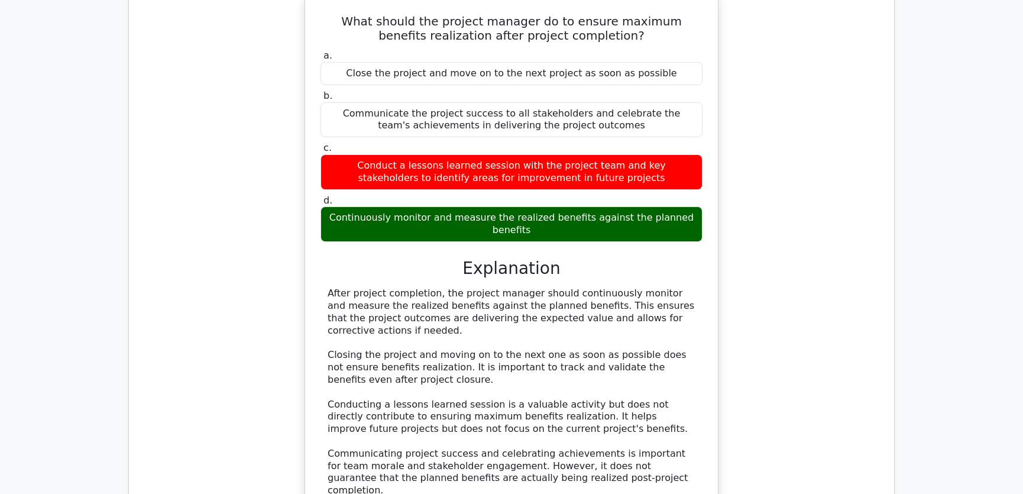
click at [588, 287] on div "After project completion, the project manager should continuously monitor and m…" at bounding box center [512, 391] width 368 height 209
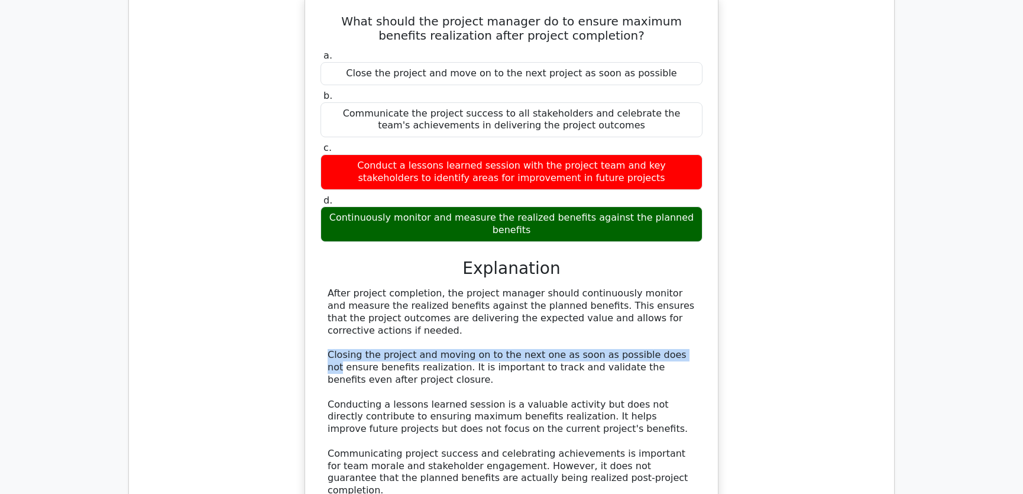
drag, startPoint x: 329, startPoint y: 308, endPoint x: 676, endPoint y: 302, distance: 347.2
click at [676, 302] on div "After project completion, the project manager should continuously monitor and m…" at bounding box center [512, 391] width 368 height 209
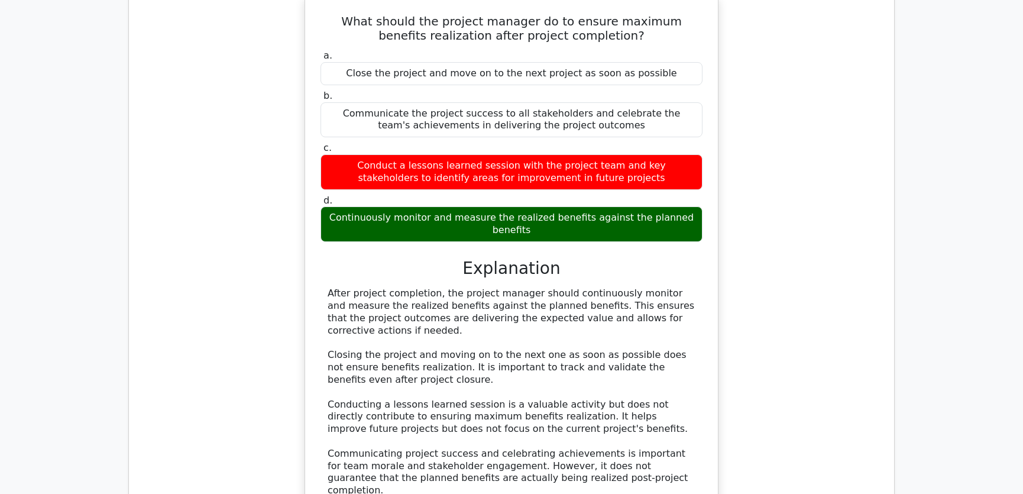
click at [481, 332] on div "After project completion, the project manager should continuously monitor and m…" at bounding box center [512, 391] width 368 height 209
drag, startPoint x: 376, startPoint y: 359, endPoint x: 684, endPoint y: 353, distance: 308.2
click at [684, 353] on div "After project completion, the project manager should continuously monitor and m…" at bounding box center [512, 391] width 368 height 209
drag, startPoint x: 372, startPoint y: 367, endPoint x: 552, endPoint y: 361, distance: 180.4
click at [552, 361] on div "After project completion, the project manager should continuously monitor and m…" at bounding box center [512, 391] width 368 height 209
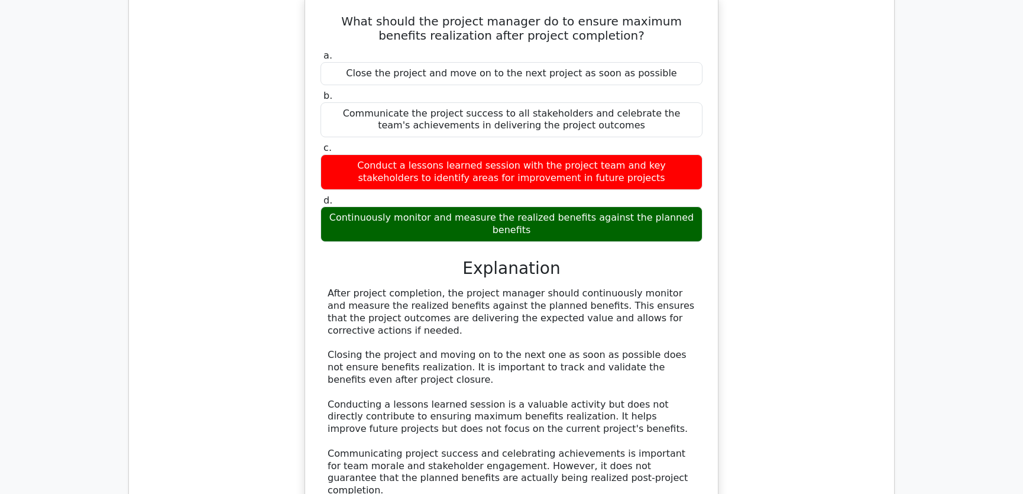
click at [580, 378] on div "After project completion, the project manager should continuously monitor and m…" at bounding box center [512, 391] width 368 height 209
drag, startPoint x: 350, startPoint y: 420, endPoint x: 480, endPoint y: 422, distance: 129.5
click at [480, 422] on div "After project completion, the project manager should continuously monitor and m…" at bounding box center [512, 391] width 368 height 209
click at [549, 334] on div "After project completion, the project manager should continuously monitor and m…" at bounding box center [512, 391] width 368 height 209
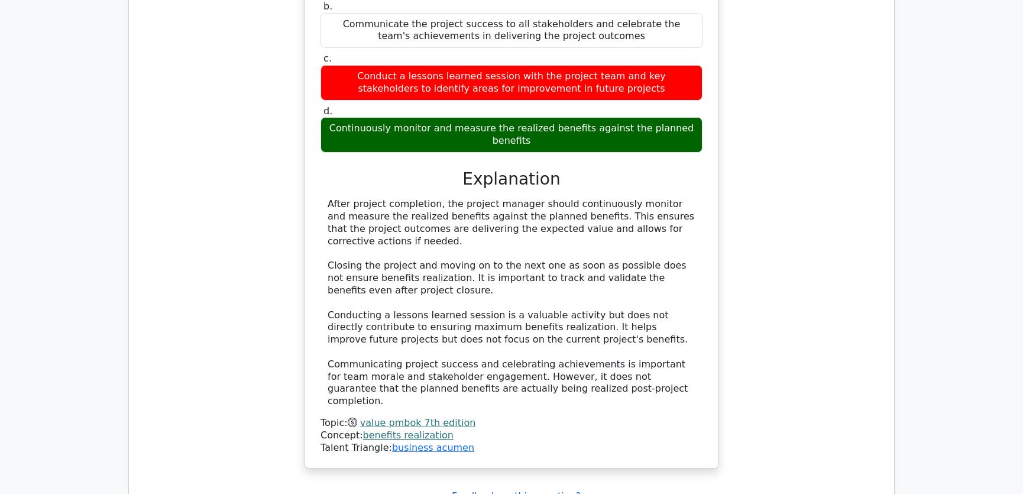
scroll to position [3405, 0]
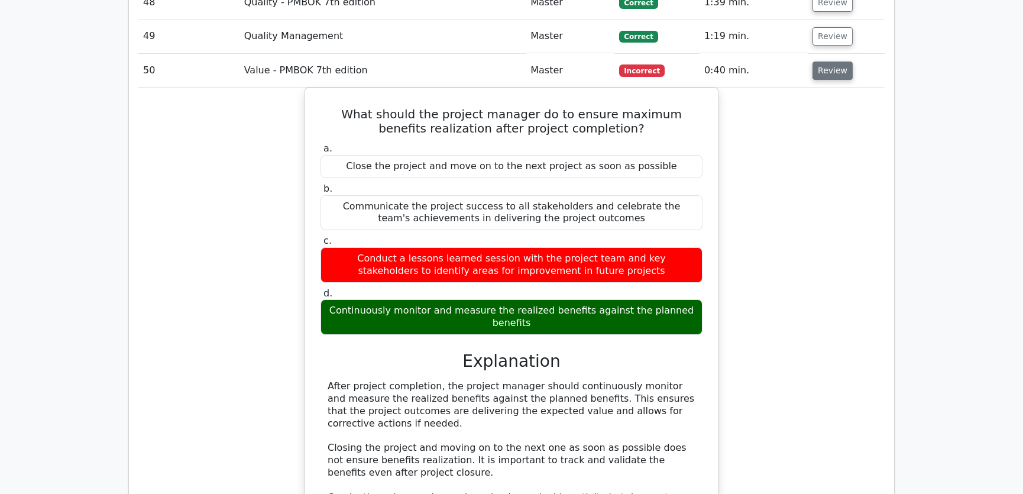
click at [823, 62] on button "Review" at bounding box center [833, 71] width 40 height 18
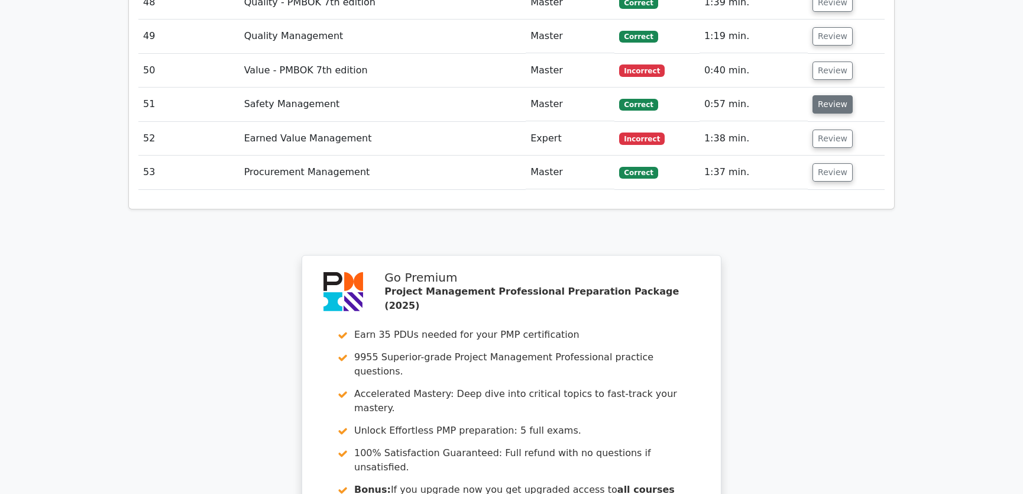
click at [830, 95] on button "Review" at bounding box center [833, 104] width 40 height 18
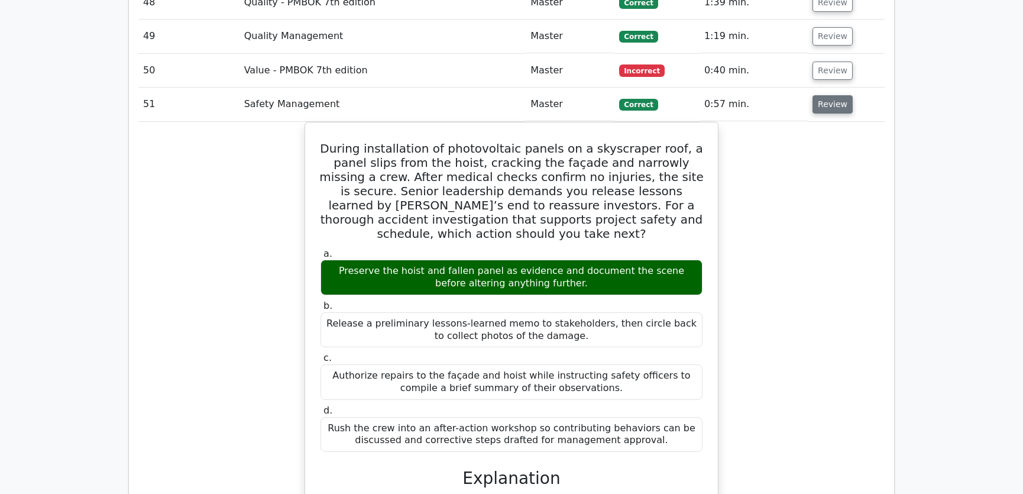
click at [827, 95] on button "Review" at bounding box center [833, 104] width 40 height 18
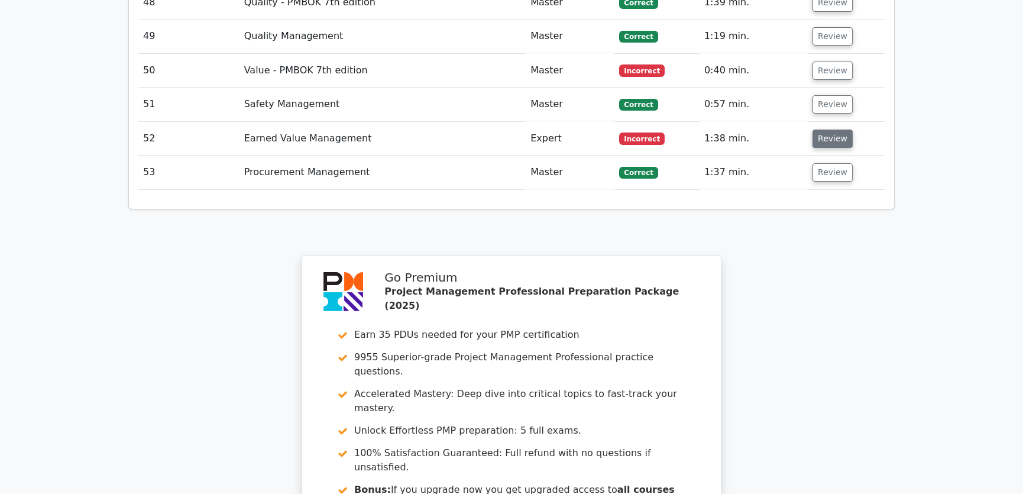
click at [834, 130] on button "Review" at bounding box center [833, 139] width 40 height 18
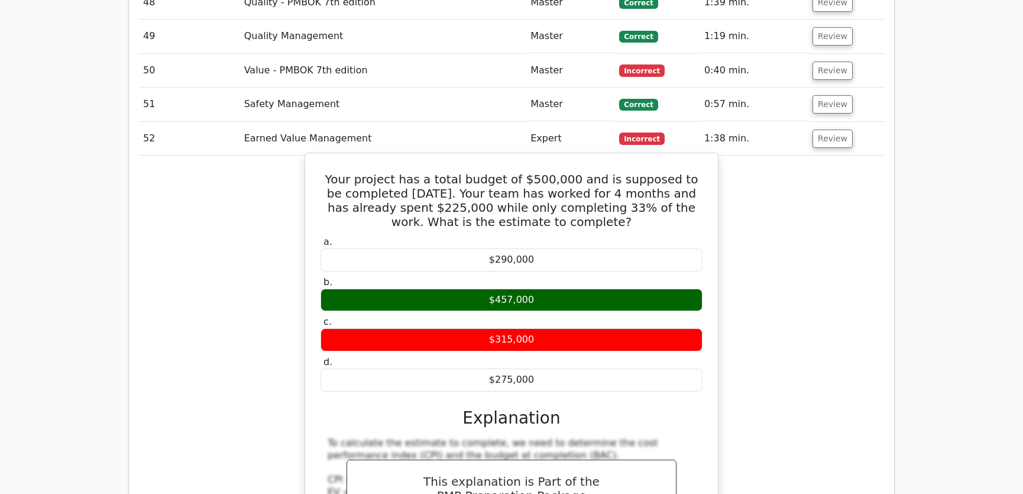
drag, startPoint x: 339, startPoint y: 130, endPoint x: 539, endPoint y: 331, distance: 283.5
click at [539, 331] on div "Your project has a total budget of $500,000 and is supposed to be completed in …" at bounding box center [511, 411] width 403 height 507
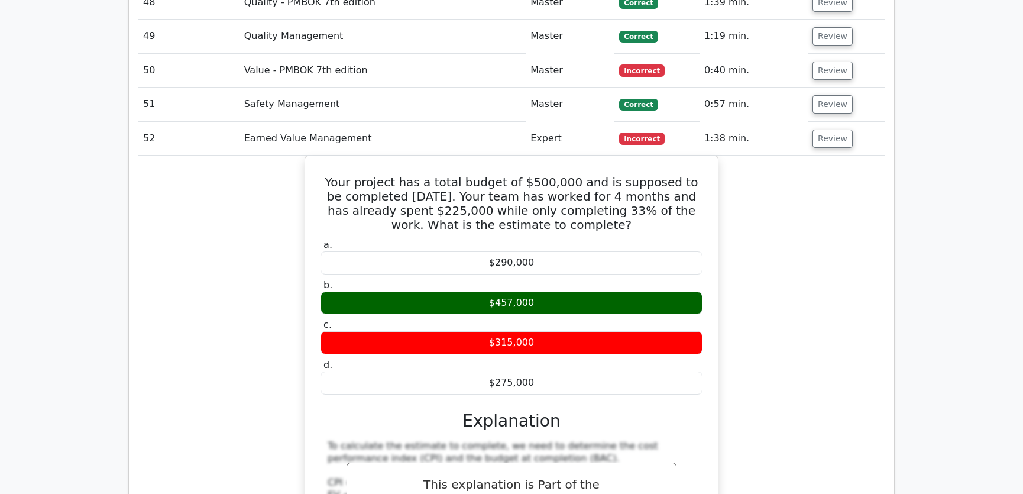
click at [771, 312] on div "Your project has a total budget of $500,000 and is supposed to be completed in …" at bounding box center [511, 422] width 746 height 532
click at [805, 242] on div "Your project has a total budget of $500,000 and is supposed to be completed in …" at bounding box center [511, 422] width 746 height 532
click at [790, 232] on div "Your project has a total budget of $500,000 and is supposed to be completed in …" at bounding box center [511, 422] width 746 height 532
click at [830, 130] on button "Review" at bounding box center [833, 139] width 40 height 18
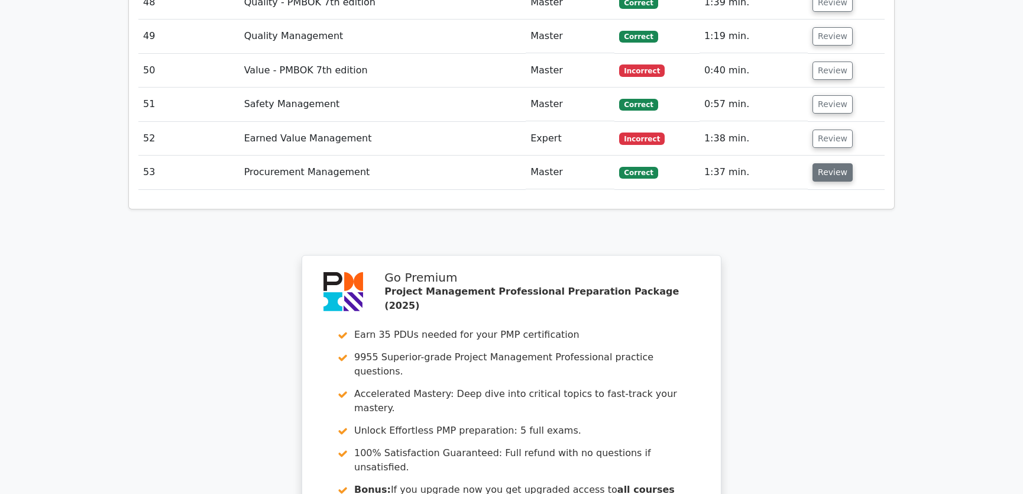
click at [825, 163] on button "Review" at bounding box center [833, 172] width 40 height 18
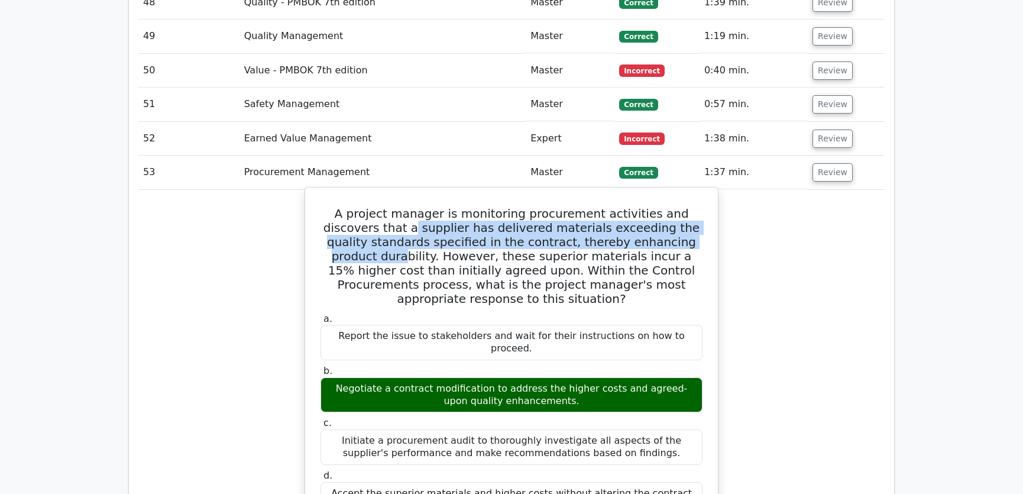
drag, startPoint x: 354, startPoint y: 180, endPoint x: 649, endPoint y: 187, distance: 294.6
click at [649, 206] on h5 "A project manager is monitoring procurement activities and discovers that a sup…" at bounding box center [511, 255] width 384 height 99
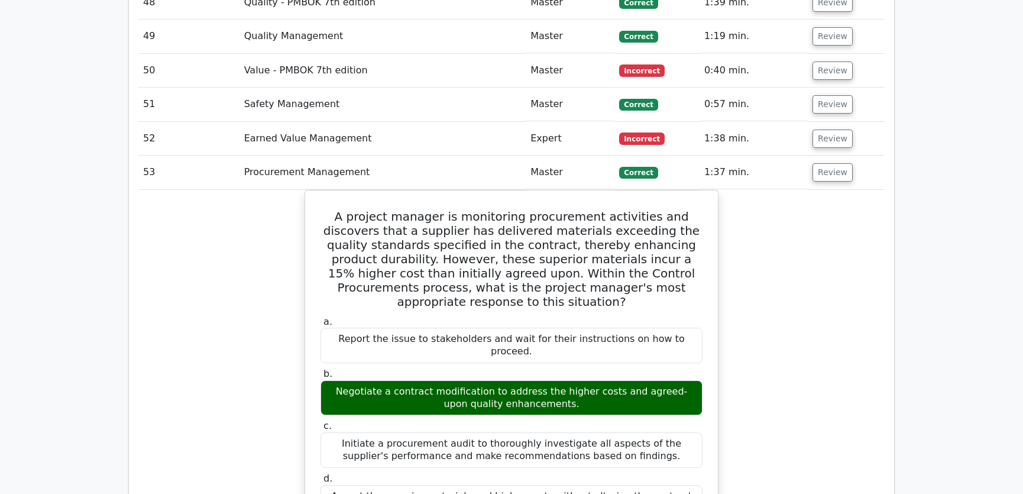
click at [858, 306] on div "A project manager is monitoring procurement activities and discovers that a sup…" at bounding box center [511, 465] width 746 height 550
click at [792, 315] on div "A project manager is monitoring procurement activities and discovers that a sup…" at bounding box center [511, 465] width 746 height 550
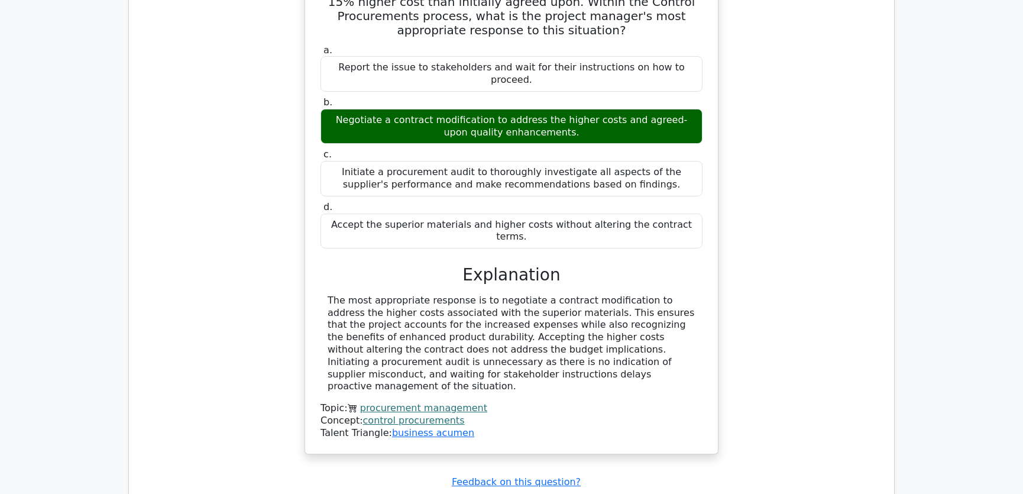
scroll to position [3584, 0]
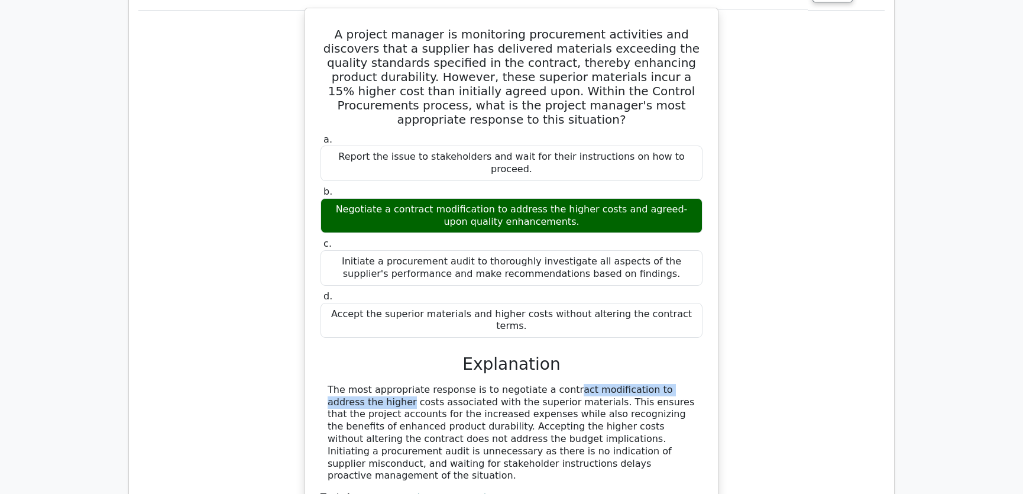
drag, startPoint x: 486, startPoint y: 305, endPoint x: 648, endPoint y: 305, distance: 162.6
click at [648, 384] on div "The most appropriate response is to negotiate a contract modification to addres…" at bounding box center [512, 433] width 368 height 98
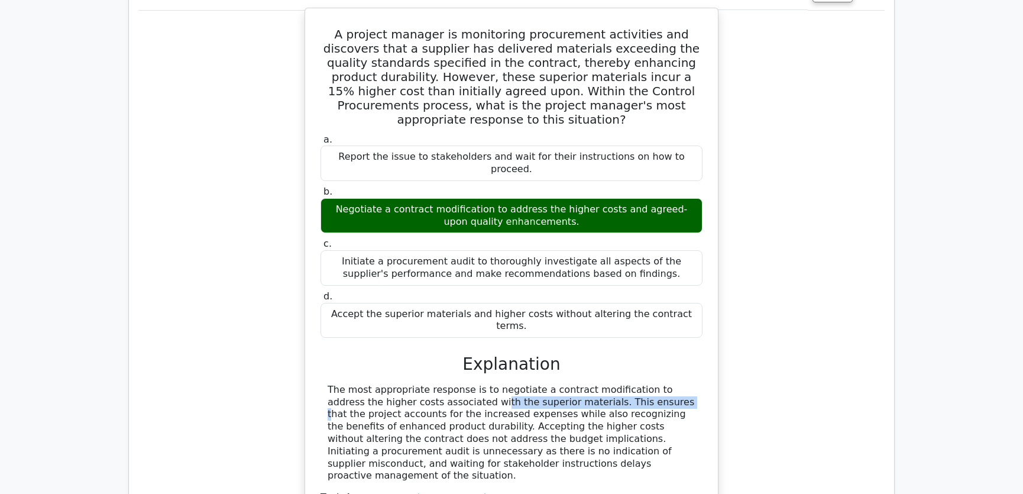
drag, startPoint x: 367, startPoint y: 315, endPoint x: 538, endPoint y: 319, distance: 170.9
click at [538, 384] on div "The most appropriate response is to negotiate a contract modification to addres…" at bounding box center [512, 433] width 368 height 98
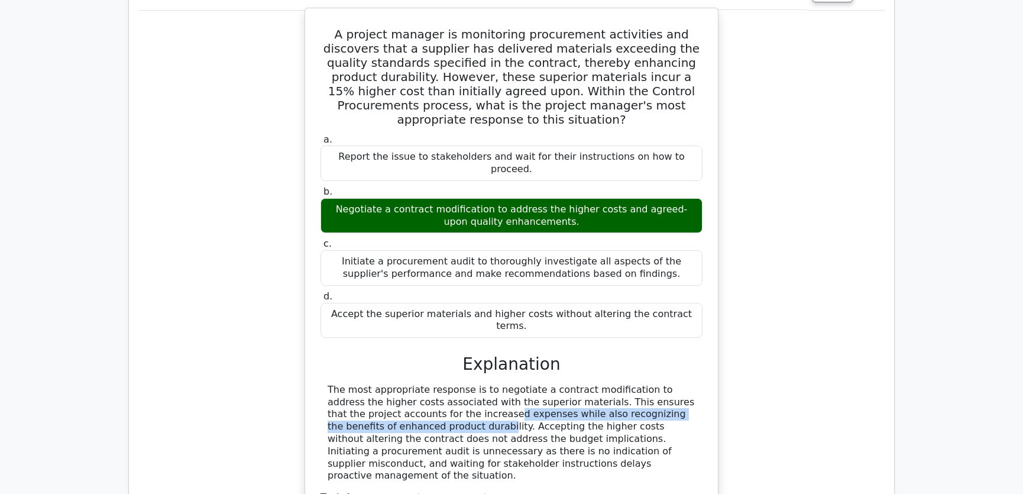
drag, startPoint x: 364, startPoint y: 327, endPoint x: 672, endPoint y: 326, distance: 308.1
click at [672, 384] on div "The most appropriate response is to negotiate a contract modification to addres…" at bounding box center [512, 433] width 368 height 98
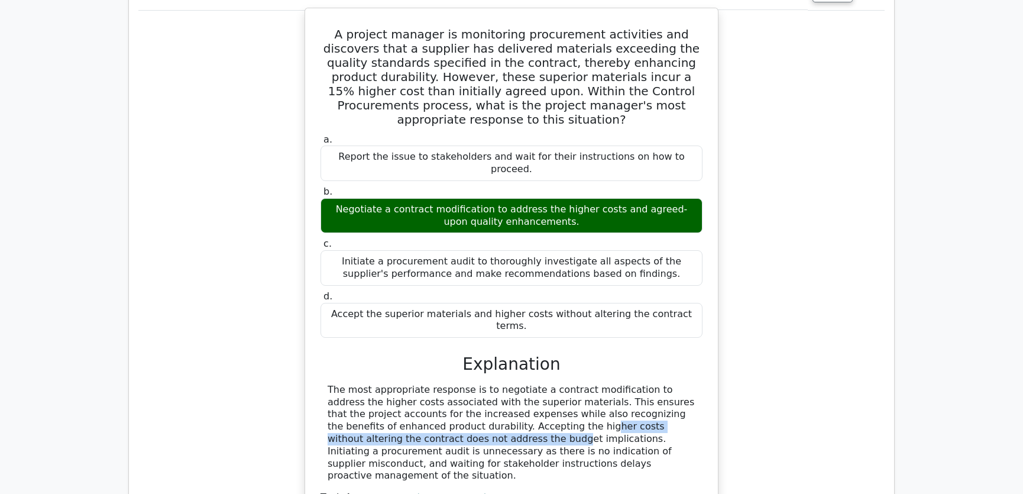
drag, startPoint x: 408, startPoint y: 339, endPoint x: 692, endPoint y: 342, distance: 283.9
click at [692, 384] on div "The most appropriate response is to negotiate a contract modification to addres…" at bounding box center [512, 433] width 368 height 98
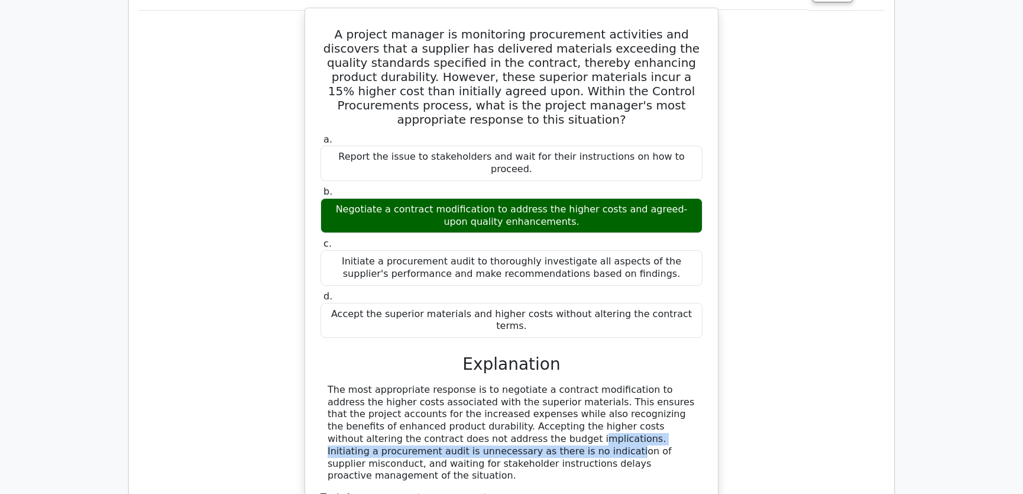
drag, startPoint x: 345, startPoint y: 352, endPoint x: 687, endPoint y: 352, distance: 341.8
click at [687, 384] on div "The most appropriate response is to negotiate a contract modification to addres…" at bounding box center [512, 433] width 368 height 98
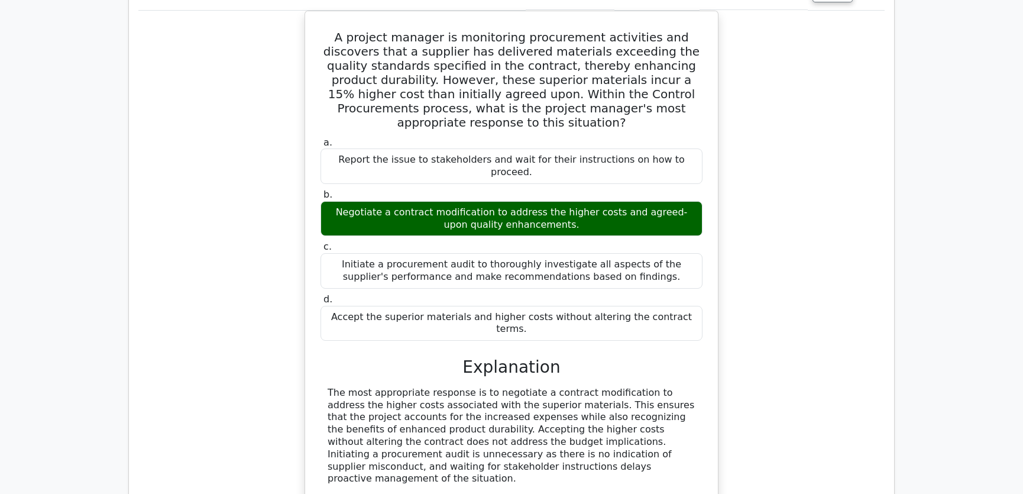
click at [781, 334] on div "A project manager is monitoring procurement activities and discovers that a sup…" at bounding box center [511, 286] width 746 height 550
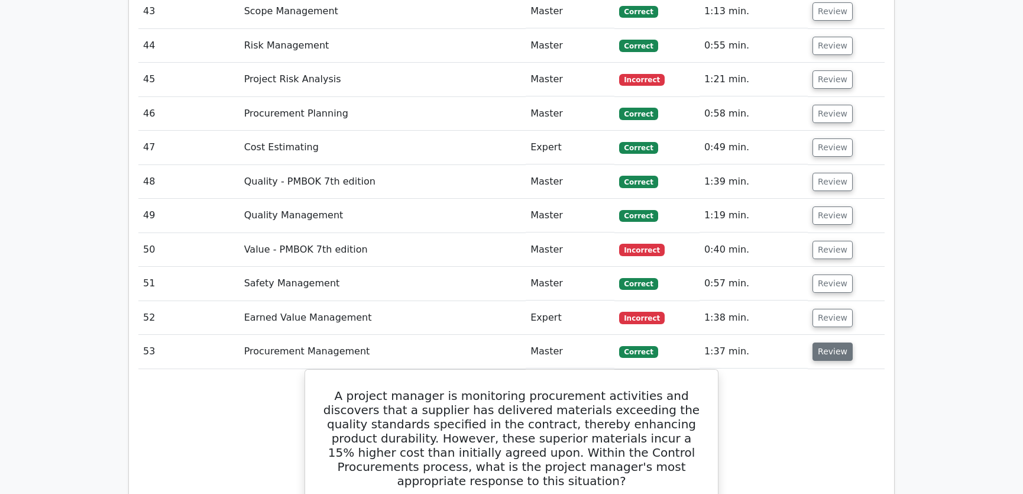
click at [827, 342] on button "Review" at bounding box center [833, 351] width 40 height 18
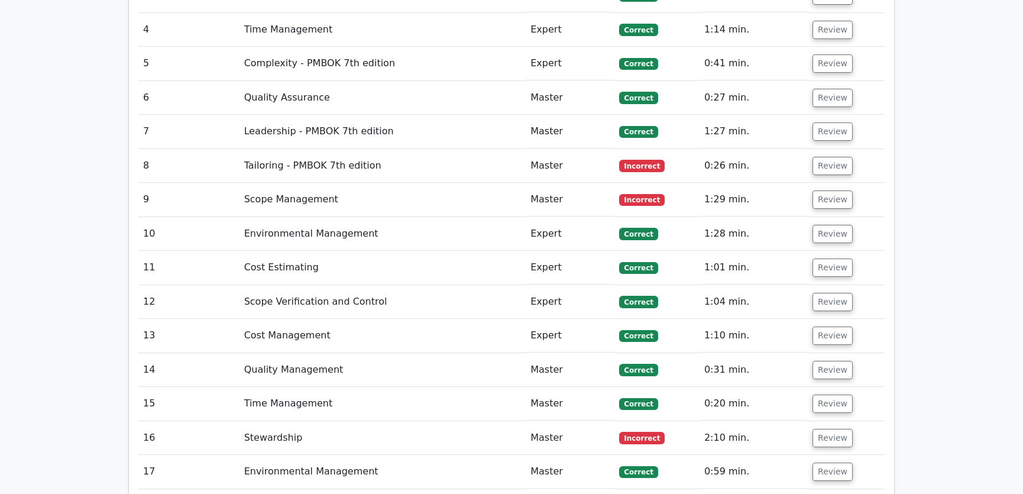
scroll to position [1971, 0]
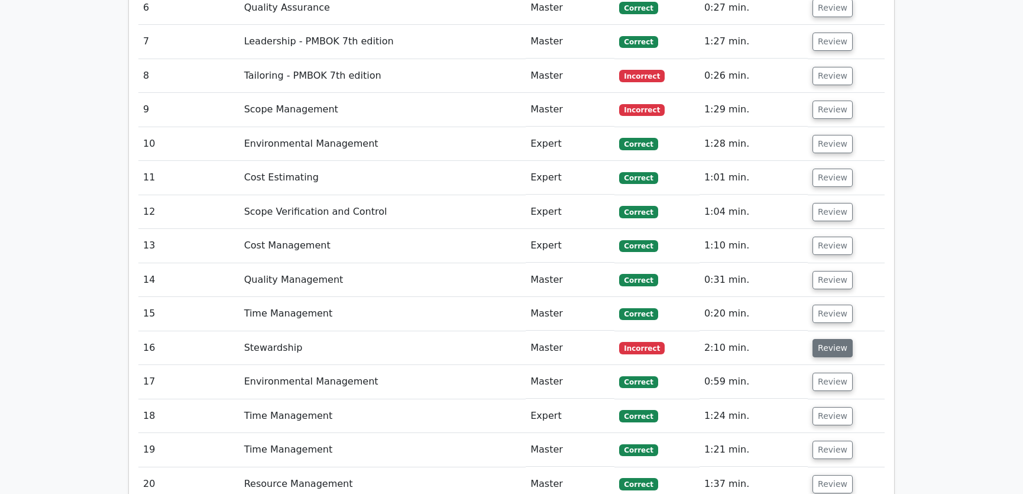
click at [818, 339] on button "Review" at bounding box center [833, 348] width 40 height 18
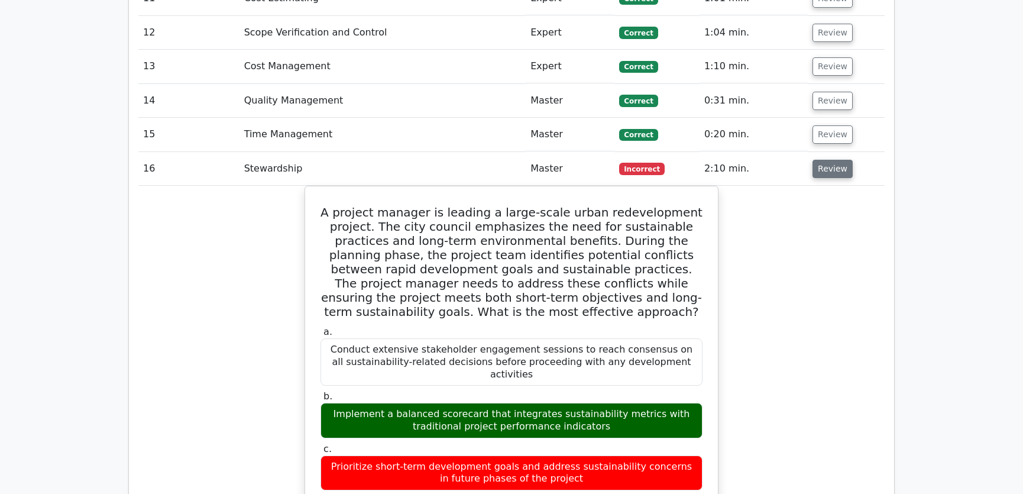
scroll to position [2060, 0]
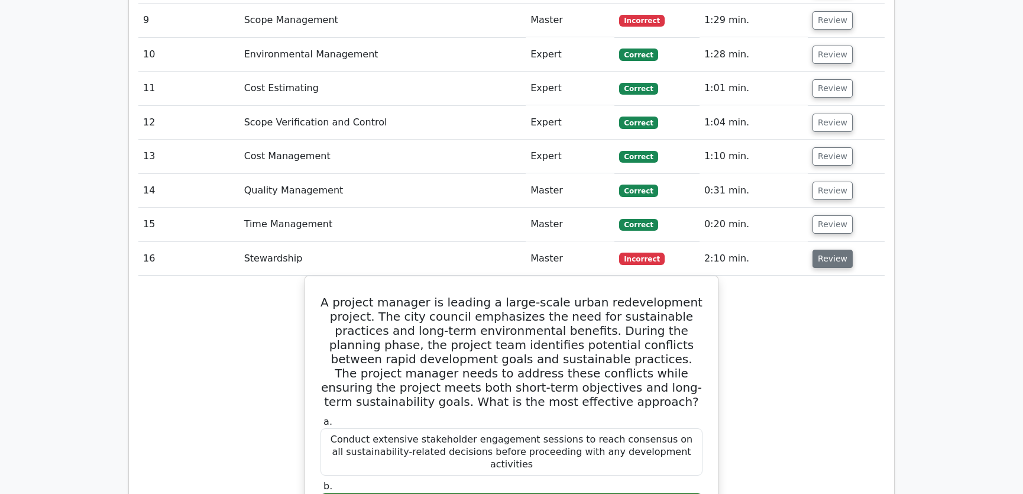
click at [826, 250] on button "Review" at bounding box center [833, 259] width 40 height 18
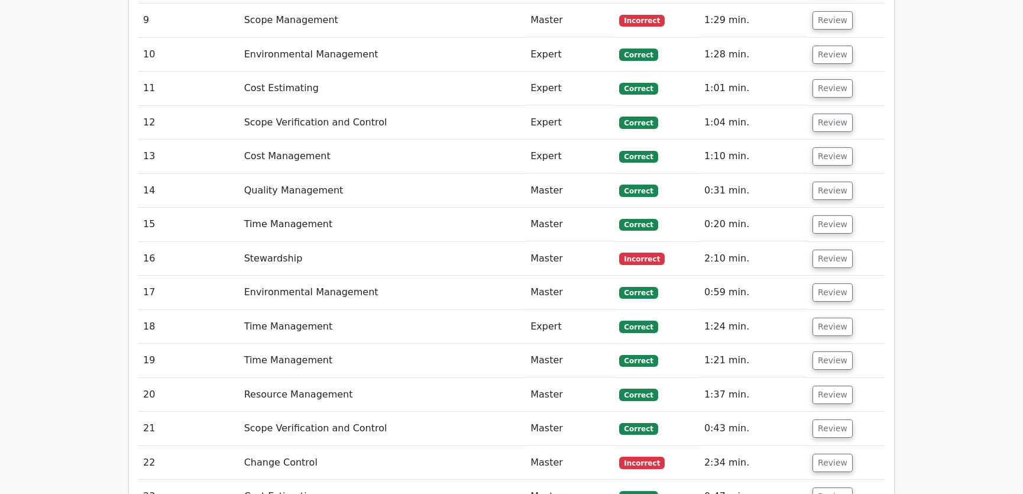
scroll to position [2150, 0]
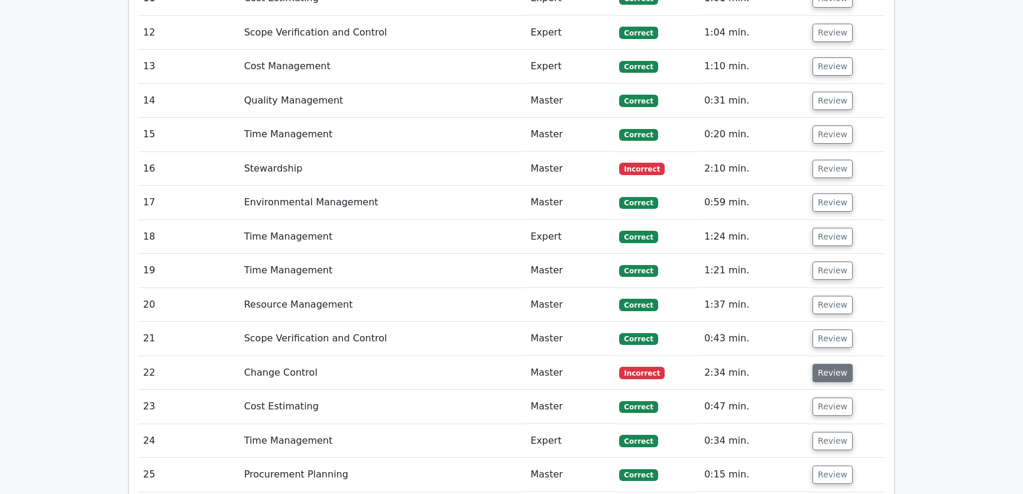
click at [827, 364] on button "Review" at bounding box center [833, 373] width 40 height 18
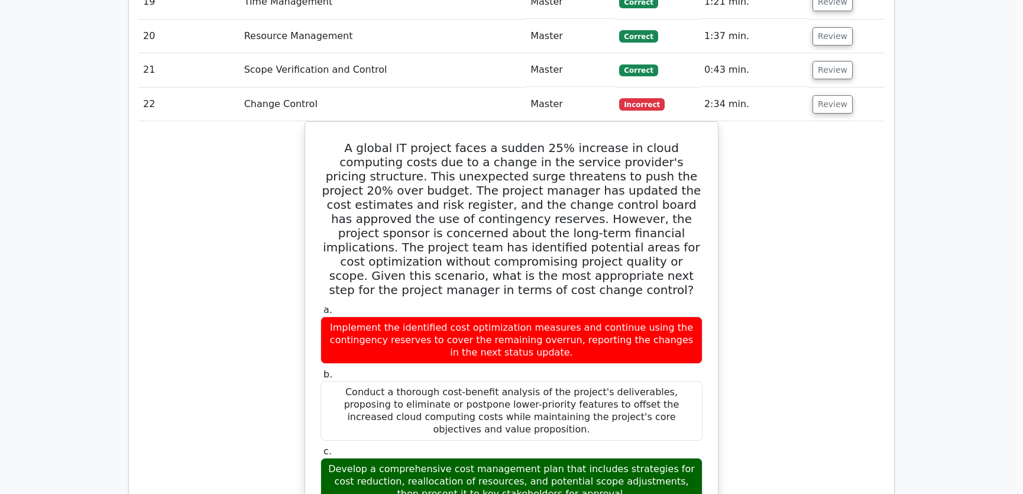
scroll to position [2240, 0]
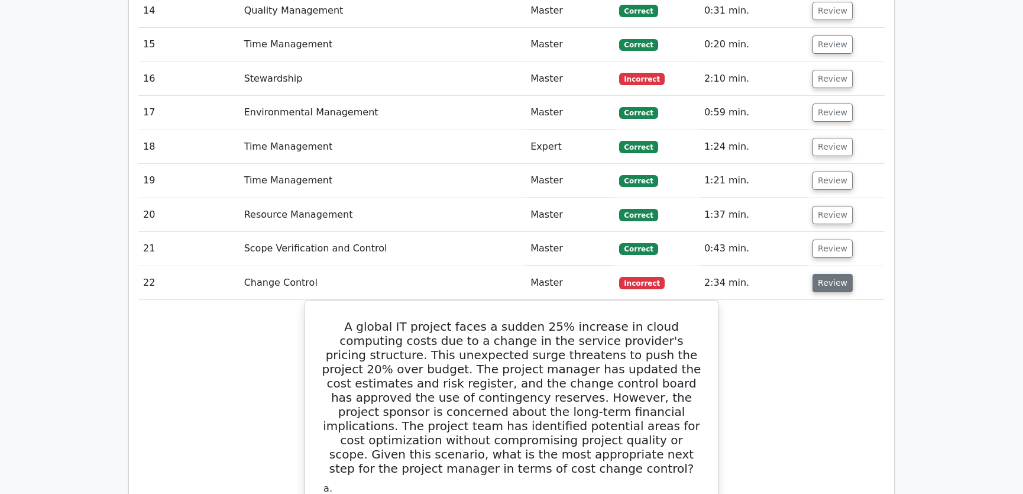
click at [829, 274] on button "Review" at bounding box center [833, 283] width 40 height 18
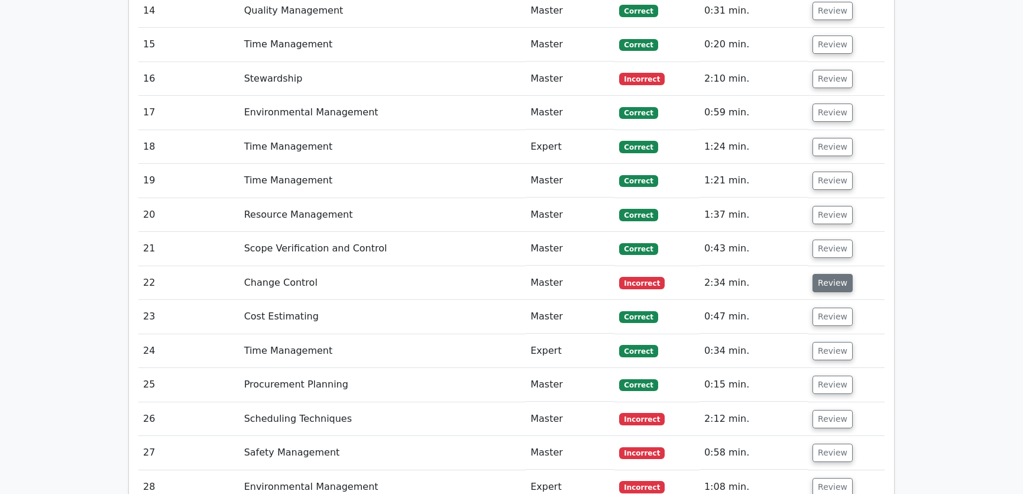
click at [829, 274] on button "Review" at bounding box center [833, 283] width 40 height 18
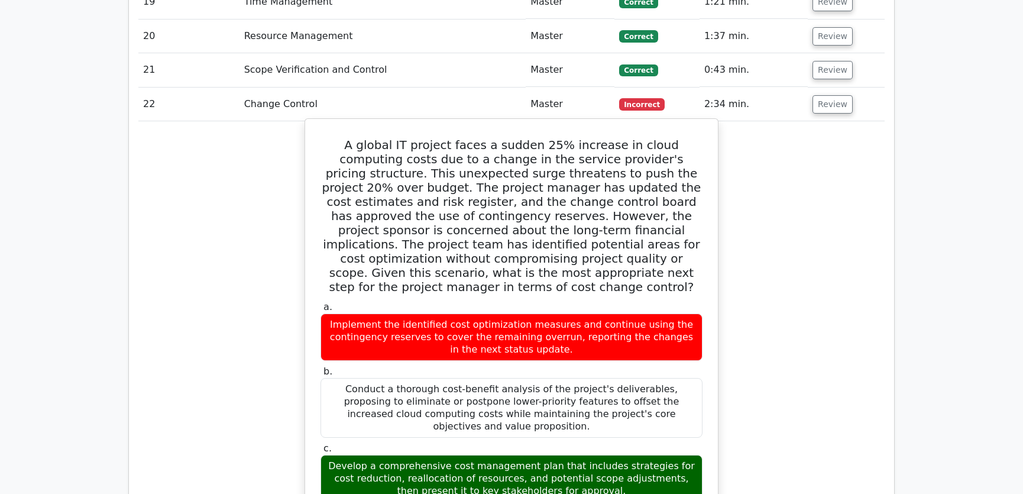
scroll to position [2329, 0]
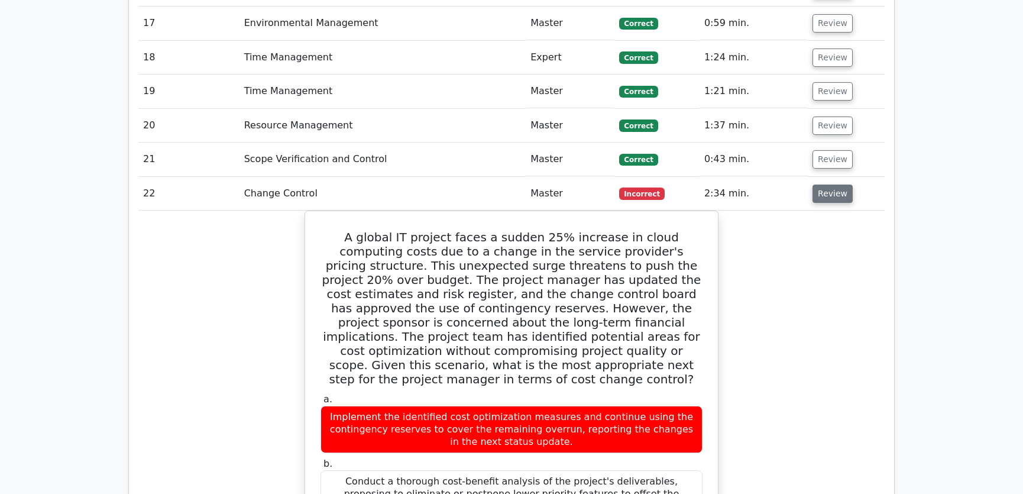
click at [823, 185] on button "Review" at bounding box center [833, 194] width 40 height 18
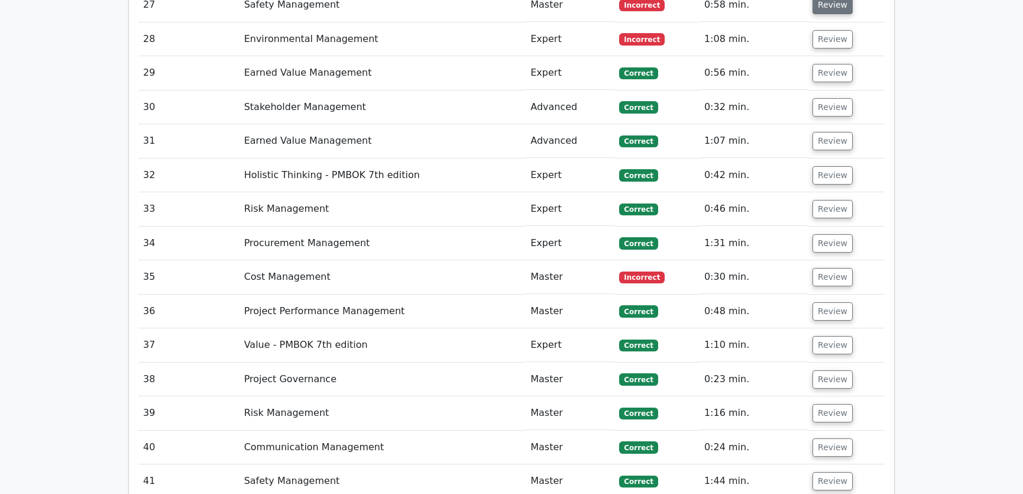
scroll to position [2778, 0]
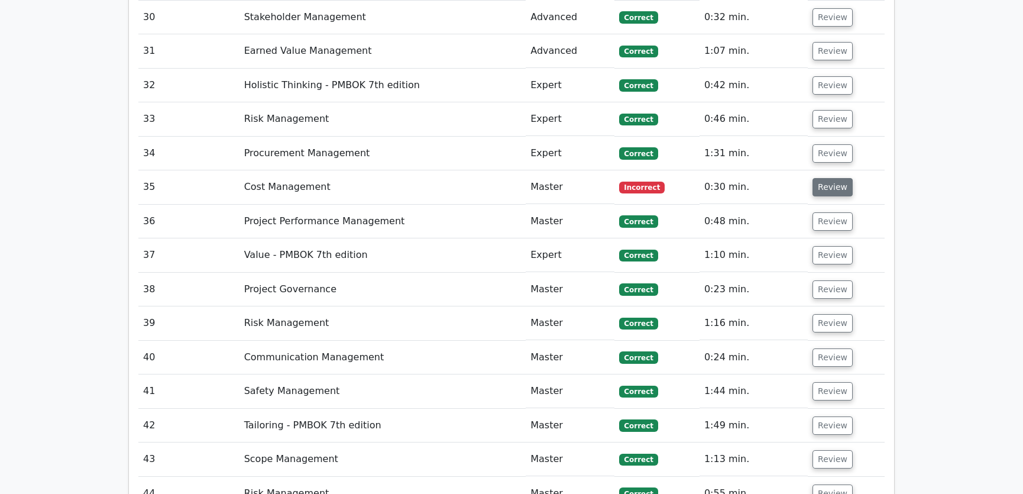
click at [826, 178] on button "Review" at bounding box center [833, 187] width 40 height 18
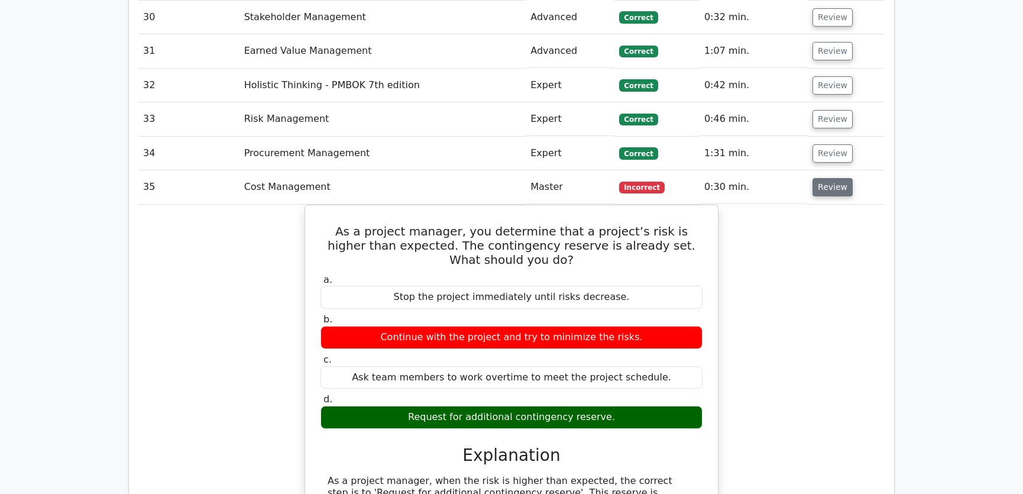
click at [826, 178] on button "Review" at bounding box center [833, 187] width 40 height 18
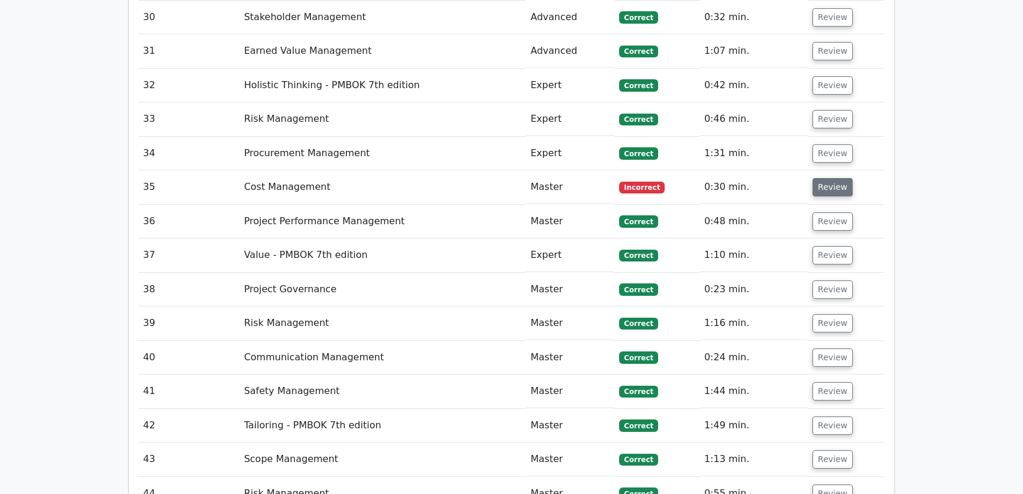
scroll to position [2509, 0]
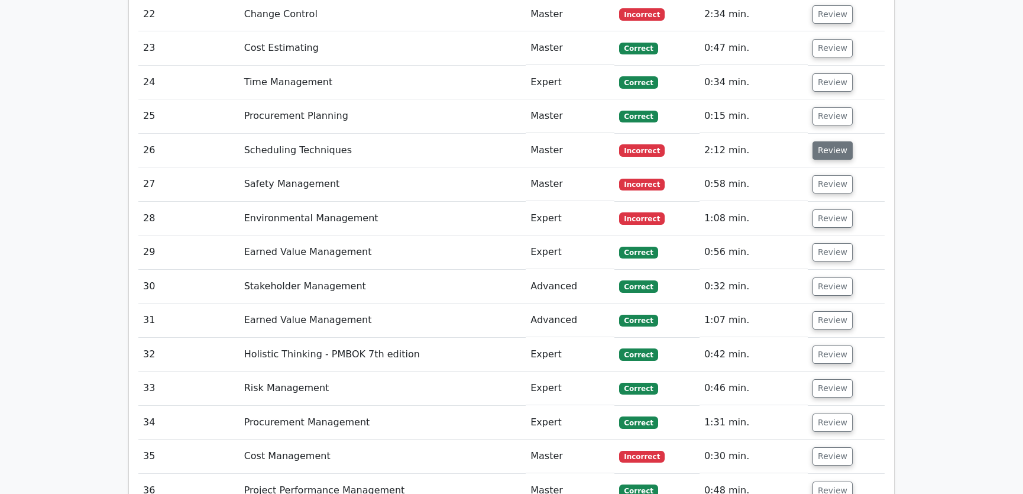
click at [833, 141] on button "Review" at bounding box center [833, 150] width 40 height 18
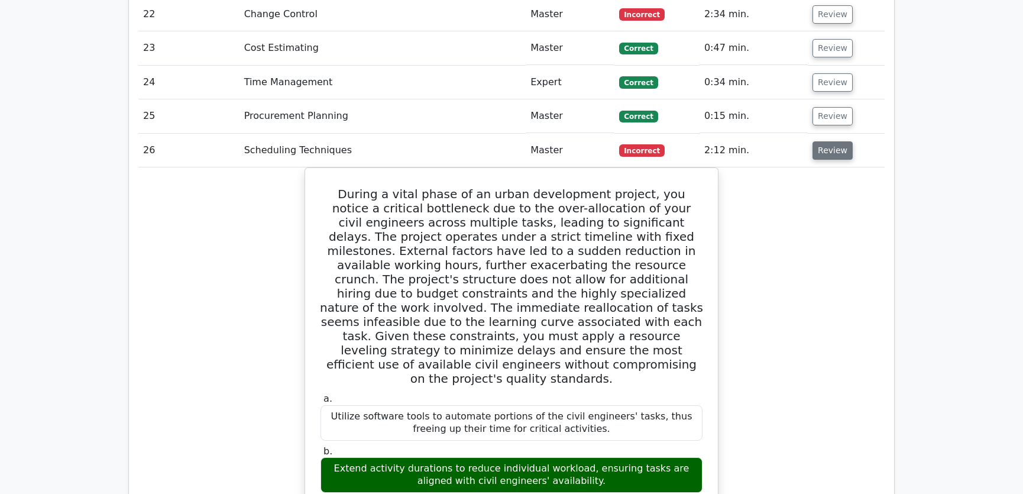
click at [824, 141] on button "Review" at bounding box center [833, 150] width 40 height 18
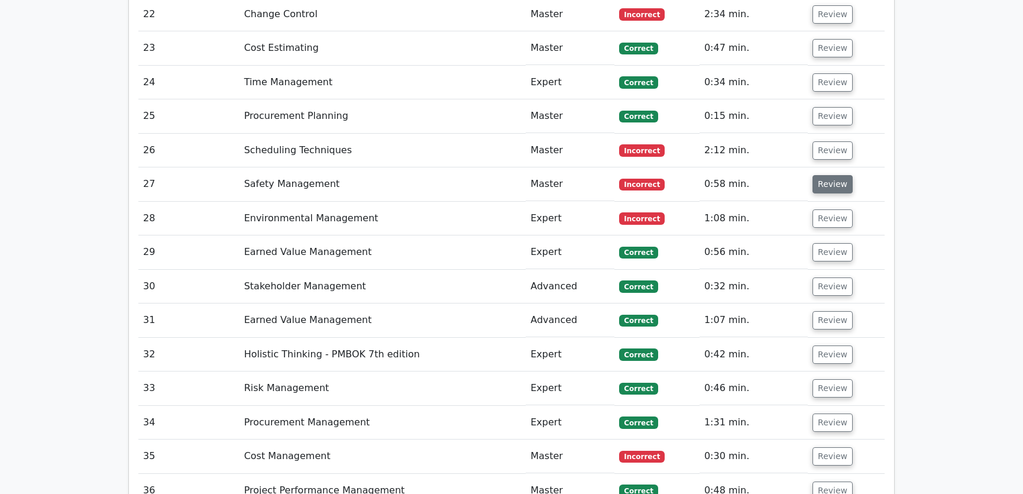
click at [828, 175] on button "Review" at bounding box center [833, 184] width 40 height 18
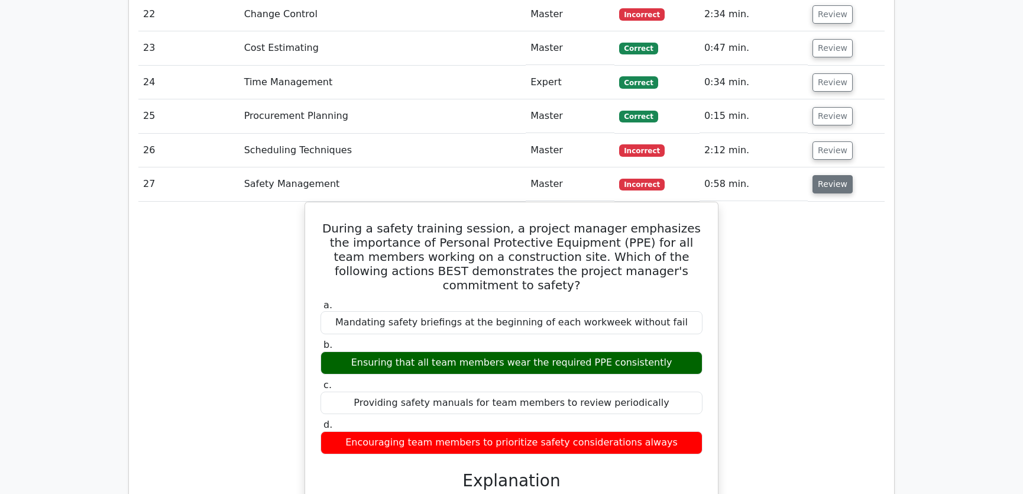
click at [828, 175] on button "Review" at bounding box center [833, 184] width 40 height 18
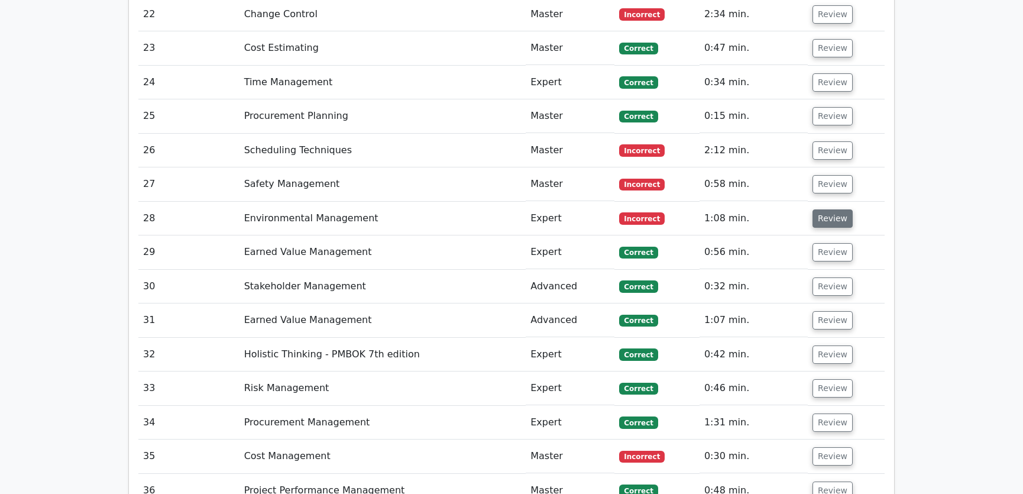
click at [831, 209] on button "Review" at bounding box center [833, 218] width 40 height 18
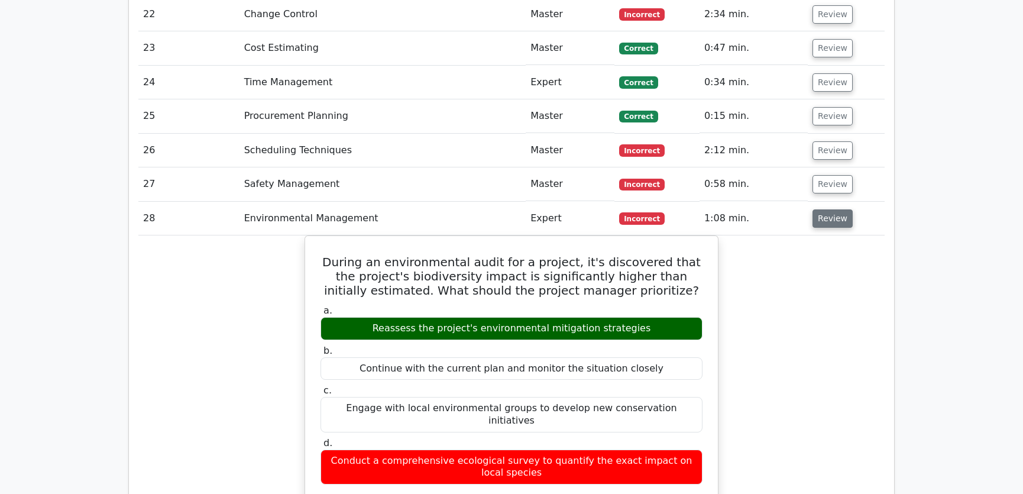
click at [831, 209] on button "Review" at bounding box center [833, 218] width 40 height 18
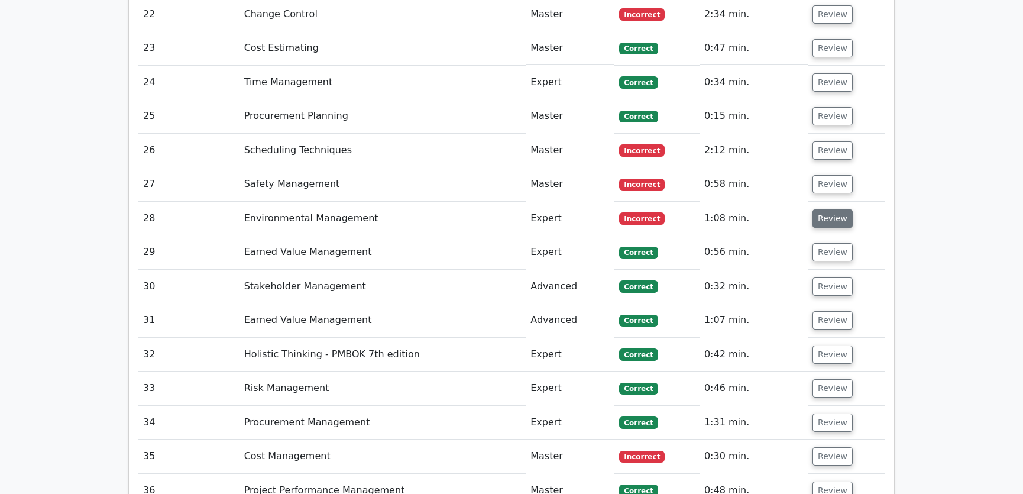
scroll to position [2688, 0]
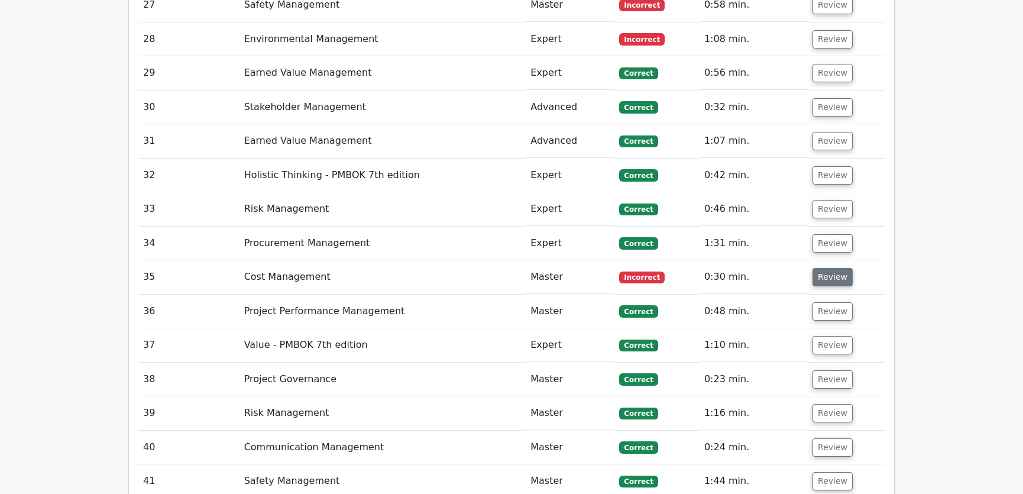
click at [838, 268] on button "Review" at bounding box center [833, 277] width 40 height 18
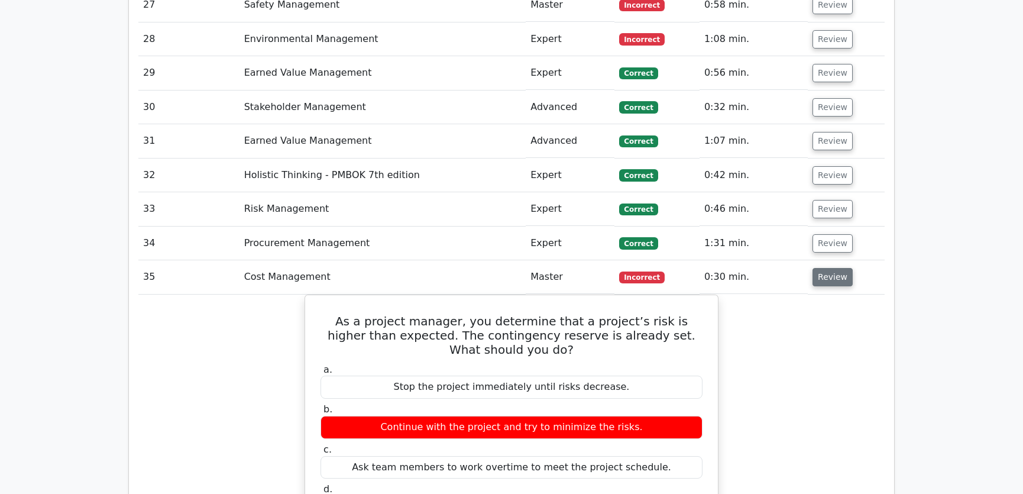
click at [838, 268] on button "Review" at bounding box center [833, 277] width 40 height 18
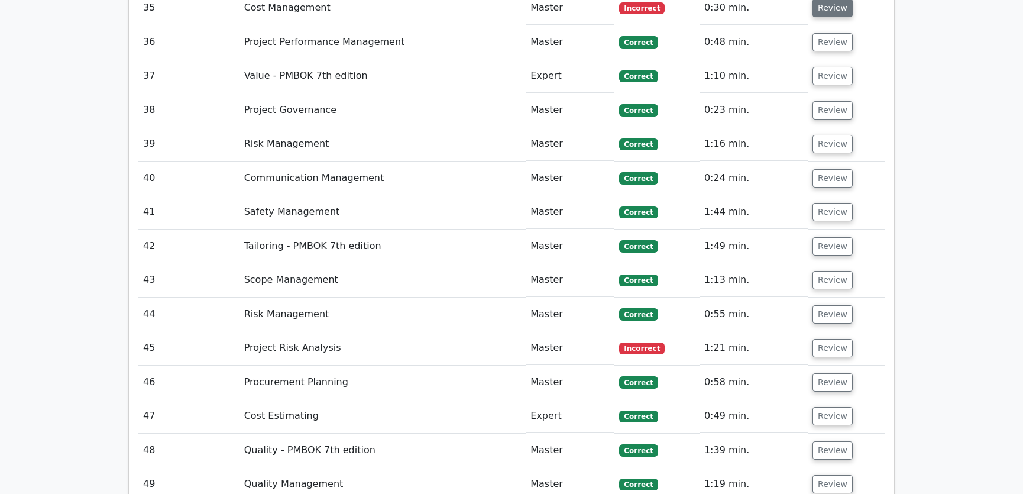
scroll to position [3046, 0]
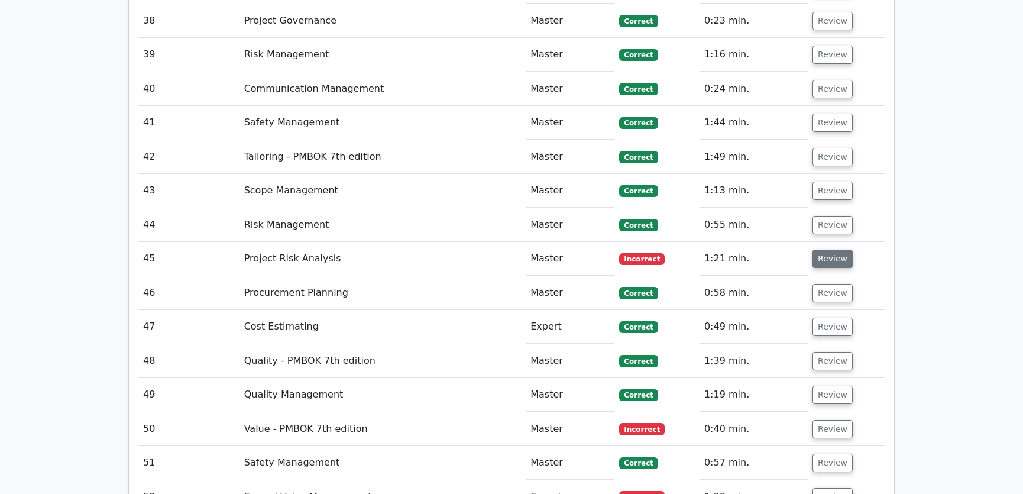
click at [826, 250] on button "Review" at bounding box center [833, 259] width 40 height 18
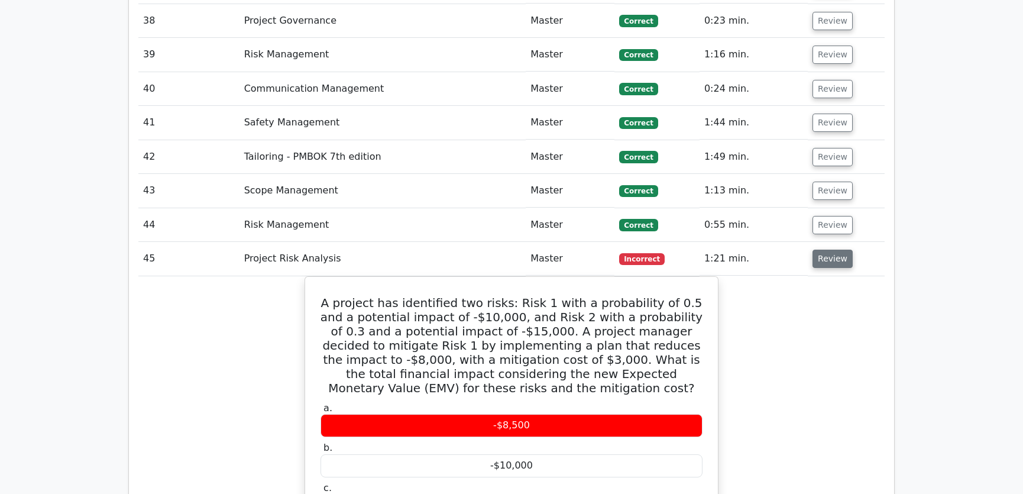
click at [826, 250] on button "Review" at bounding box center [833, 259] width 40 height 18
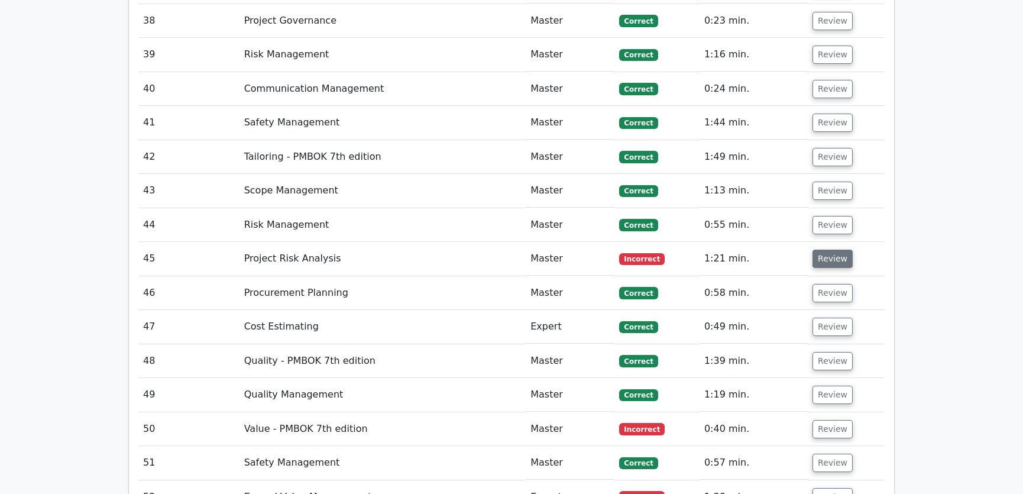
scroll to position [3136, 0]
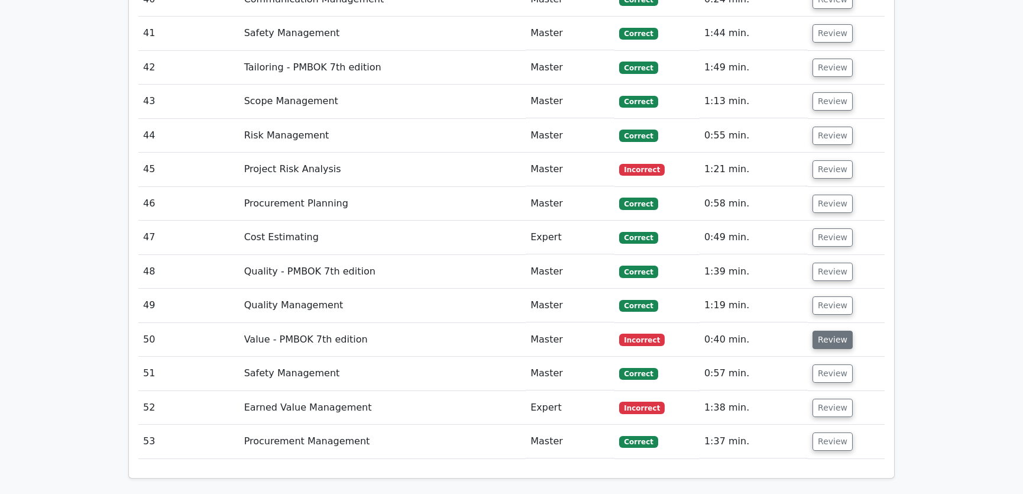
click at [834, 331] on button "Review" at bounding box center [833, 340] width 40 height 18
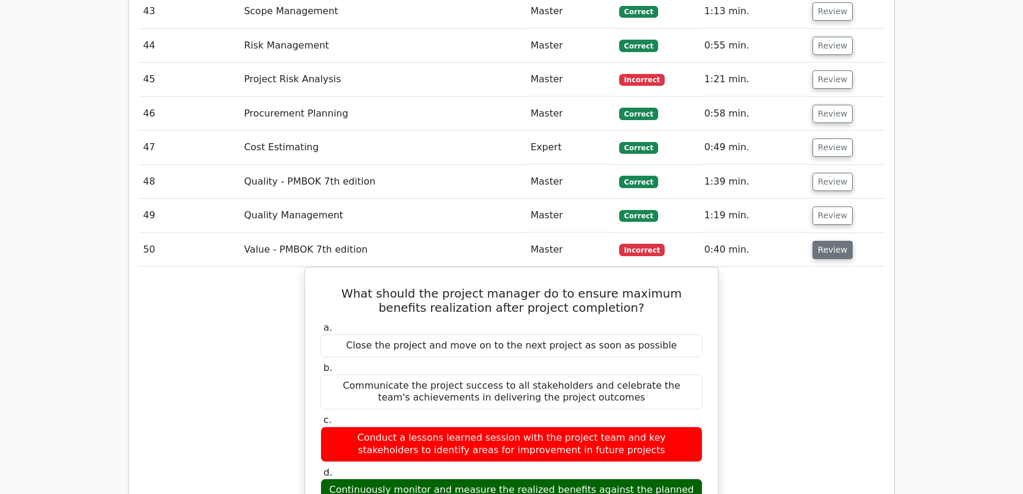
scroll to position [3315, 0]
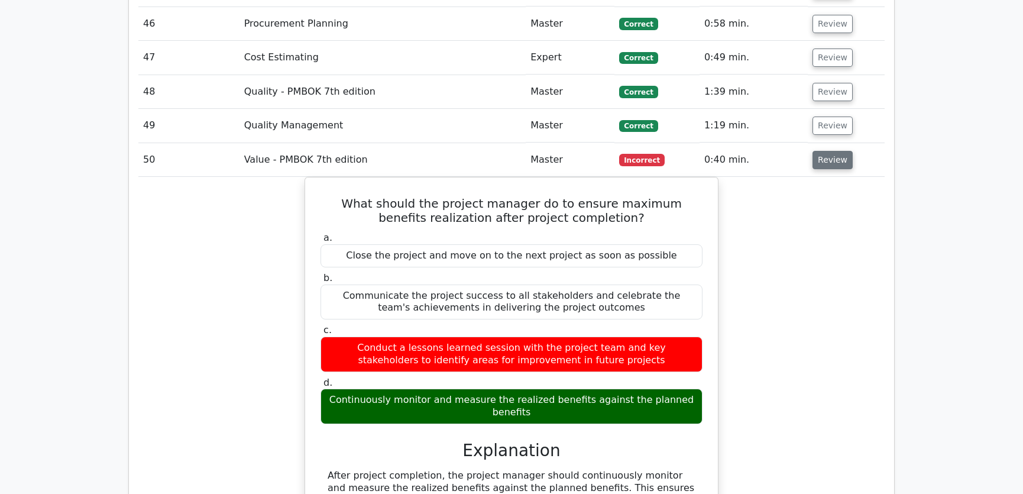
click at [828, 151] on button "Review" at bounding box center [833, 160] width 40 height 18
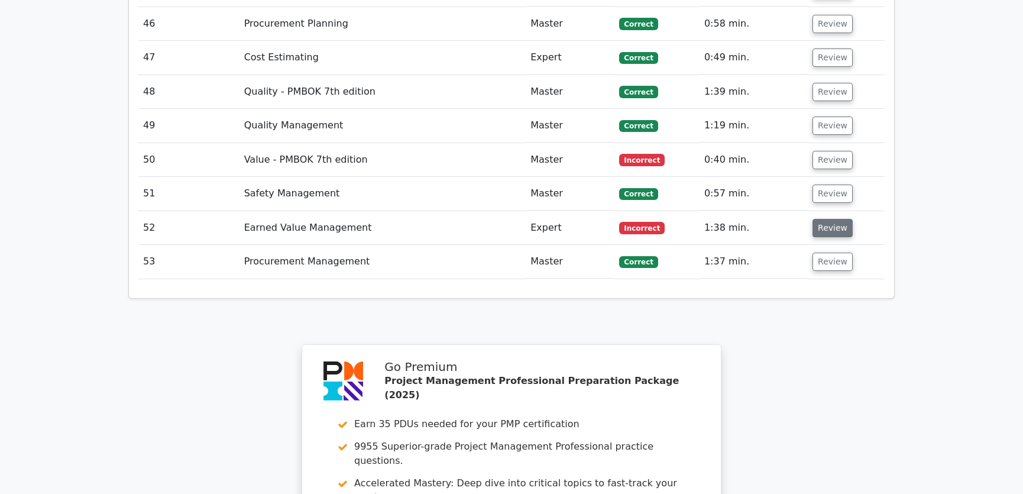
click at [836, 219] on button "Review" at bounding box center [833, 228] width 40 height 18
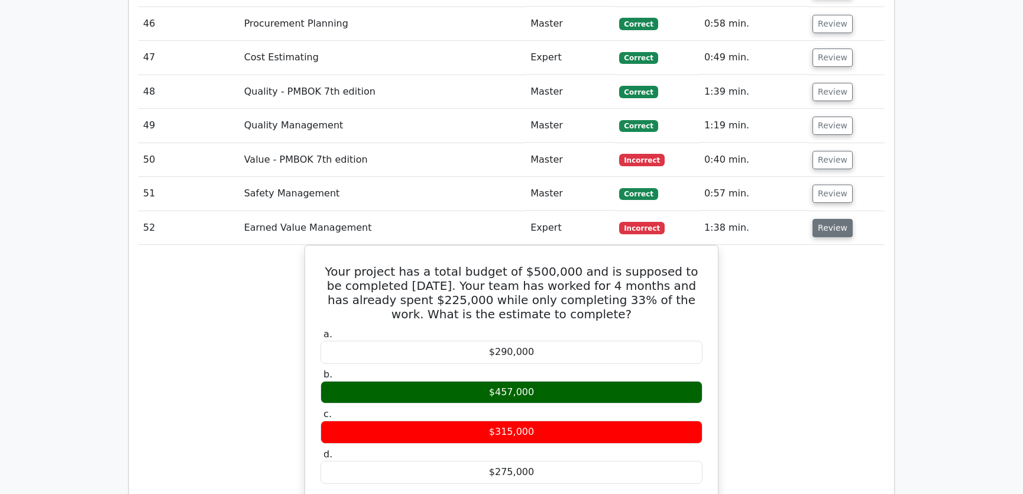
click at [827, 219] on button "Review" at bounding box center [833, 228] width 40 height 18
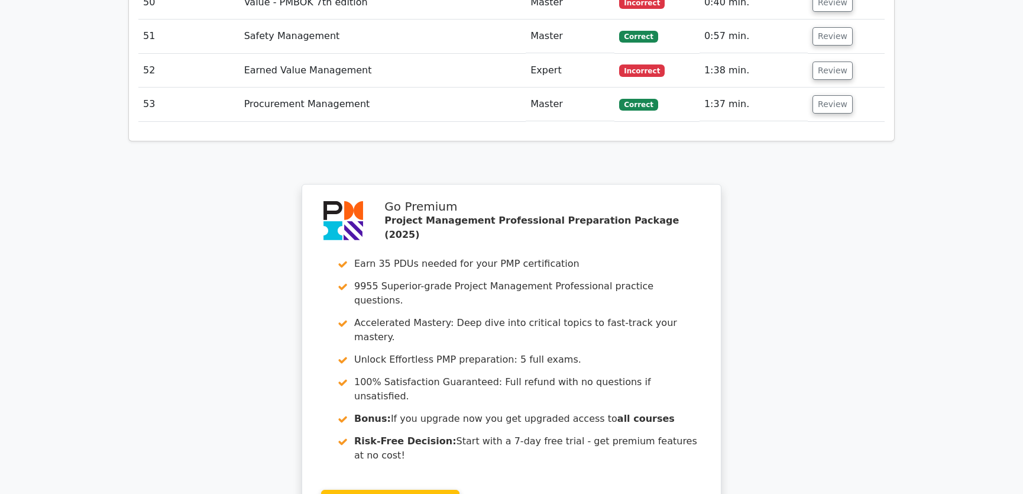
scroll to position [3655, 0]
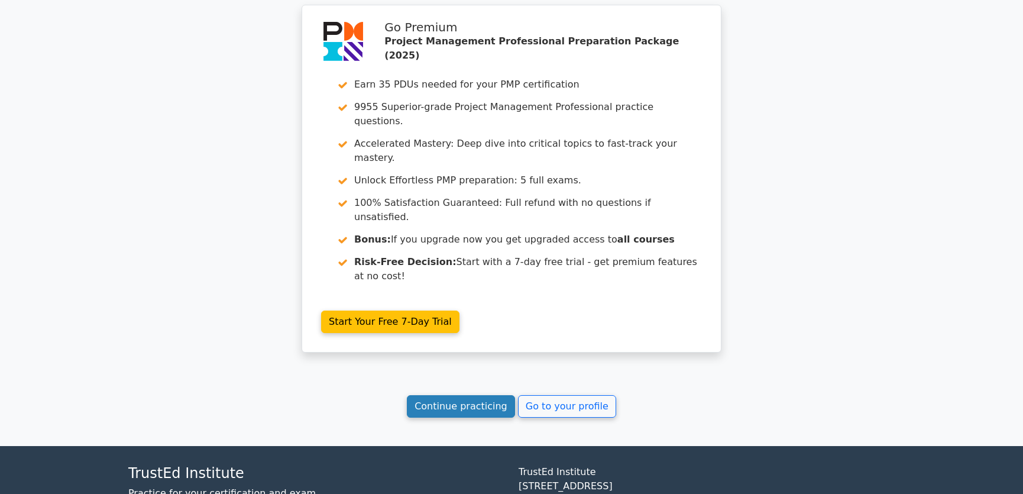
click at [466, 395] on link "Continue practicing" at bounding box center [461, 406] width 108 height 22
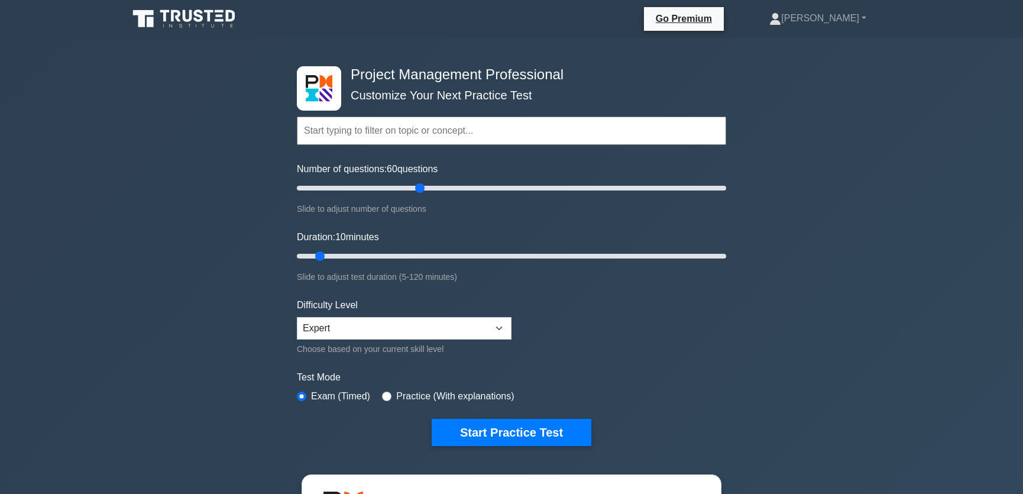
drag, startPoint x: 312, startPoint y: 189, endPoint x: 419, endPoint y: 189, distance: 107.0
type input "60"
click at [419, 189] on input "Number of questions: 60 questions" at bounding box center [511, 188] width 429 height 14
drag, startPoint x: 321, startPoint y: 257, endPoint x: 496, endPoint y: 257, distance: 175.6
type input "60"
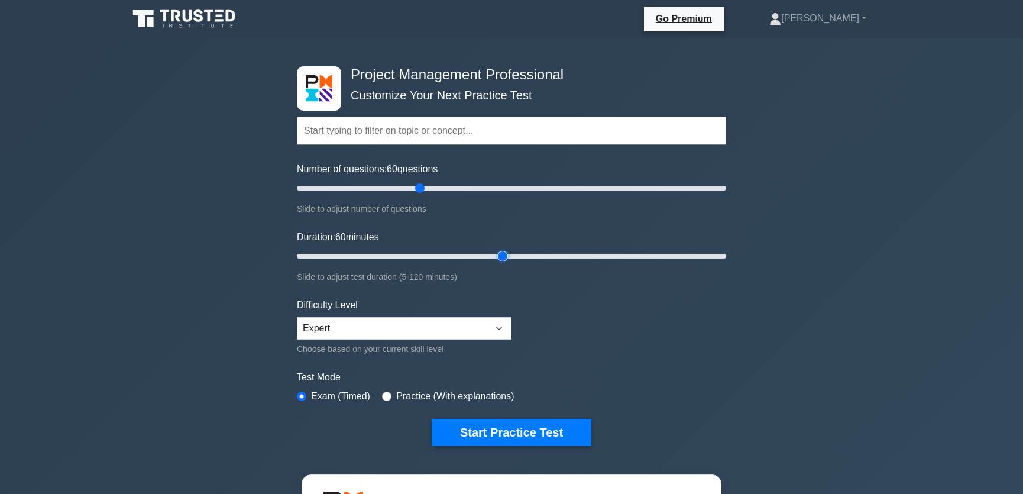
click at [496, 257] on input "Duration: 60 minutes" at bounding box center [511, 256] width 429 height 14
drag, startPoint x: 419, startPoint y: 188, endPoint x: 681, endPoint y: 195, distance: 262.7
click at [681, 195] on input "Number of questions: 180 questions" at bounding box center [511, 188] width 429 height 14
drag, startPoint x: 676, startPoint y: 186, endPoint x: 314, endPoint y: 195, distance: 362.0
type input "10"
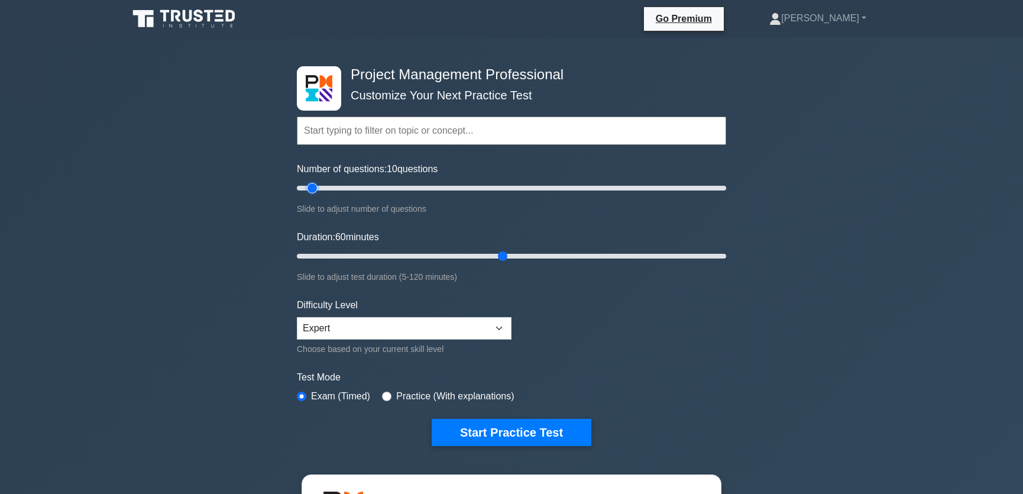
click at [314, 195] on input "Number of questions: 10 questions" at bounding box center [511, 188] width 429 height 14
drag, startPoint x: 503, startPoint y: 253, endPoint x: 316, endPoint y: 263, distance: 186.6
type input "10"
click at [316, 263] on input "Duration: 10 minutes" at bounding box center [511, 256] width 429 height 14
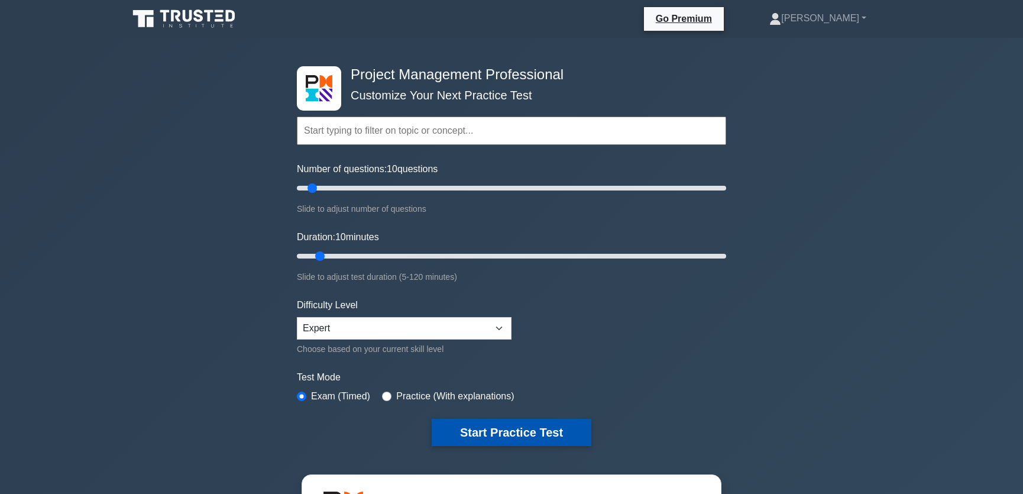
click at [507, 431] on button "Start Practice Test" at bounding box center [512, 432] width 160 height 27
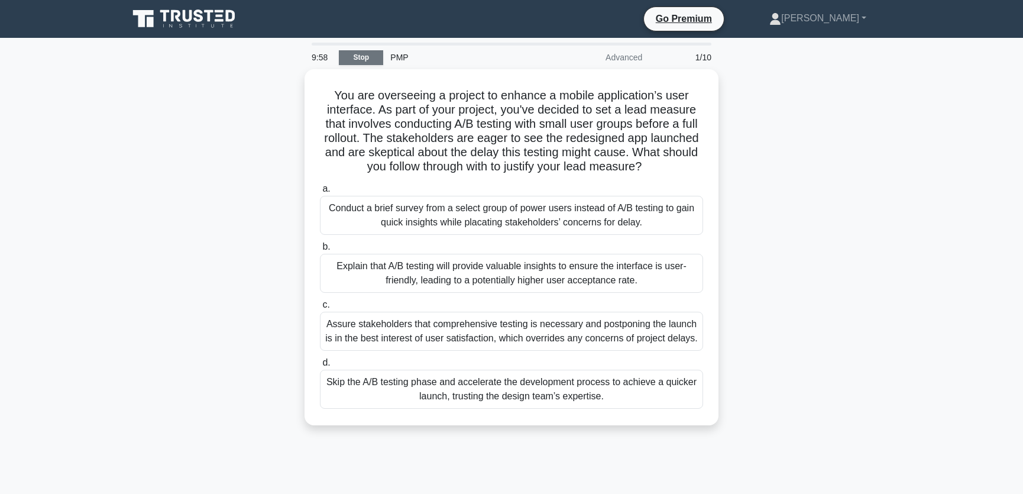
click at [363, 54] on link "Stop" at bounding box center [361, 57] width 44 height 15
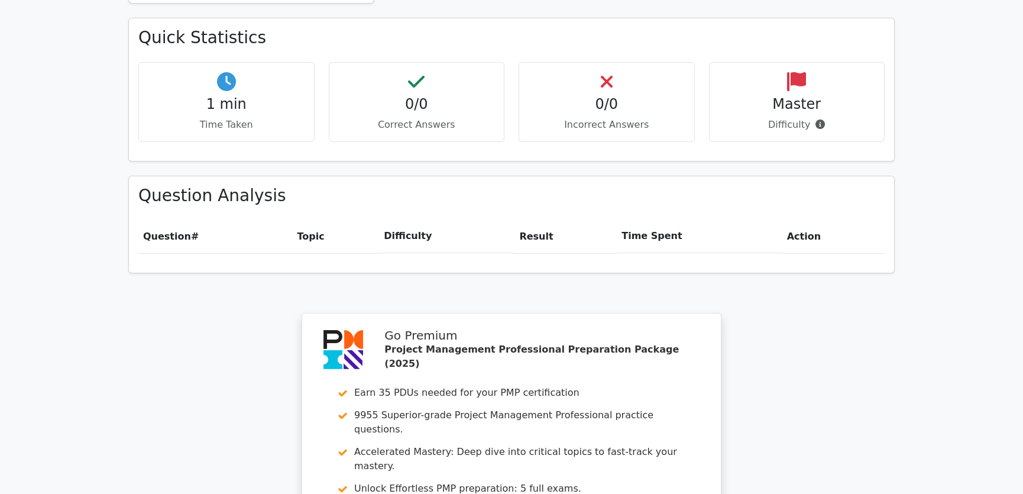
scroll to position [1032, 0]
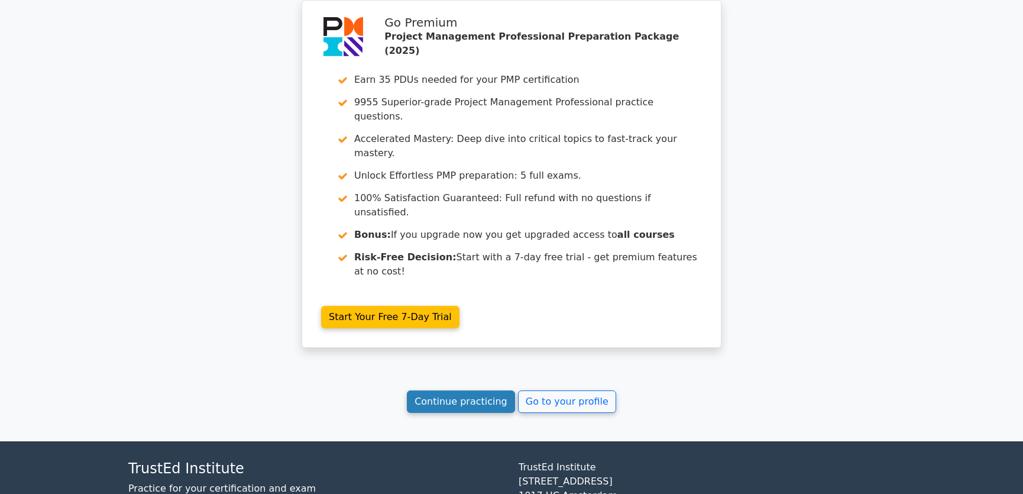
click at [481, 390] on link "Continue practicing" at bounding box center [461, 401] width 108 height 22
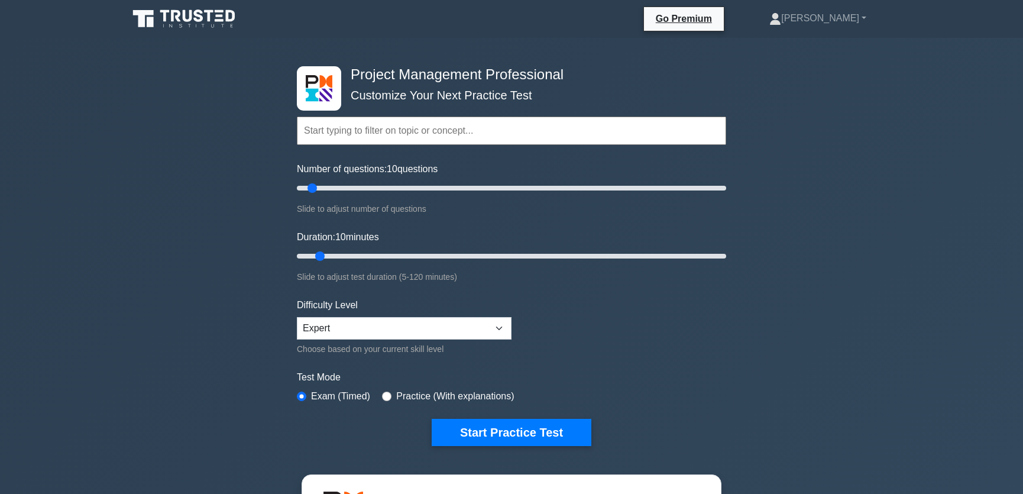
click at [160, 323] on div "Project Management Professional Customize Your Next Practice Test Topics Scope …" at bounding box center [511, 410] width 1023 height 744
